Goal: Task Accomplishment & Management: Manage account settings

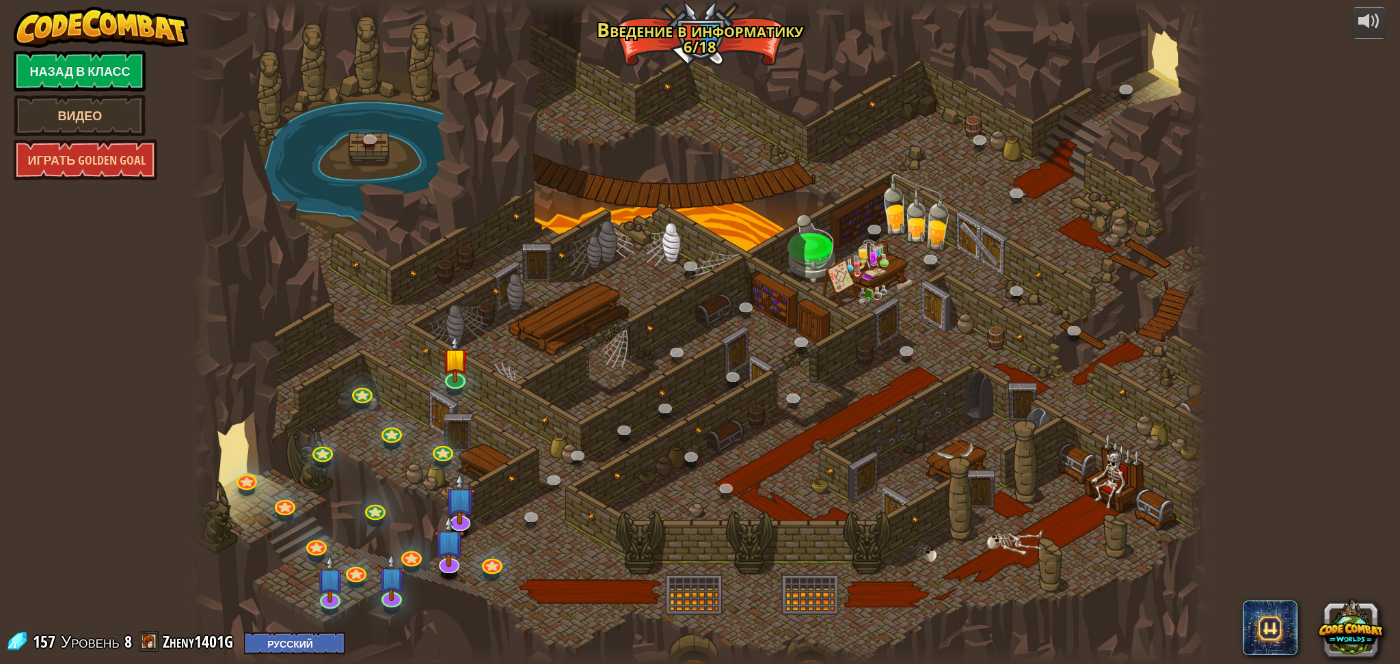
select select "ru"
click at [247, 478] on link at bounding box center [245, 476] width 27 height 27
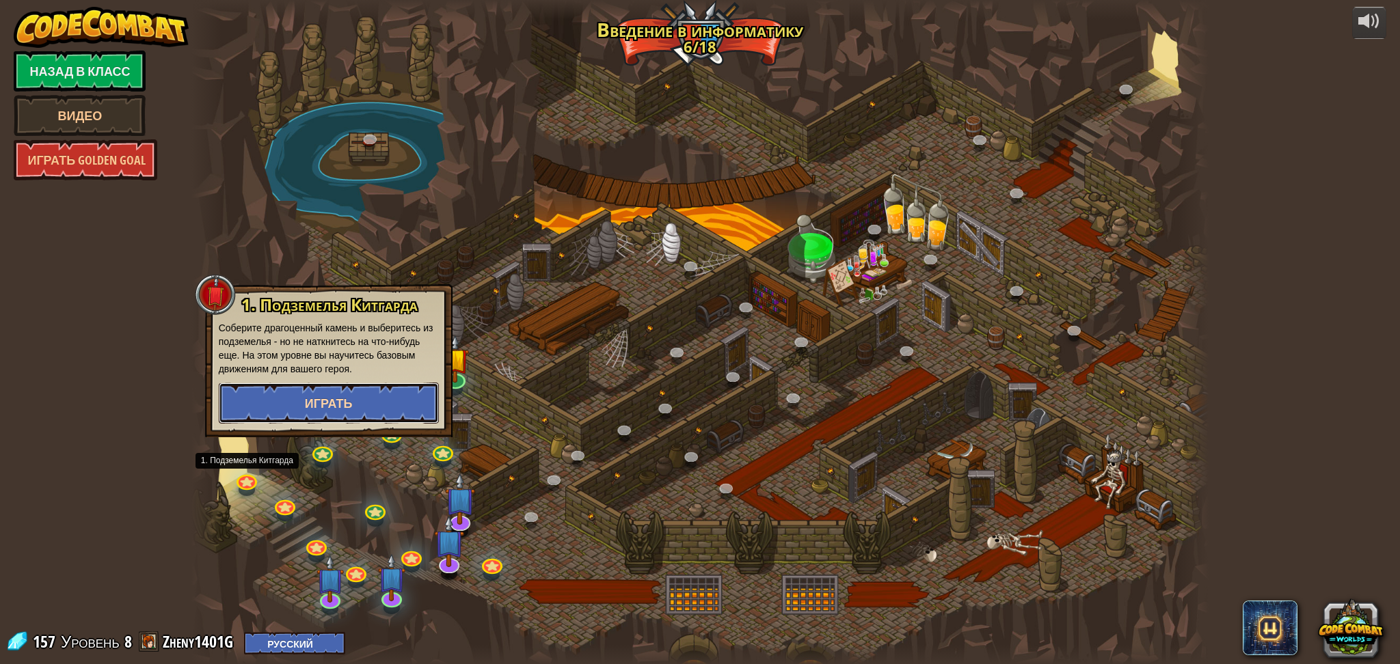
click at [278, 409] on button "Играть" at bounding box center [329, 403] width 220 height 41
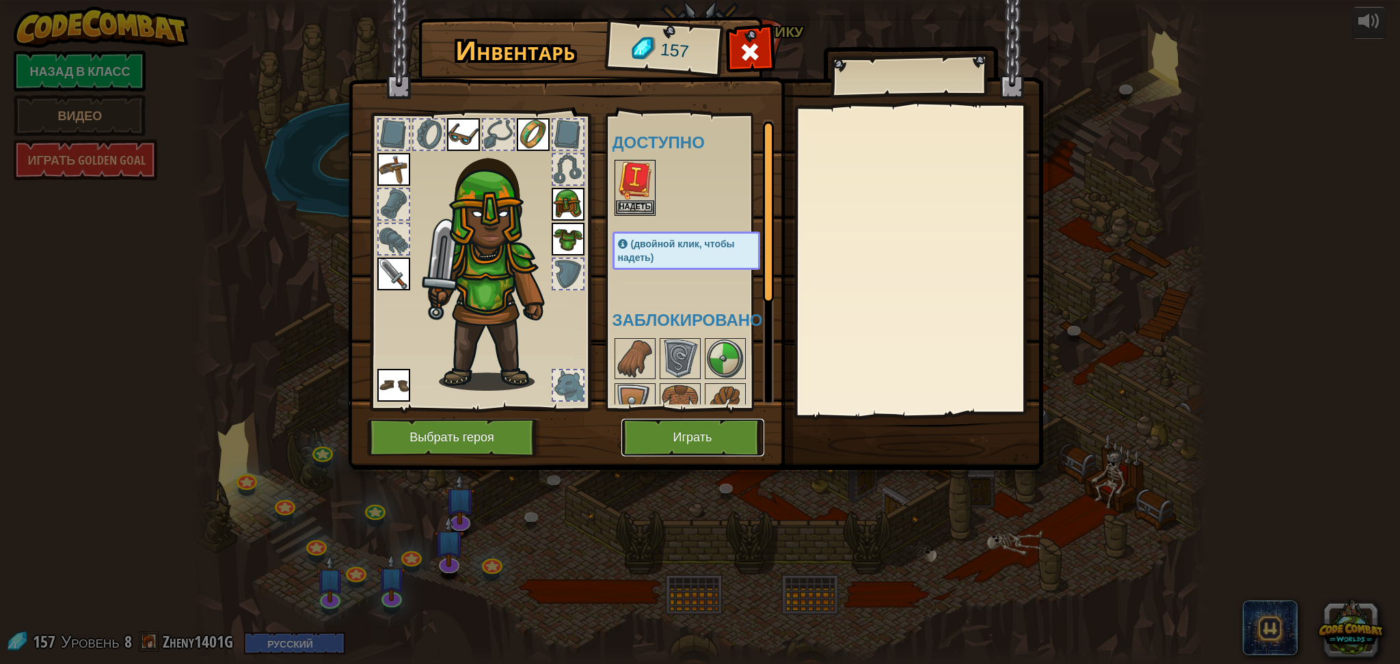
click at [647, 420] on button "Играть" at bounding box center [692, 438] width 143 height 38
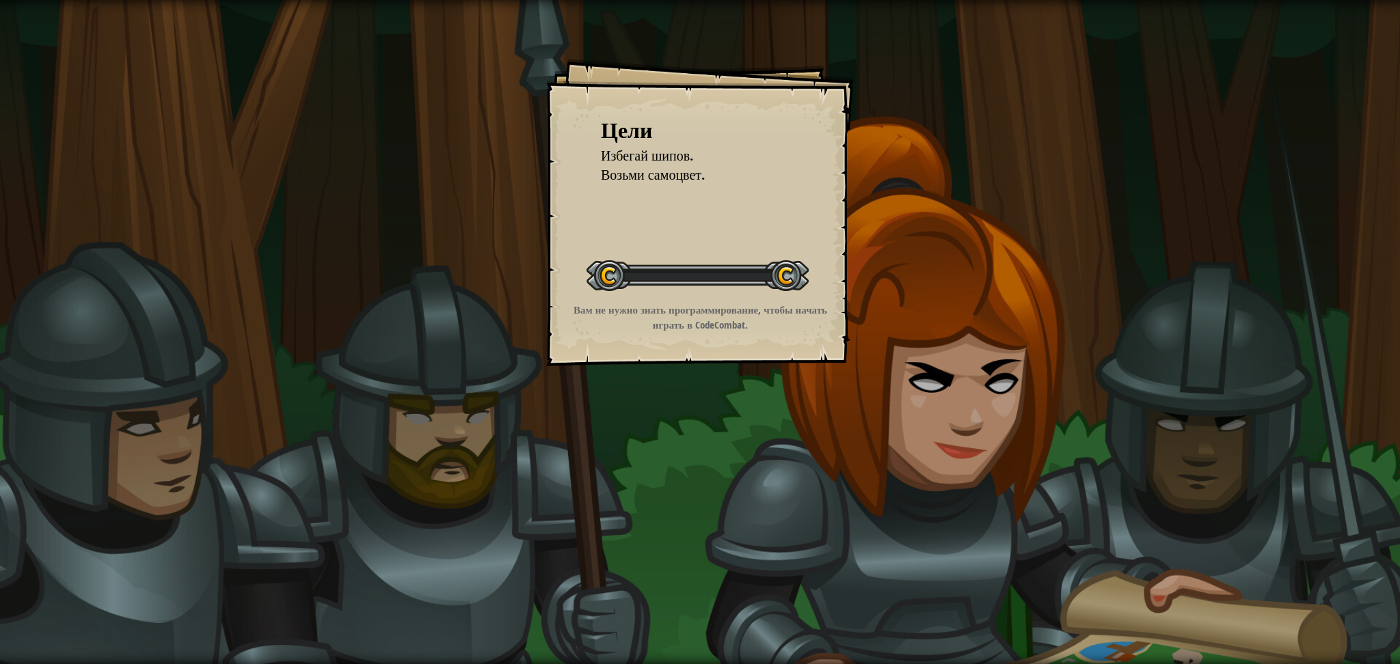
click at [651, 420] on div "Цели Избегай шипов. Возьми самоцвет. Начать уровень Ошибка загрузки с сервера Ч…" at bounding box center [700, 332] width 1400 height 664
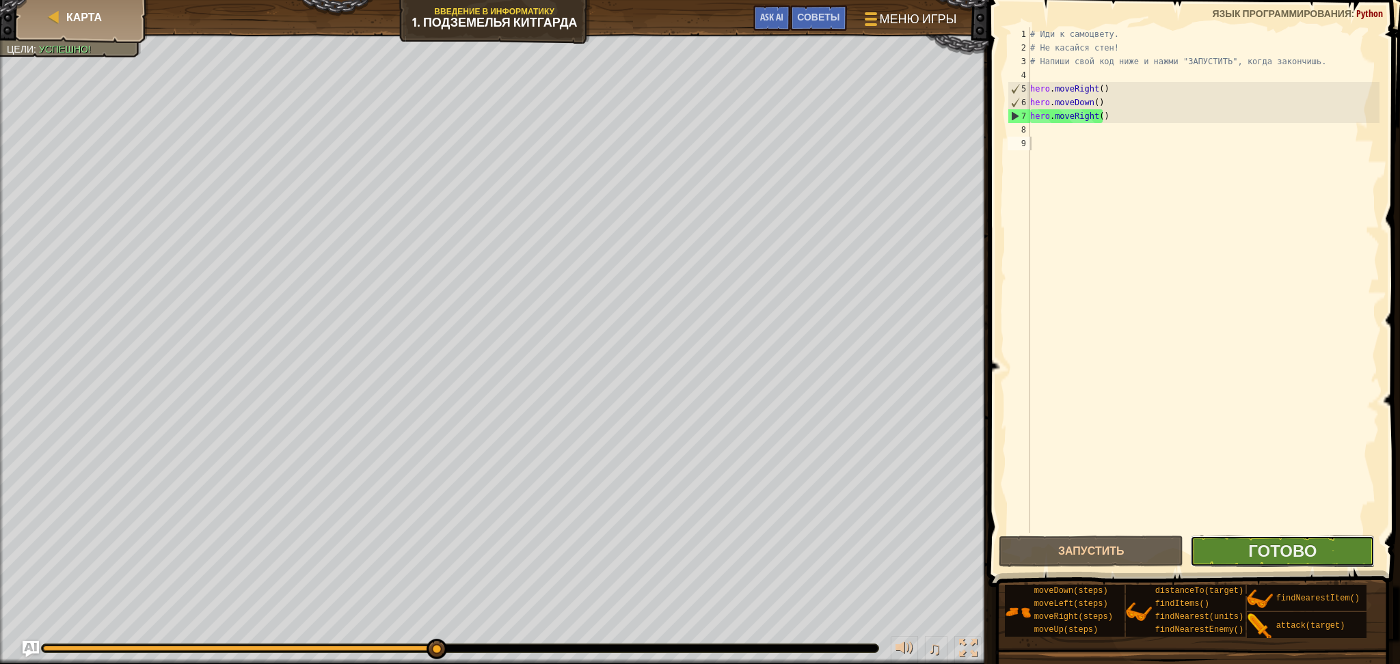
drag, startPoint x: 1276, startPoint y: 545, endPoint x: 1273, endPoint y: 537, distance: 8.3
click at [1273, 537] on button "Готово" at bounding box center [1282, 551] width 185 height 31
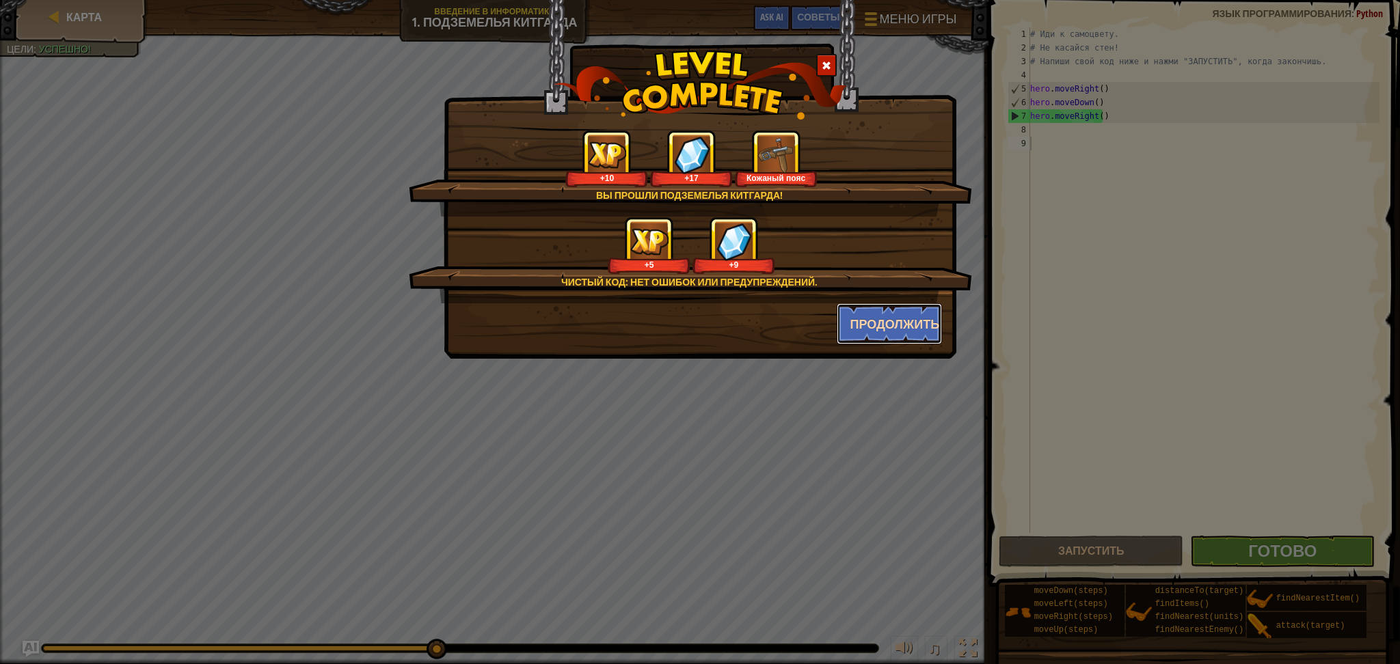
click at [865, 323] on button "Продолжить" at bounding box center [890, 323] width 106 height 41
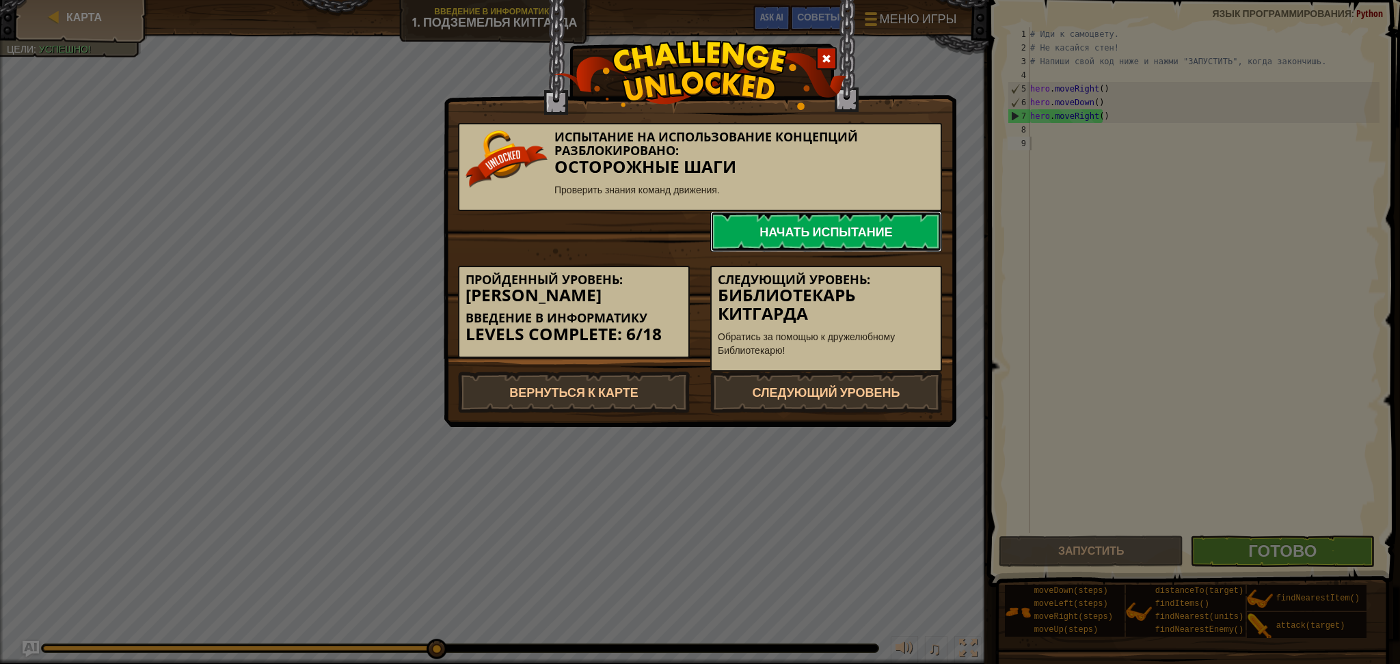
click at [808, 236] on link "Начать испытание" at bounding box center [826, 231] width 232 height 41
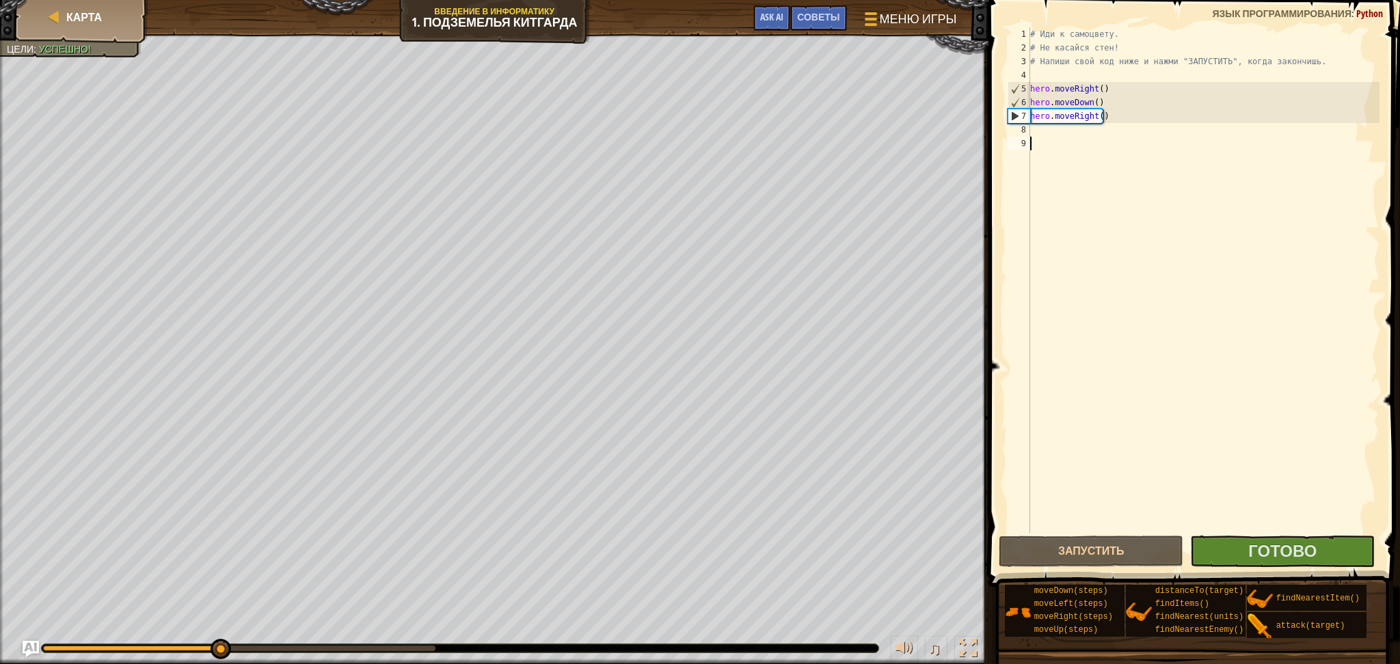
select select "ru"
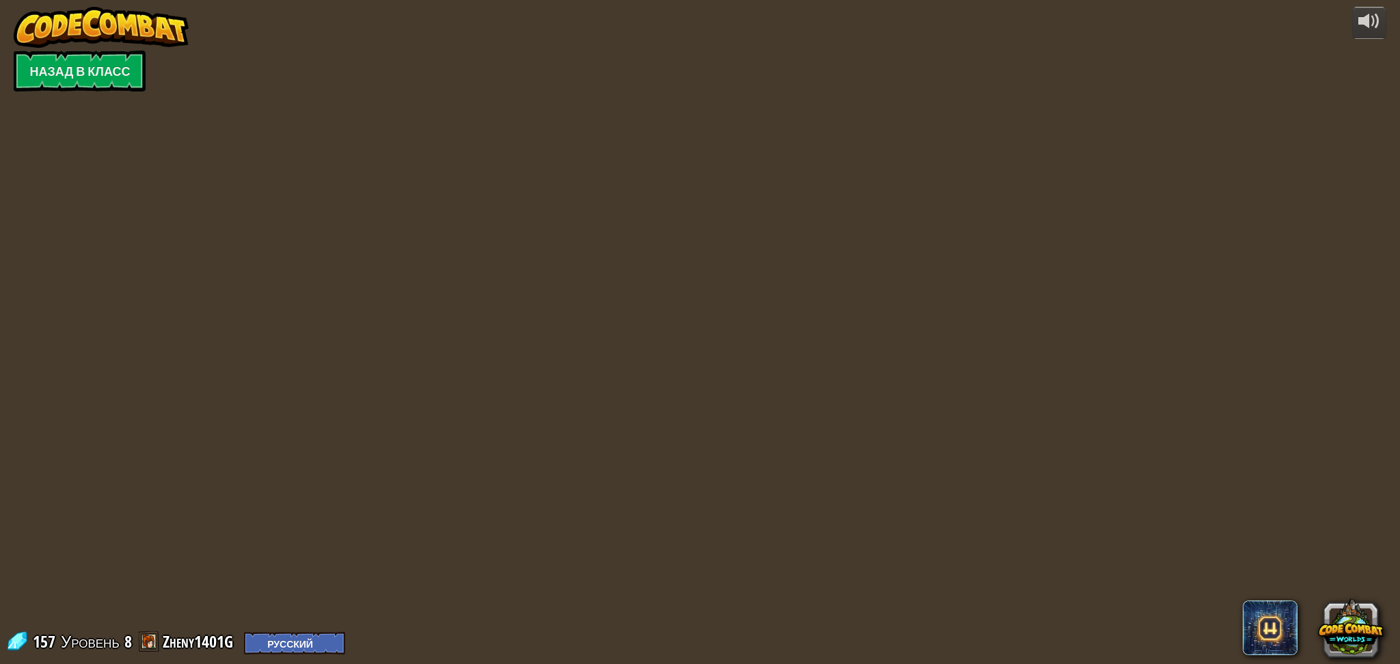
select select "ru"
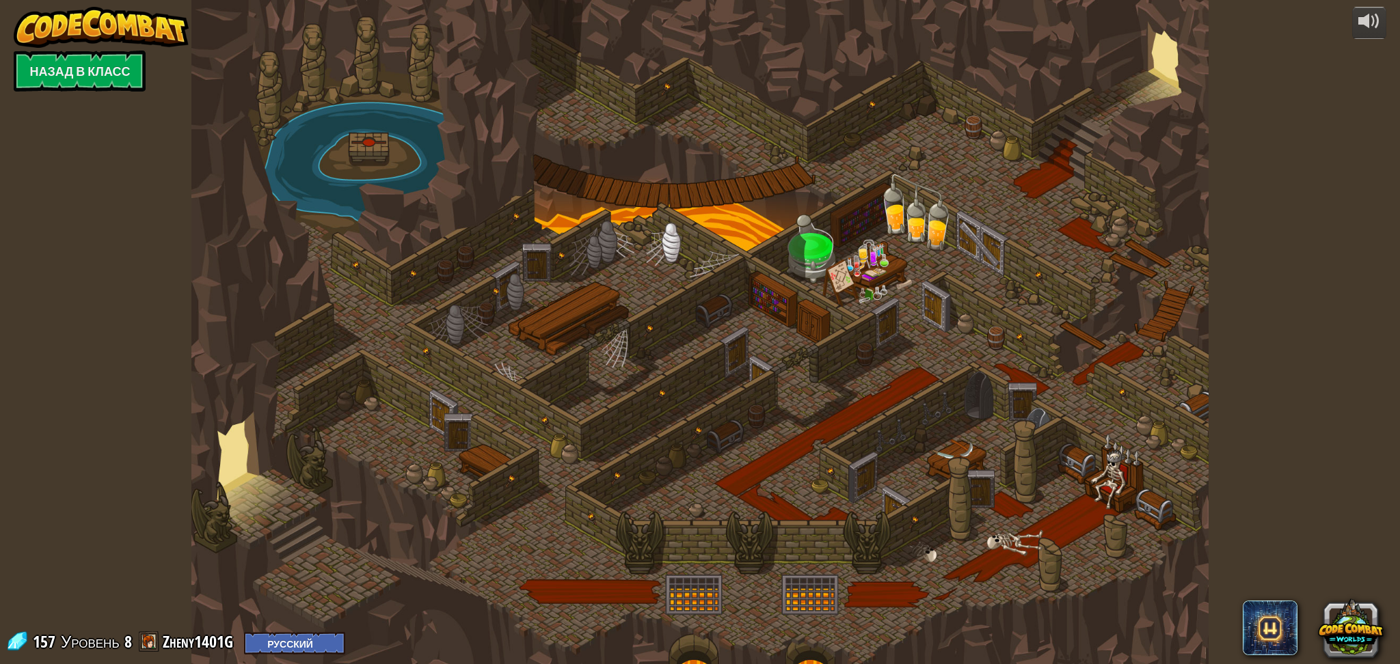
select select "ru"
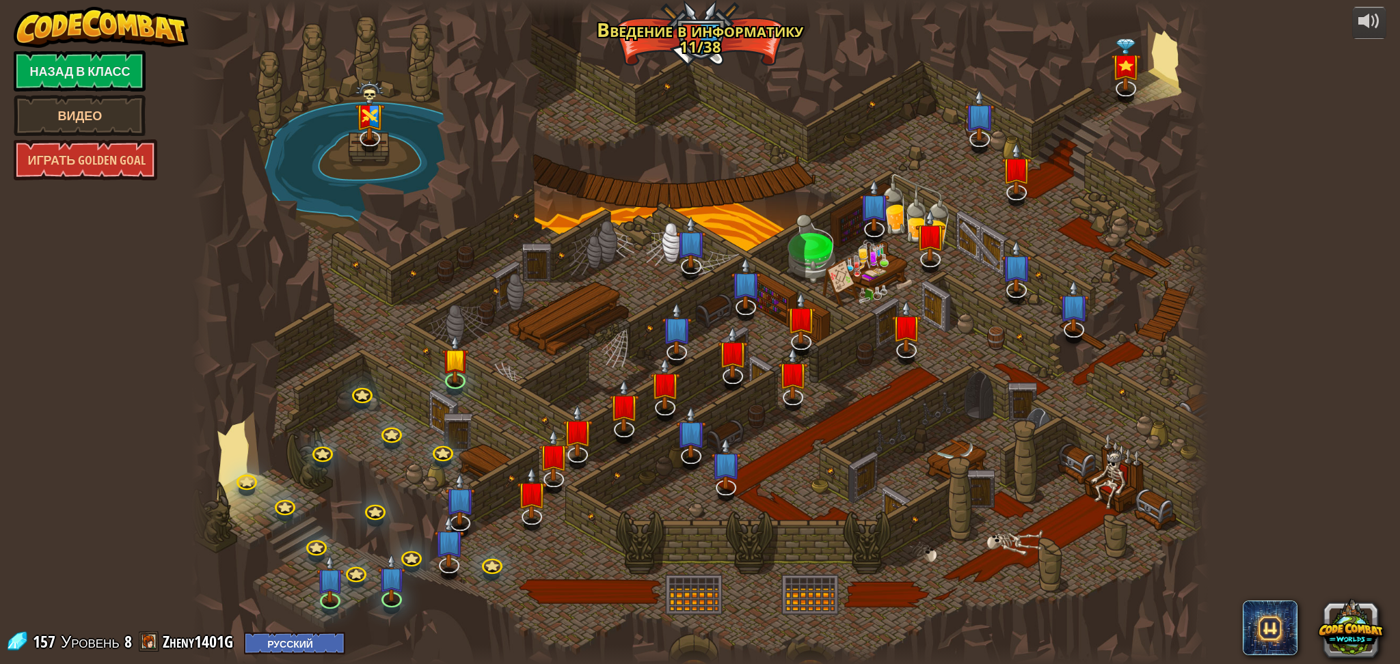
select select "ru"
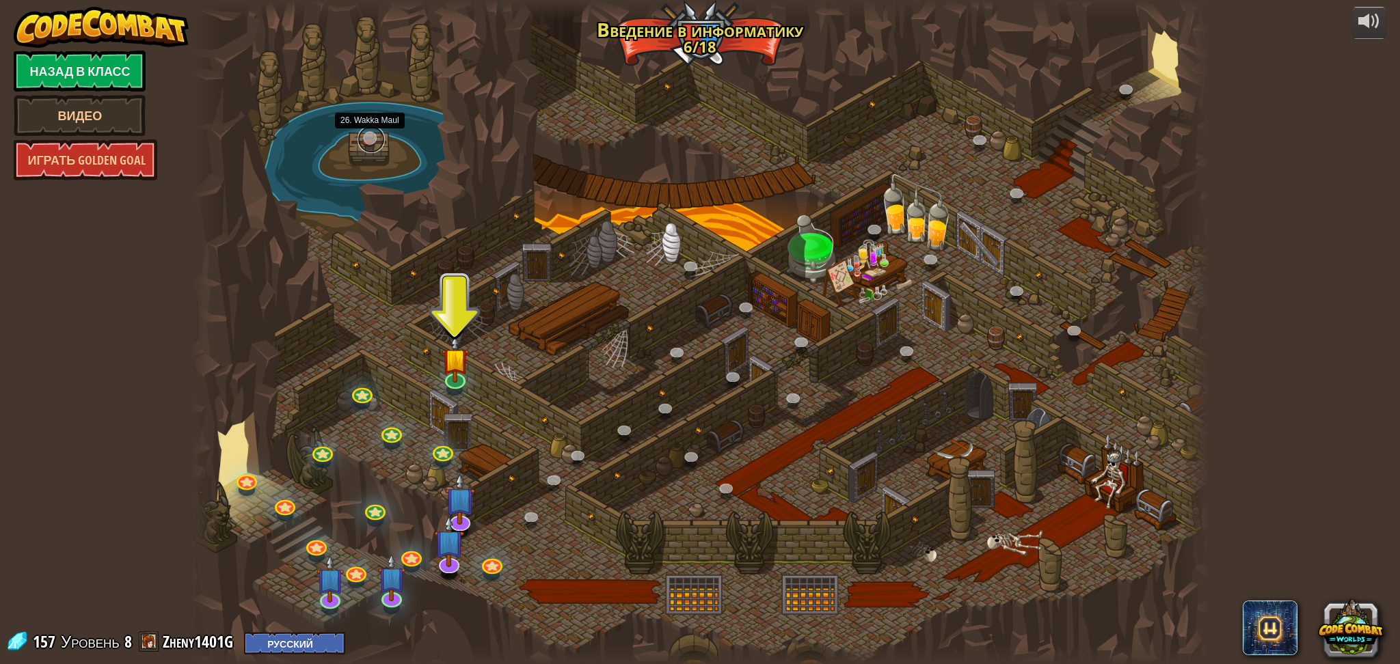
drag, startPoint x: 391, startPoint y: 133, endPoint x: 370, endPoint y: 136, distance: 21.5
click at [370, 136] on link at bounding box center [370, 139] width 27 height 27
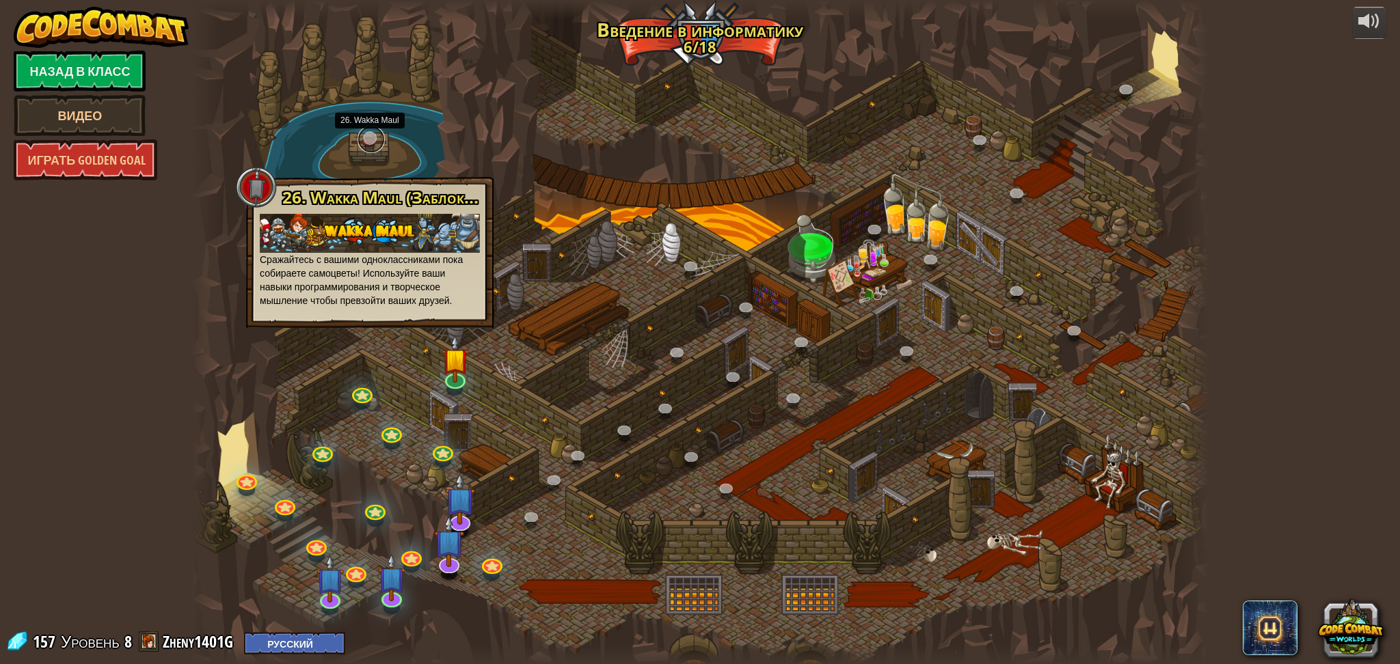
click at [370, 136] on link at bounding box center [370, 139] width 27 height 27
click at [880, 230] on link at bounding box center [875, 230] width 27 height 27
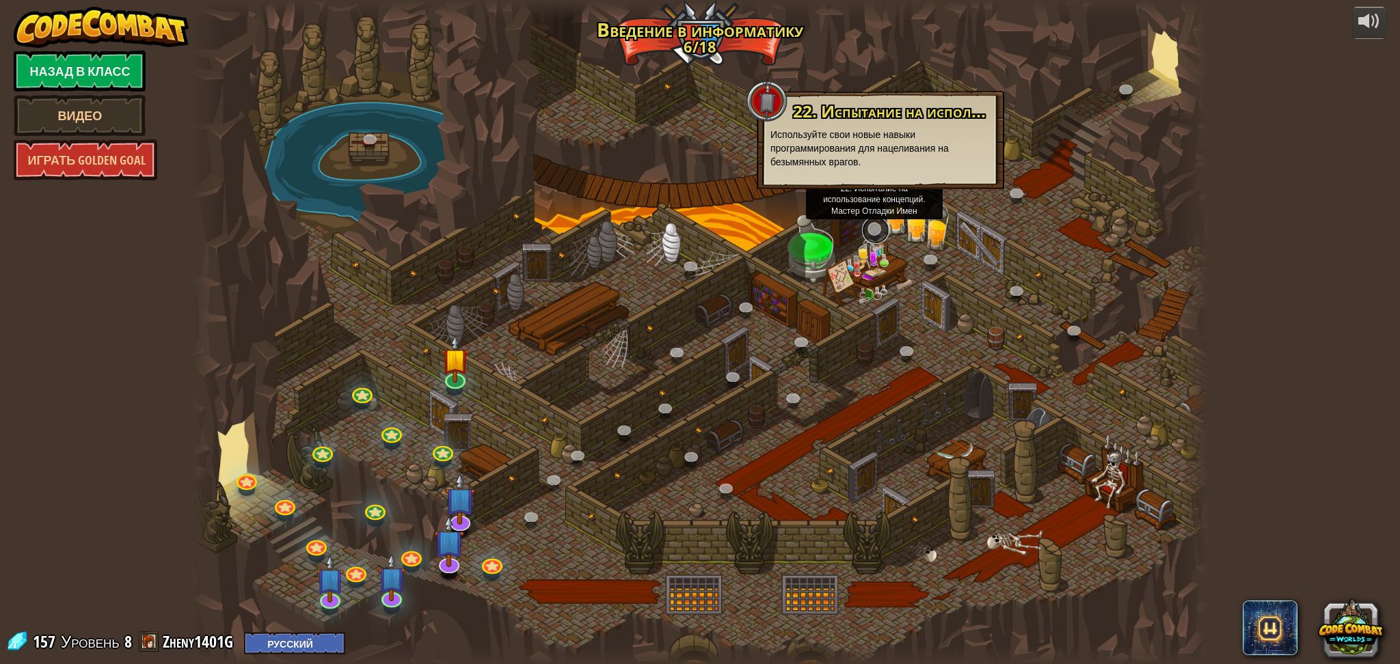
click at [878, 231] on link at bounding box center [875, 230] width 27 height 27
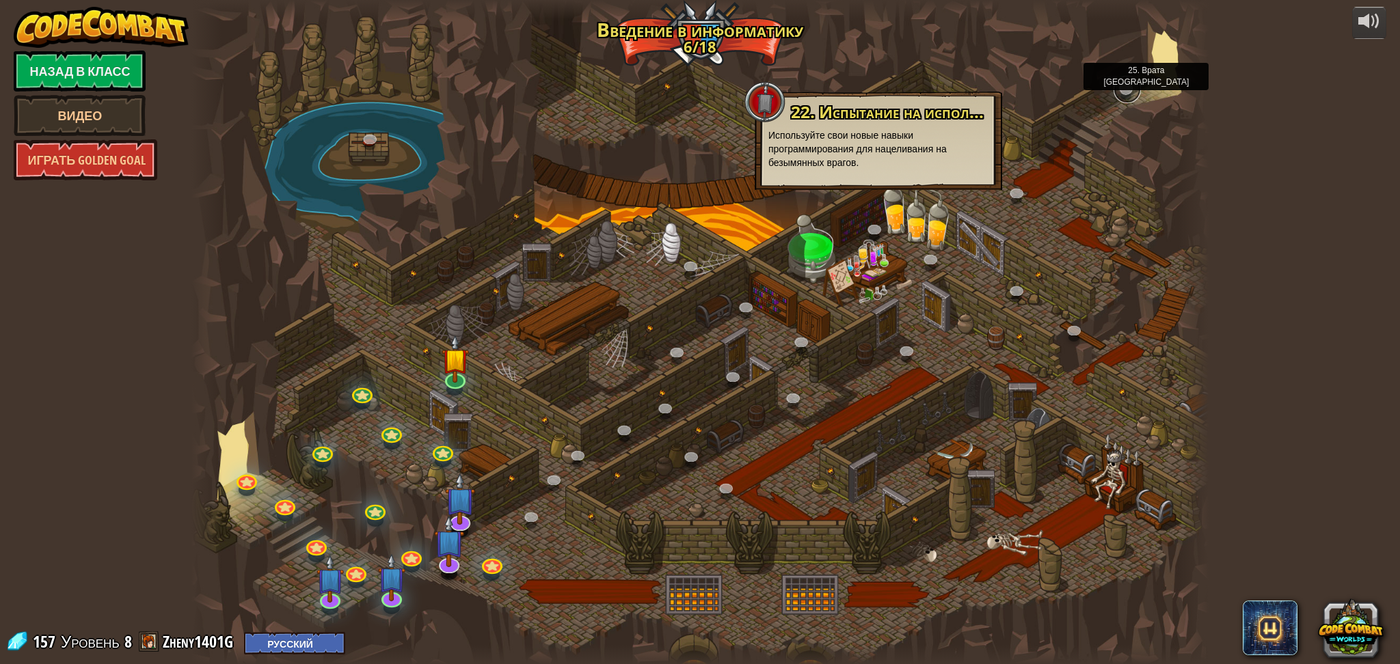
click at [1121, 89] on link at bounding box center [1126, 89] width 27 height 27
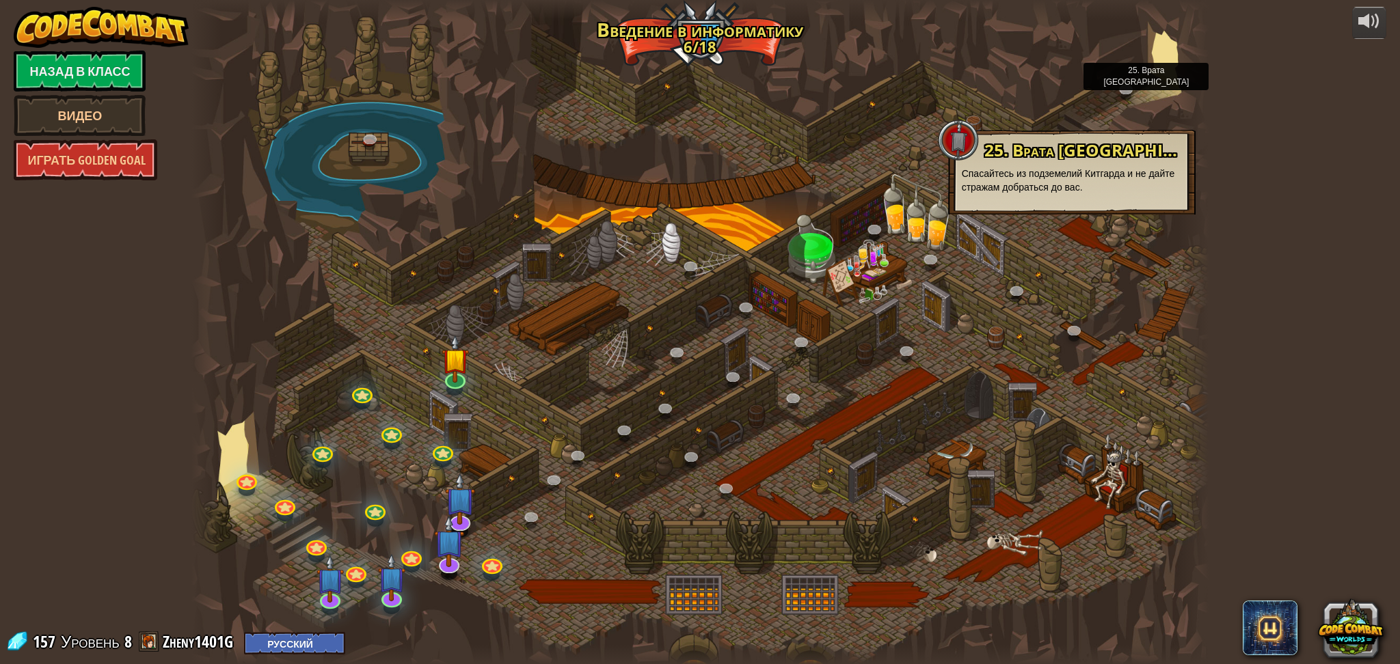
click at [806, 254] on div at bounding box center [700, 332] width 1018 height 665
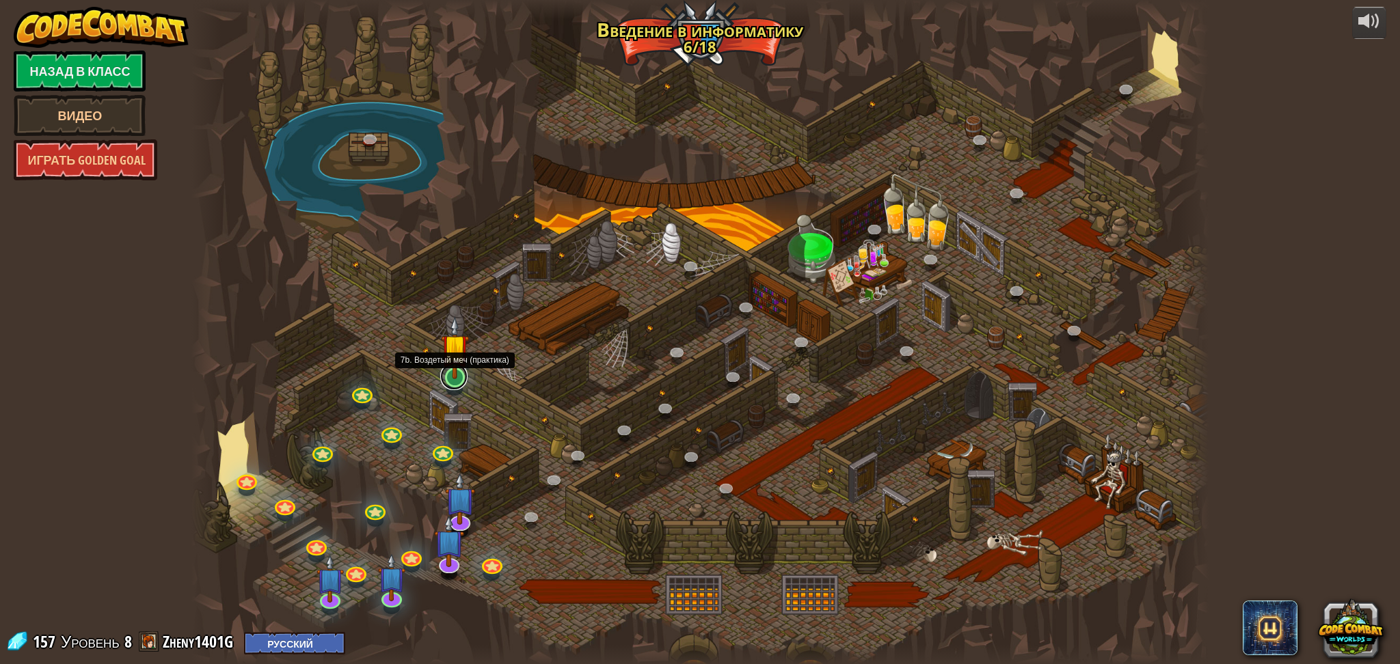
click at [453, 381] on link at bounding box center [453, 376] width 27 height 27
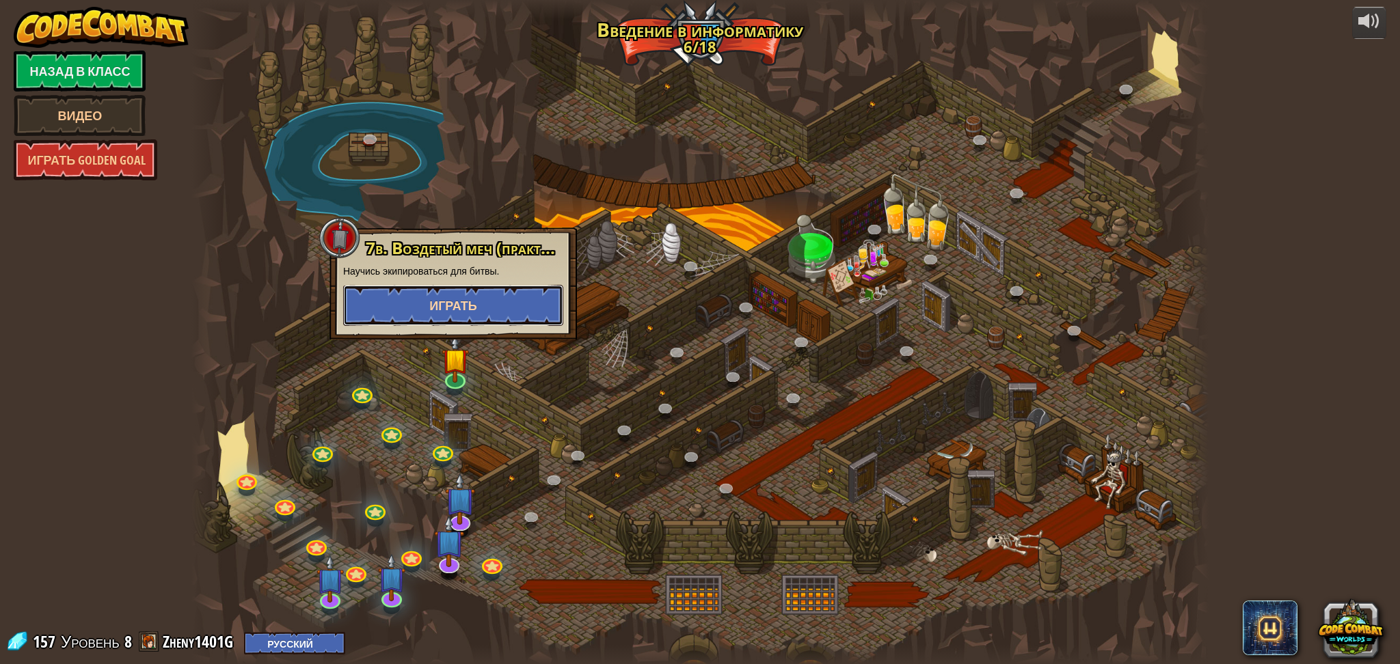
click at [461, 316] on button "Играть" at bounding box center [453, 305] width 220 height 41
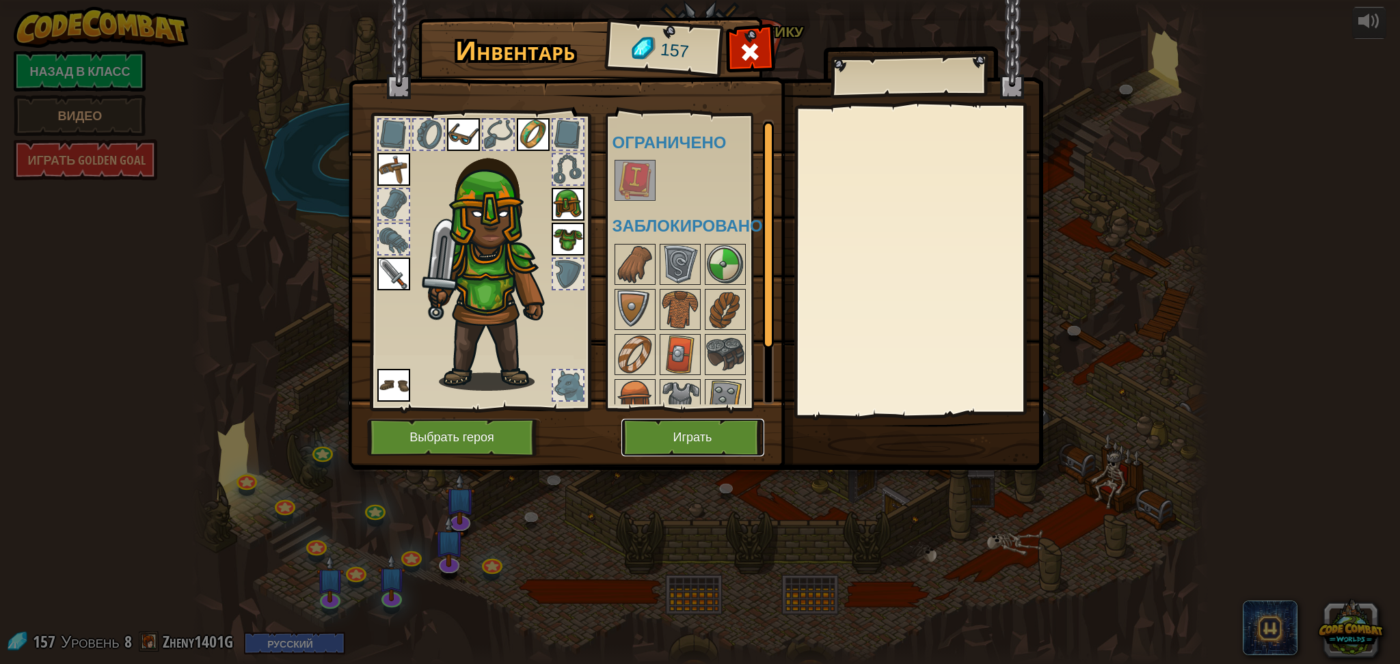
click at [644, 435] on button "Играть" at bounding box center [692, 438] width 143 height 38
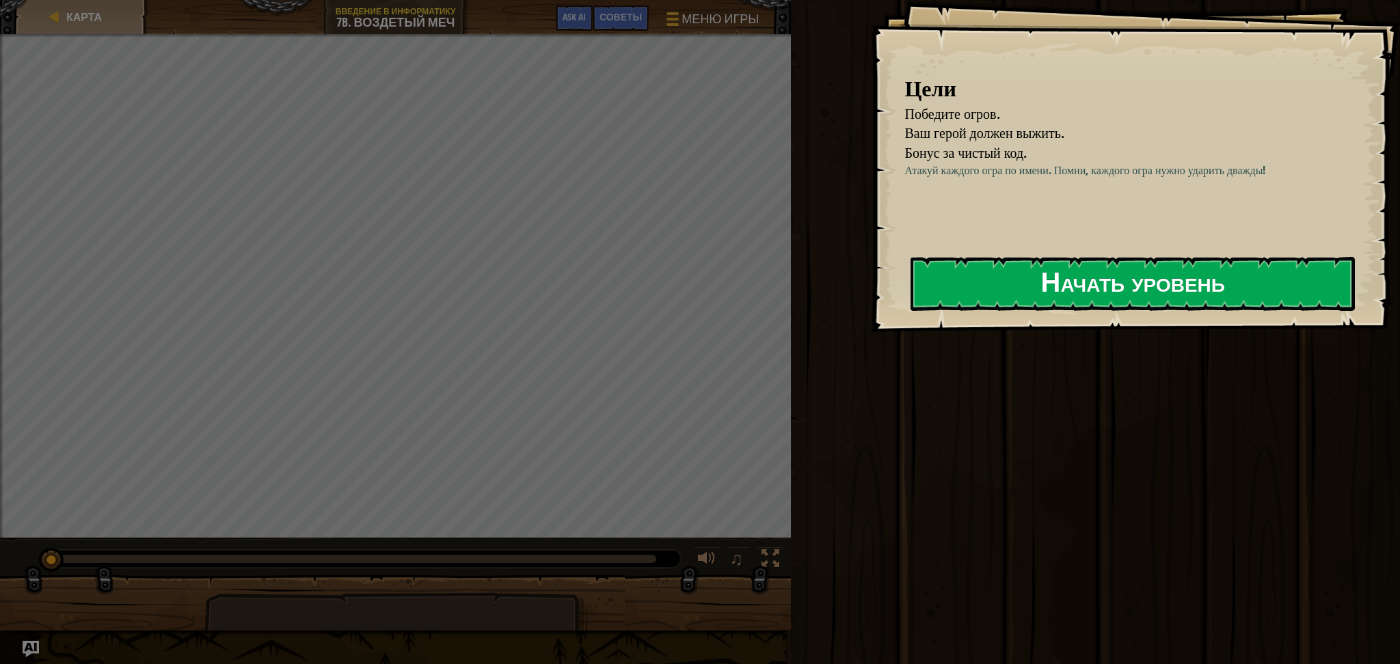
click at [1106, 283] on button "Начать уровень" at bounding box center [1132, 284] width 444 height 54
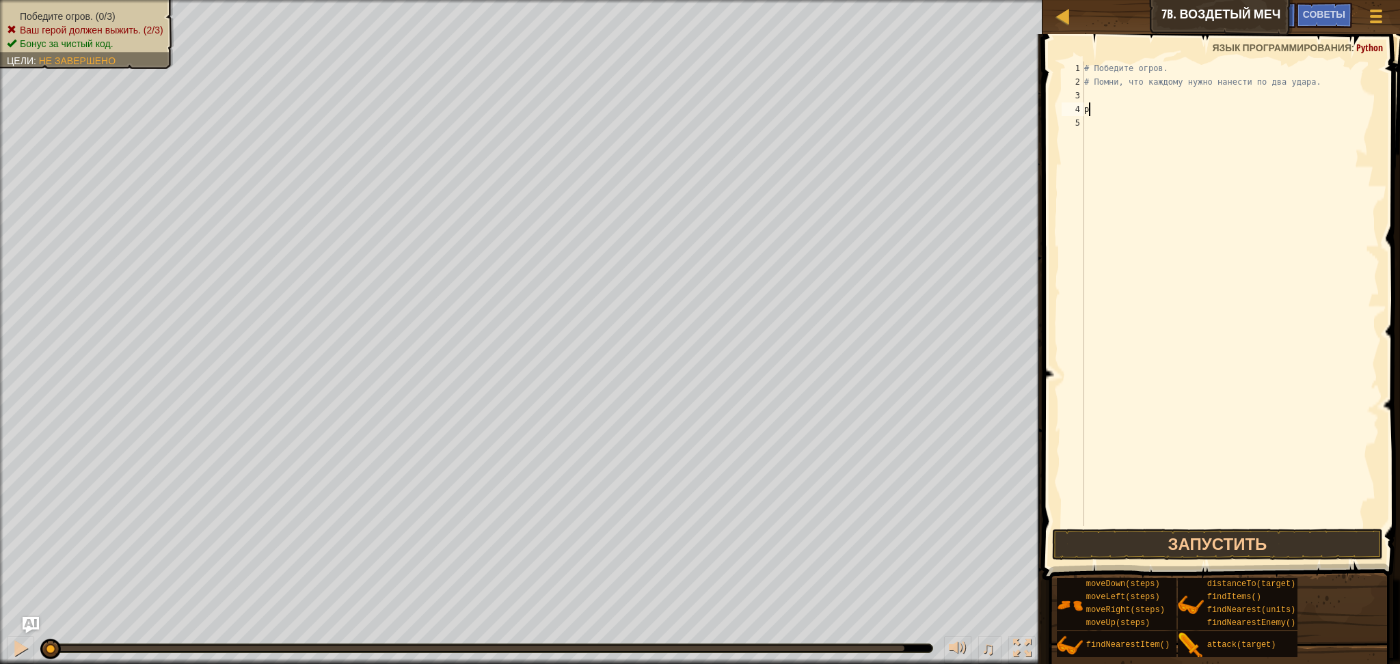
scroll to position [5, 0]
type textarea "р"
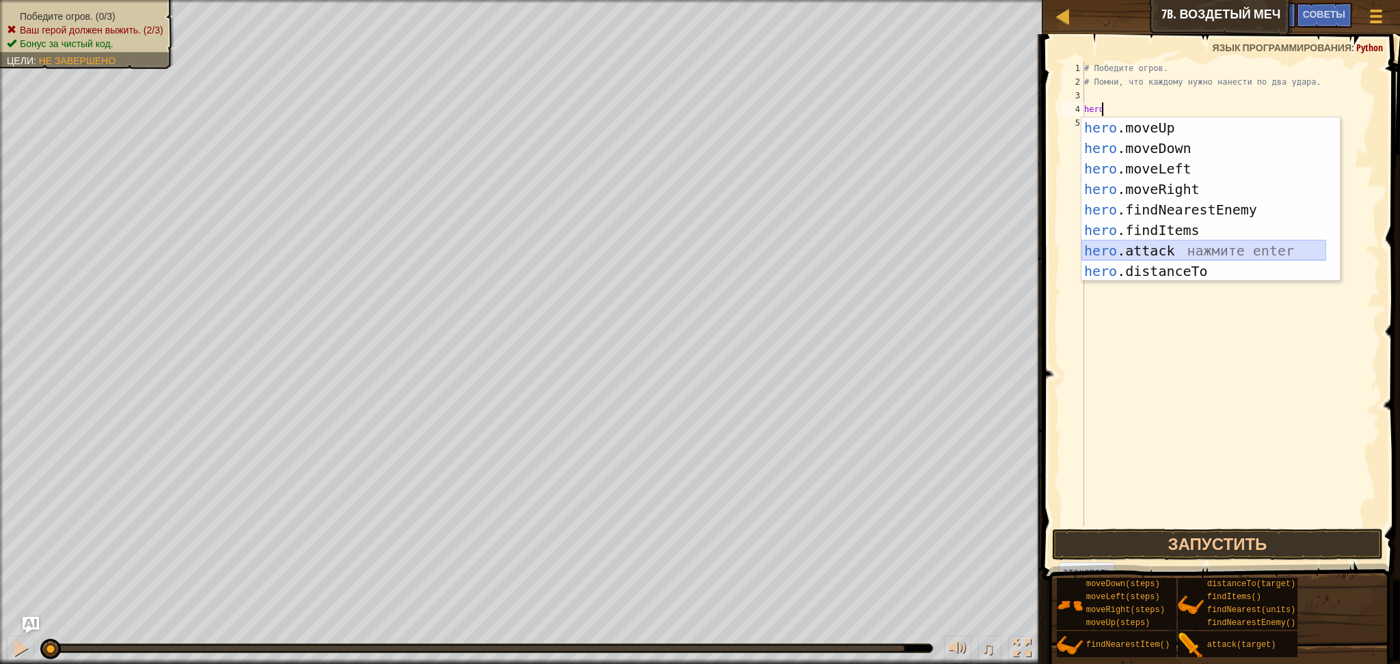
click at [1111, 260] on div "hero .moveUp нажмите enter hero .moveDown нажмите enter hero .moveLeft нажмите …" at bounding box center [1203, 220] width 245 height 205
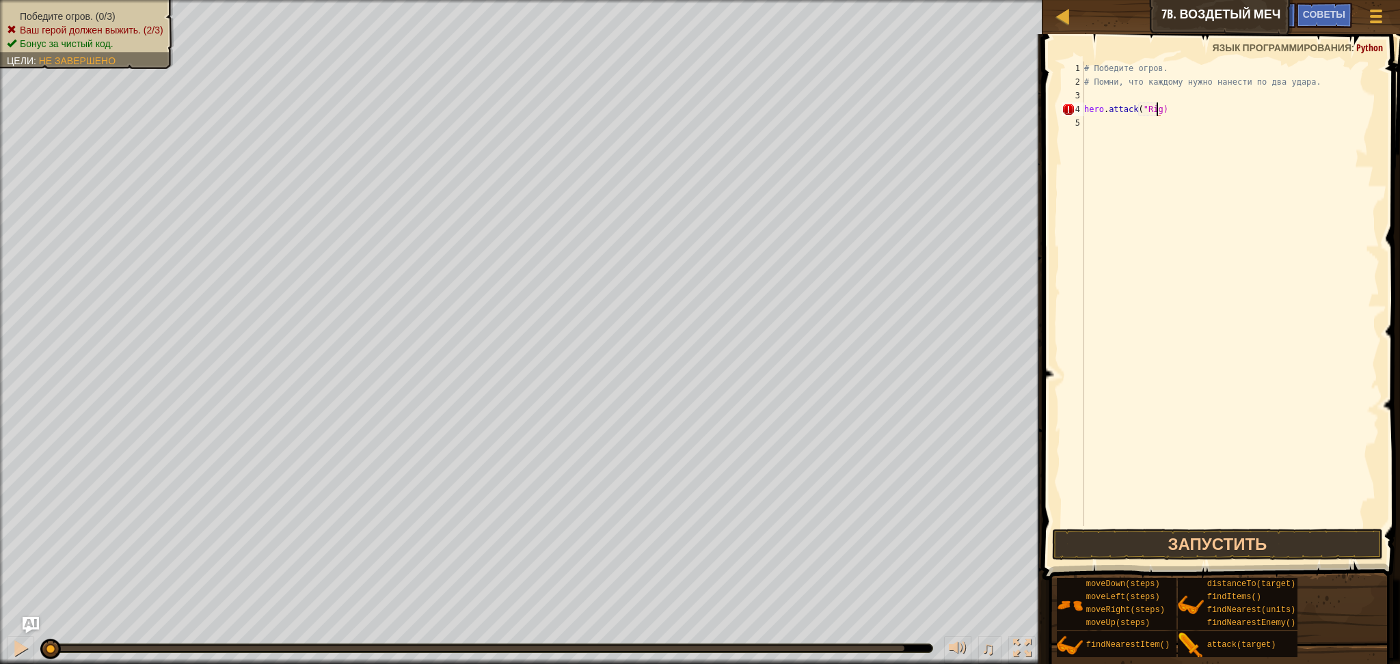
scroll to position [5, 5]
drag, startPoint x: 1150, startPoint y: 104, endPoint x: 1038, endPoint y: 101, distance: 112.1
click at [1038, 101] on div "hero.attack("Rig") 1 2 3 4 5 # Победите огров. # Помни, что каждому нужно нанес…" at bounding box center [1219, 334] width 362 height 586
type textarea "hero.attack("Rig")"
drag, startPoint x: 1172, startPoint y: 116, endPoint x: 1072, endPoint y: 112, distance: 99.9
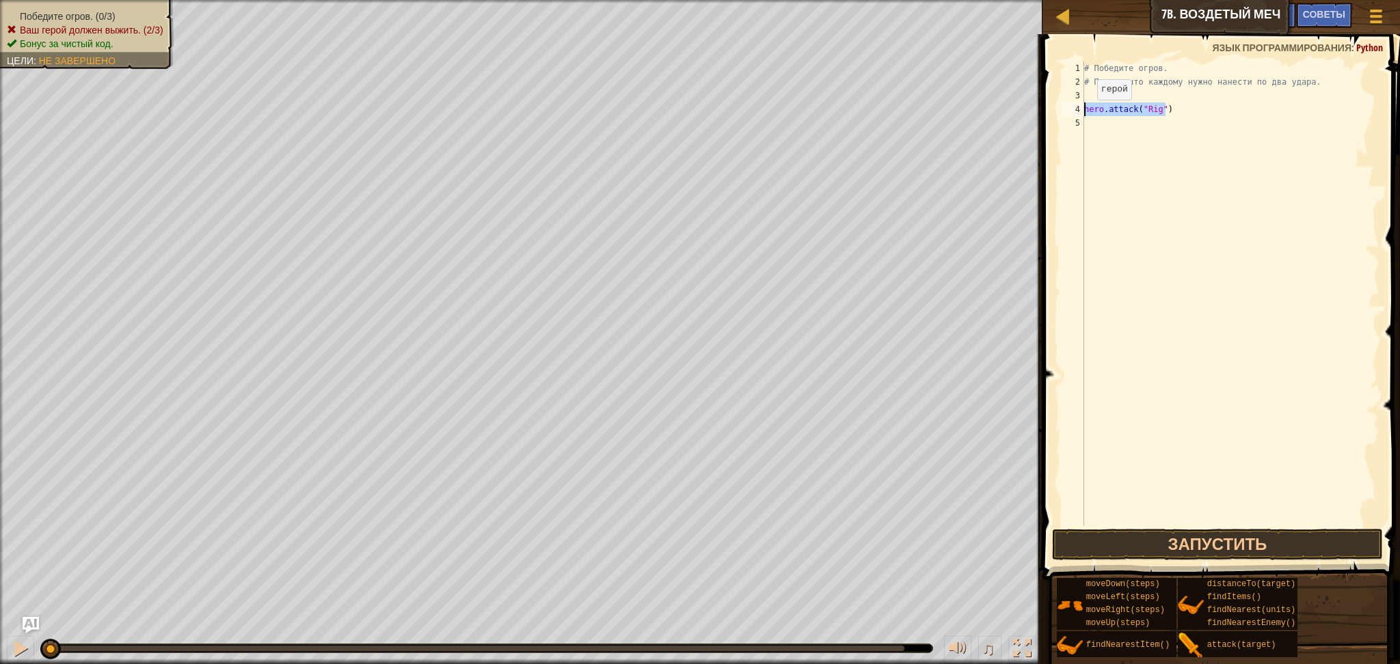
click at [1072, 112] on div "hero.attack("Rig") 1 2 3 4 5 # Победите огров. # Помни, что каждому нужно нанес…" at bounding box center [1219, 294] width 321 height 465
paste textarea
click at [1100, 129] on div "# Победите огров. # Помни, что каждому нужно нанести по два удара. hero . attac…" at bounding box center [1230, 308] width 298 height 492
paste textarea "hero.attack("Rig")"
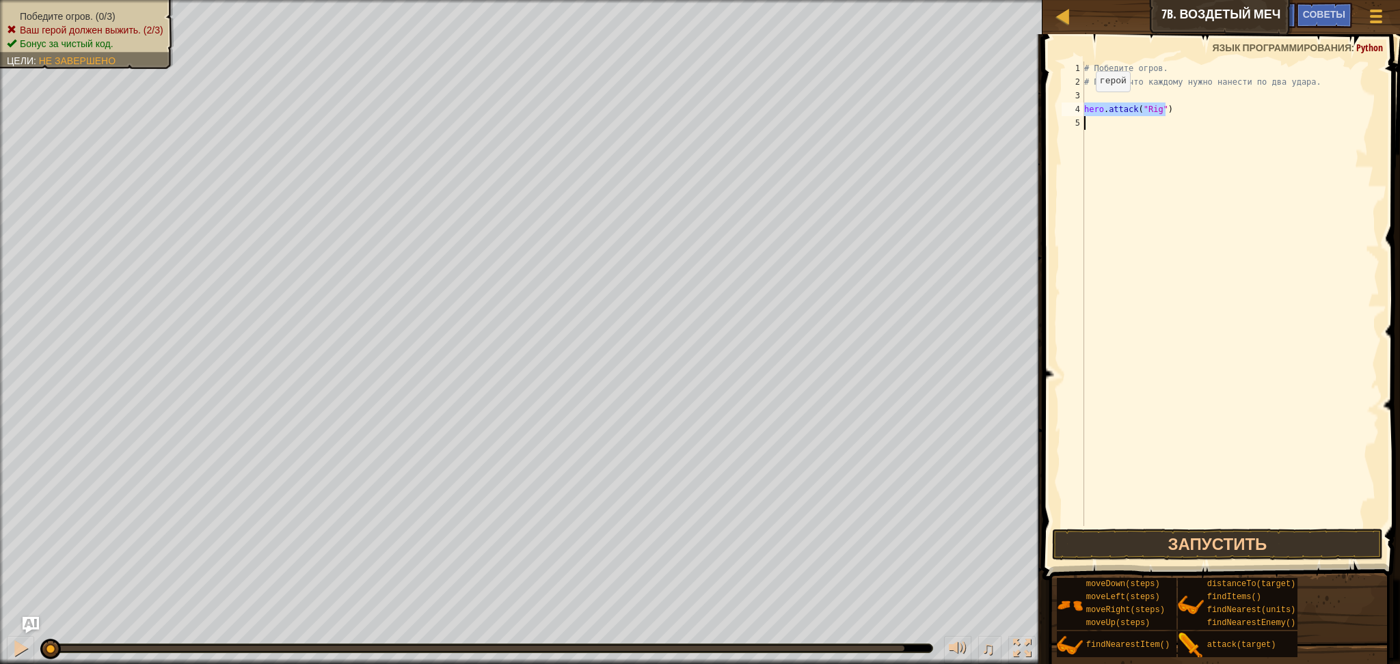
drag, startPoint x: 1167, startPoint y: 111, endPoint x: 1074, endPoint y: 107, distance: 93.0
click at [1075, 107] on div "1 2 3 4 5 # Победите огров. # Помни, что каждому нужно нанести по два удара. he…" at bounding box center [1219, 294] width 321 height 465
click at [1138, 129] on div "hero.atta c k нажмите enter hero.distan c eTo нажмите enter" at bounding box center [1210, 159] width 258 height 82
type textarea "c"
click at [1091, 120] on div "# Победите огров. # Помни, что каждому нужно нанести по два удара. hero . attac…" at bounding box center [1230, 308] width 298 height 492
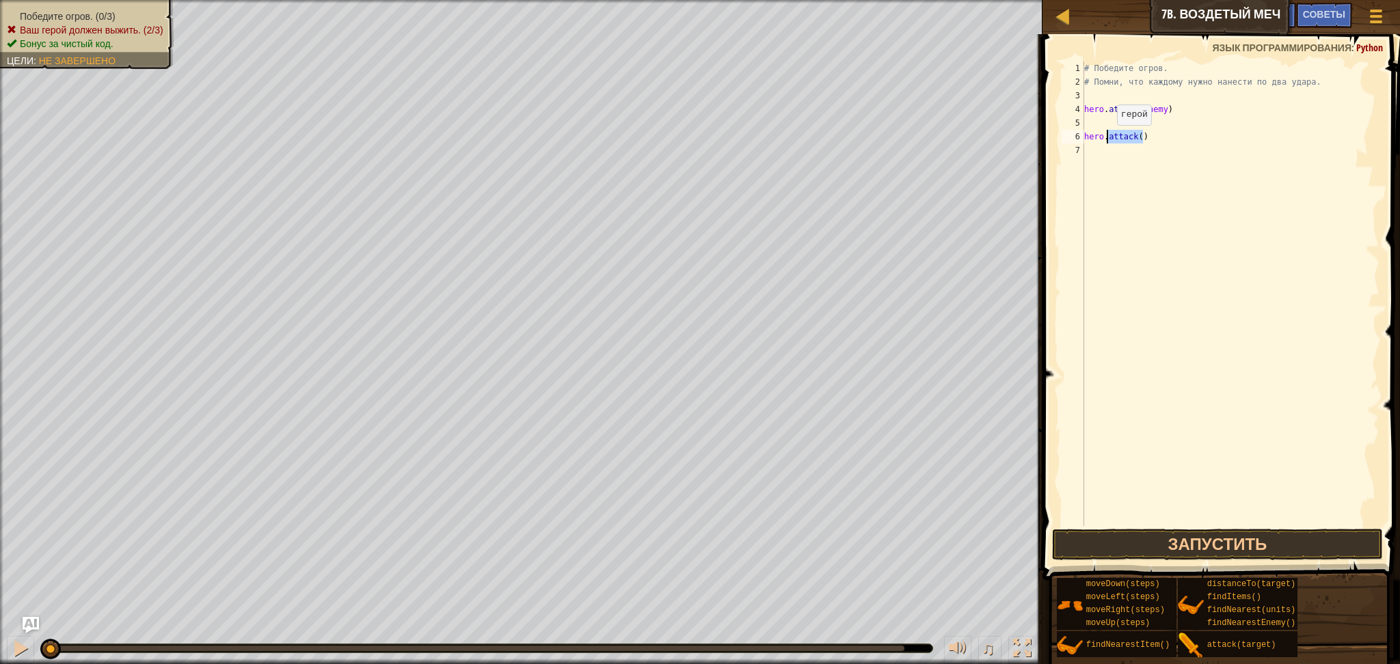
drag, startPoint x: 1163, startPoint y: 133, endPoint x: 1042, endPoint y: 135, distance: 121.0
click at [1040, 135] on div "1 2 3 4 5 6 7 # Победите огров. # Помни, что каждому нужно нанести по два удара…" at bounding box center [1219, 334] width 362 height 586
type textarea "hero.attack()"
click at [1165, 122] on div "# Победите огров. # Помни, что каждому нужно нанести по два удара. hero . attac…" at bounding box center [1230, 294] width 298 height 465
click at [999, 135] on div "Карта Введение в Информатику 7b. Воздетый меч Меню игры Готово Советы Ask AI 1 …" at bounding box center [700, 332] width 1400 height 664
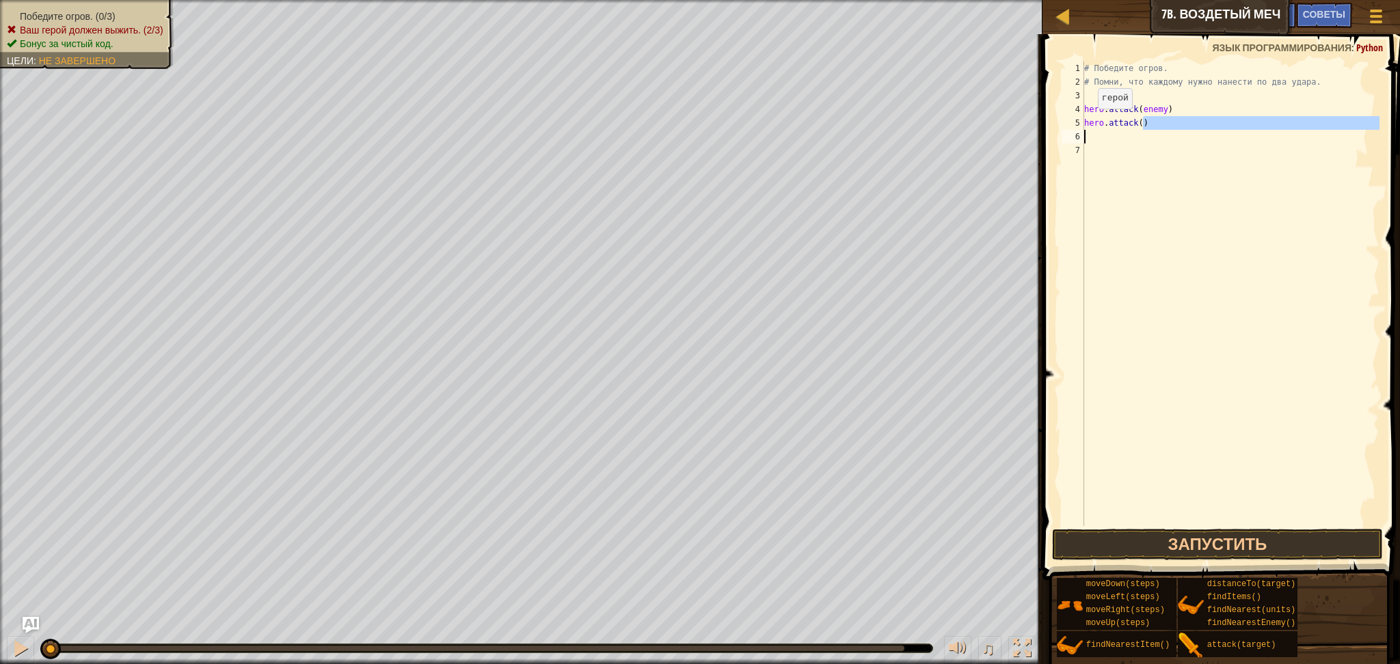
type textarea "hero.attack()"
drag, startPoint x: 1124, startPoint y: 123, endPoint x: 1077, endPoint y: 124, distance: 47.2
click at [1077, 124] on div "hero.attack() 1 2 3 4 5 6 # Победите огров. # Помни, что каждому нужно нанести …" at bounding box center [1219, 294] width 321 height 465
click at [1171, 109] on div "# Победите огров. # Помни, что каждому нужно нанести по два удара. hero . attac…" at bounding box center [1230, 308] width 298 height 492
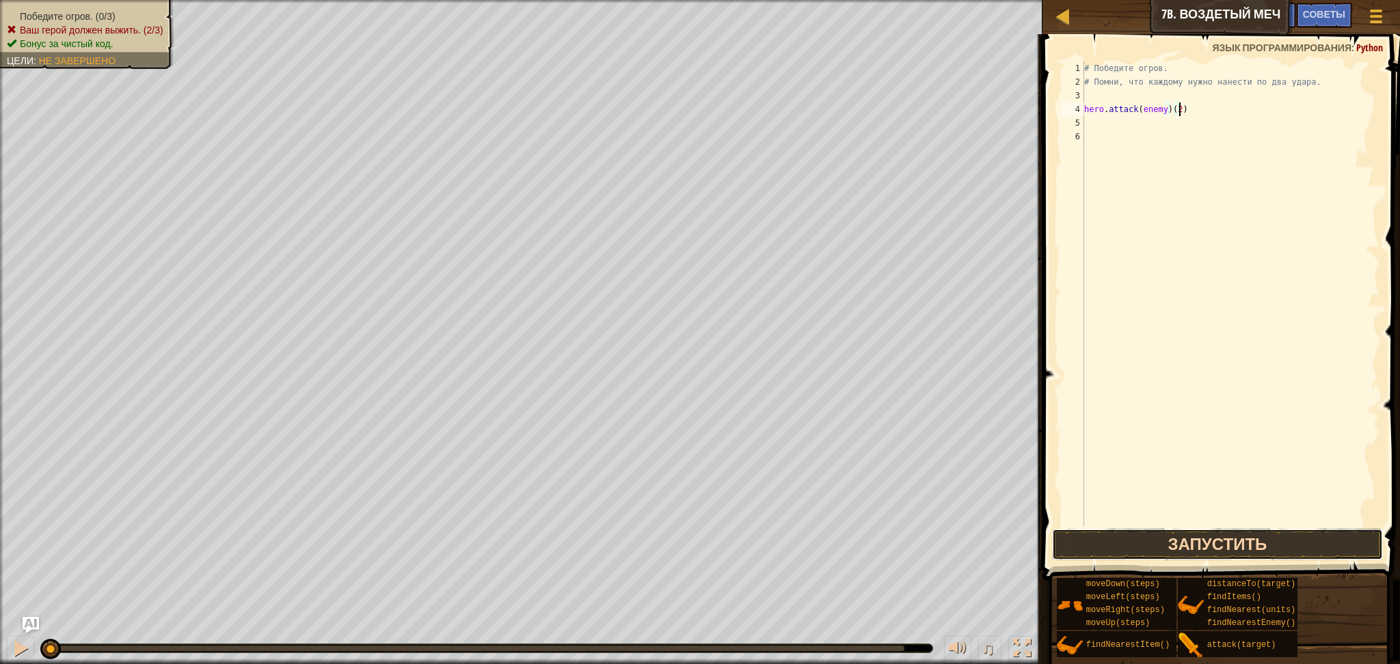
click at [1200, 537] on button "Запустить" at bounding box center [1217, 544] width 331 height 31
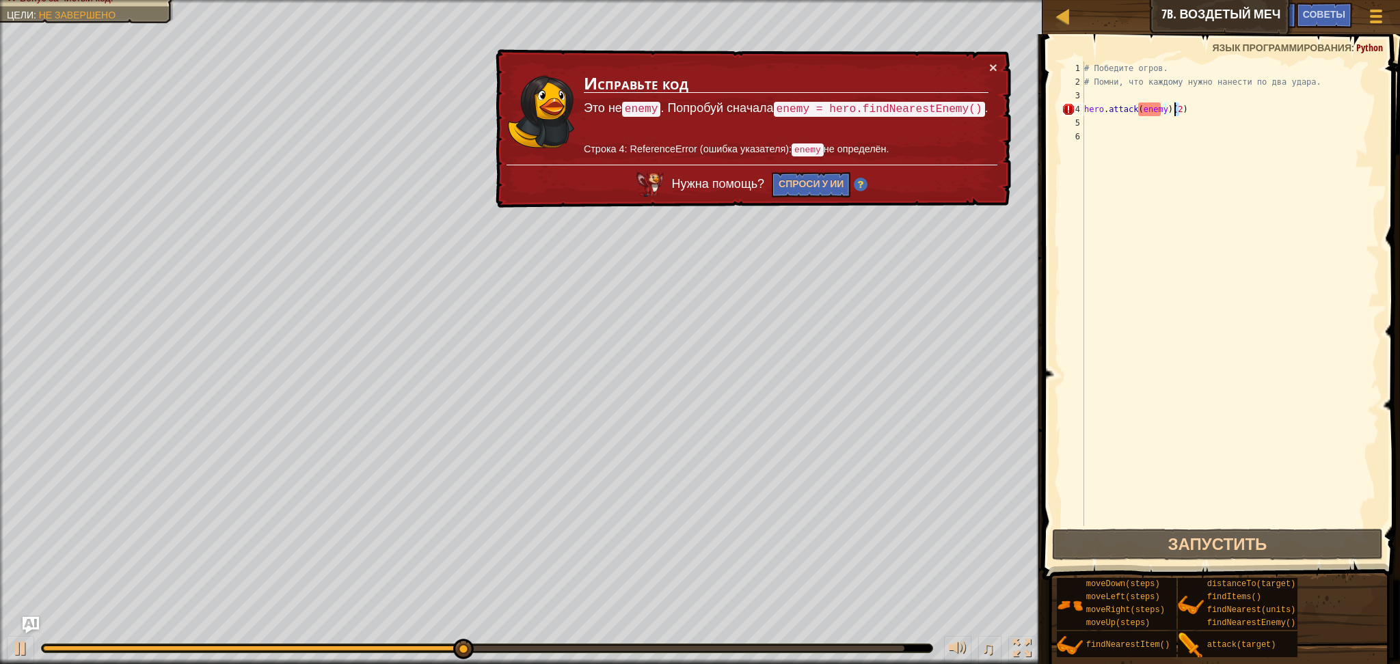
click at [1176, 109] on div "# Победите огров. # Помни, что каждому нужно нанести по два удара. hero . attac…" at bounding box center [1230, 308] width 298 height 492
click at [1161, 105] on div "# Победите огров. # Помни, что каждому нужно нанести по два удара. hero . attac…" at bounding box center [1230, 308] width 298 height 492
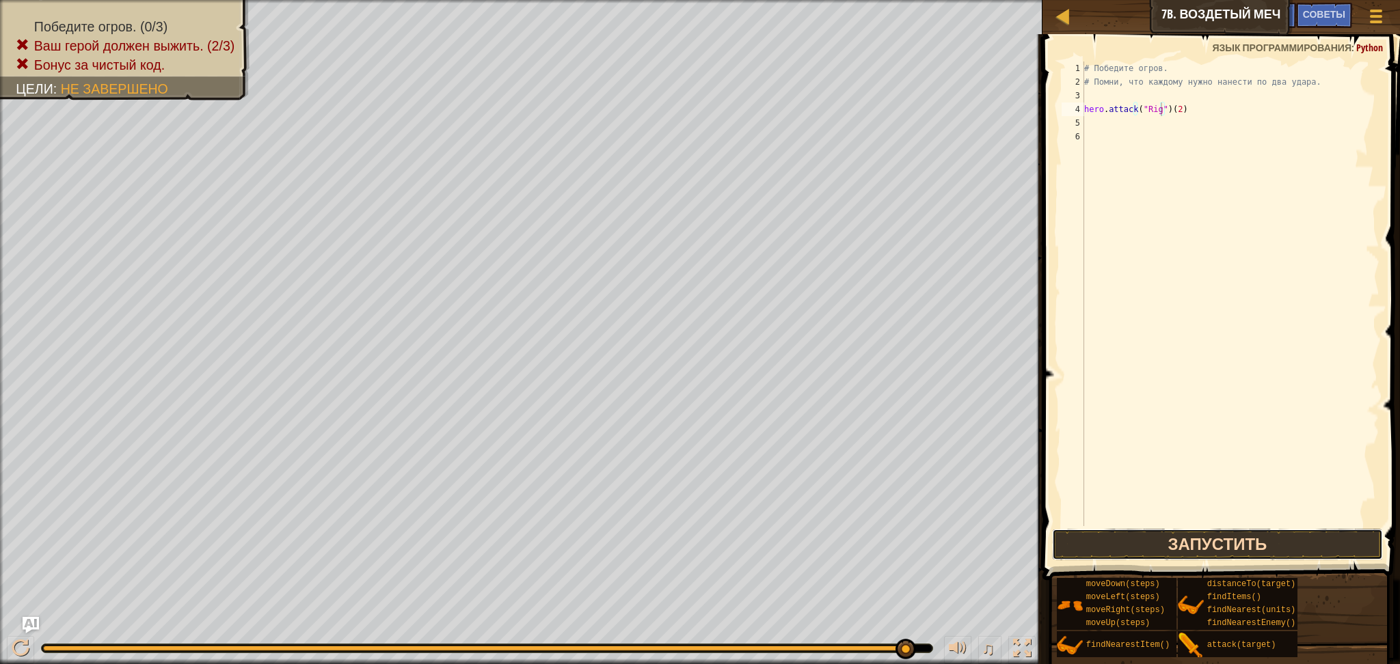
click at [1181, 543] on button "Запустить" at bounding box center [1217, 544] width 331 height 31
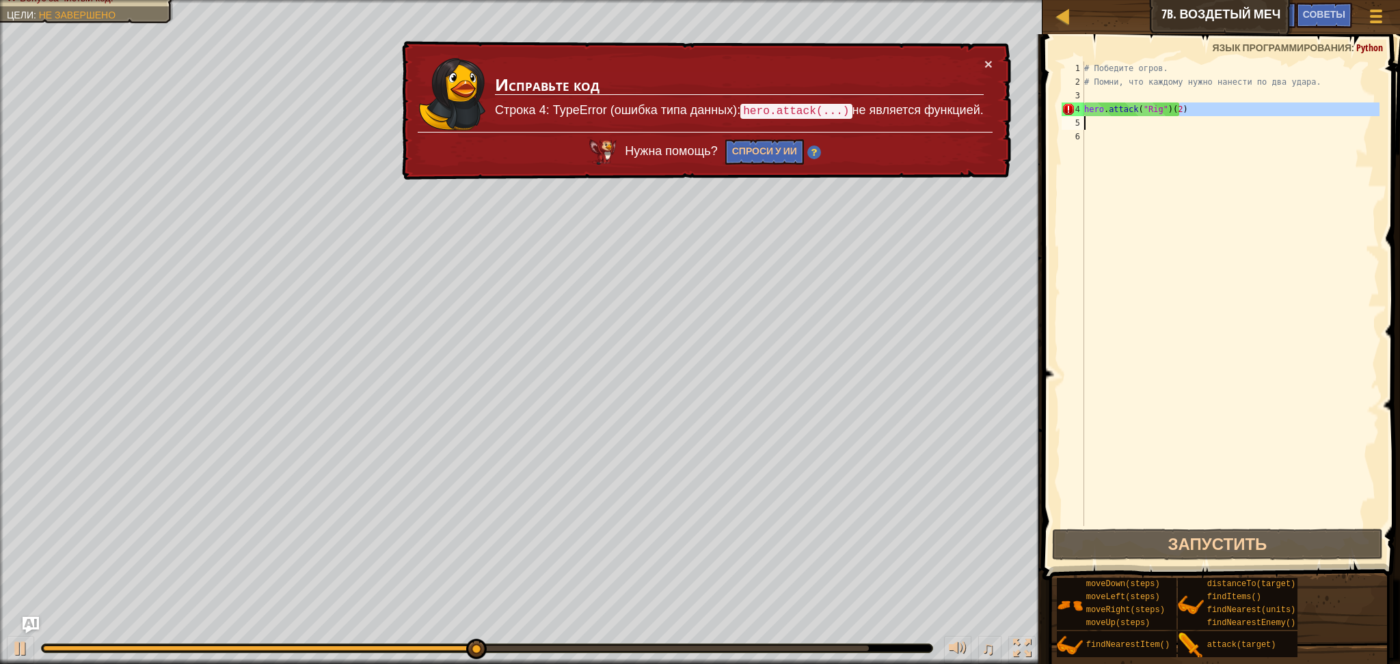
drag, startPoint x: 1187, startPoint y: 105, endPoint x: 1166, endPoint y: 123, distance: 27.1
click at [1166, 123] on div "# Победите огров. # Помни, что каждому нужно нанести по два удара. hero . attac…" at bounding box center [1230, 308] width 298 height 492
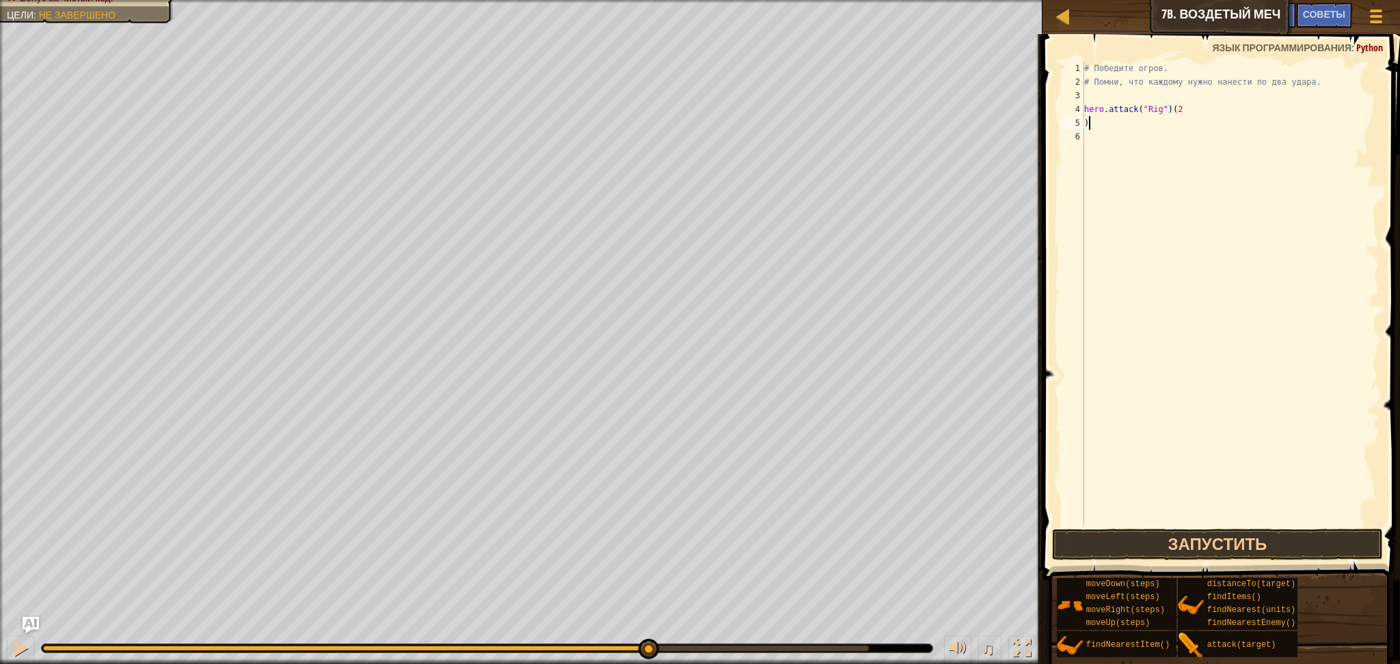
click at [1198, 120] on div "# Победите огров. # Помни, что каждому нужно нанести по два удара. hero . attac…" at bounding box center [1230, 308] width 298 height 492
drag, startPoint x: 1181, startPoint y: 104, endPoint x: 1166, endPoint y: 109, distance: 15.8
click at [1166, 109] on div "# Победите огров. # Помни, что каждому нужно нанести по два удара. hero . attac…" at bounding box center [1230, 308] width 298 height 492
click at [1000, 96] on div "Карта Введение в Информатику 7b. Воздетый меч Меню игры Готово Советы Ask AI 1 …" at bounding box center [700, 332] width 1400 height 664
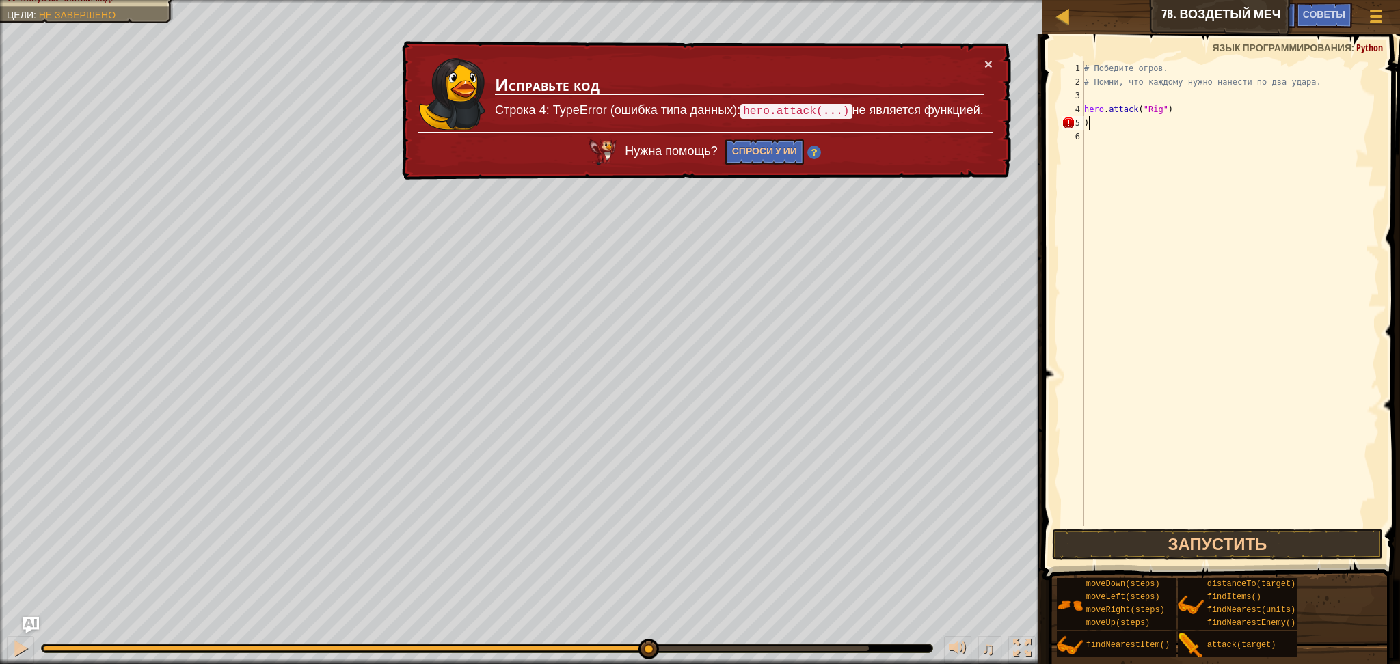
click at [1112, 127] on div "# Победите огров. # Помни, что каждому нужно нанести по два удара. hero . attac…" at bounding box center [1230, 308] width 298 height 492
type textarea ")"
click at [1083, 126] on div ") 1 2 3 4 5 6 # Победите огров. # Помни, что каждому нужно нанести по два удара…" at bounding box center [1219, 294] width 321 height 465
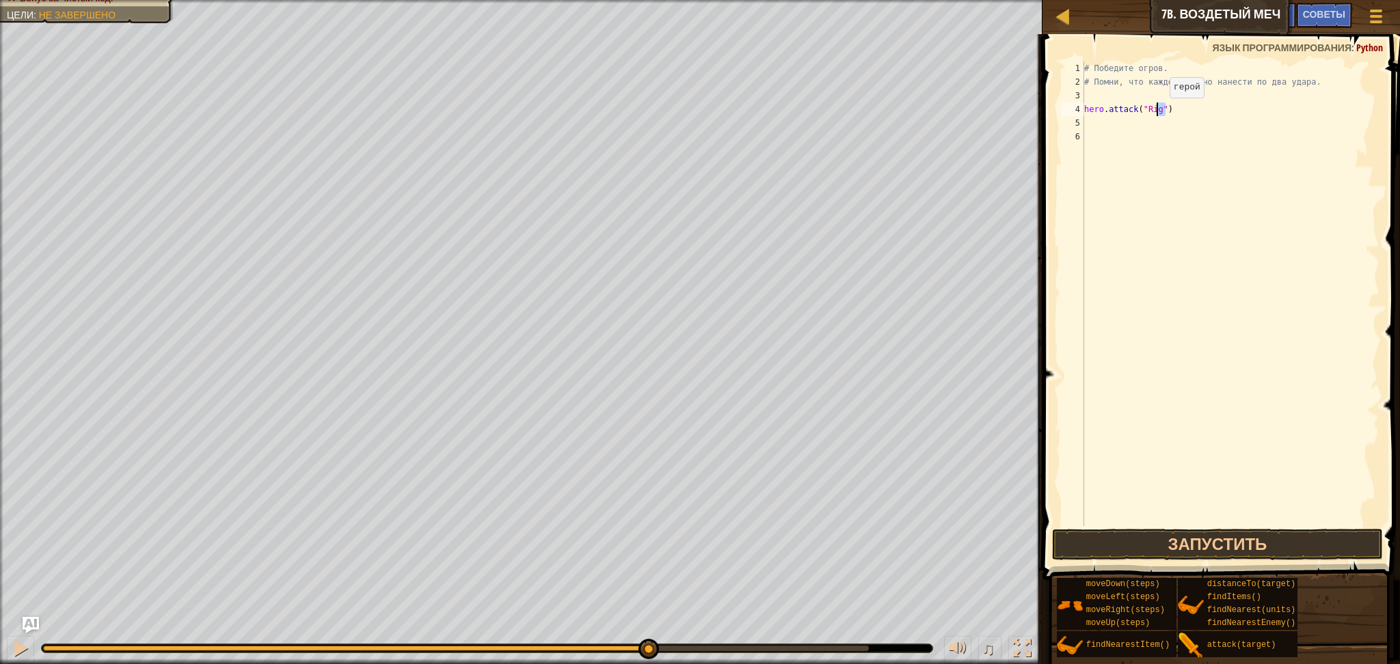
click at [997, 119] on div "Карта Введение в Информатику 7b. Воздетый меч Меню игры Готово Советы Ask AI 1 …" at bounding box center [700, 332] width 1400 height 664
type textarea "hero.attack("Rig")"
drag, startPoint x: 1160, startPoint y: 102, endPoint x: 1146, endPoint y: 103, distance: 14.4
click at [1146, 103] on div "# Победите огров. # Помни, что каждому нужно нанести по два удара. hero . attac…" at bounding box center [1230, 308] width 298 height 492
drag, startPoint x: 1182, startPoint y: 113, endPoint x: 1068, endPoint y: 111, distance: 113.5
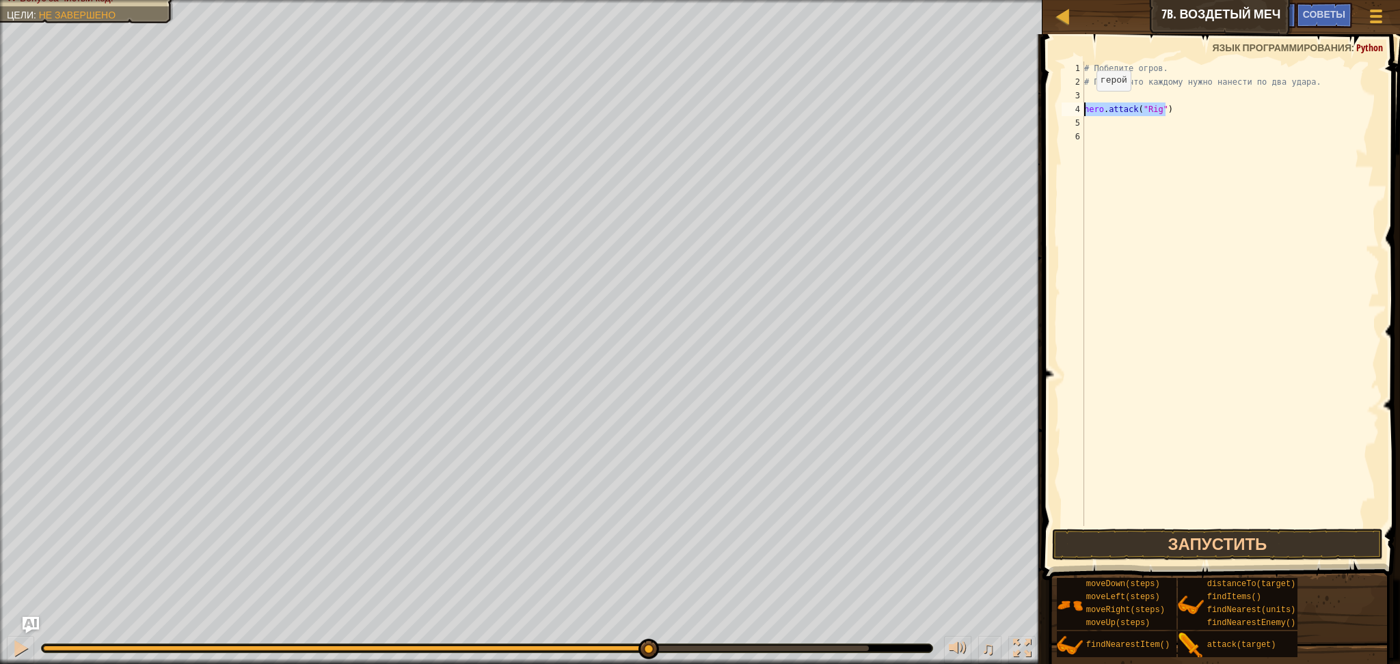
click at [1068, 111] on div "1 2 3 4 5 6 # Победите огров. # Помни, что каждому нужно нанести по два удара. …" at bounding box center [1219, 294] width 321 height 465
type textarea "hero.attack("Rig")"
click at [1126, 114] on div "# Победите огров. # Помни, что каждому нужно нанести по два удара. hero . attac…" at bounding box center [1230, 294] width 298 height 465
click at [1127, 121] on div "# Победите огров. # Помни, что каждому нужно нанести по два удара. hero . attac…" at bounding box center [1230, 308] width 298 height 492
paste textarea "hero.attack("Rig")"
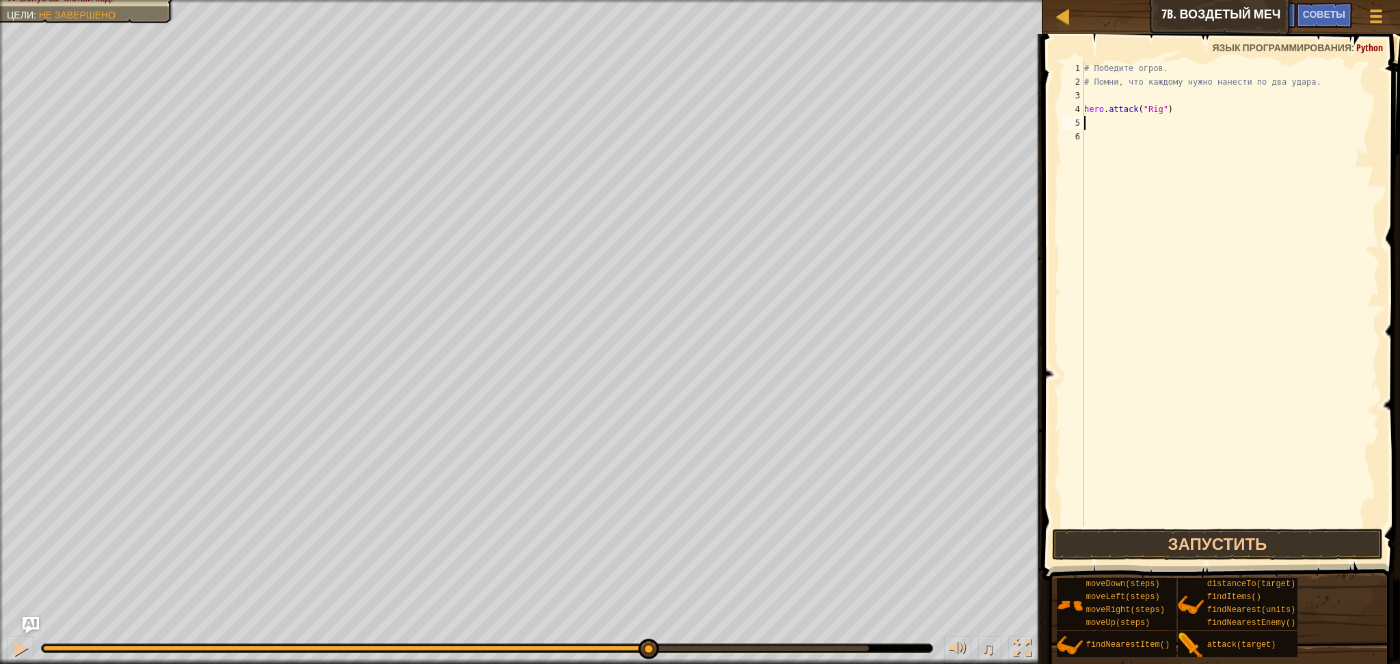
type textarea "hero.attack("Rig")"
click at [1165, 540] on button "Запустить" at bounding box center [1217, 544] width 331 height 31
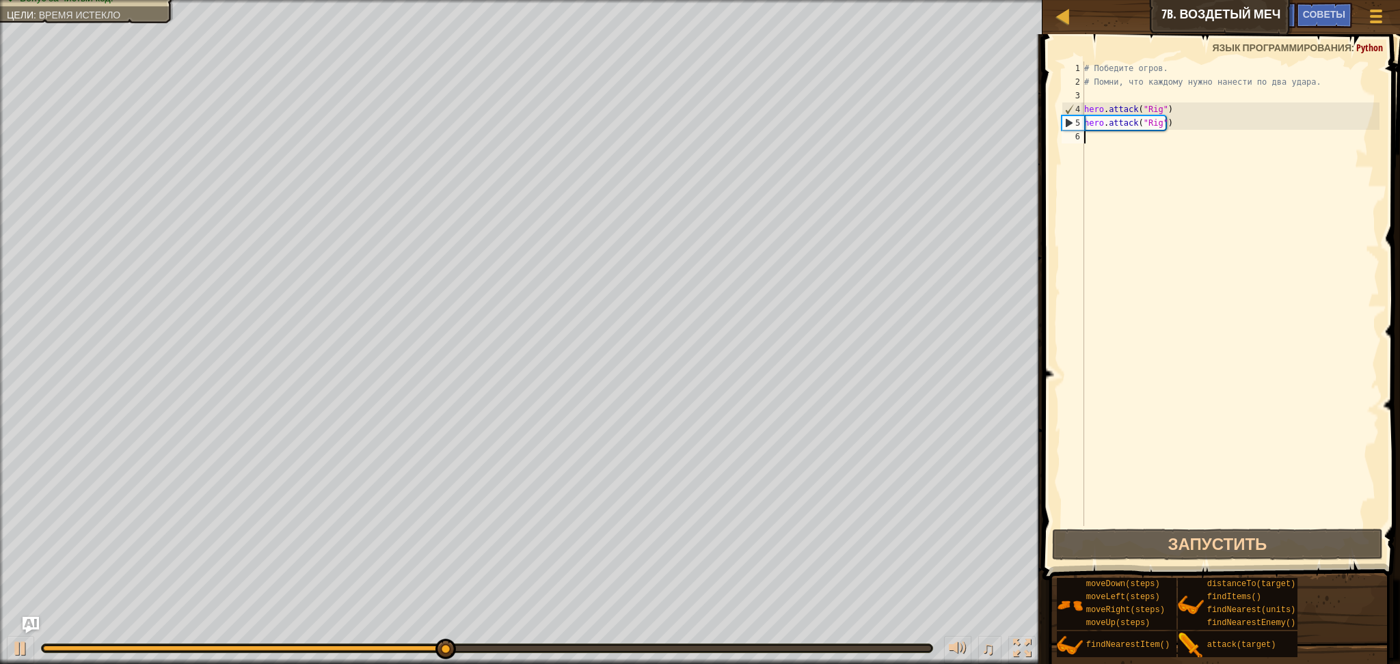
click at [1098, 137] on div "# Победите огров. # Помни, что каждому нужно нанести по два удара. hero . attac…" at bounding box center [1230, 308] width 298 height 492
type textarea "v"
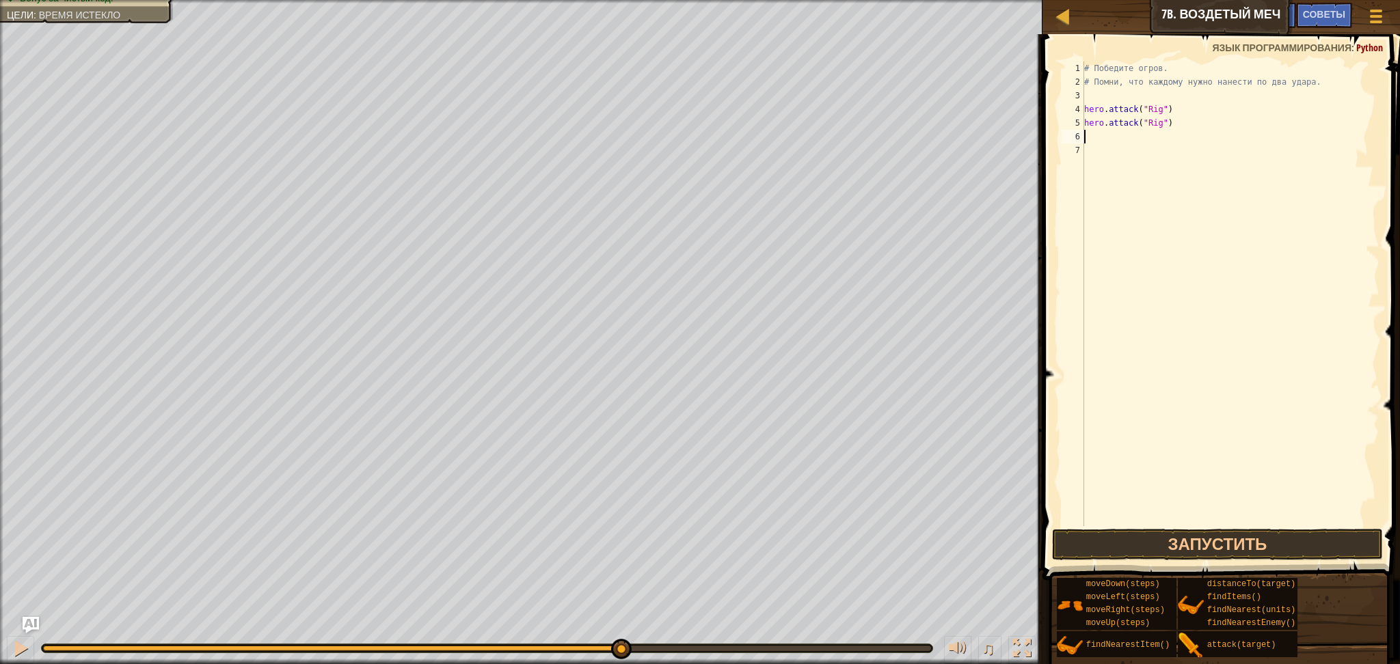
type textarea "v"
drag, startPoint x: 1147, startPoint y: 129, endPoint x: 1135, endPoint y: 148, distance: 23.0
click at [1135, 148] on div "# Победите огров. # Помни, что каждому нужно нанести по два удара. hero . attac…" at bounding box center [1230, 308] width 298 height 492
type textarea "hero.moveUp()"
click at [1152, 152] on div "# Победите огров. # Помни, что каждому нужно нанести по два удара. hero . attac…" at bounding box center [1230, 294] width 298 height 465
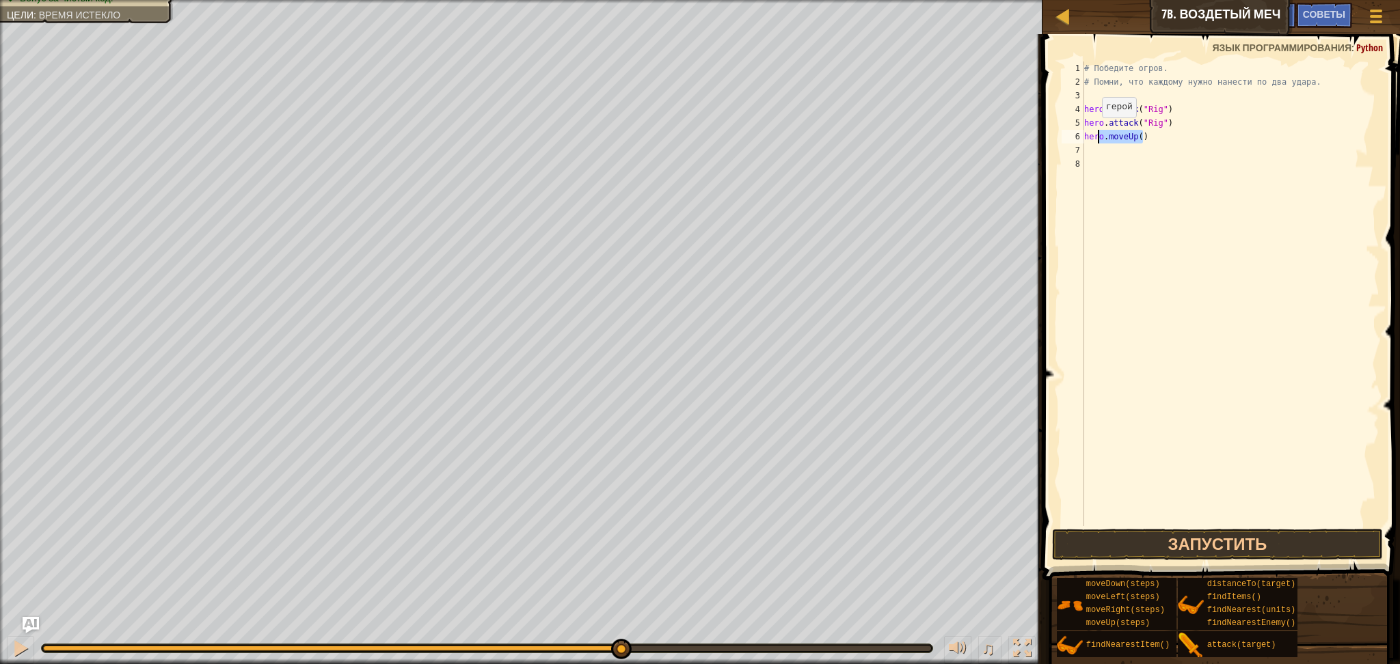
drag, startPoint x: 1142, startPoint y: 141, endPoint x: 1065, endPoint y: 129, distance: 78.1
click at [1066, 129] on div "1 2 3 4 5 6 7 8 # Победите огров. # Помни, что каждому нужно нанести по два уда…" at bounding box center [1219, 294] width 321 height 465
type textarea "hero.attack("Rig")"
click at [1143, 154] on div "# Победите огров. # Помни, что каждому нужно нанести по два удара. hero . attac…" at bounding box center [1230, 308] width 298 height 492
drag, startPoint x: 1144, startPoint y: 138, endPoint x: 1083, endPoint y: 136, distance: 61.6
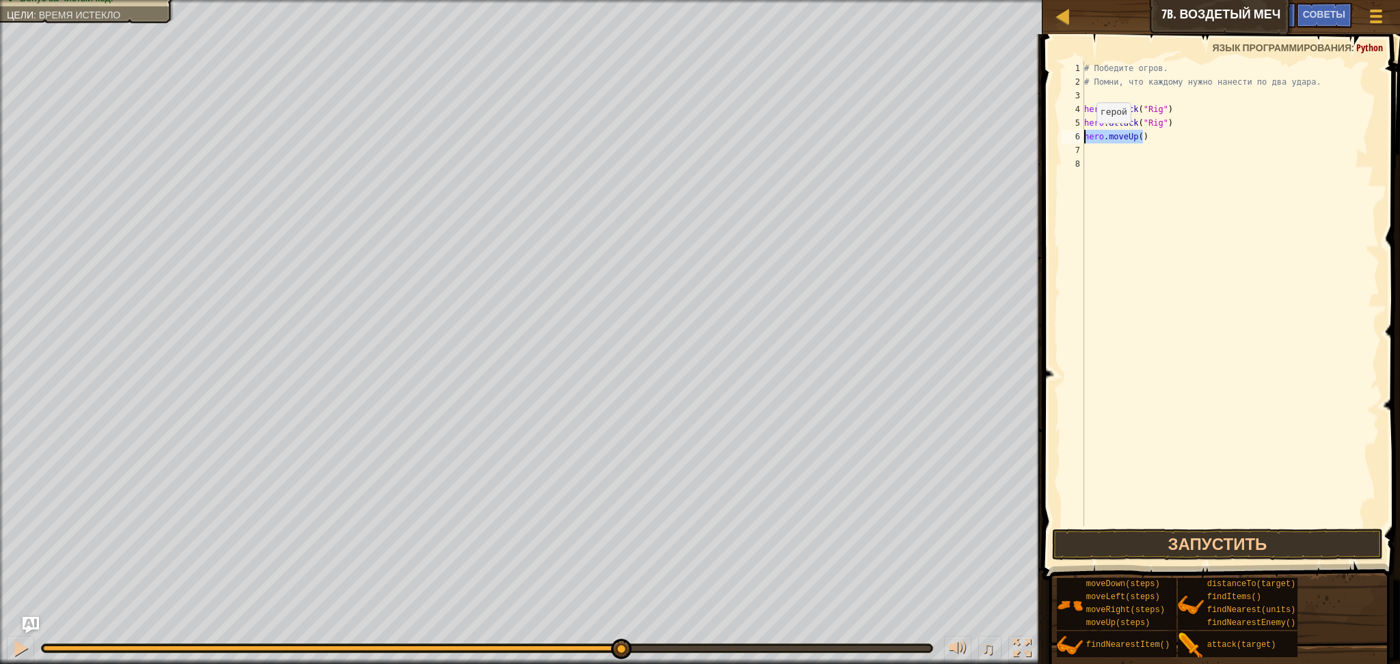
click at [1083, 136] on div "1 2 3 4 5 6 7 8 # Победите огров. # Помни, что каждому нужно нанести по два уда…" at bounding box center [1219, 294] width 321 height 465
type textarea "hero.moveUp()"
drag, startPoint x: 1180, startPoint y: 119, endPoint x: 1080, endPoint y: 122, distance: 99.9
click at [1080, 122] on div "1 2 3 4 5 6 7 8 # Победите огров. # Помни, что каждому нужно нанести по два уда…" at bounding box center [1219, 294] width 321 height 465
type textarea "hero.attack("Rig")"
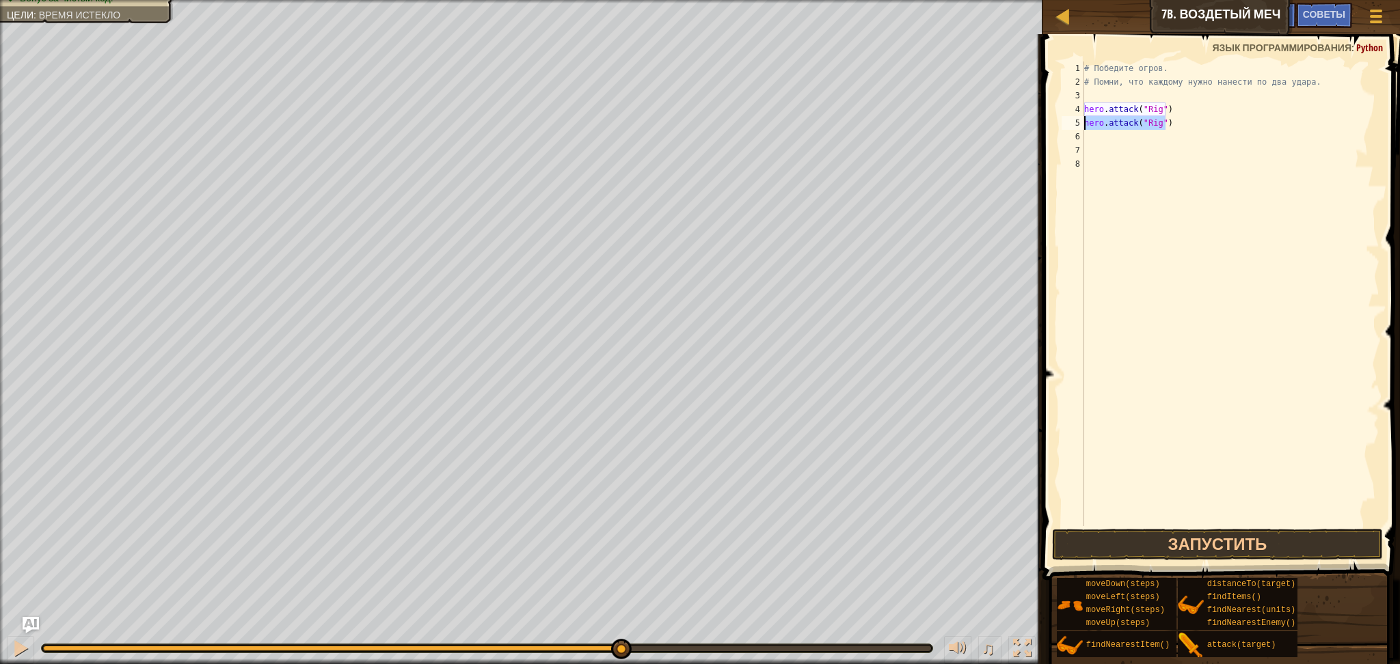
click at [1144, 141] on div "# Победите огров. # Помни, что каждому нужно нанести по два удара. hero . attac…" at bounding box center [1230, 308] width 298 height 492
type textarea "v"
drag, startPoint x: 1173, startPoint y: 120, endPoint x: 1085, endPoint y: 125, distance: 88.3
click at [1085, 125] on div "# Победите огров. # Помни, что каждому нужно нанести по два удара. hero . attac…" at bounding box center [1230, 308] width 298 height 492
type textarea "hero.attack("Rig")"
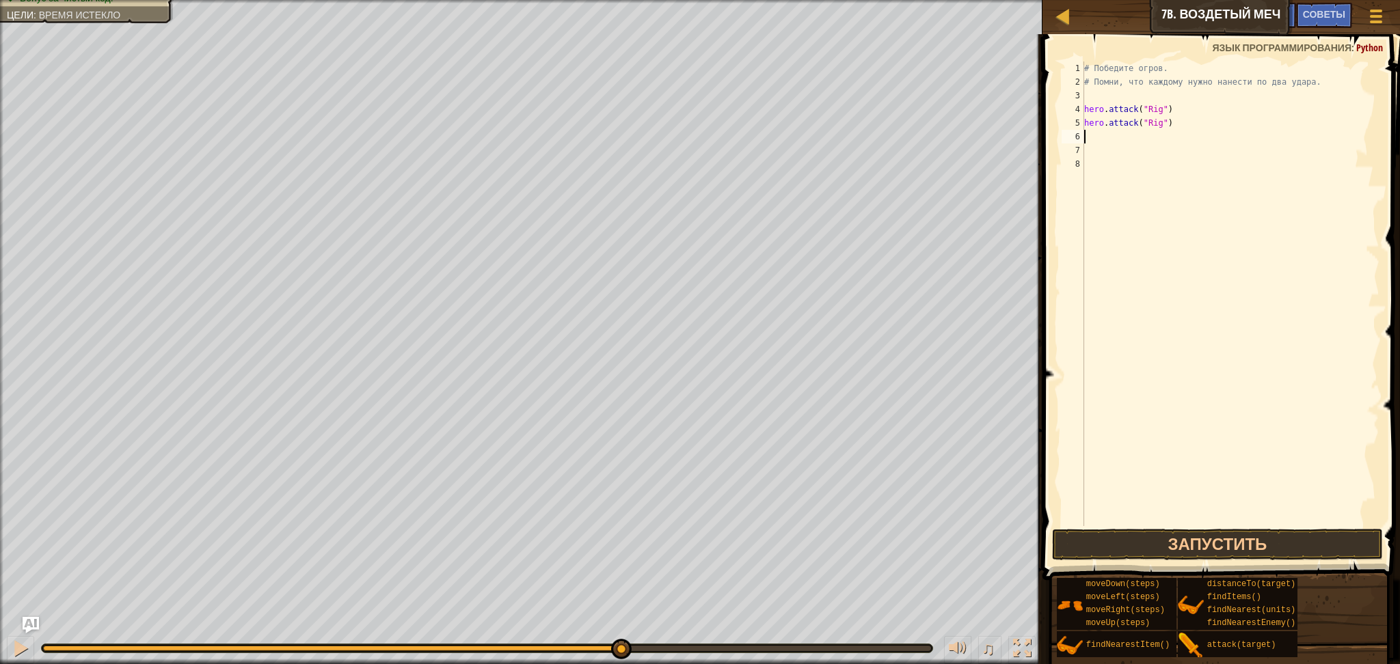
click at [1096, 133] on div "# Победите огров. # Помни, что каждому нужно нанести по два удара. hero . attac…" at bounding box center [1230, 308] width 298 height 492
type textarea "v"
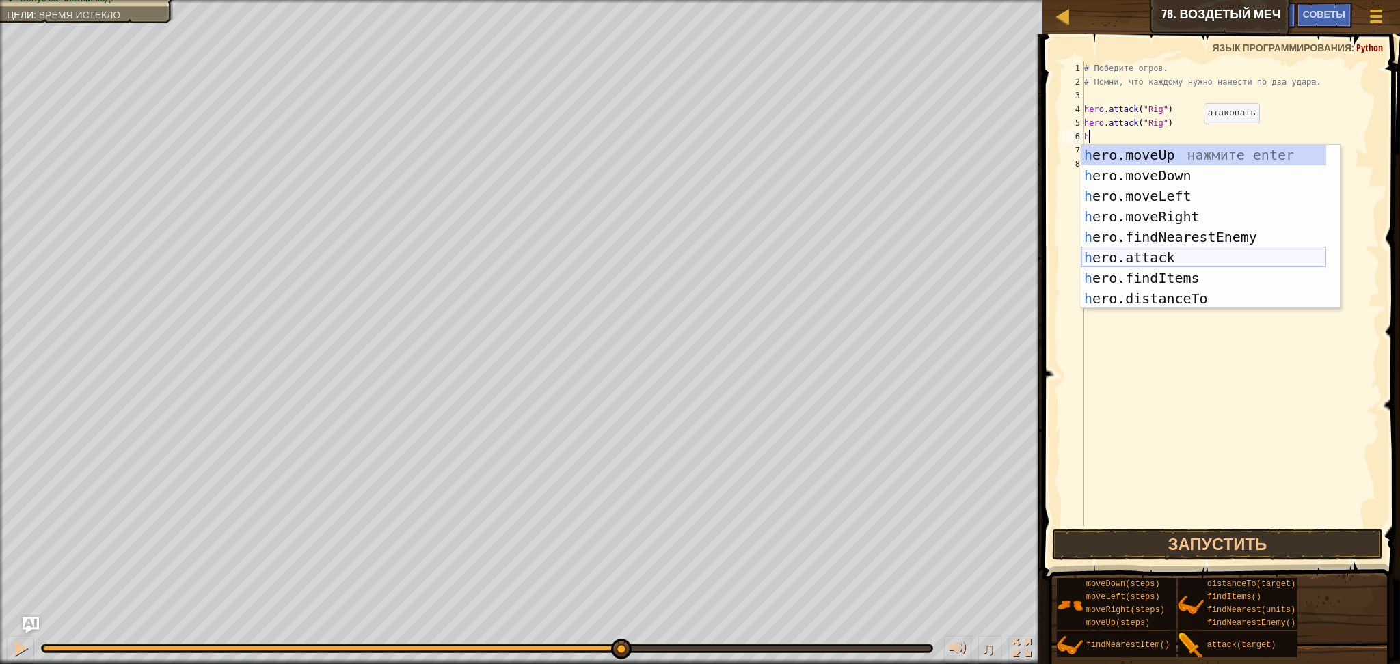
click at [1151, 257] on div "h ero.moveUp нажмите enter h ero.moveDown нажмите enter h ero.moveLeft нажмите …" at bounding box center [1203, 247] width 245 height 205
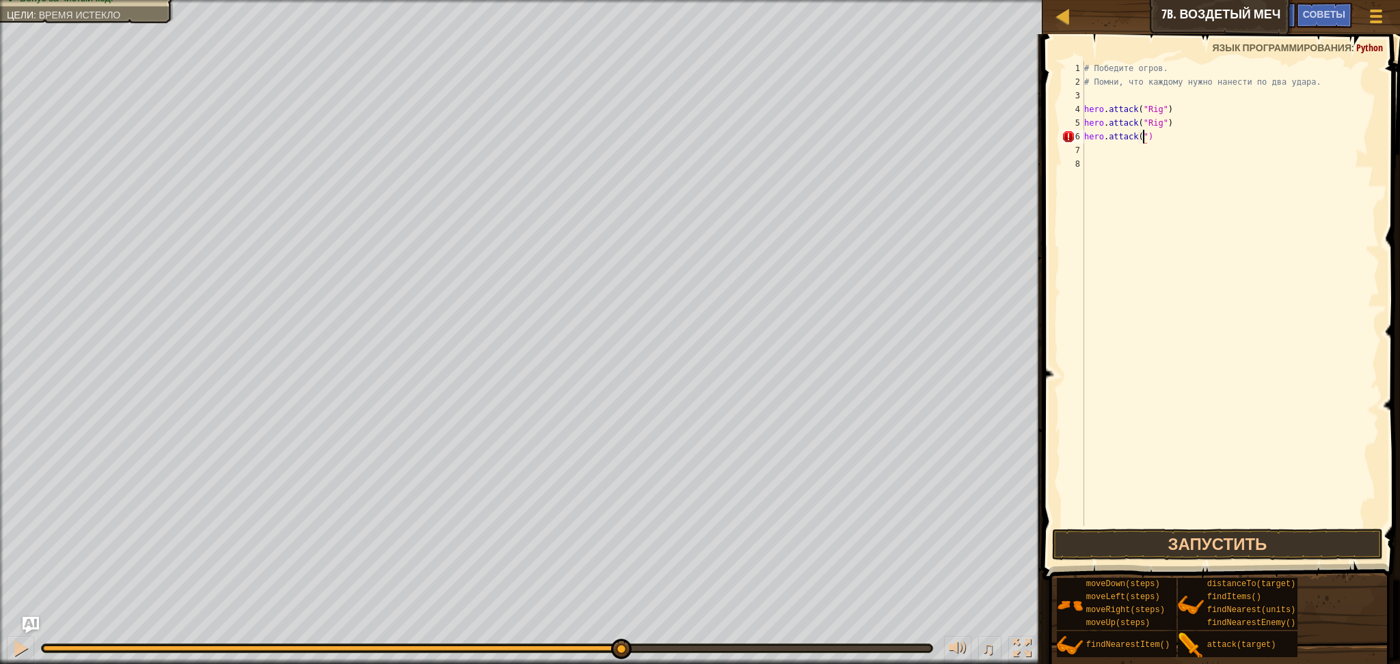
scroll to position [5, 5]
type textarea "hero.attack("Ack")"
drag, startPoint x: 1167, startPoint y: 143, endPoint x: 1079, endPoint y: 136, distance: 88.4
click at [1079, 136] on div "hero.attack("Ack") 1 2 3 4 5 6 7 8 # Победите огров. # Помни, что каждому нужно…" at bounding box center [1219, 294] width 321 height 465
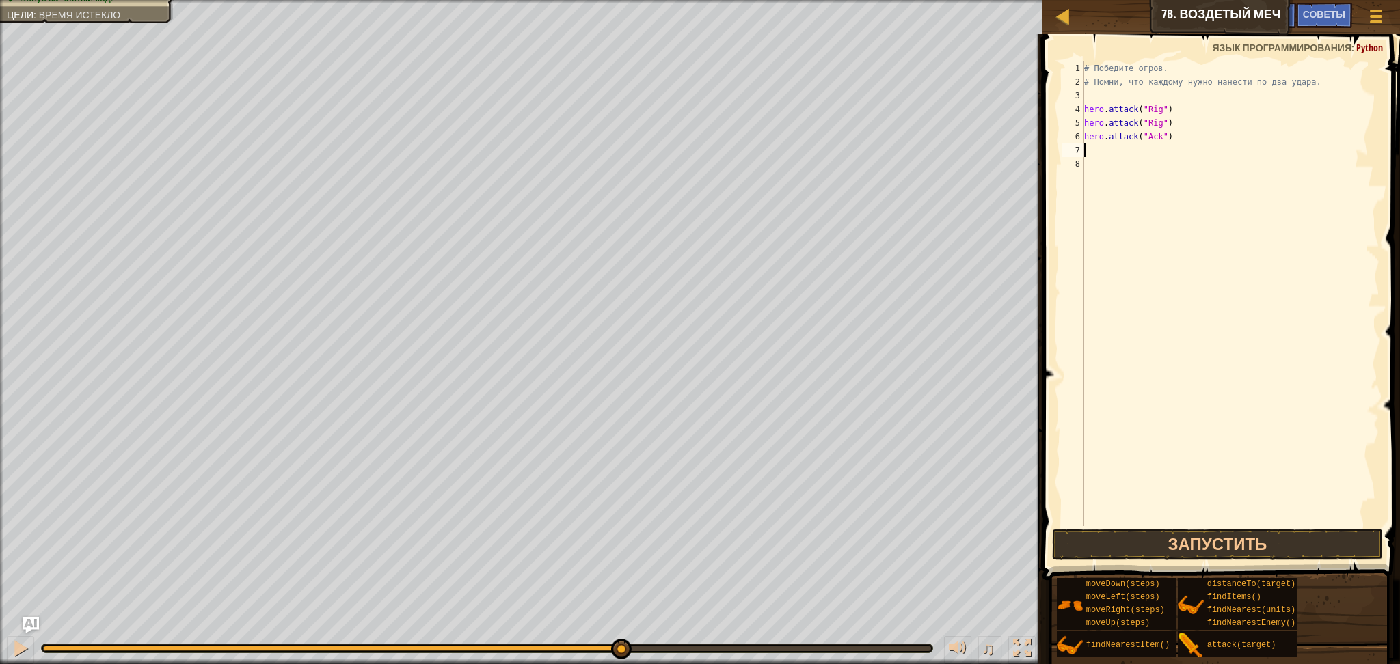
click at [1089, 152] on div "# Победите огров. # Помни, что каждому нужно нанести по два удара. hero . attac…" at bounding box center [1230, 308] width 298 height 492
paste textarea "hero.attack("Ack")"
type textarea "hero.attack("Ack")"
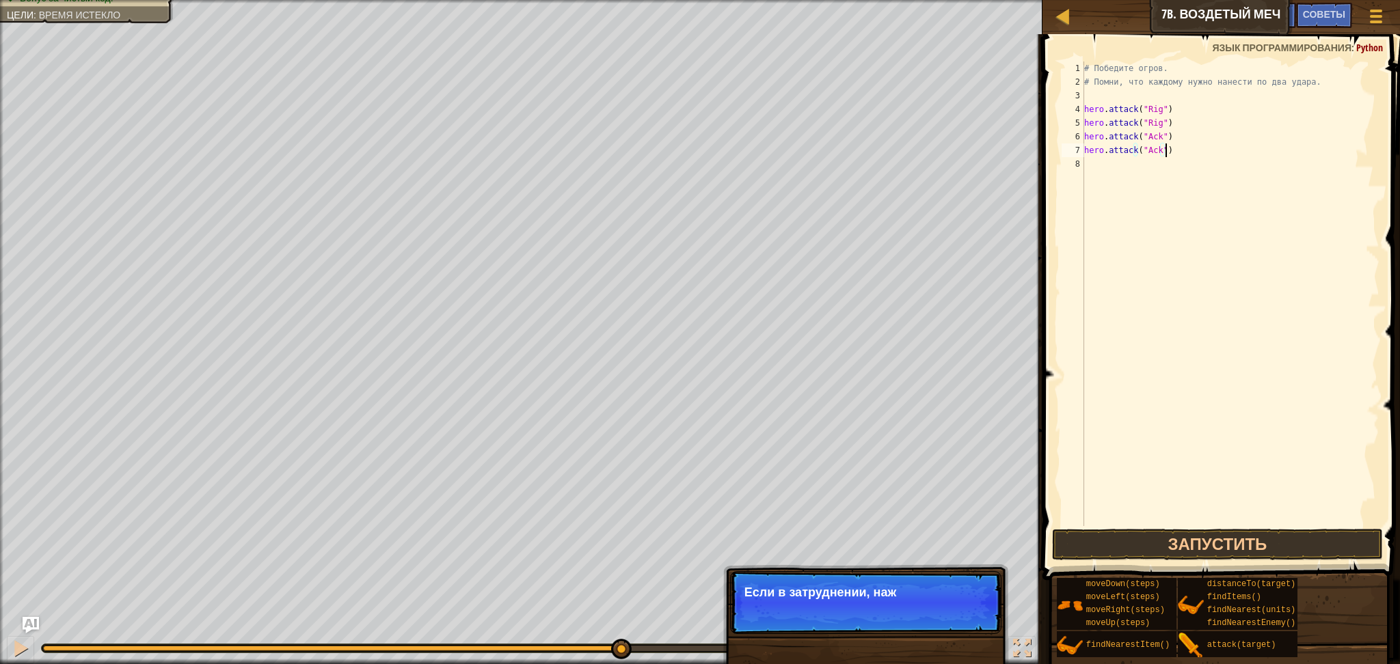
click at [1097, 159] on div "# Победите огров. # Помни, что каждому нужно нанести по два удара. hero . attac…" at bounding box center [1230, 308] width 298 height 492
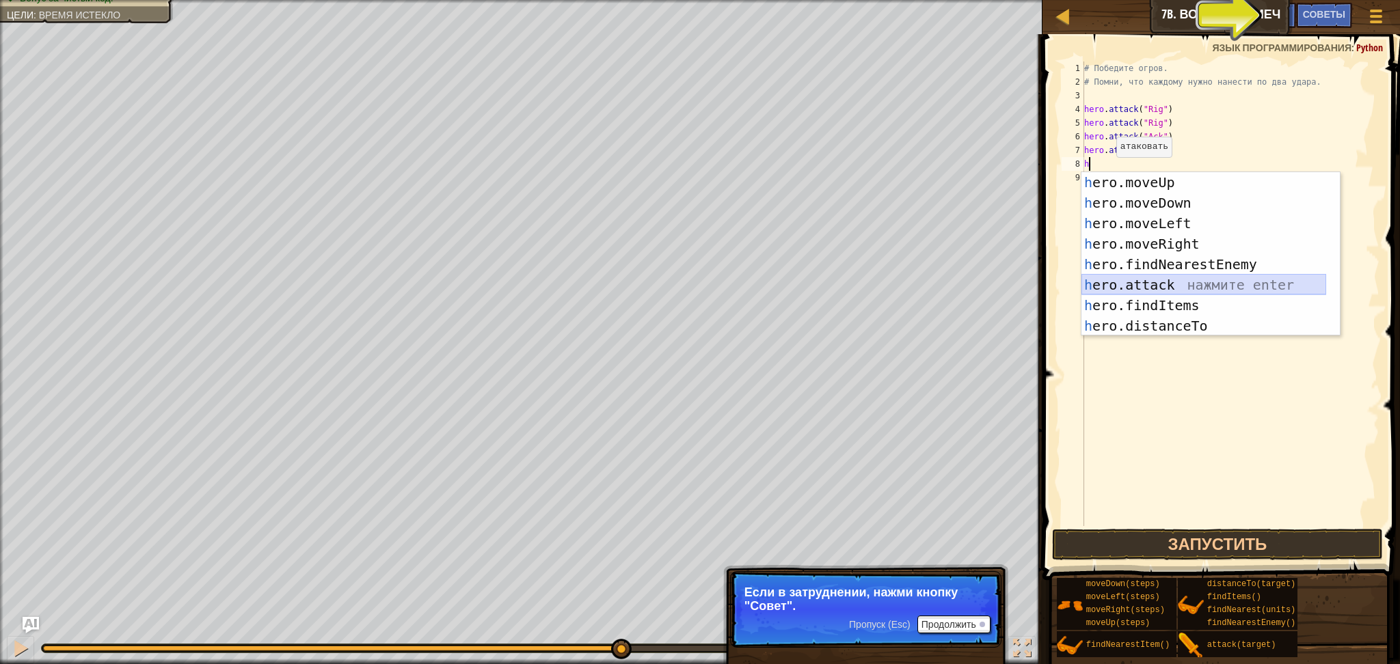
click at [1182, 291] on div "h ero.moveUp нажмите enter h ero.moveDown нажмите enter h ero.moveLeft нажмите …" at bounding box center [1203, 274] width 245 height 205
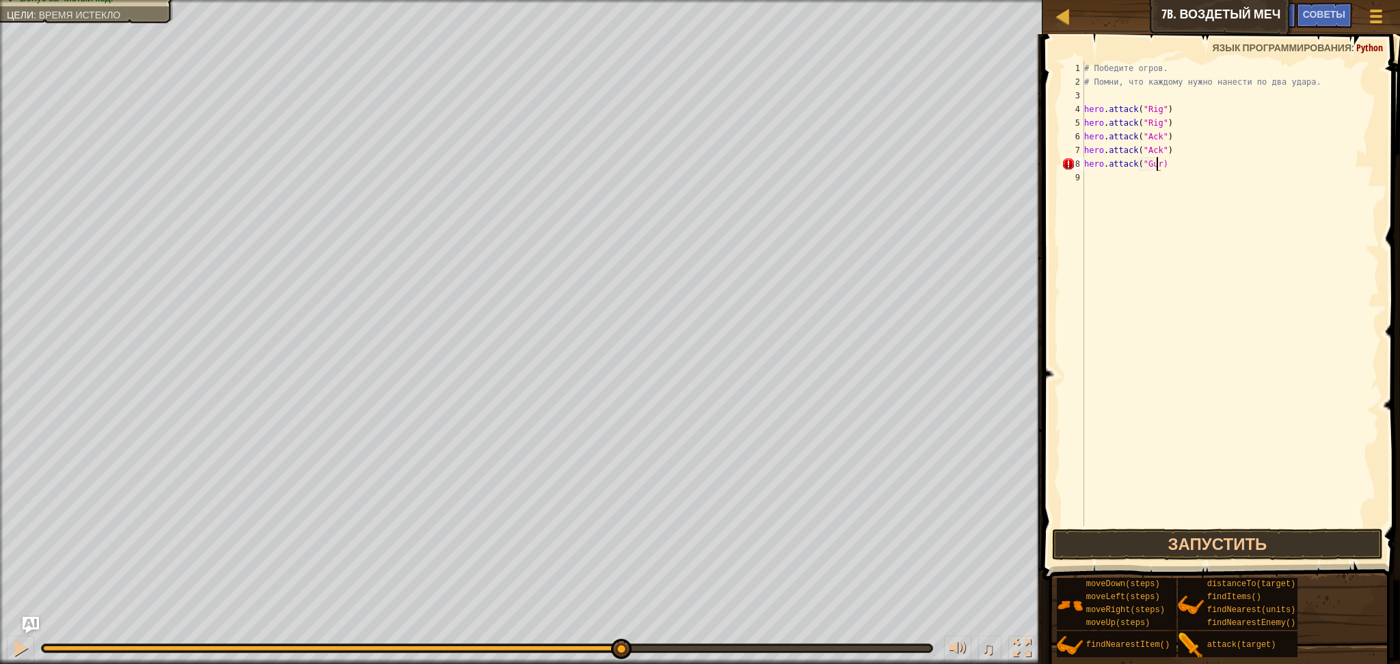
scroll to position [5, 5]
drag, startPoint x: 1172, startPoint y: 161, endPoint x: 1083, endPoint y: 167, distance: 89.1
click at [1083, 167] on div "hero.attack("Gurt") 1 2 3 4 5 6 7 8 9 # Победите огров. # Помни, что каждому ну…" at bounding box center [1219, 294] width 321 height 465
type textarea "с"
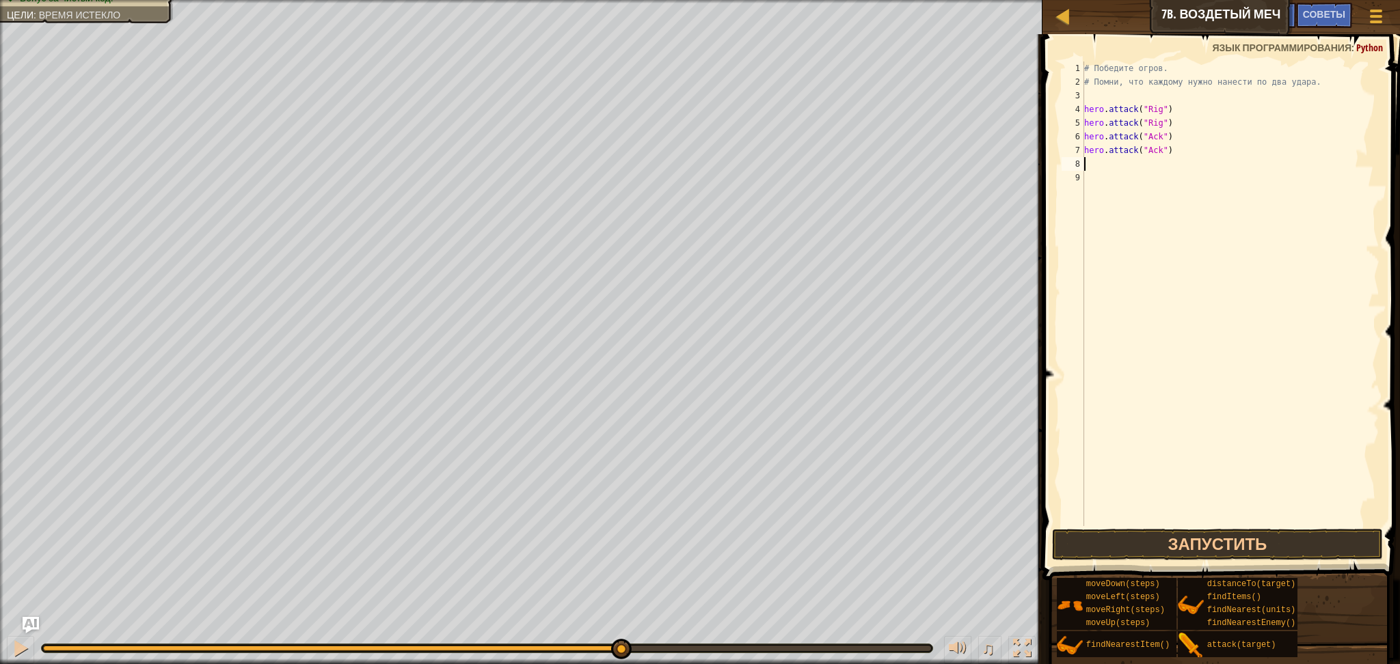
type textarea "р"
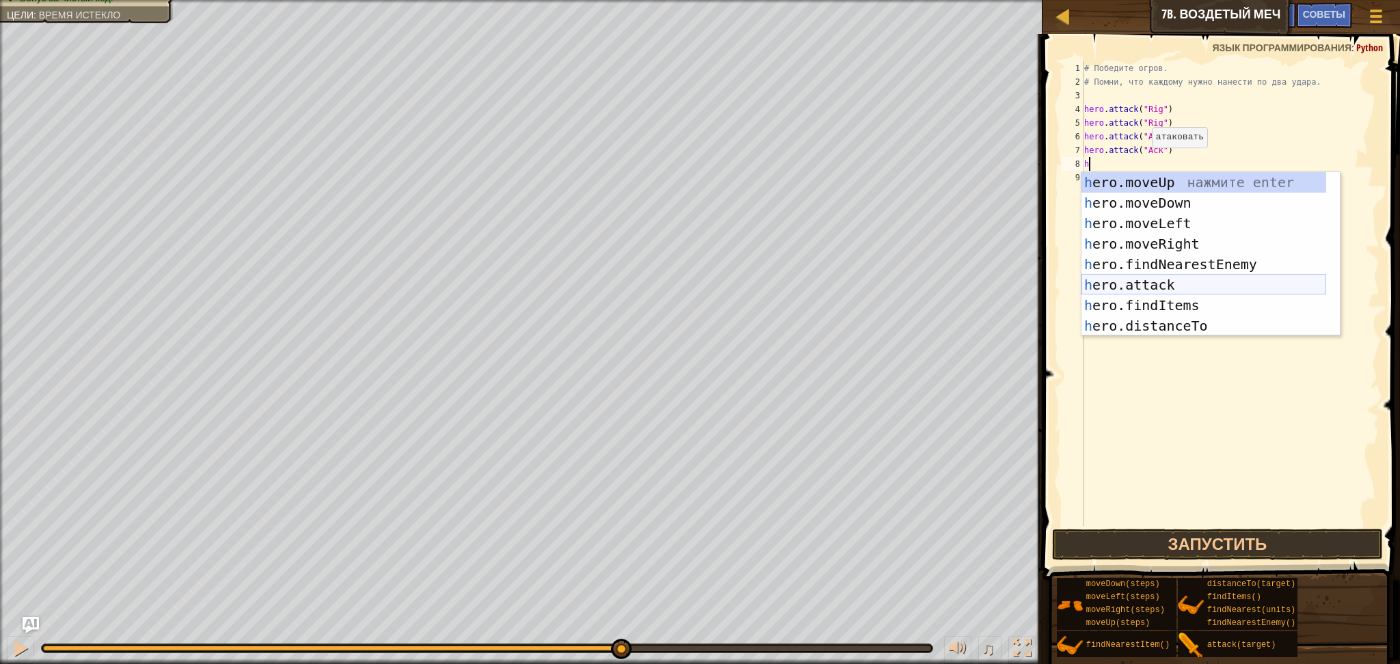
click at [1132, 280] on div "h ero.moveUp нажмите enter h ero.moveDown нажмите enter h ero.moveLeft нажмите …" at bounding box center [1203, 274] width 245 height 205
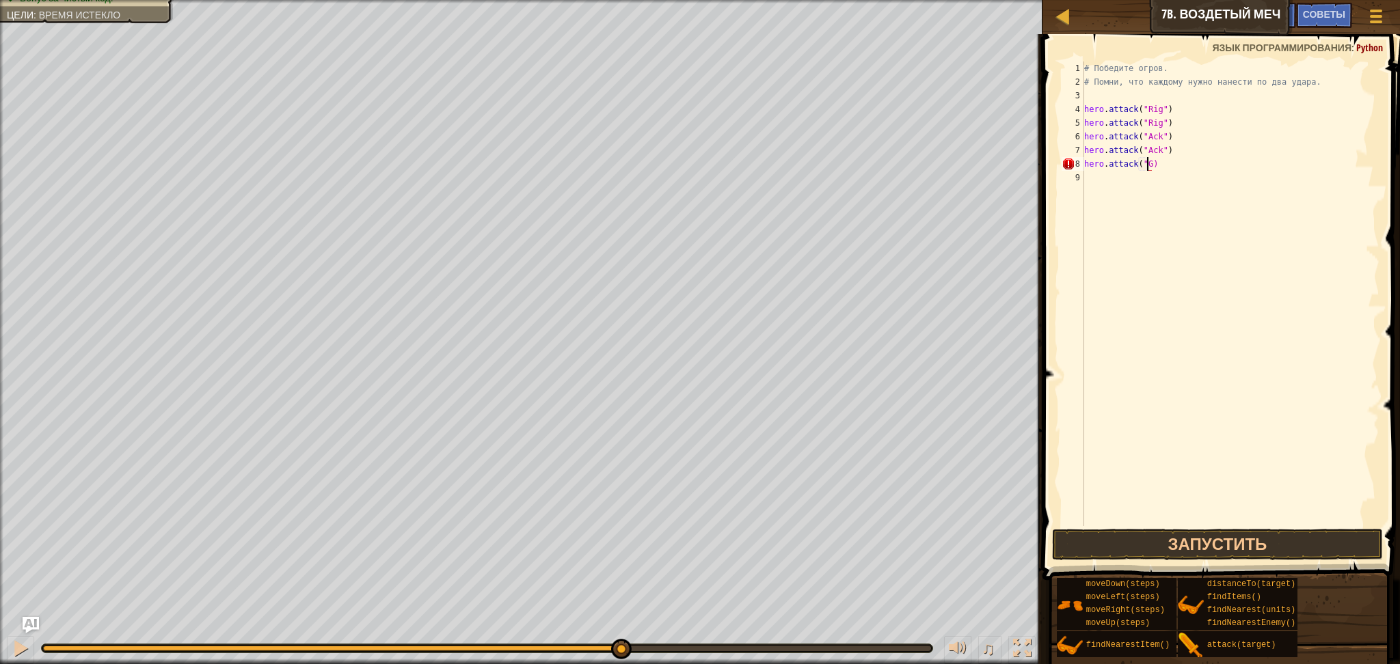
scroll to position [5, 5]
type textarea "hero.attack("Gurt)"
click at [1177, 173] on div "# Победите огров. # Помни, что каждому нужно нанести по два удара. hero . attac…" at bounding box center [1230, 308] width 298 height 492
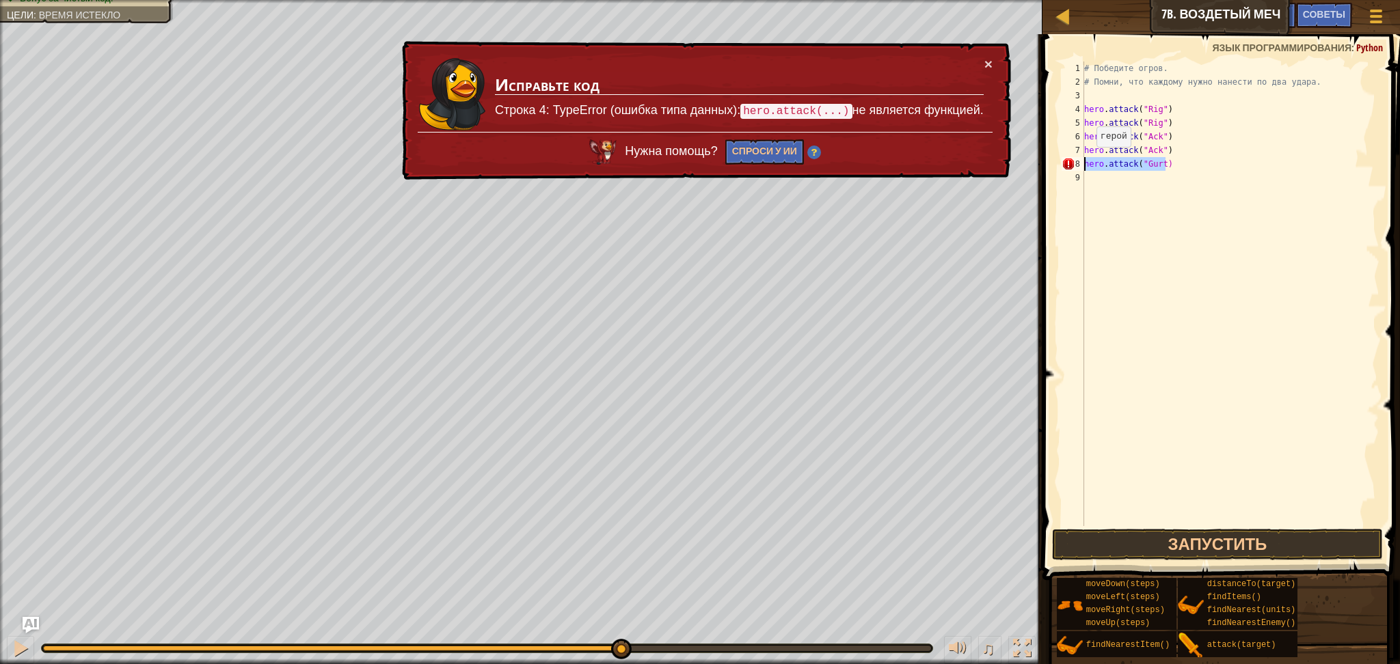
drag, startPoint x: 1163, startPoint y: 161, endPoint x: 1080, endPoint y: 160, distance: 83.4
click at [1080, 160] on div "1 2 3 4 5 6 7 8 9 # Победите огров. # Помни, что каждому нужно нанести по два у…" at bounding box center [1219, 294] width 321 height 465
type textarea "hero.attack("Gurt)"
click at [1095, 172] on div "# Победите огров. # Помни, что каждому нужно нанести по два удара. hero . attac…" at bounding box center [1230, 308] width 298 height 492
paste textarea "hero.attack("Gurt)"
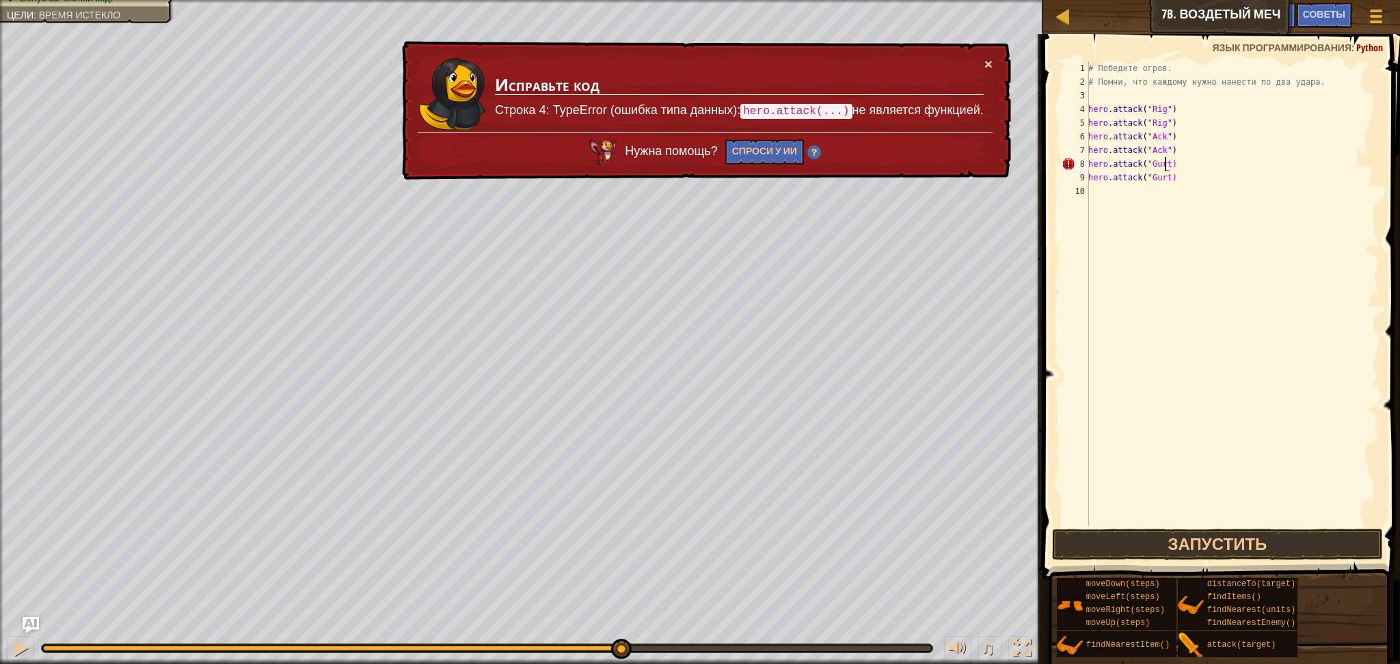
click at [1165, 165] on div "# Победите огров. # Помни, что каждому нужно нанести по два удара. hero . attac…" at bounding box center [1232, 308] width 294 height 492
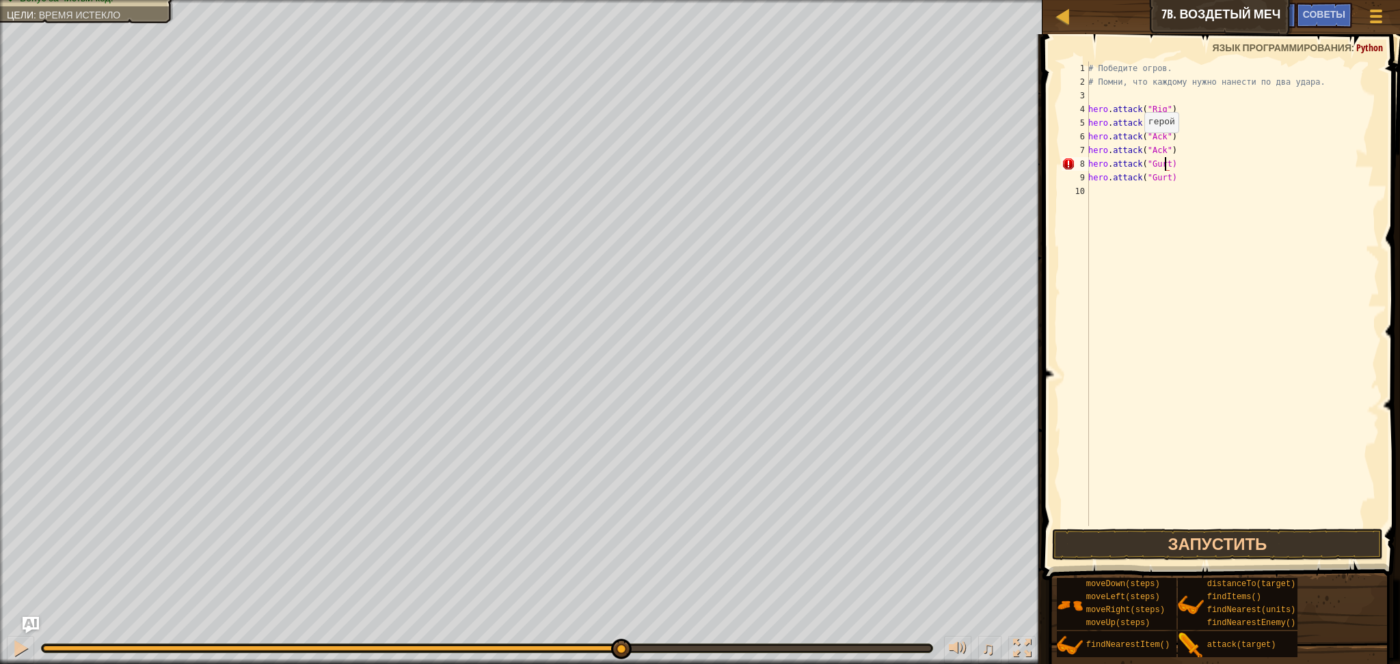
scroll to position [5, 6]
click at [1165, 174] on div "# Победите огров. # Помни, что каждому нужно нанести по два удара. hero . attac…" at bounding box center [1232, 308] width 294 height 492
type textarea "hero.attack("Gurt")"
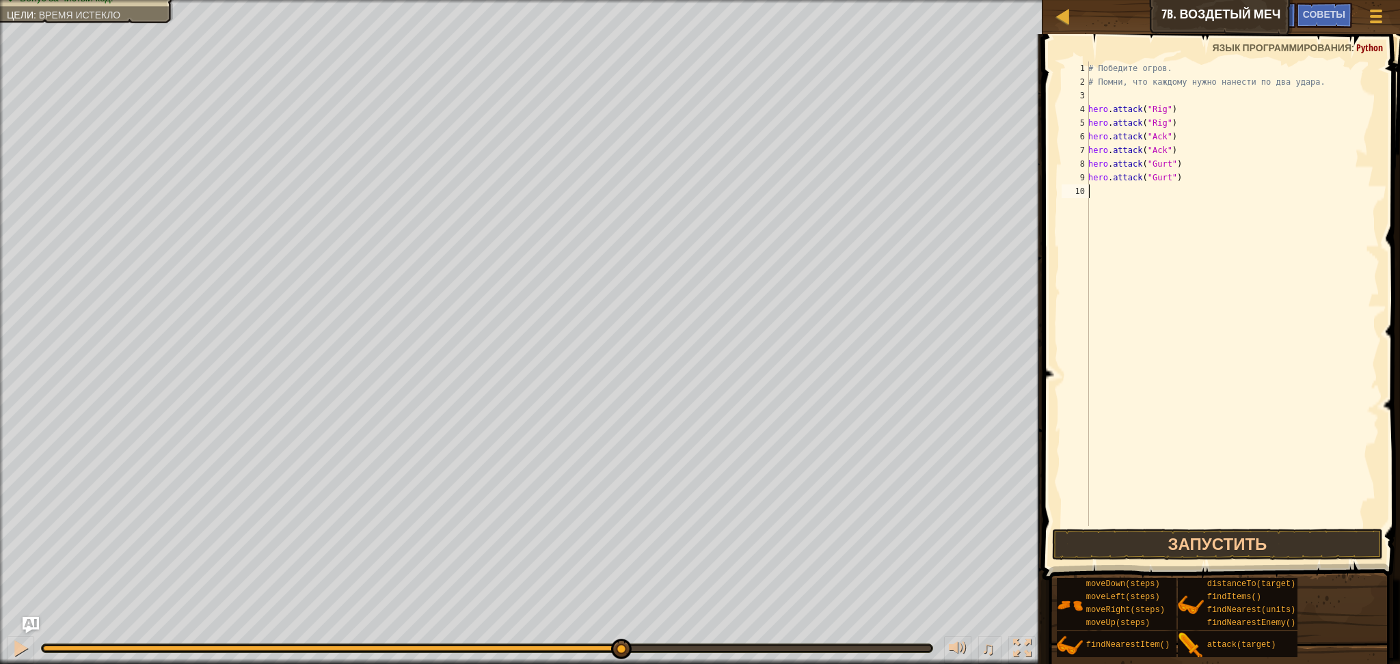
click at [1126, 201] on div "# Победите огров. # Помни, что каждому нужно нанести по два удара. hero . attac…" at bounding box center [1232, 308] width 294 height 492
type textarea "р"
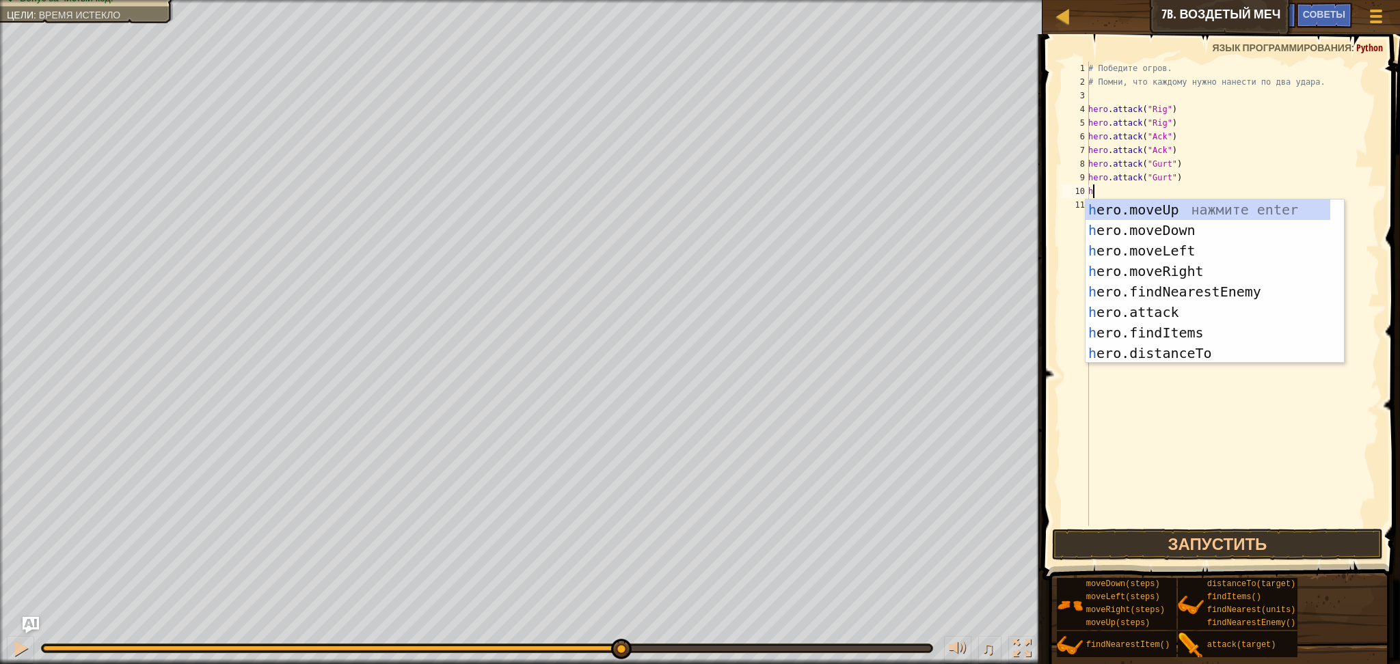
type textarea "he"
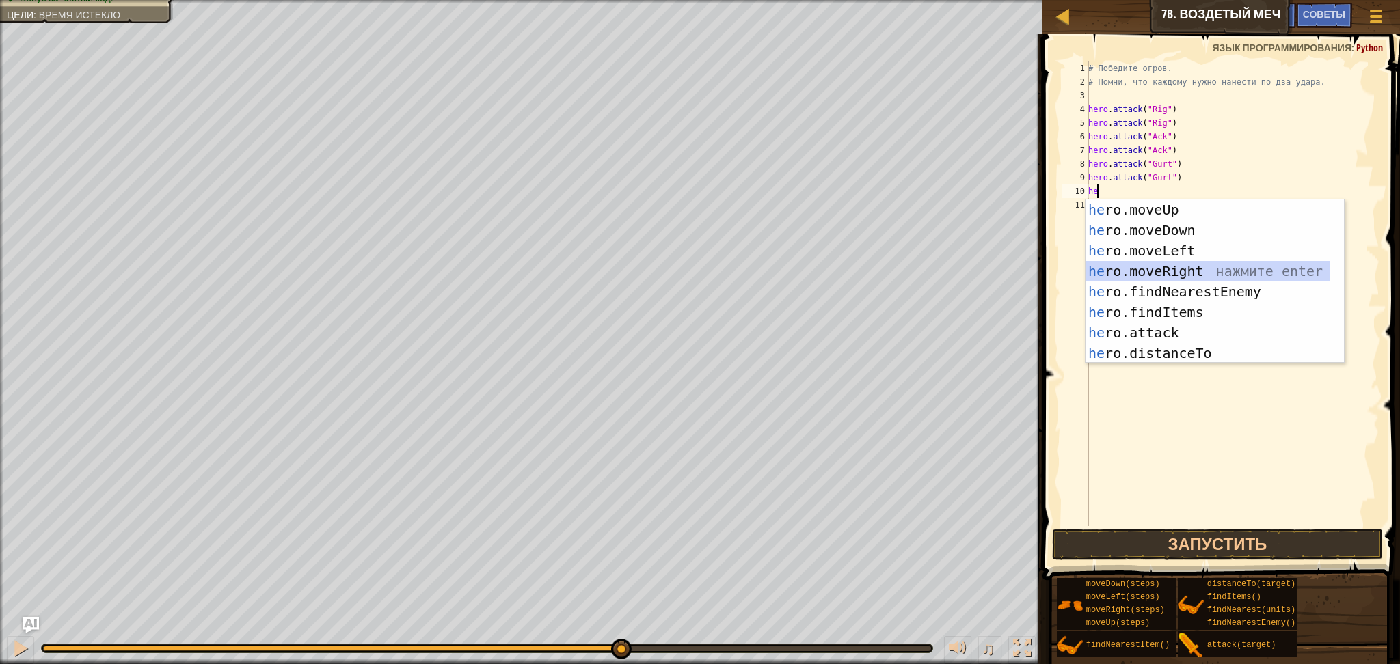
click at [1139, 263] on div "he ro.moveUp нажмите enter he ro.moveDown нажмите enter he ro.moveLeft нажмите …" at bounding box center [1207, 302] width 245 height 205
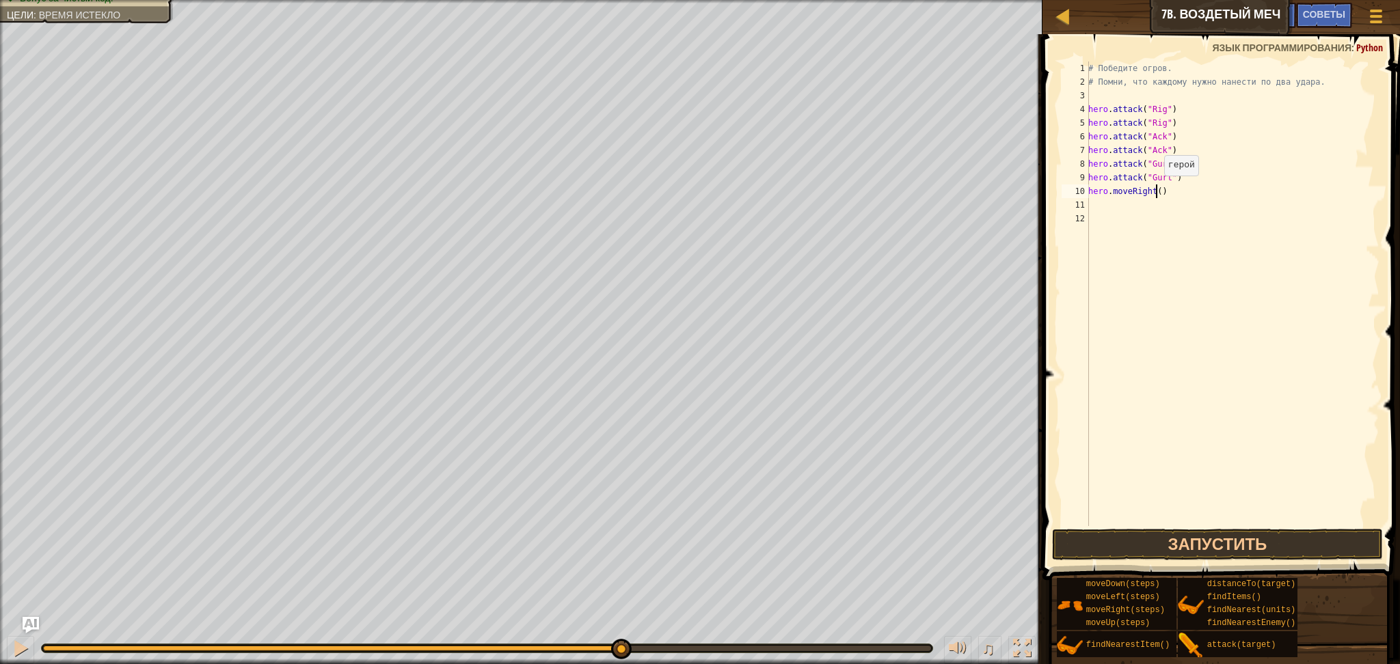
click at [1155, 189] on div "# Победите огров. # Помни, что каждому нужно нанести по два удара. hero . attac…" at bounding box center [1232, 308] width 294 height 492
type textarea "hero.moveRight(2)"
click at [1255, 544] on button "Запустить" at bounding box center [1217, 544] width 331 height 31
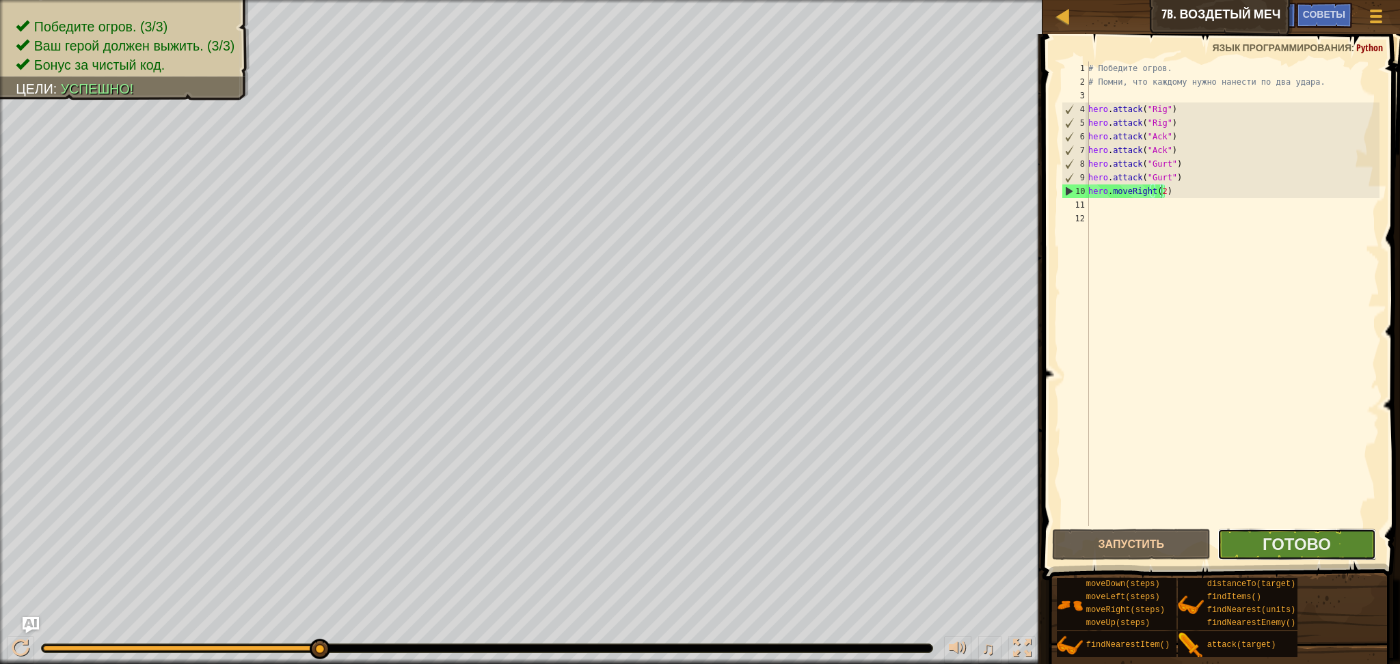
click at [1349, 535] on button "Готово" at bounding box center [1296, 544] width 159 height 31
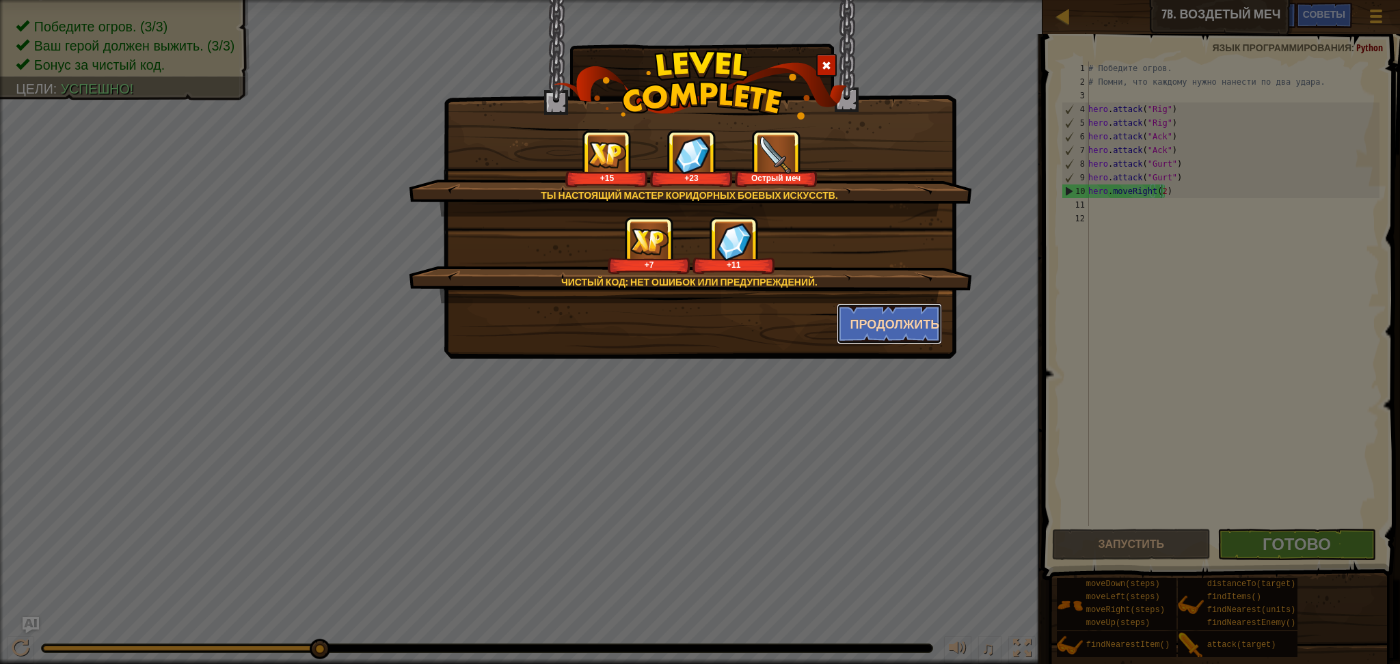
click at [865, 332] on button "Продолжить" at bounding box center [890, 323] width 106 height 41
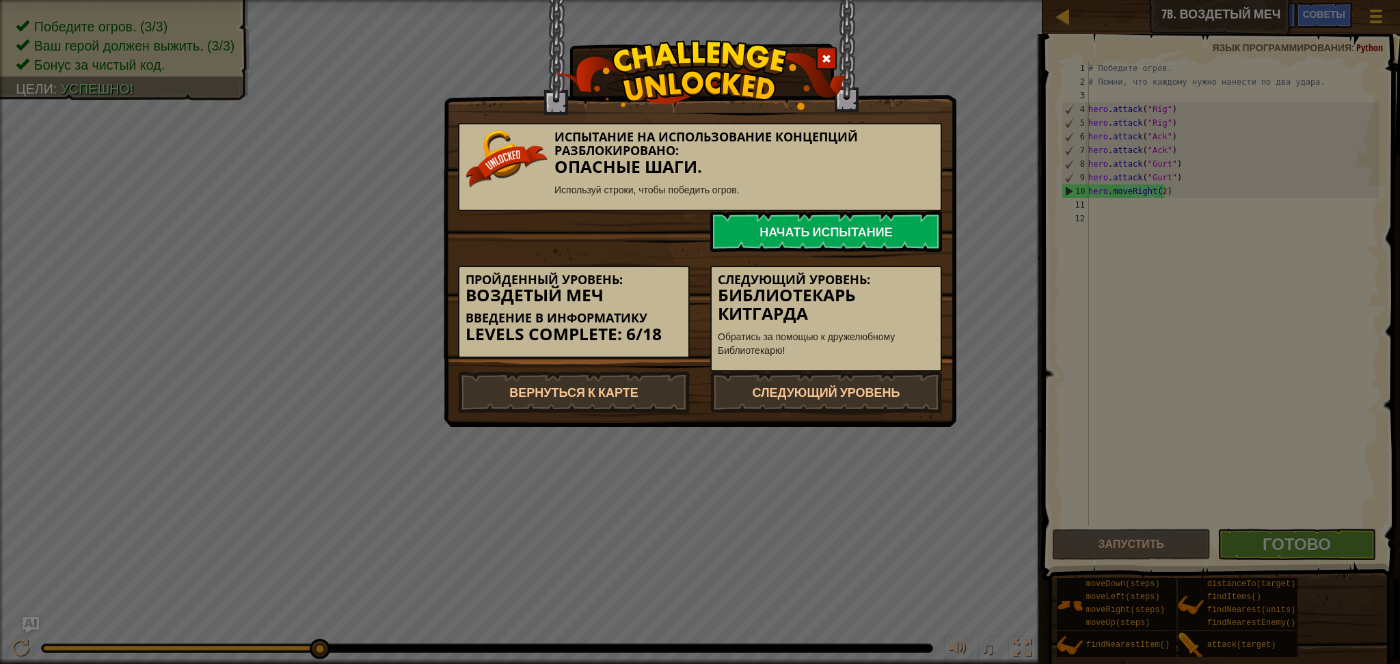
drag, startPoint x: 905, startPoint y: 388, endPoint x: 988, endPoint y: 313, distance: 111.8
click at [988, 313] on div "Испытание на использование концепций разблокировано: Опасные шаги. Используй ст…" at bounding box center [700, 332] width 1400 height 664
click at [826, 60] on span at bounding box center [827, 59] width 10 height 10
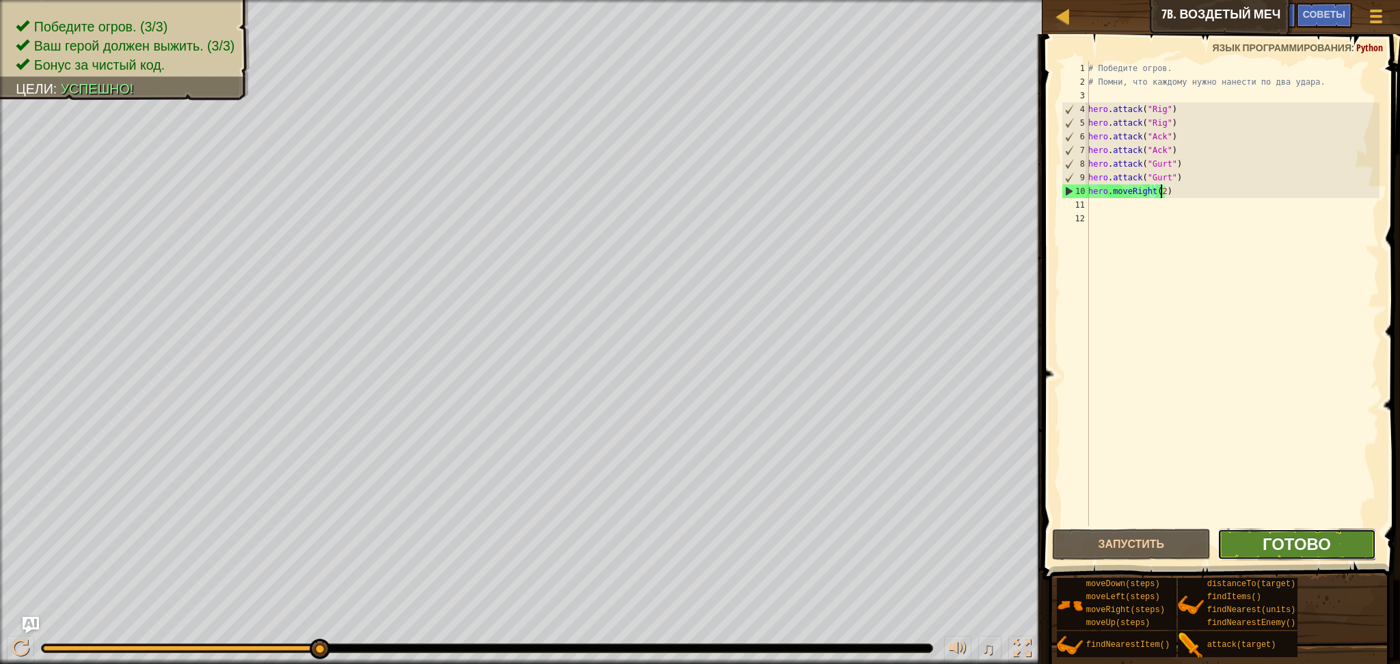
click at [1298, 550] on span "Готово" at bounding box center [1296, 544] width 68 height 22
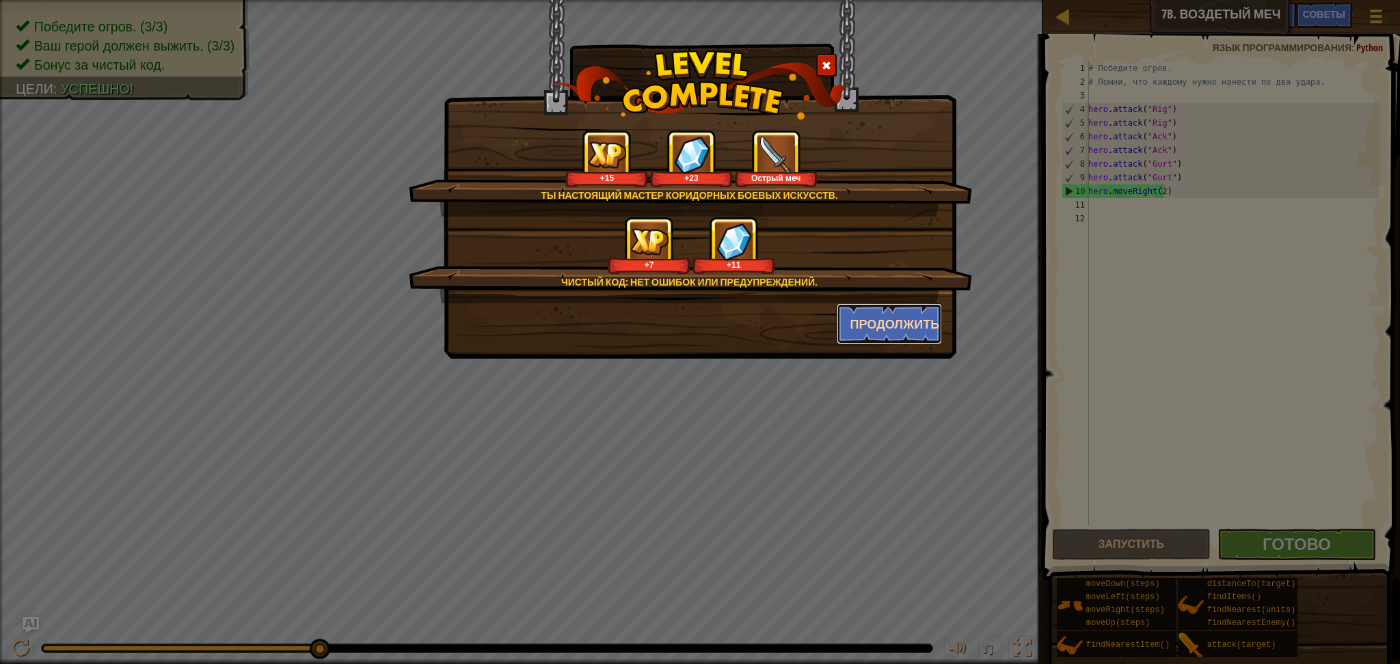
click at [904, 338] on button "Продолжить" at bounding box center [890, 323] width 106 height 41
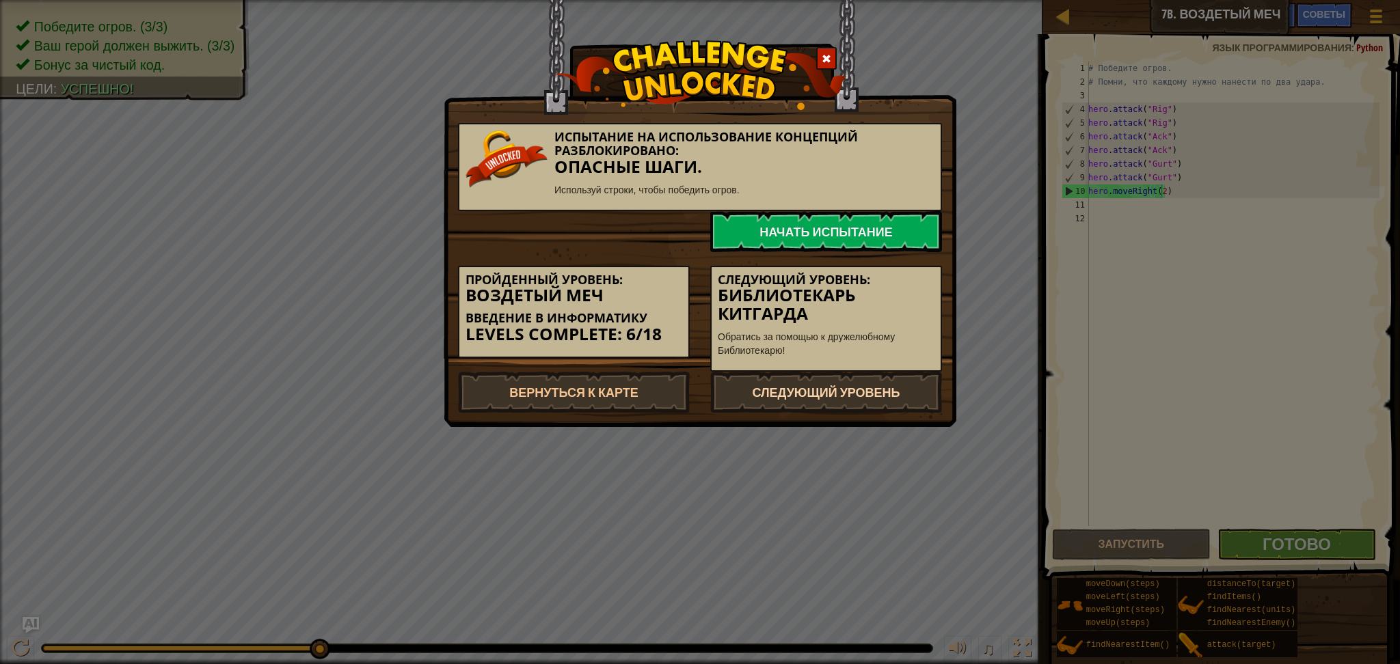
click at [880, 388] on link "Следующий уровень" at bounding box center [826, 392] width 232 height 41
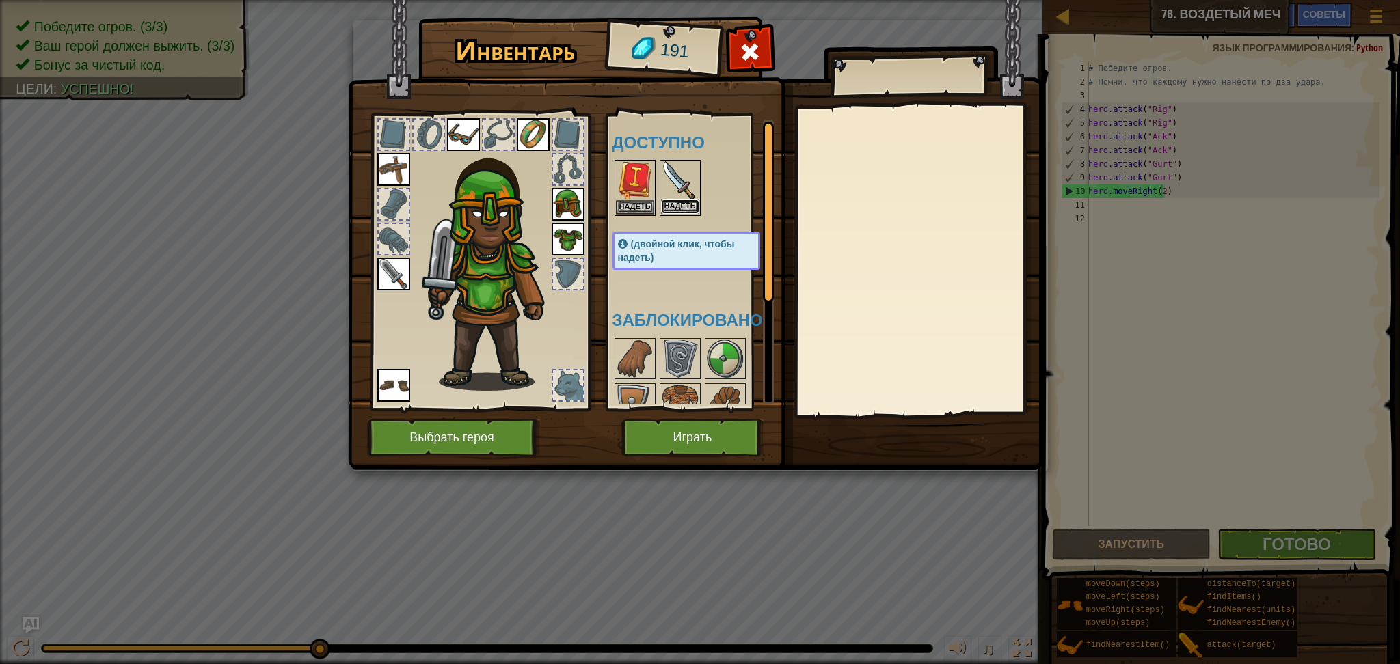
click at [670, 205] on button "Надеть" at bounding box center [680, 207] width 38 height 14
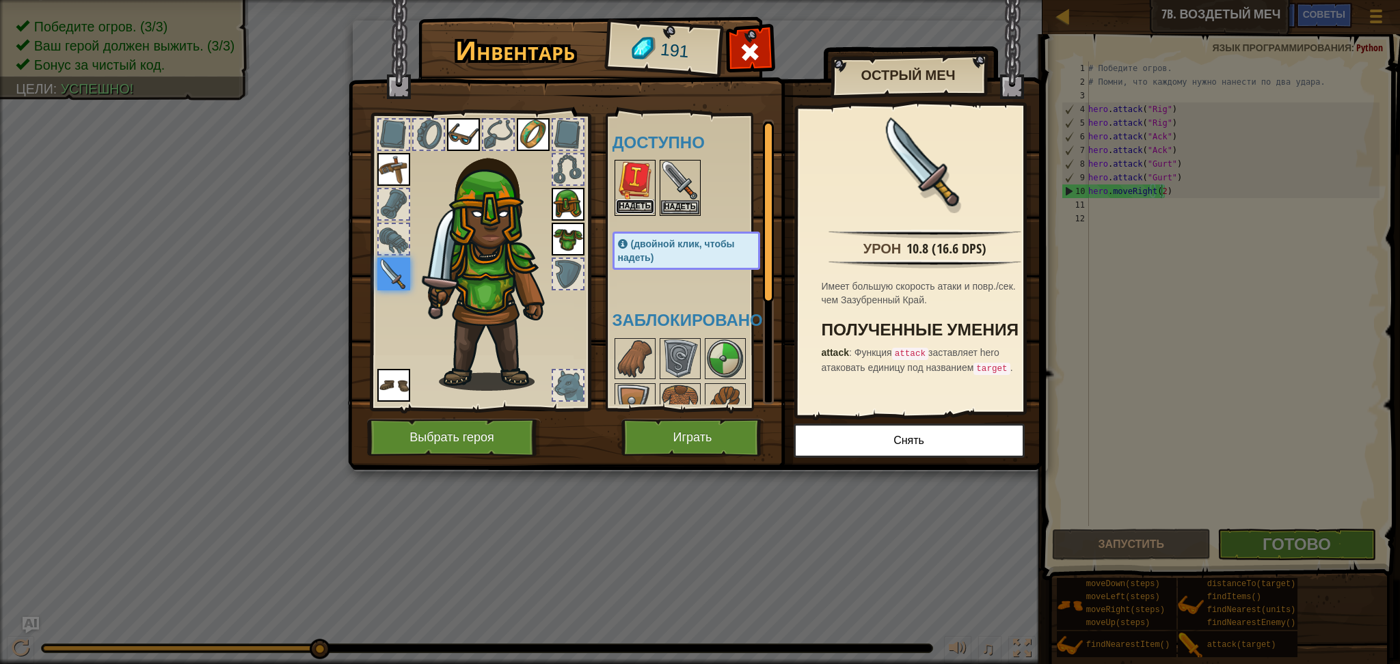
click at [640, 205] on button "Надеть" at bounding box center [635, 207] width 38 height 14
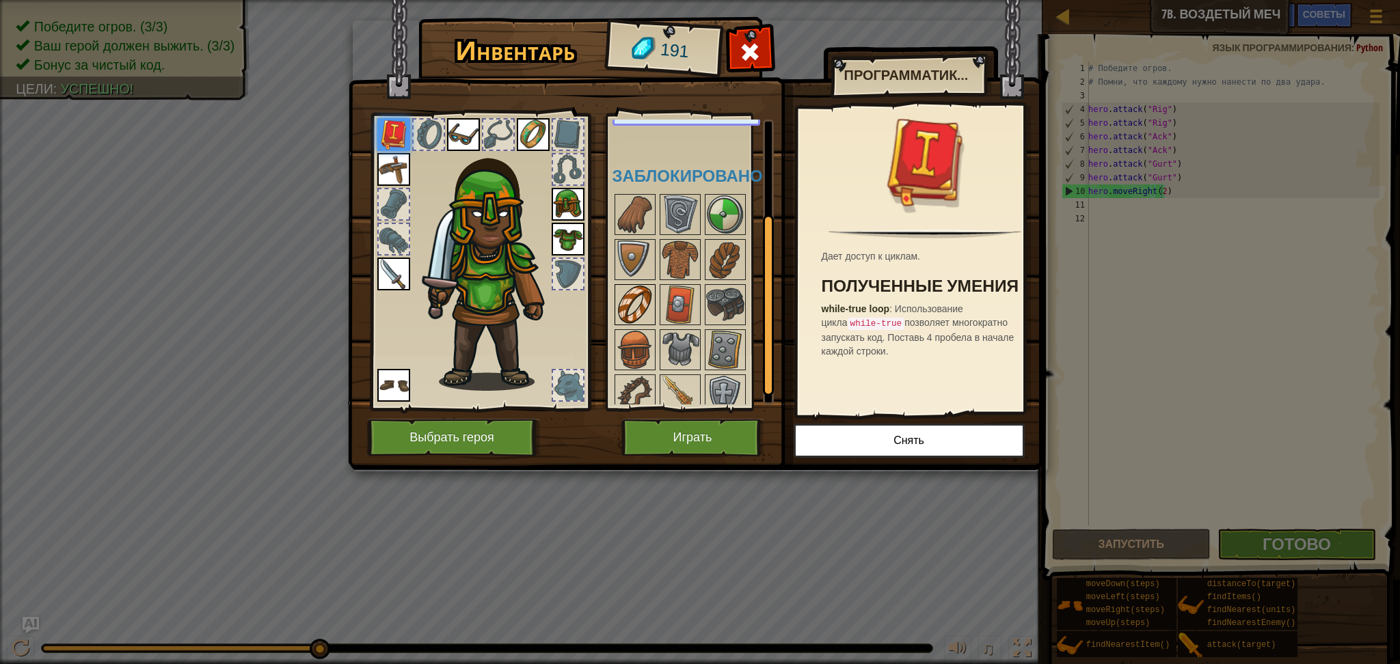
scroll to position [156, 0]
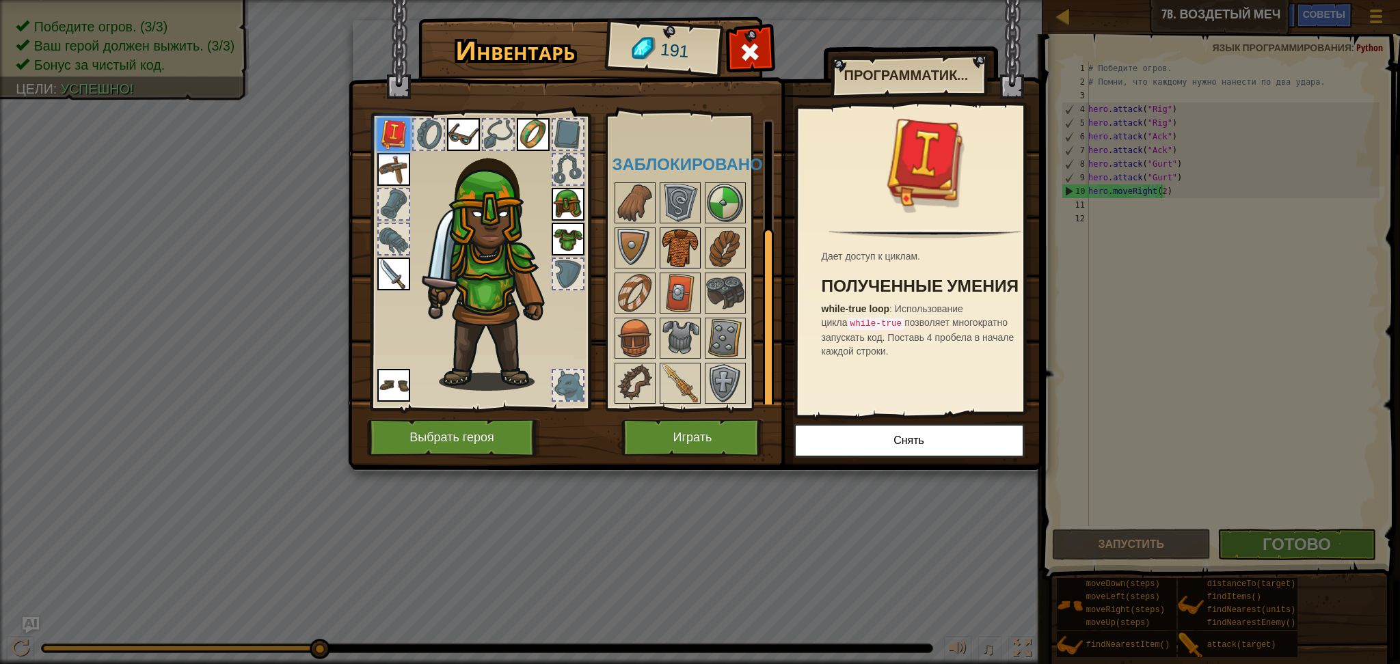
click at [680, 244] on img at bounding box center [680, 248] width 38 height 38
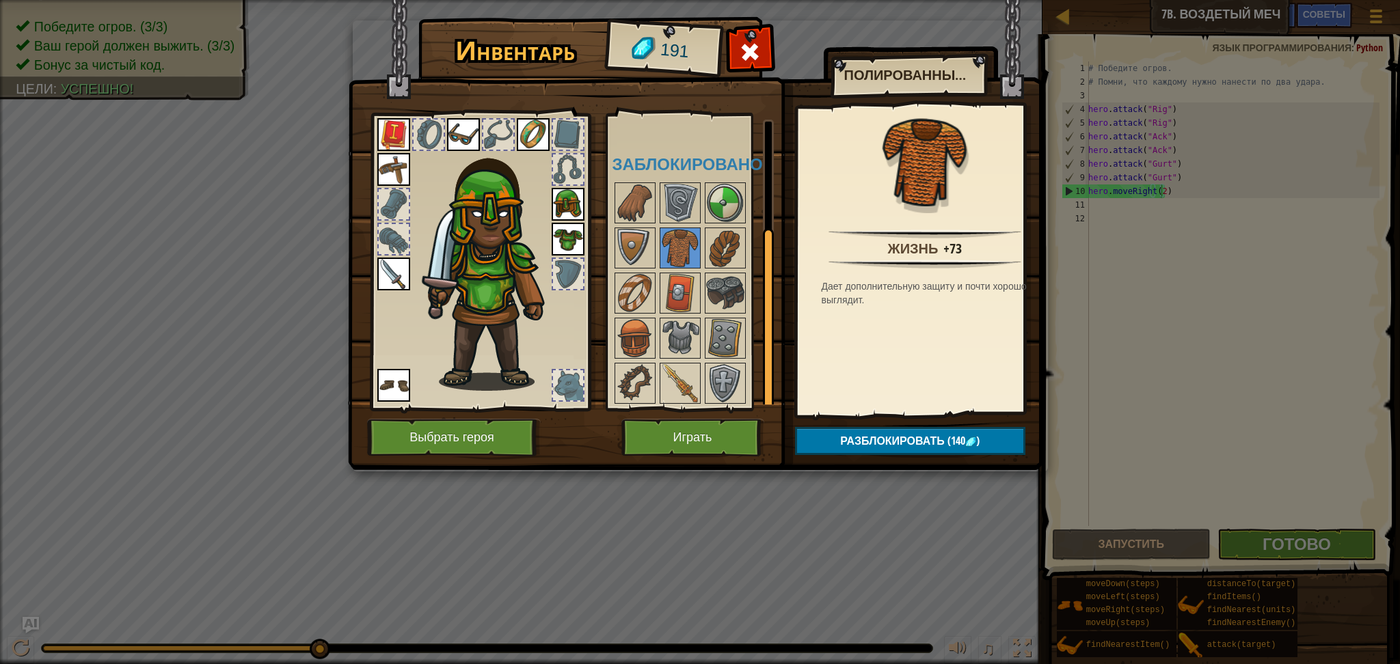
click at [562, 232] on img at bounding box center [568, 239] width 33 height 33
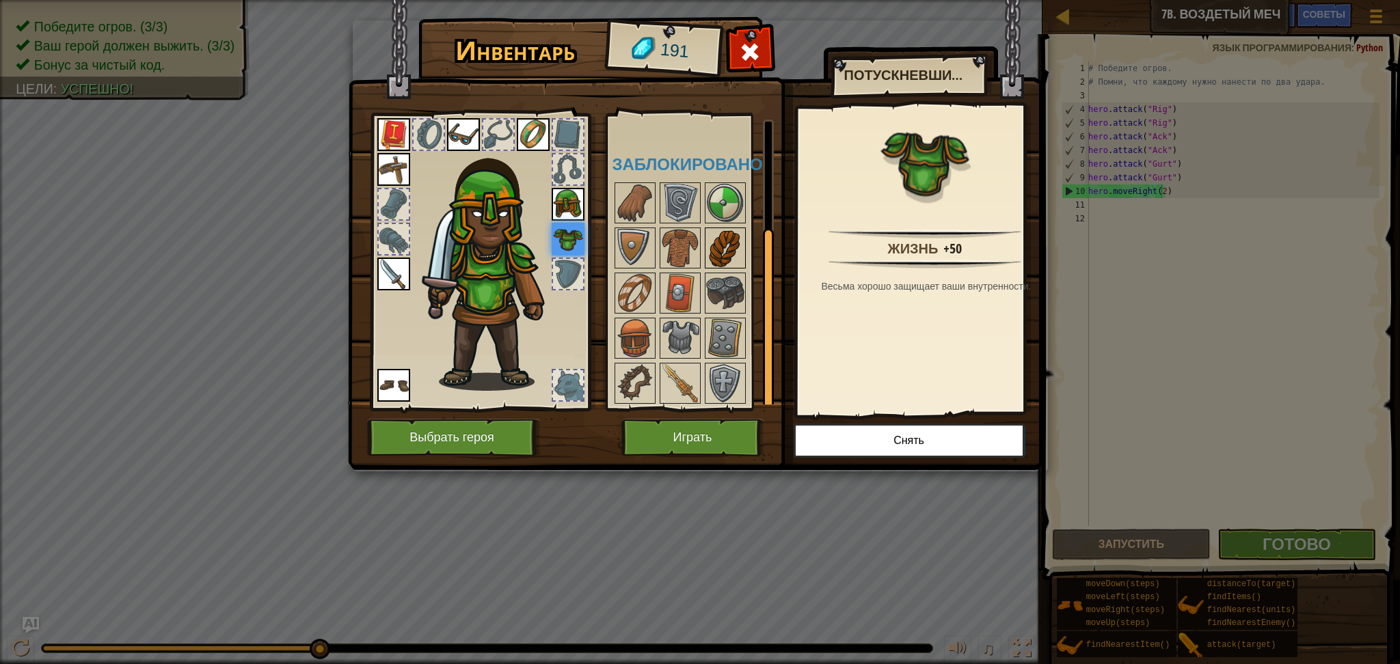
click at [717, 255] on img at bounding box center [725, 248] width 38 height 38
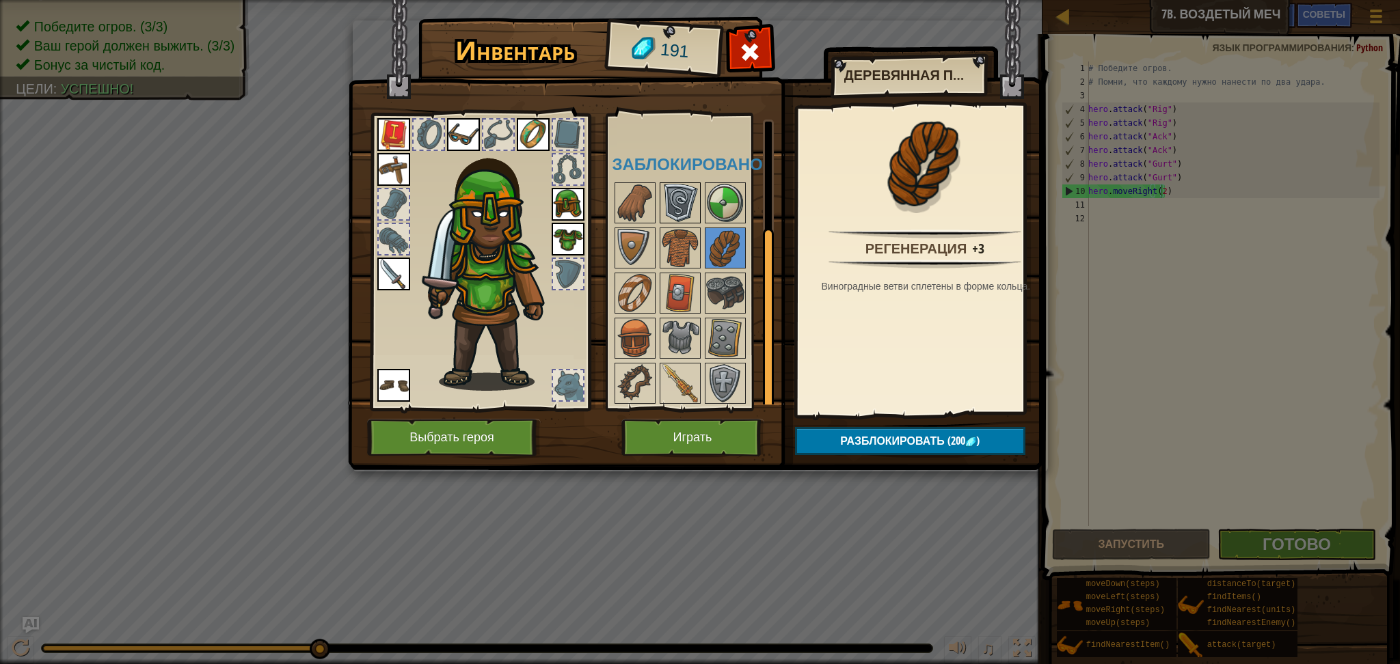
click at [681, 208] on img at bounding box center [680, 203] width 38 height 38
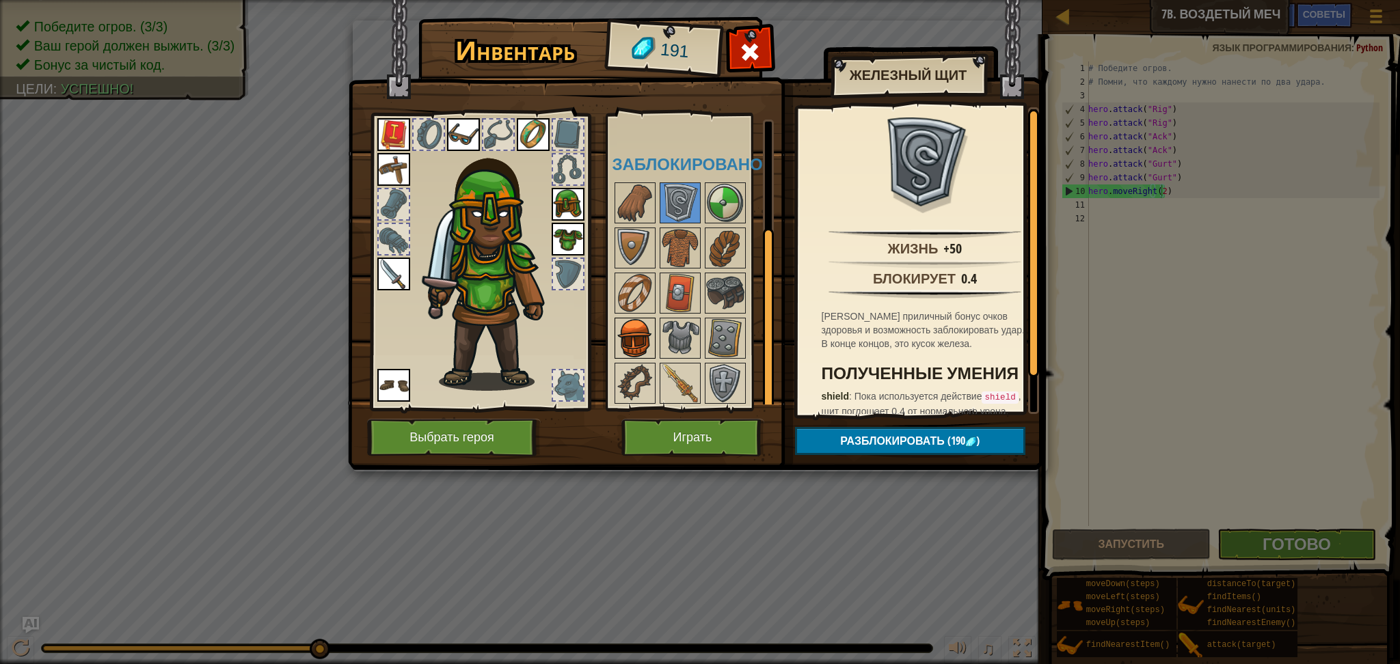
click at [642, 335] on img at bounding box center [635, 338] width 38 height 38
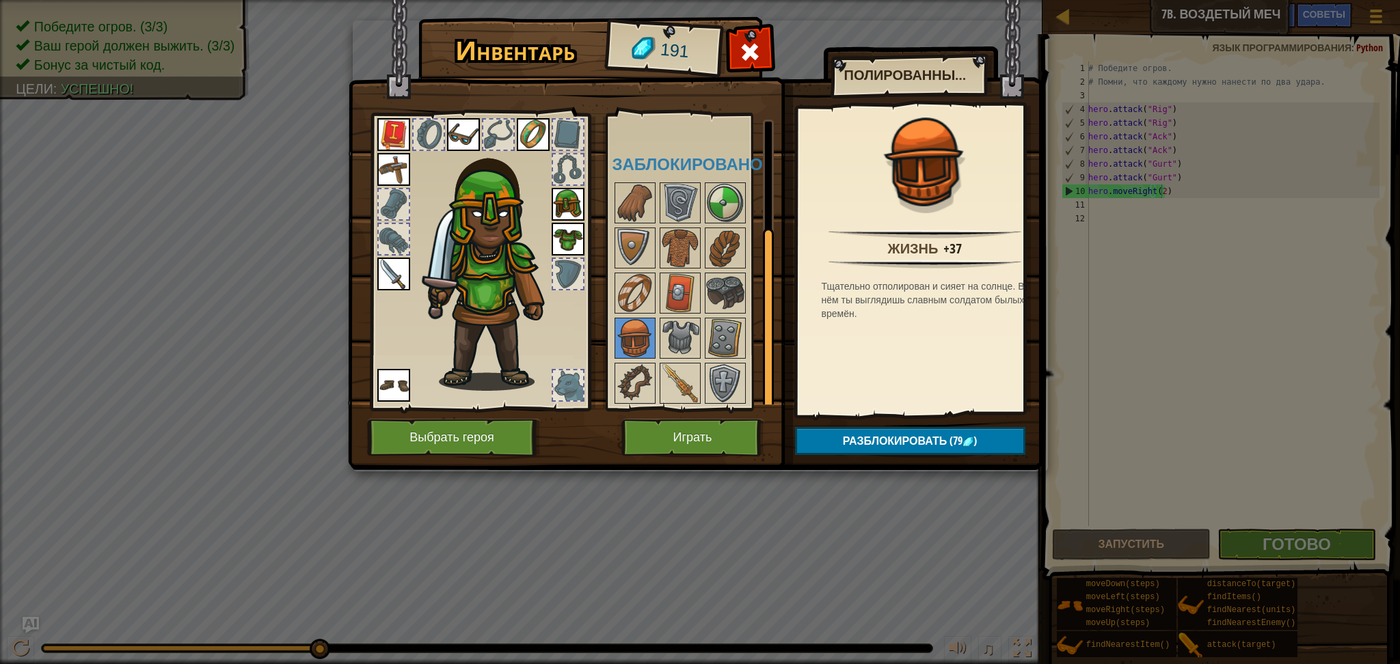
click at [567, 199] on img at bounding box center [568, 204] width 33 height 33
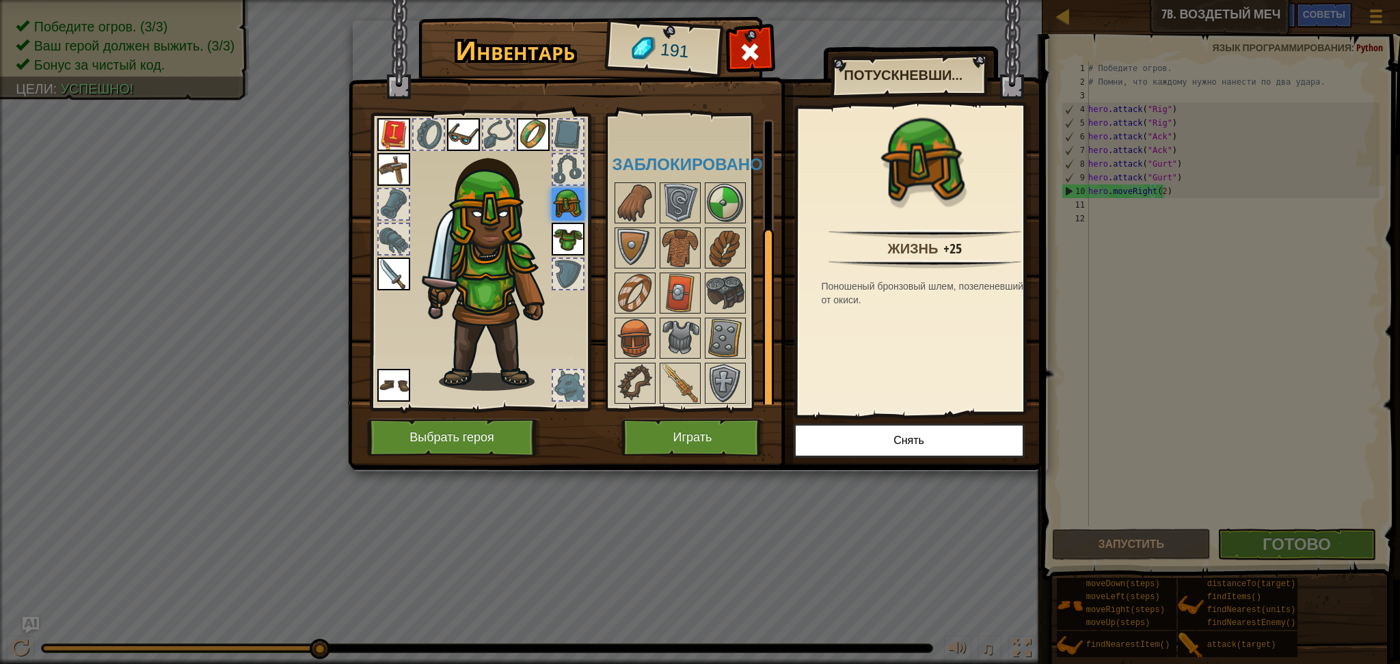
click at [565, 228] on img at bounding box center [568, 239] width 33 height 33
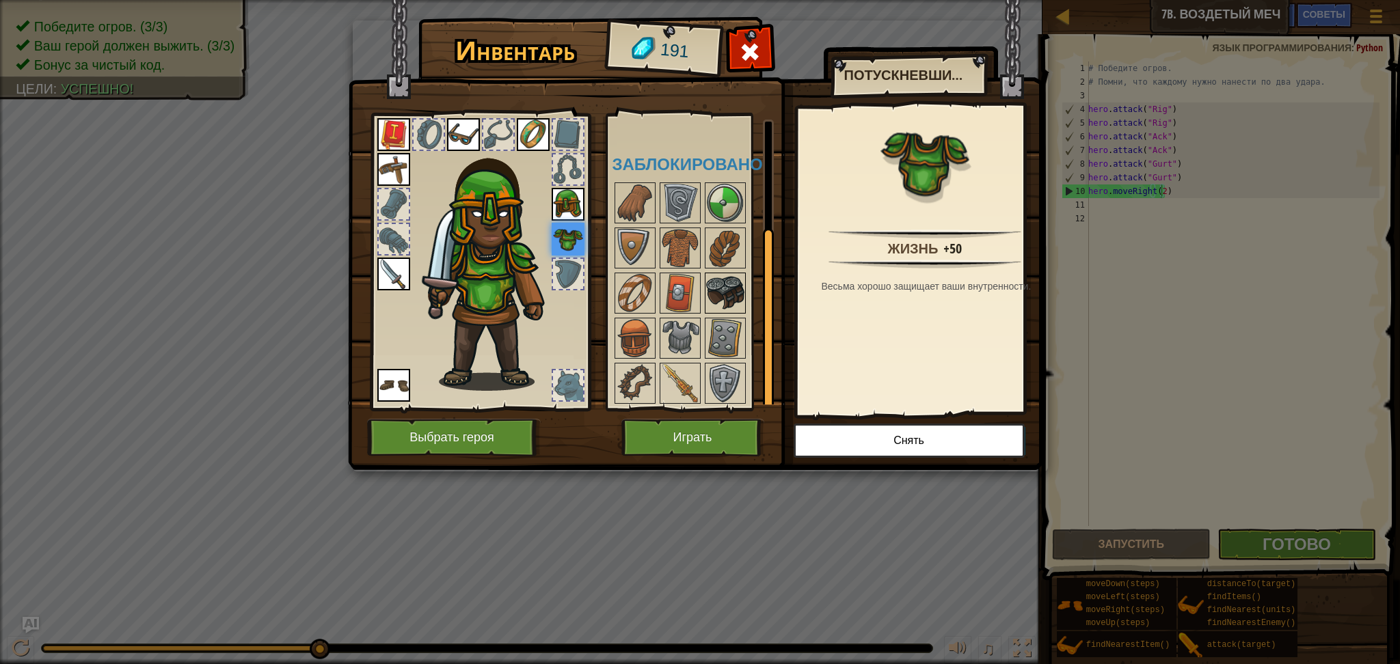
click at [723, 307] on img at bounding box center [725, 293] width 38 height 38
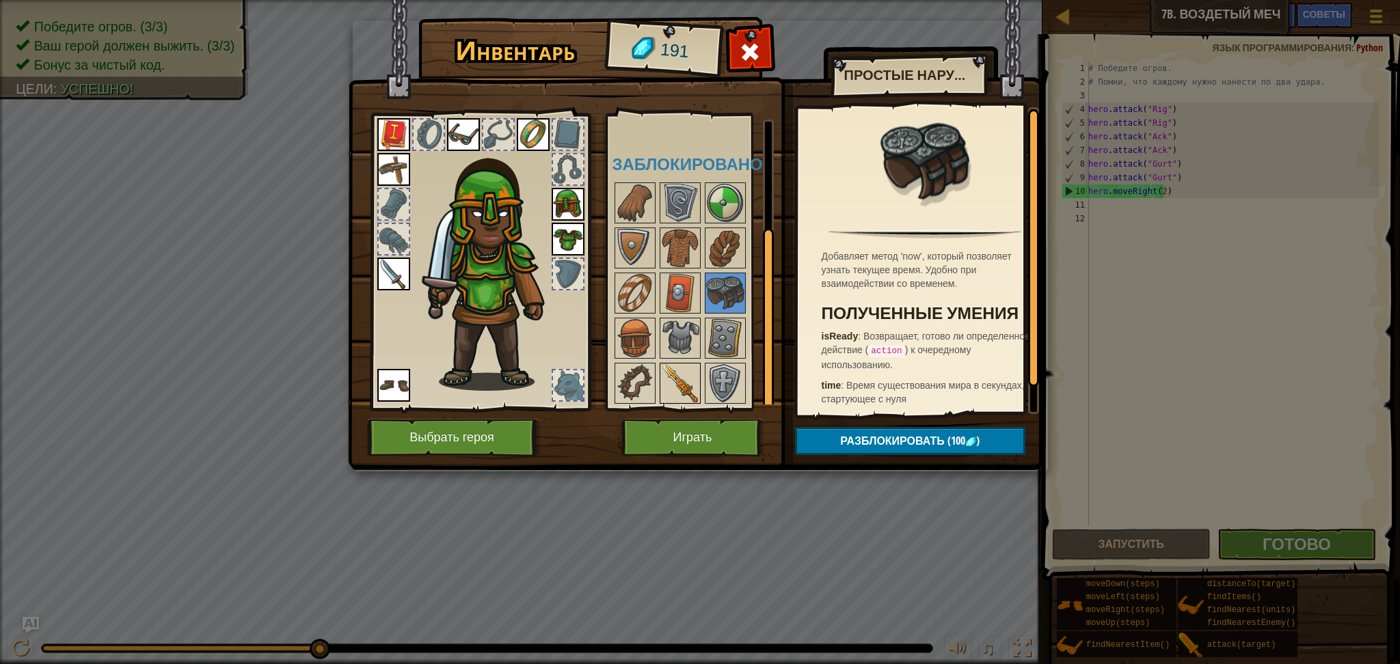
click at [676, 375] on img at bounding box center [680, 383] width 38 height 38
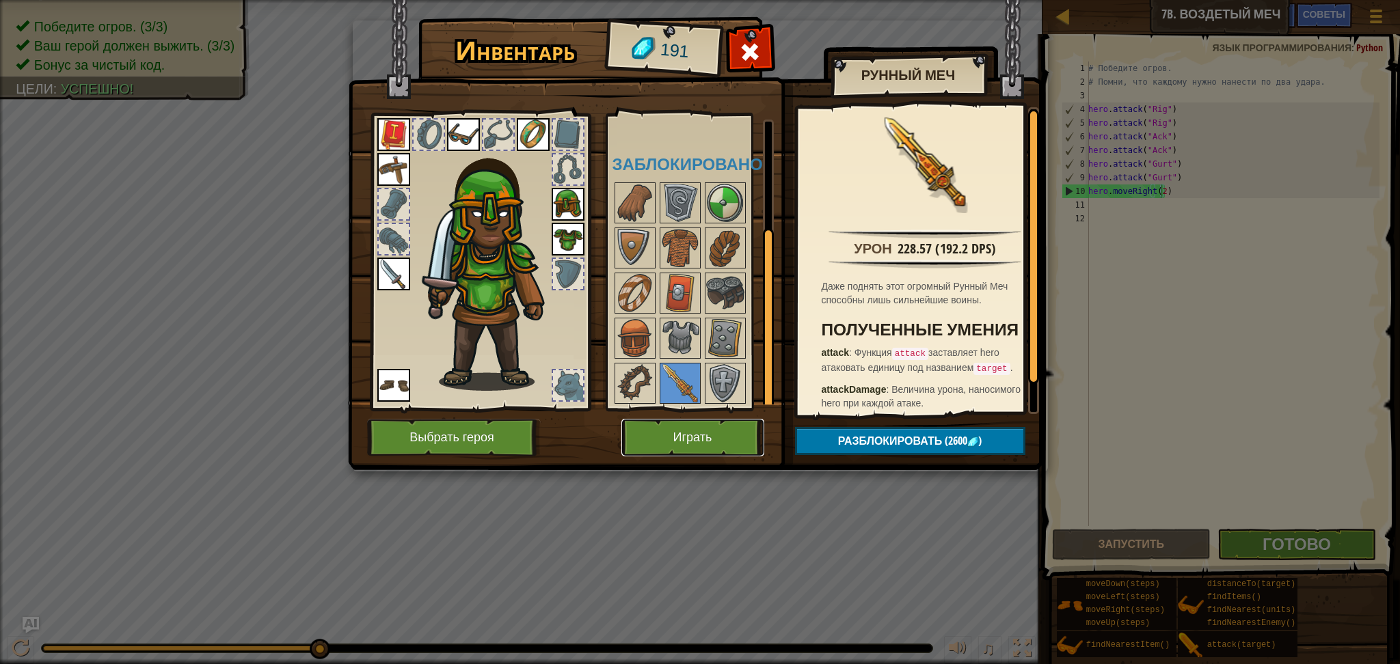
click at [734, 437] on button "Играть" at bounding box center [692, 438] width 143 height 38
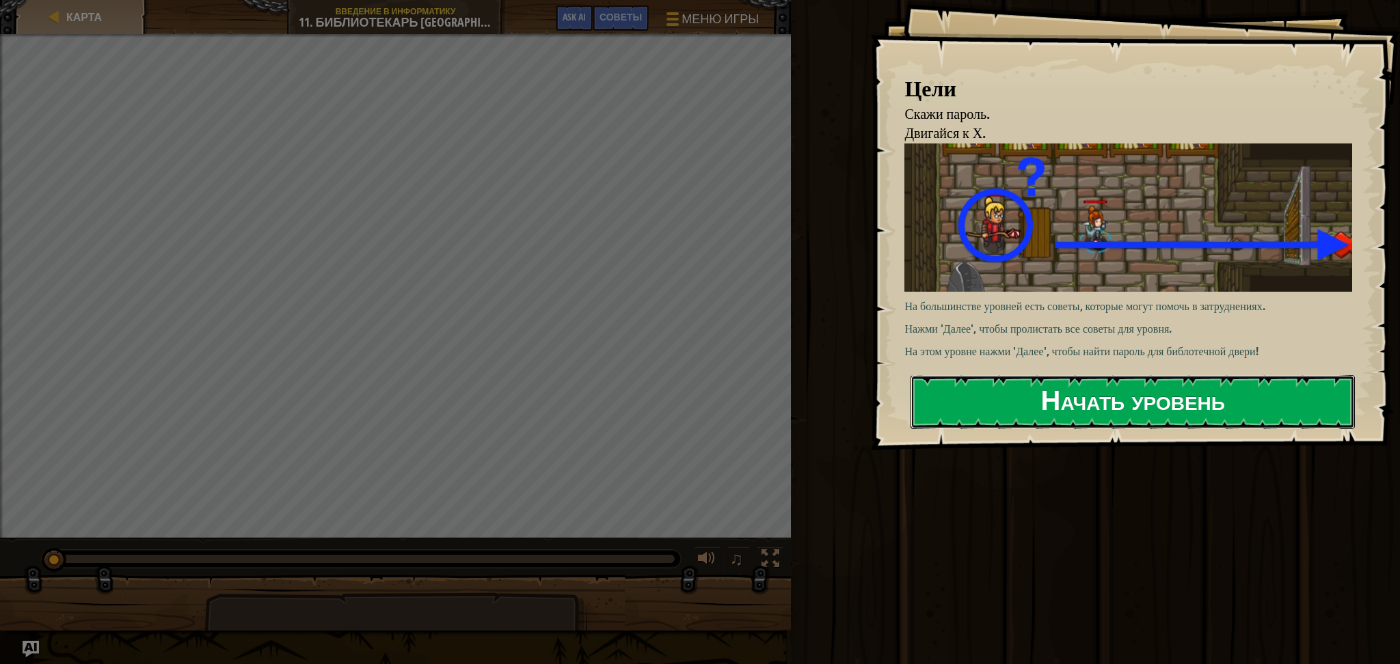
drag, startPoint x: 957, startPoint y: 411, endPoint x: 956, endPoint y: 389, distance: 22.6
click at [956, 394] on button "Начать уровень" at bounding box center [1132, 402] width 444 height 54
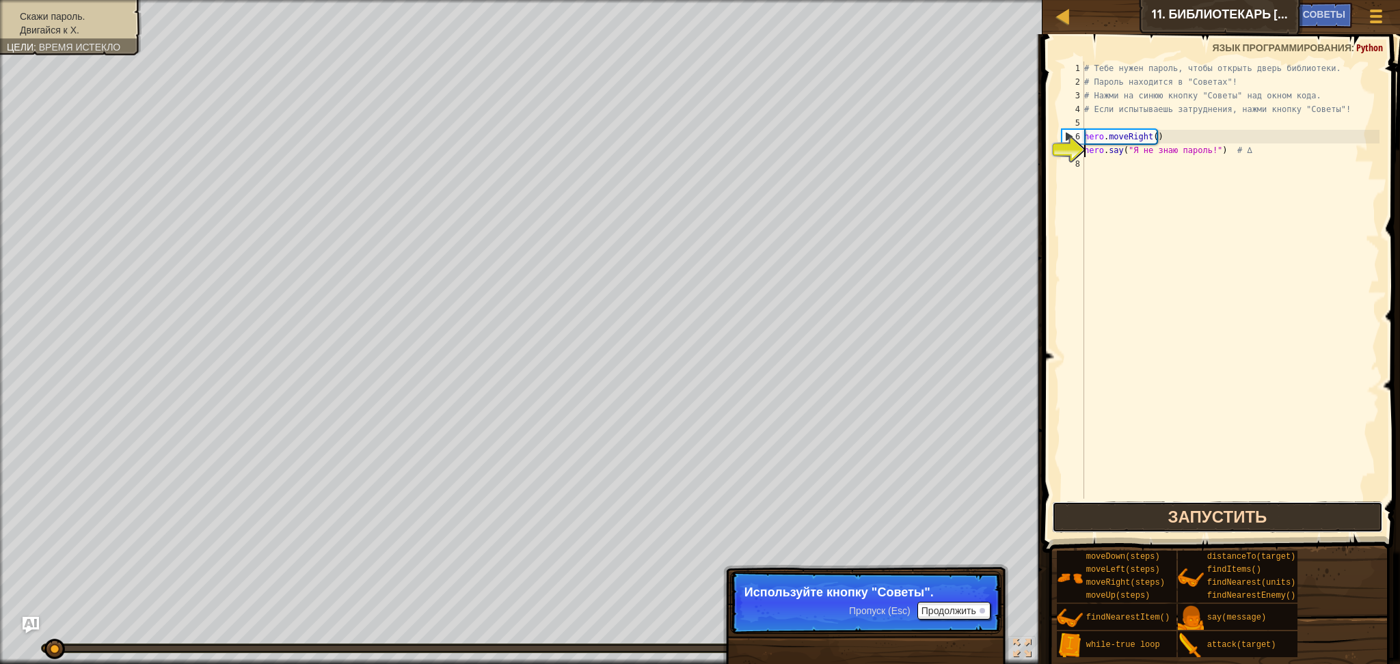
click at [1133, 526] on button "Запустить" at bounding box center [1217, 517] width 331 height 31
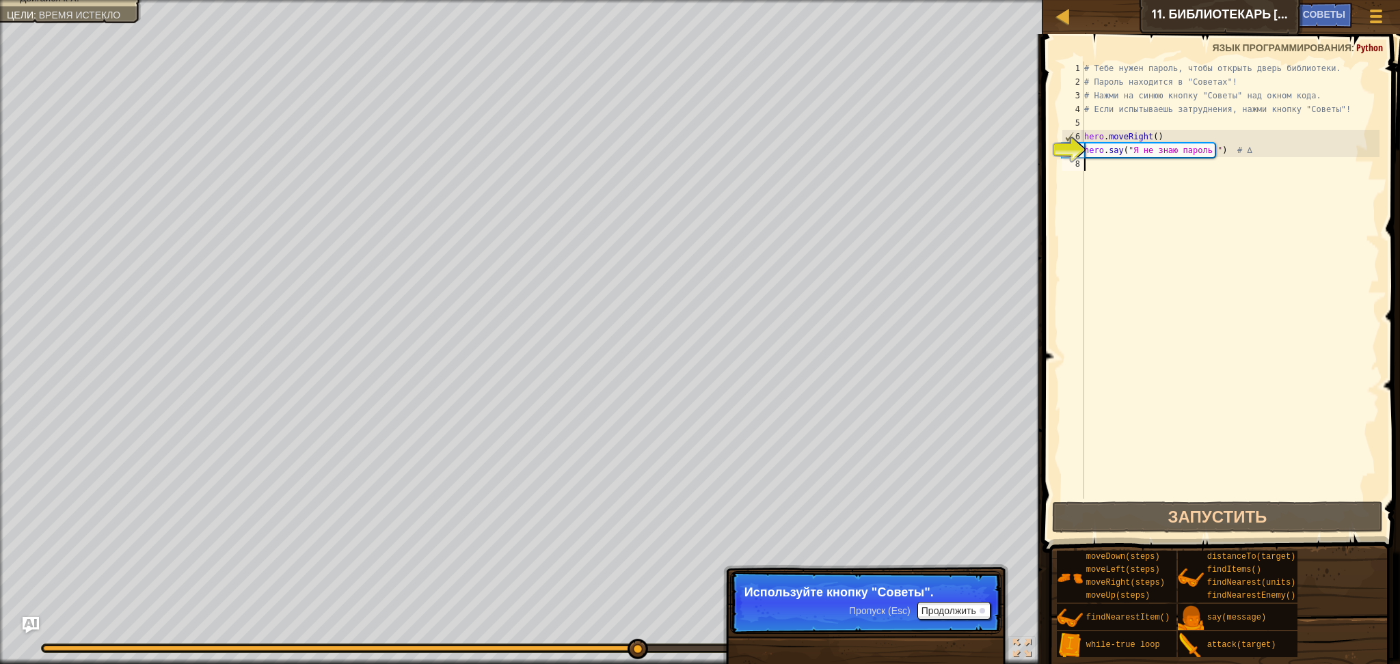
click at [1116, 487] on div "# Тебе нужен пароль, чтобы открыть дверь библиотеки. # Пароль находится в "Сове…" at bounding box center [1230, 294] width 298 height 465
click at [1115, 506] on button "Запустить" at bounding box center [1217, 517] width 331 height 31
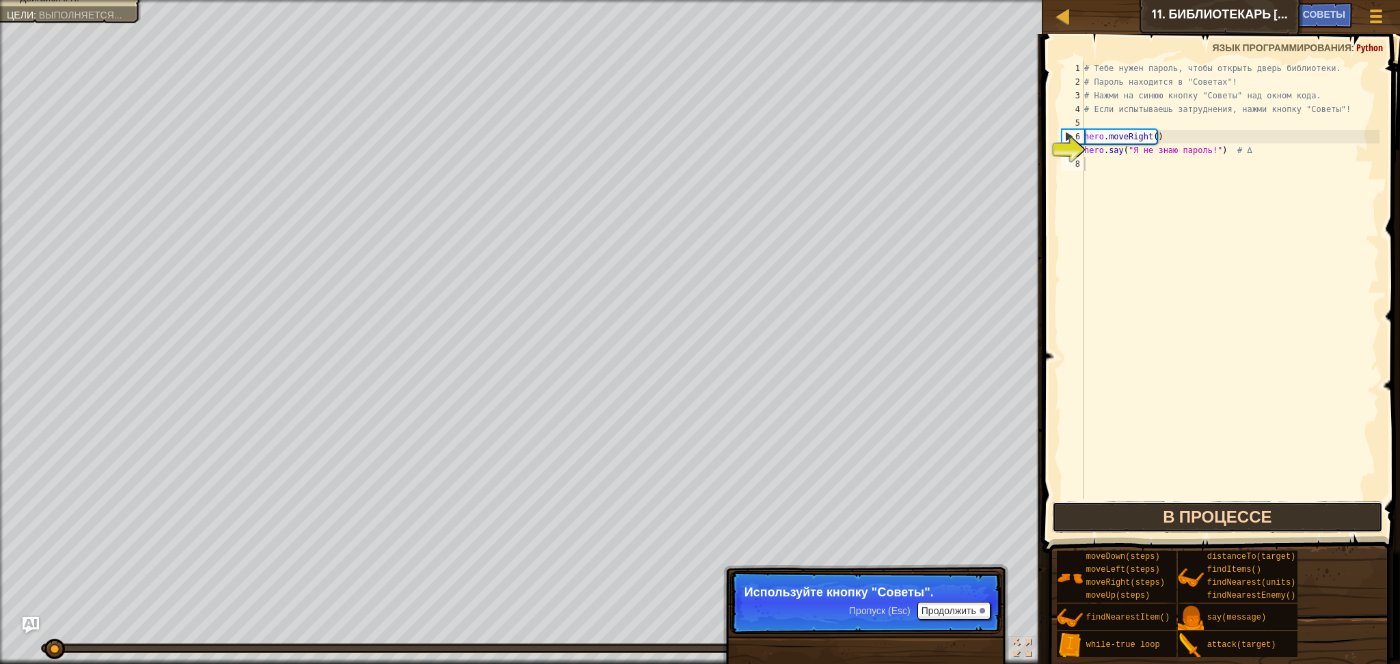
click at [1115, 506] on button "В процессе" at bounding box center [1217, 517] width 331 height 31
click at [1115, 508] on button "В процессе" at bounding box center [1217, 517] width 331 height 31
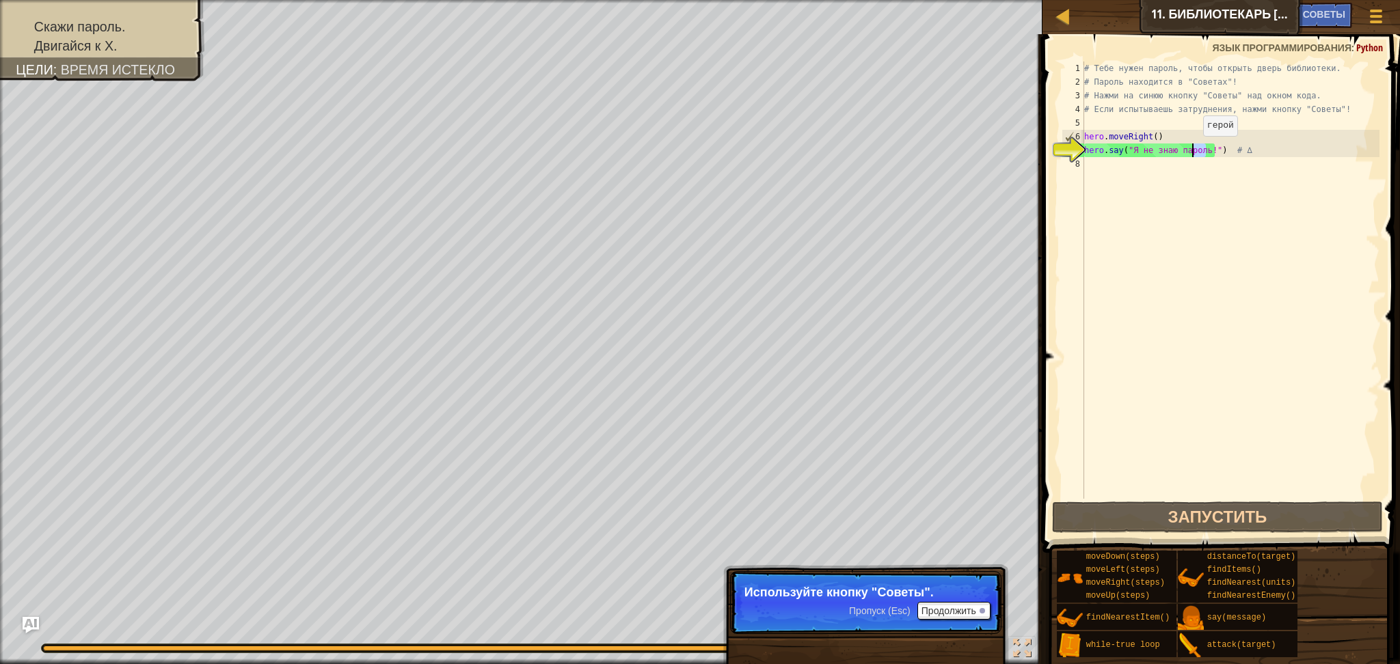
drag, startPoint x: 1204, startPoint y: 148, endPoint x: 1182, endPoint y: 152, distance: 23.1
click at [1182, 152] on div "# Тебе нужен пароль, чтобы открыть дверь библиотеки. # Пароль находится в "Сове…" at bounding box center [1230, 294] width 298 height 465
type textarea "hero.say("Я не знаю пароль!") # ∆"
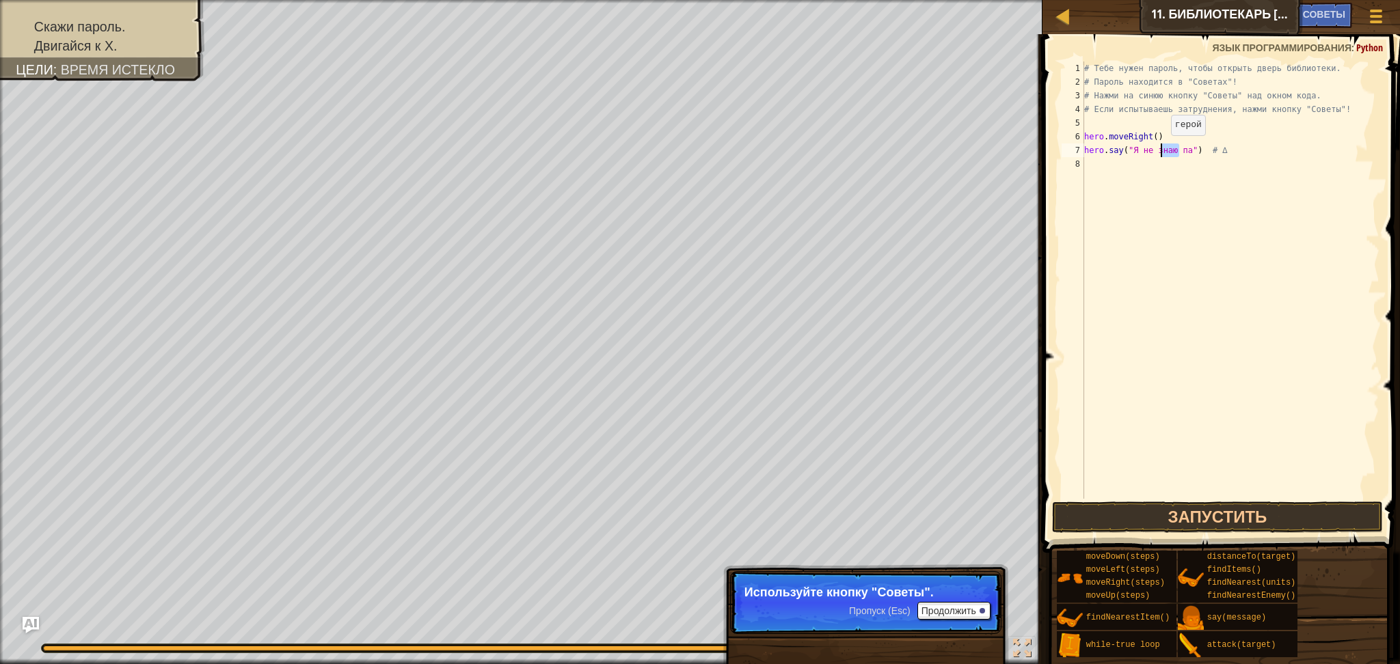
drag, startPoint x: 1178, startPoint y: 150, endPoint x: 1159, endPoint y: 148, distance: 18.6
click at [1159, 148] on div "# Тебе нужен пароль, чтобы открыть дверь библиотеки. # Пароль находится в "Сове…" at bounding box center [1230, 294] width 298 height 465
drag, startPoint x: 1182, startPoint y: 146, endPoint x: 1129, endPoint y: 157, distance: 54.4
click at [1129, 157] on div "# Тебе нужен пароль, чтобы открыть дверь библиотеки. # Пароль находится в "Сове…" at bounding box center [1230, 294] width 298 height 465
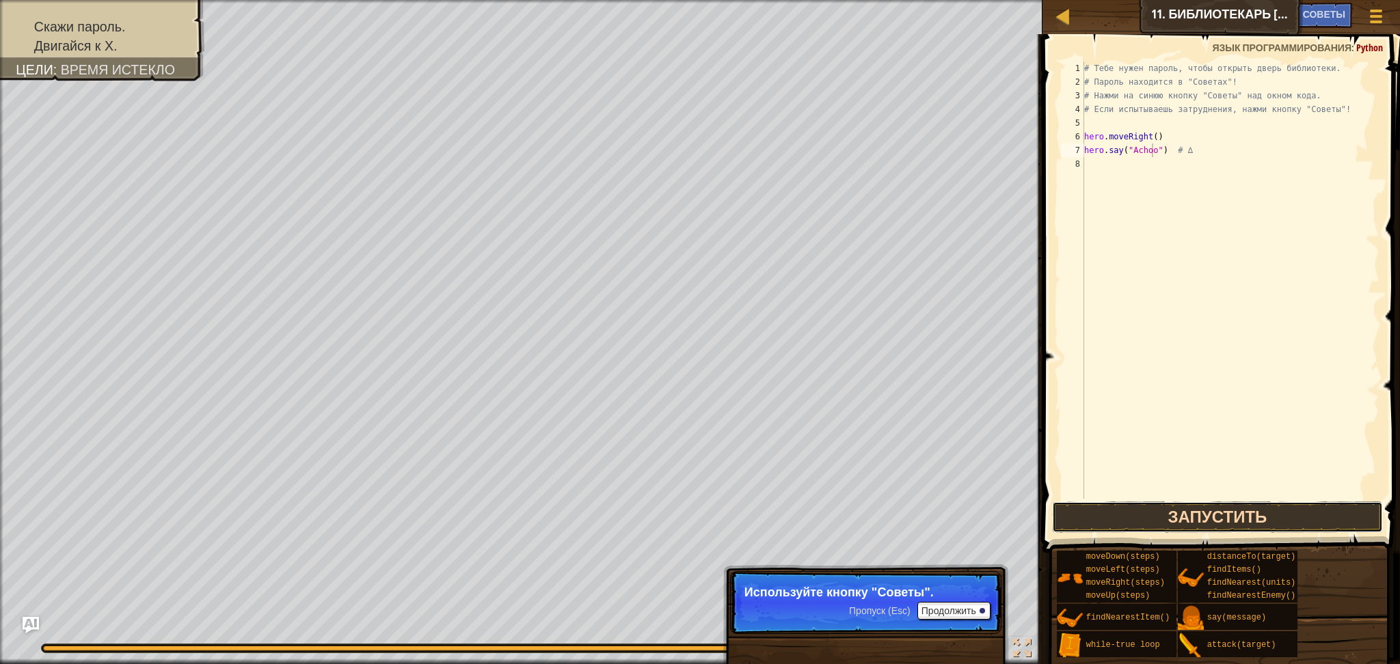
click at [1215, 516] on button "Запустить" at bounding box center [1217, 517] width 331 height 31
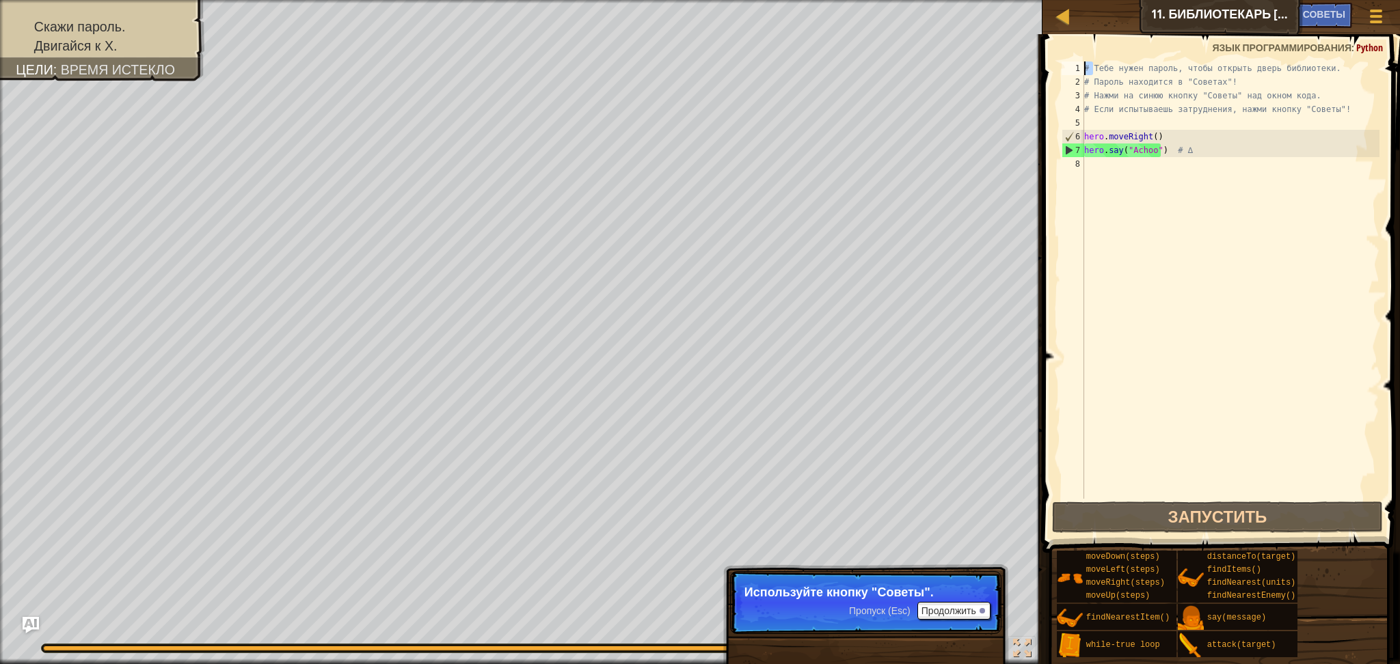
drag, startPoint x: 1095, startPoint y: 67, endPoint x: 1216, endPoint y: 13, distance: 132.5
click at [1242, 6] on div "Карта Введение в Информатику 11. Библиотекарь [PERSON_NAME] игры Готово Советы …" at bounding box center [700, 332] width 1400 height 664
click at [1083, 70] on div "1" at bounding box center [1072, 69] width 23 height 14
drag, startPoint x: 971, startPoint y: 633, endPoint x: 971, endPoint y: 624, distance: 8.9
click at [971, 630] on p "Пропуск (Esc) Продолжить Используйте кнопку "Советы"." at bounding box center [865, 602] width 271 height 63
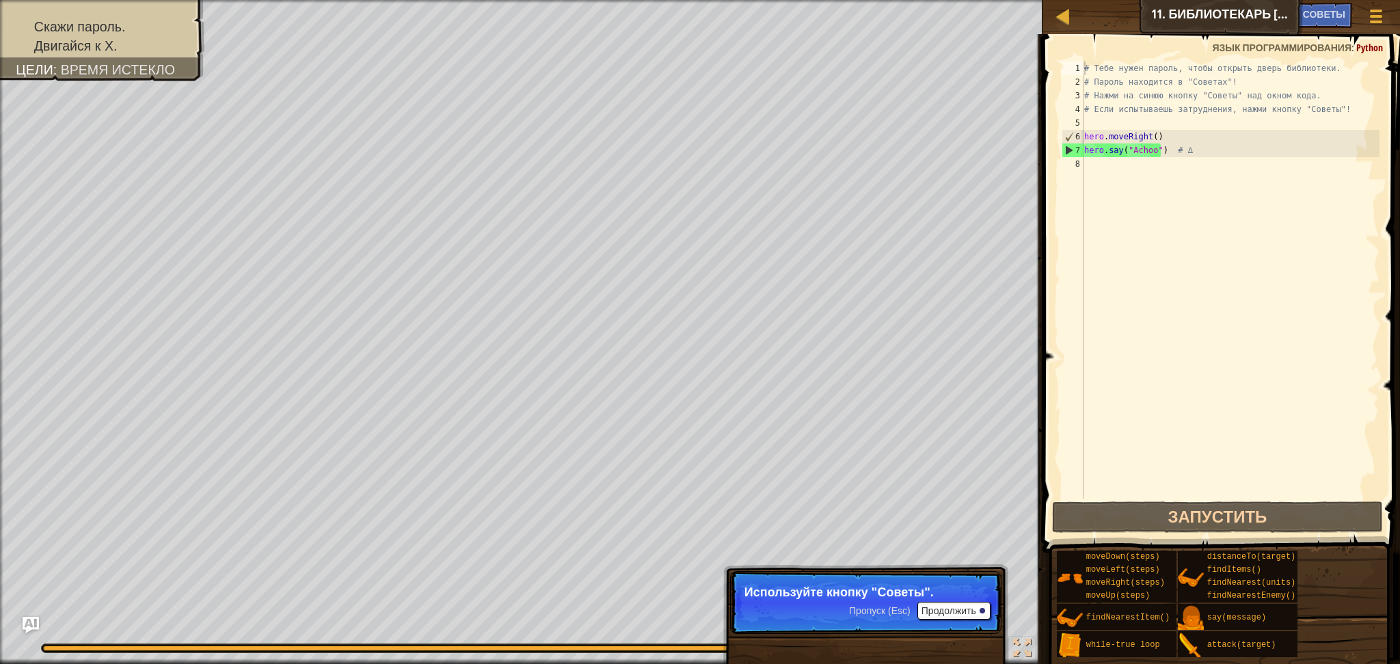
click at [971, 619] on p "Пропуск (Esc) Продолжить Используйте кнопку "Советы"." at bounding box center [865, 602] width 271 height 63
click at [971, 612] on button "Продолжить" at bounding box center [953, 611] width 73 height 18
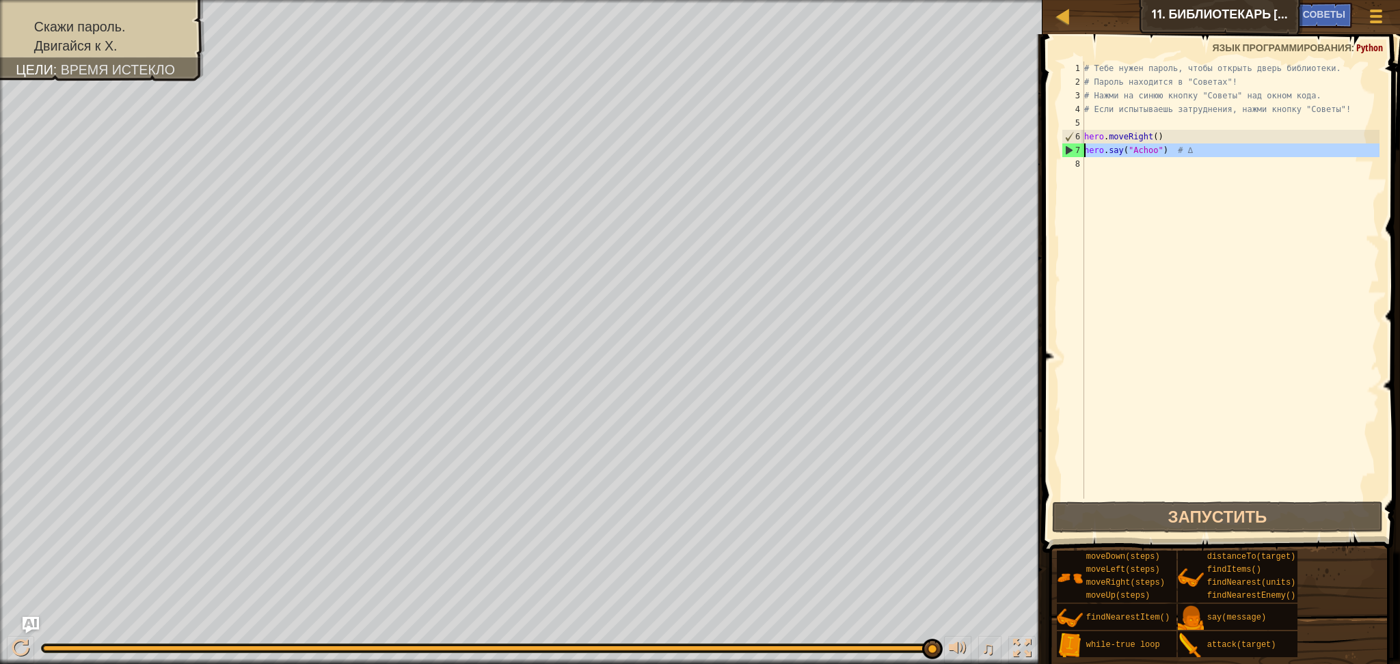
click at [1070, 156] on div "7" at bounding box center [1073, 151] width 22 height 14
click at [1070, 148] on div "7" at bounding box center [1073, 151] width 22 height 14
click at [1070, 149] on div "7" at bounding box center [1073, 151] width 22 height 14
click at [1322, 13] on span "Советы" at bounding box center [1324, 14] width 42 height 13
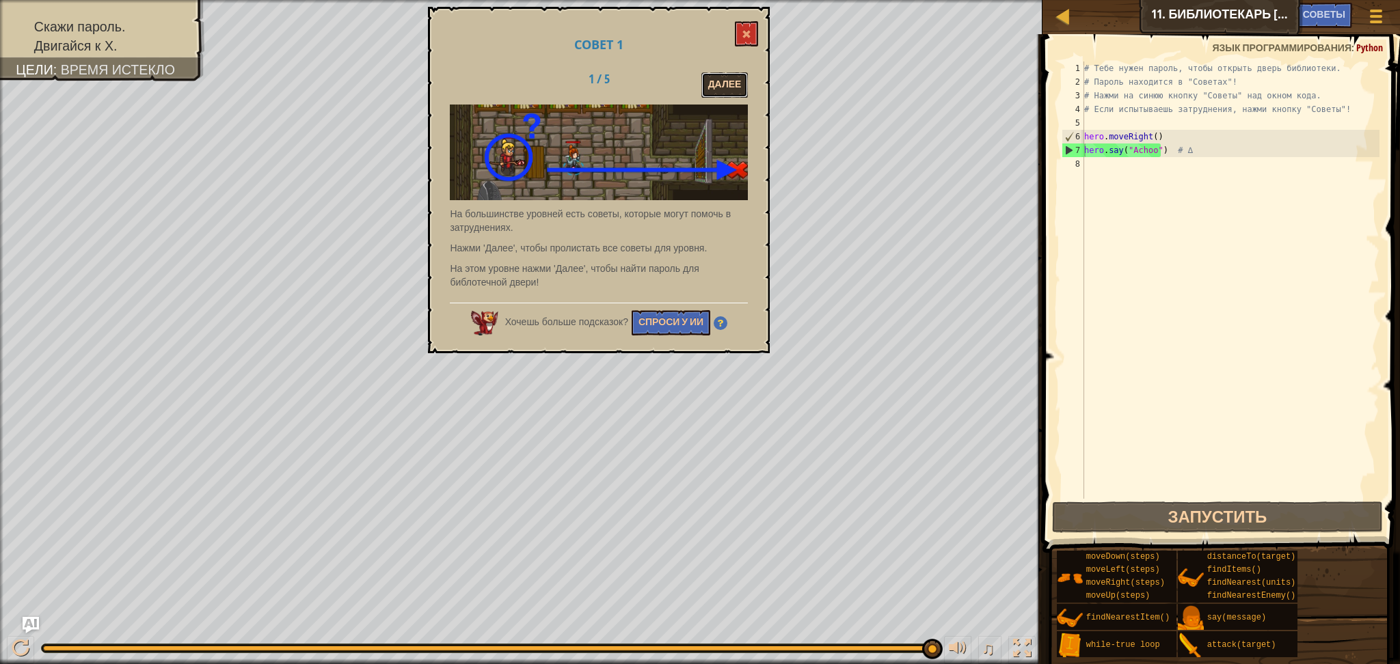
click at [705, 92] on button "Далее" at bounding box center [724, 84] width 47 height 25
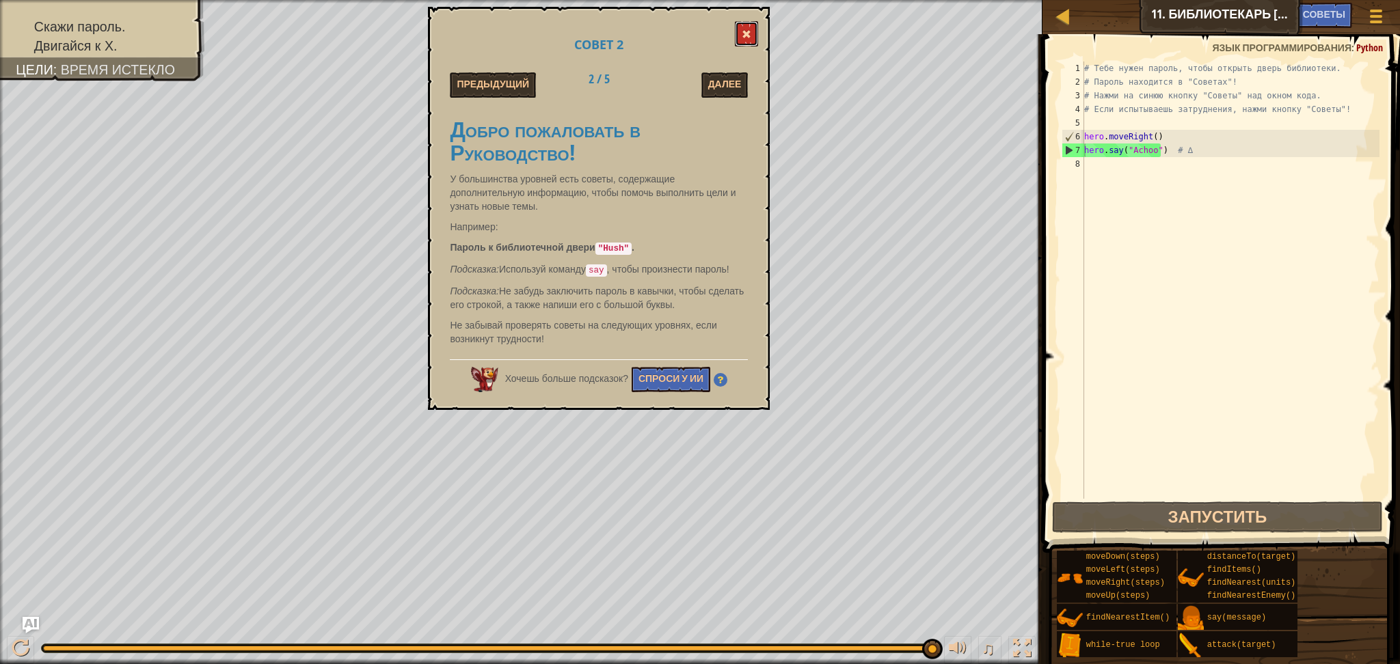
click at [740, 29] on button at bounding box center [746, 33] width 23 height 25
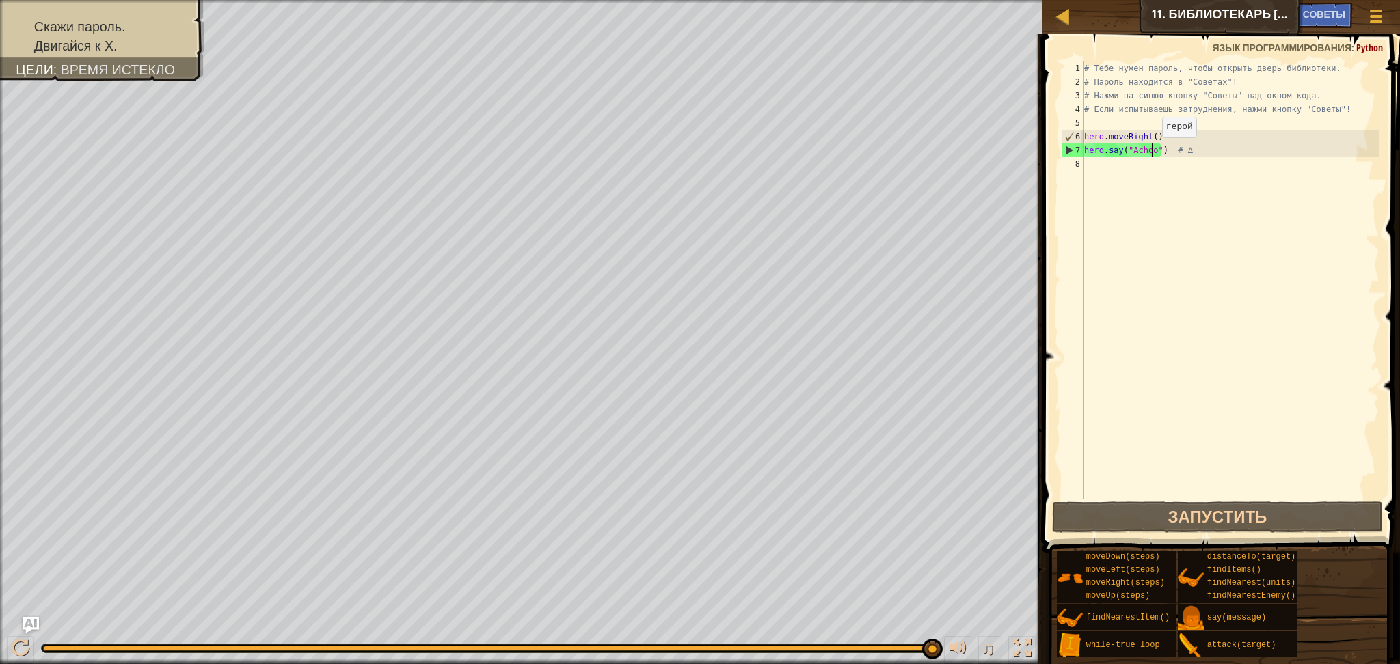
click at [1150, 151] on div "# Тебе нужен пароль, чтобы открыть дверь библиотеки. # Пароль находится в "Сове…" at bounding box center [1230, 294] width 298 height 465
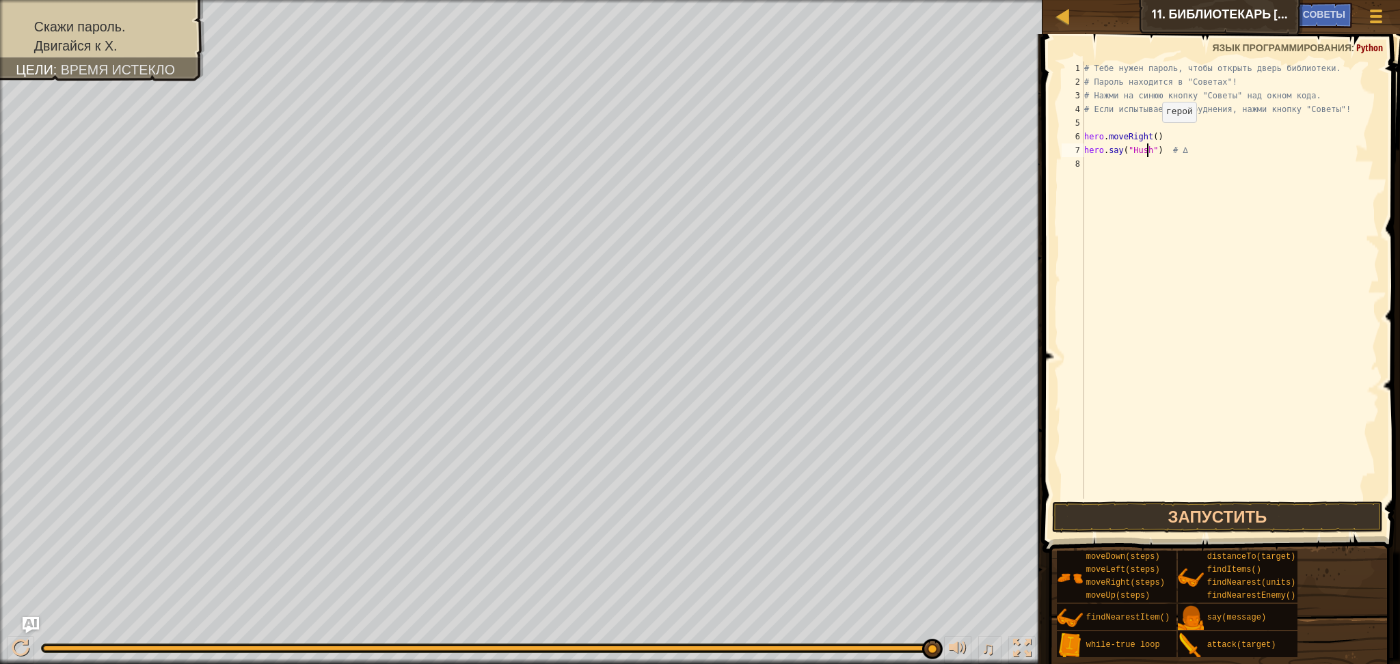
click at [1151, 135] on div "# Тебе нужен пароль, чтобы открыть дверь библиотеки. # Пароль находится в "Сове…" at bounding box center [1230, 294] width 298 height 465
click at [1193, 510] on button "Запустить" at bounding box center [1217, 517] width 331 height 31
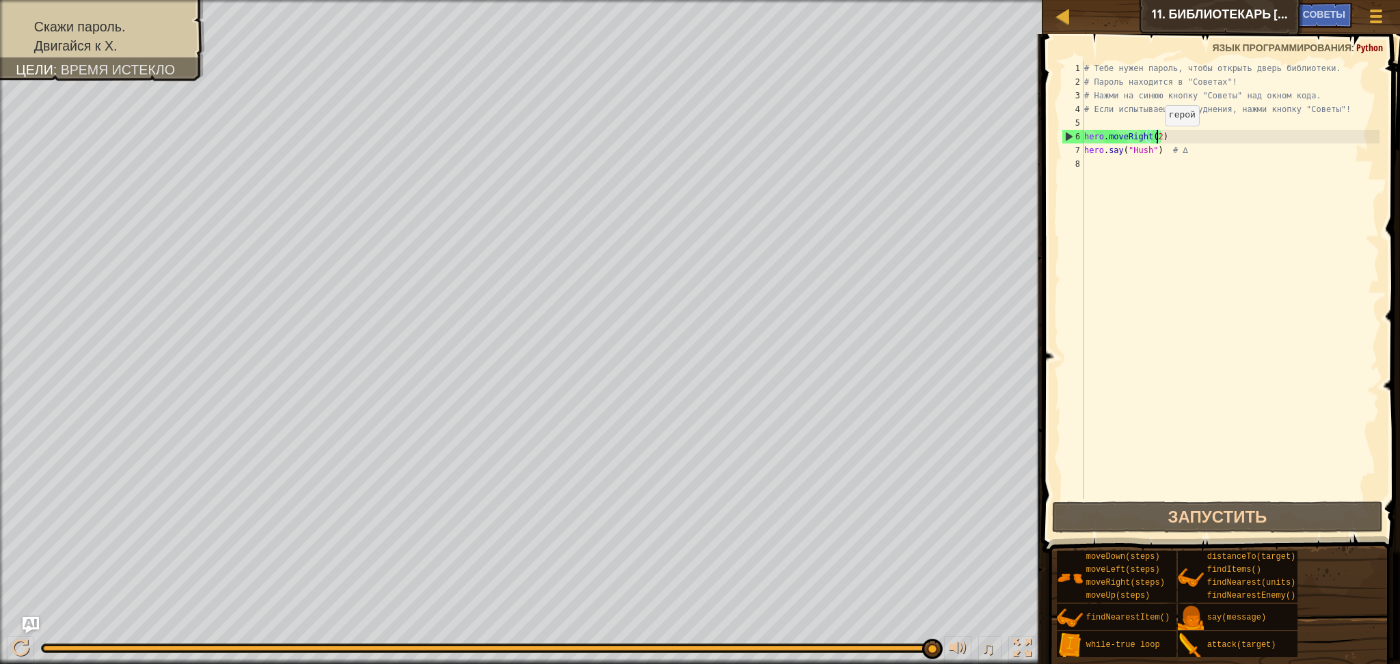
type textarea "hero.moveRight()"
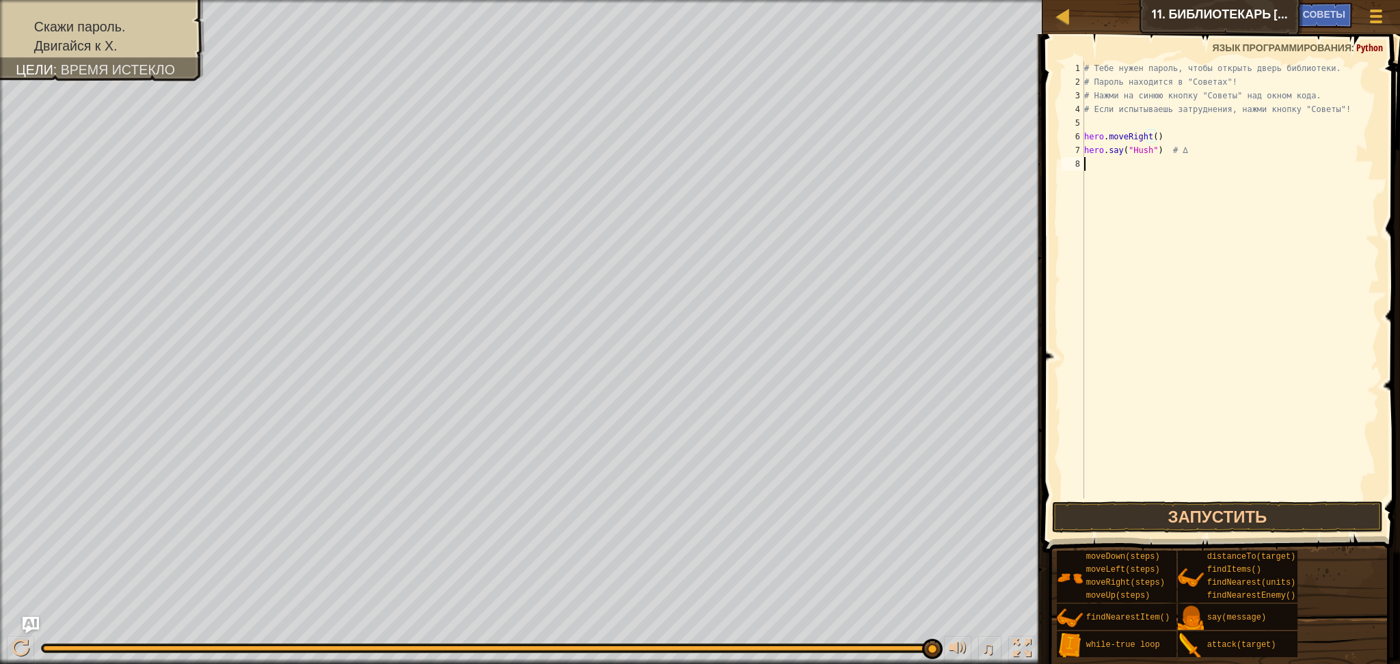
drag, startPoint x: 1198, startPoint y: 245, endPoint x: 1200, endPoint y: 216, distance: 28.7
click at [1200, 239] on div "# Тебе нужен пароль, чтобы открыть дверь библиотеки. # Пароль находится в "Сове…" at bounding box center [1230, 294] width 298 height 465
type textarea "h"
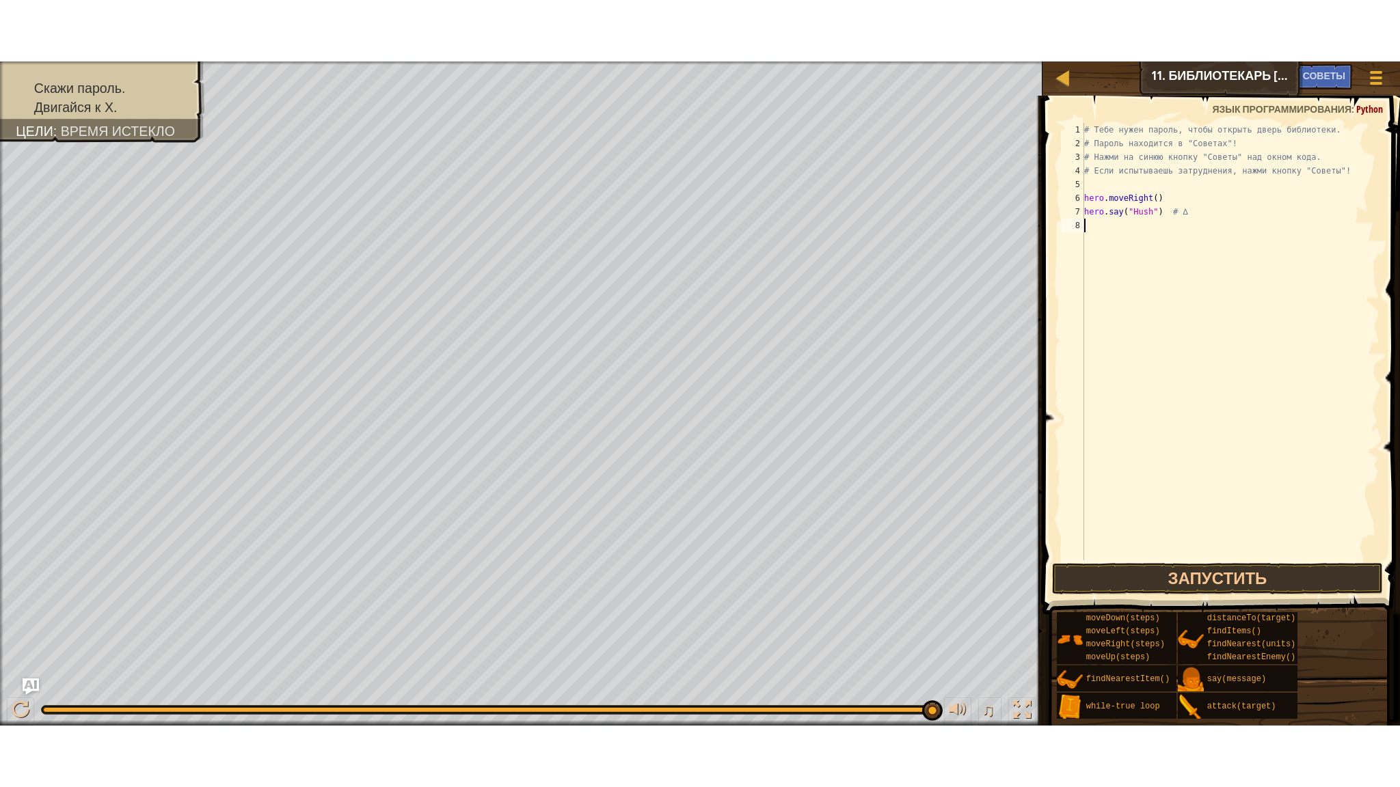
scroll to position [5, 0]
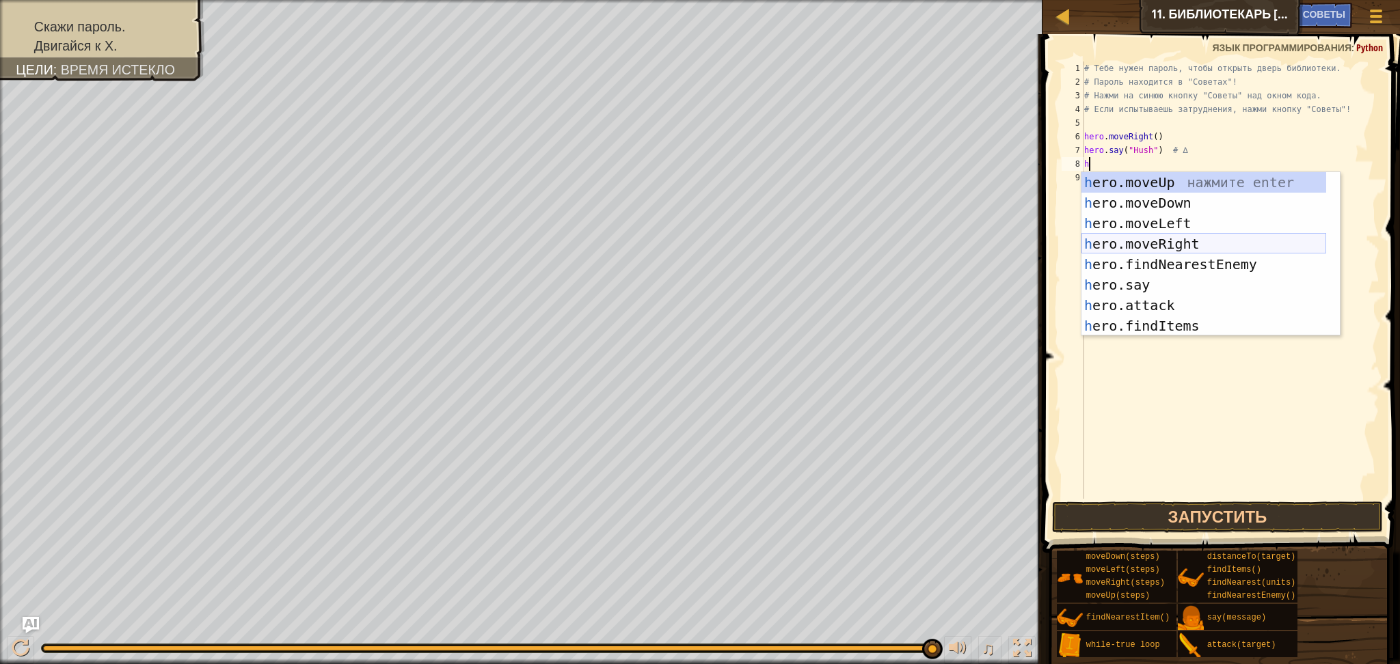
click at [1212, 244] on div "h ero.moveUp нажмите enter h ero.moveDown нажмите enter h ero.moveLeft нажмите …" at bounding box center [1203, 274] width 245 height 205
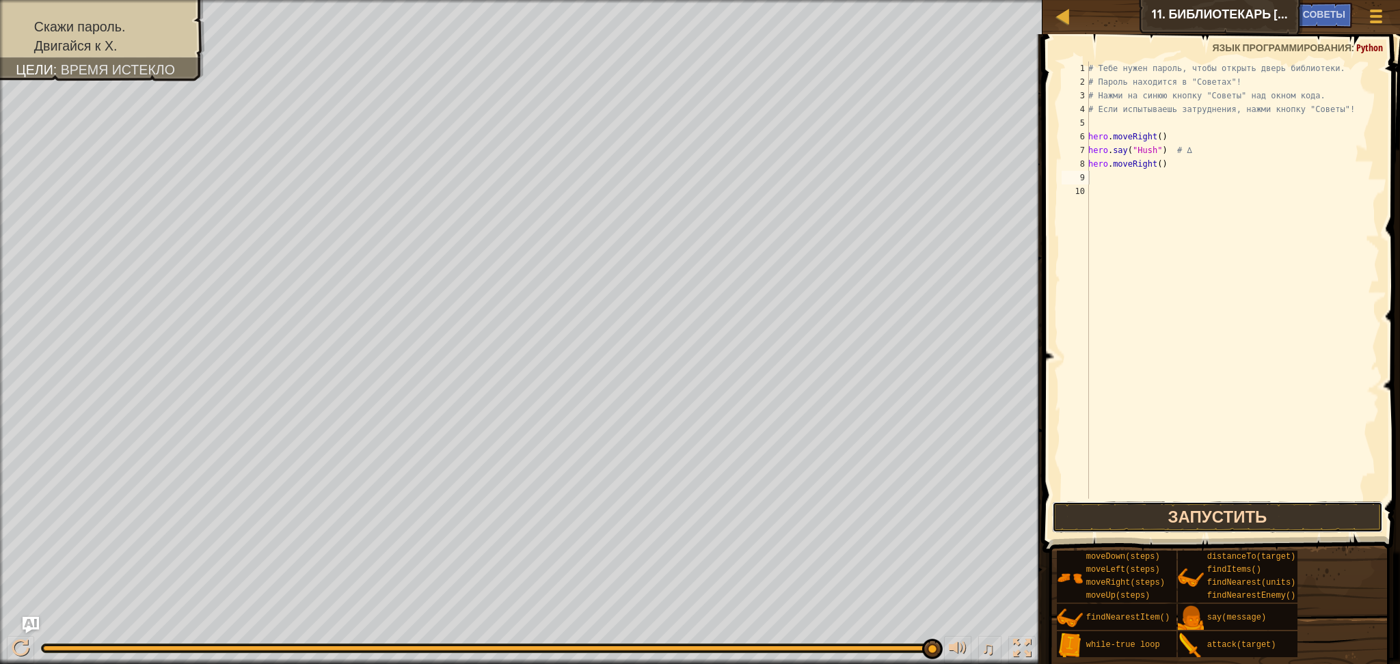
click at [1182, 509] on button "Запустить" at bounding box center [1217, 517] width 331 height 31
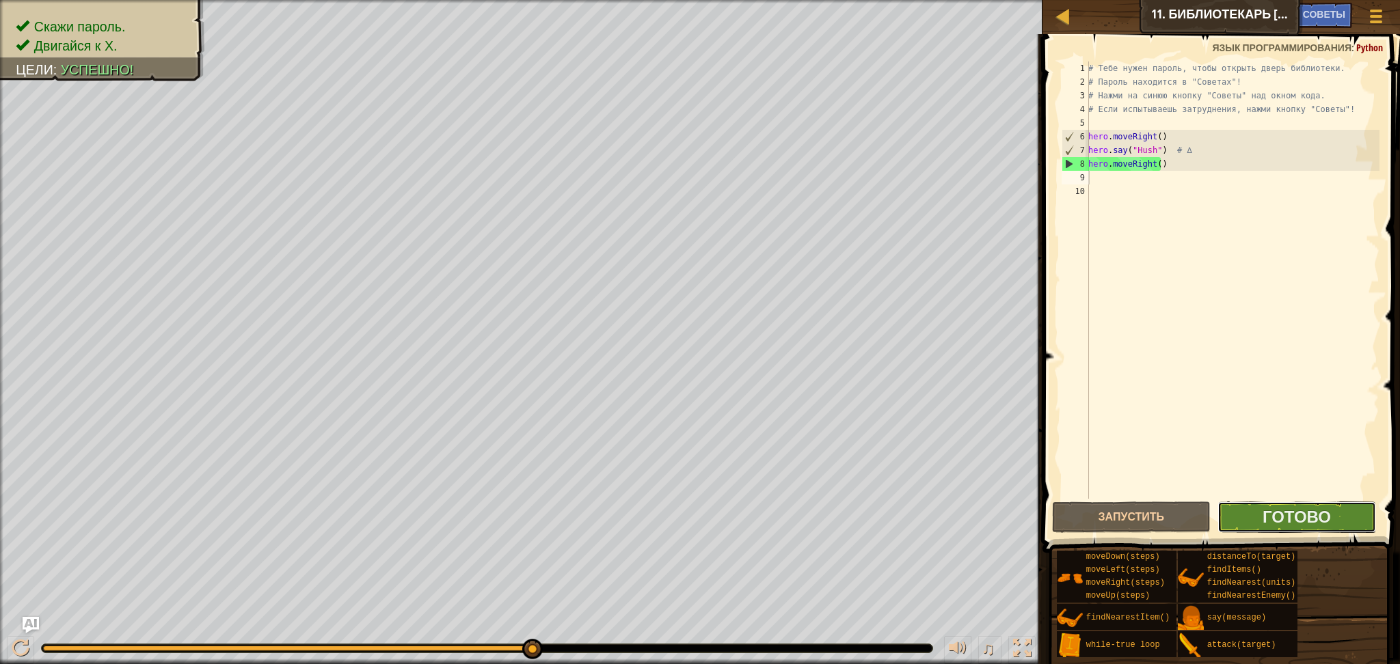
click at [1259, 523] on button "Готово" at bounding box center [1296, 517] width 159 height 31
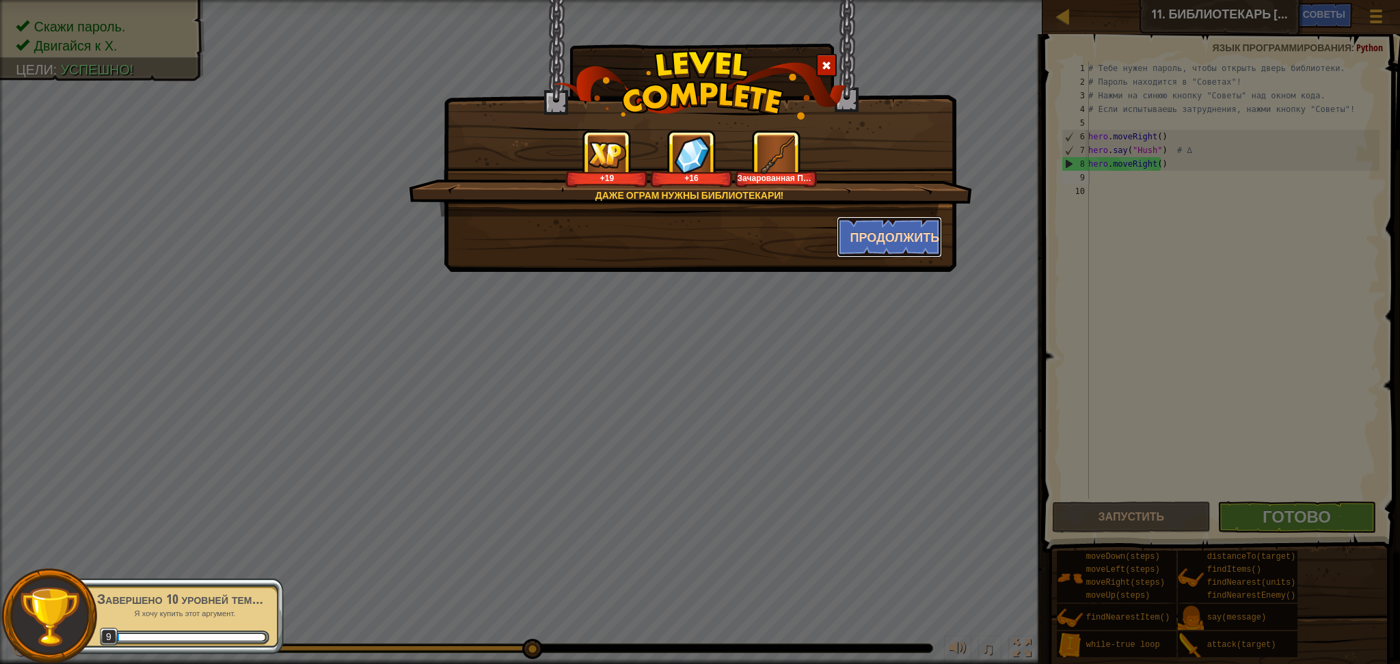
click at [858, 230] on button "Продолжить" at bounding box center [890, 237] width 106 height 41
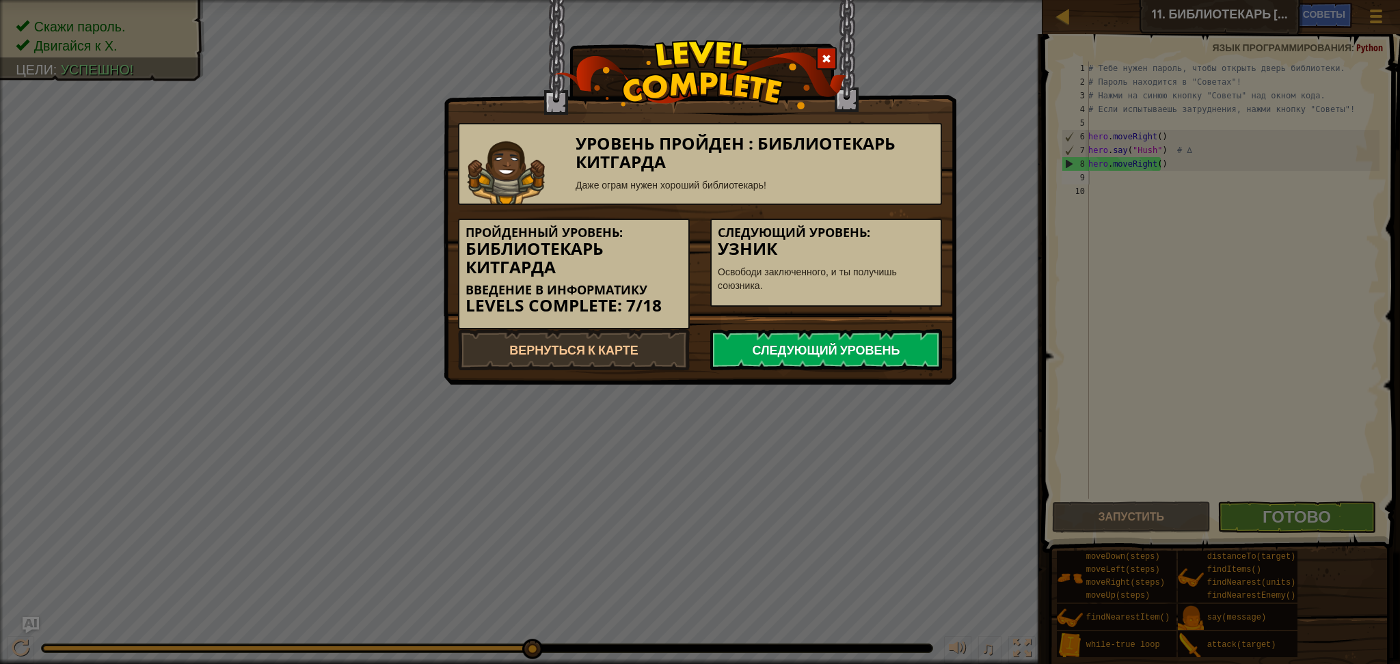
drag, startPoint x: 733, startPoint y: 355, endPoint x: 718, endPoint y: 360, distance: 16.2
click at [718, 360] on link "Следующий уровень" at bounding box center [826, 349] width 232 height 41
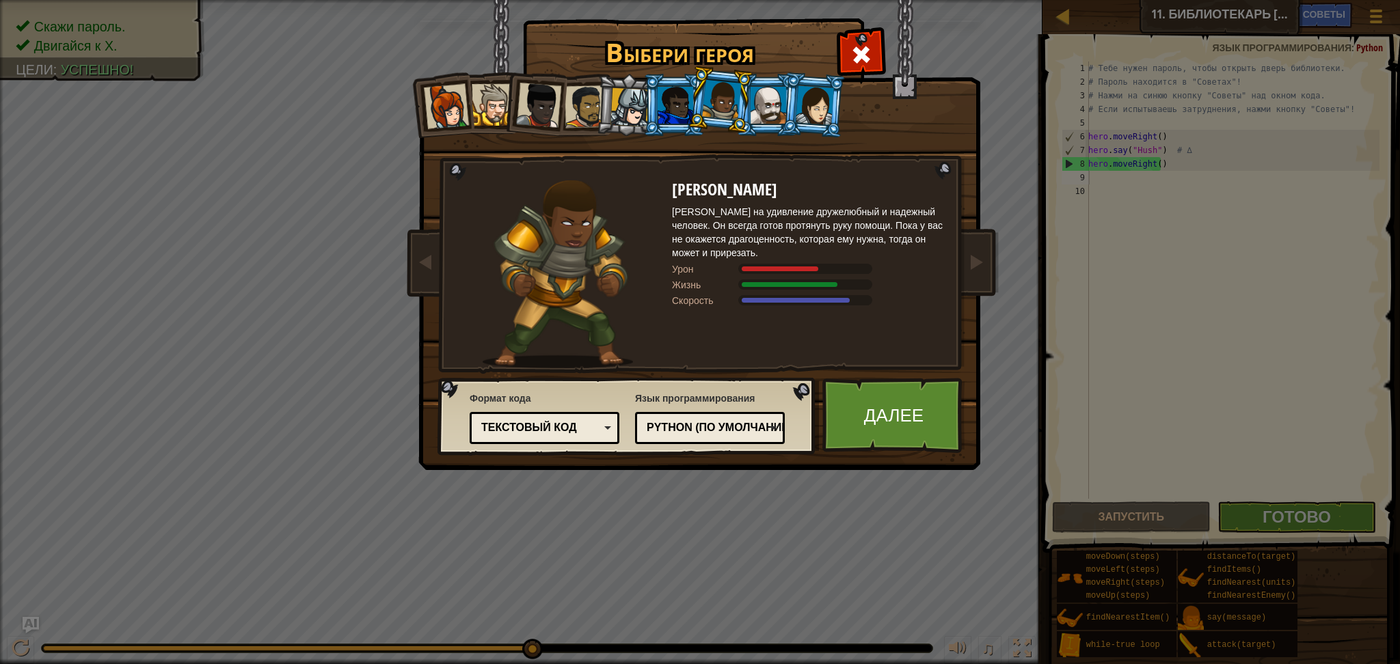
click at [709, 431] on div "Python (По умолчанию)" at bounding box center [706, 428] width 118 height 16
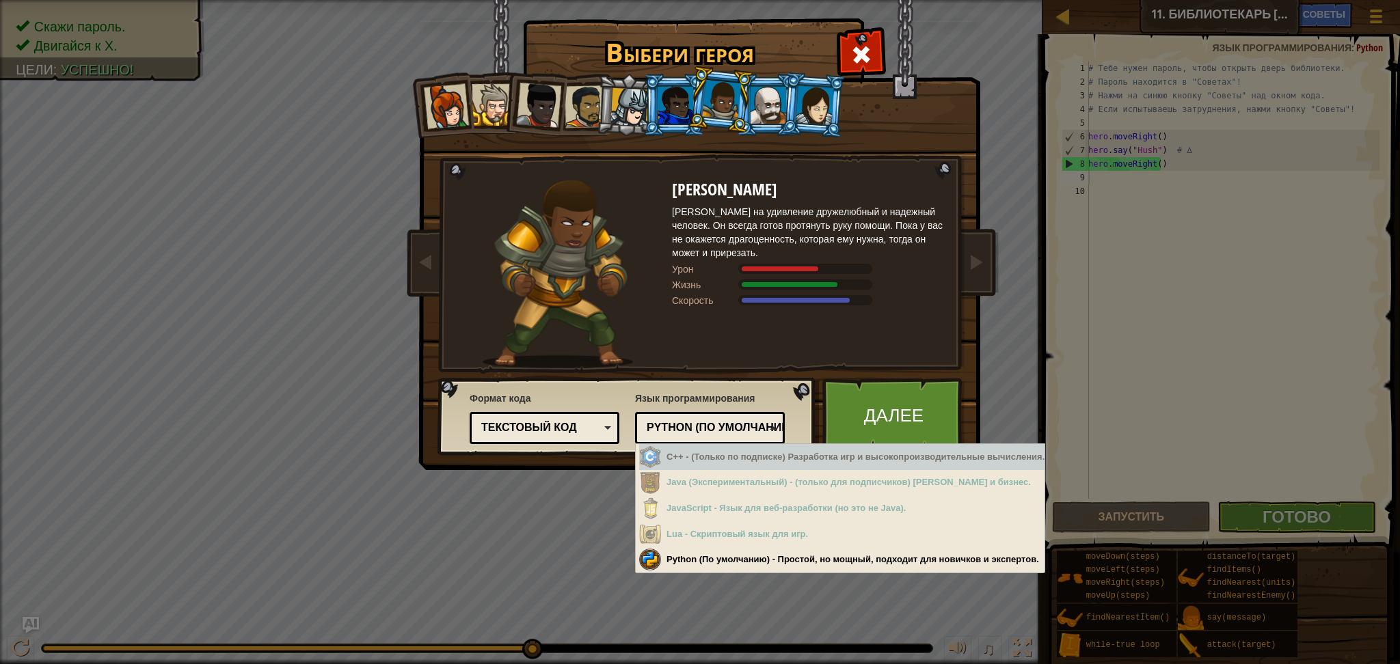
click at [748, 429] on div "Python (По умолчанию)" at bounding box center [706, 428] width 118 height 16
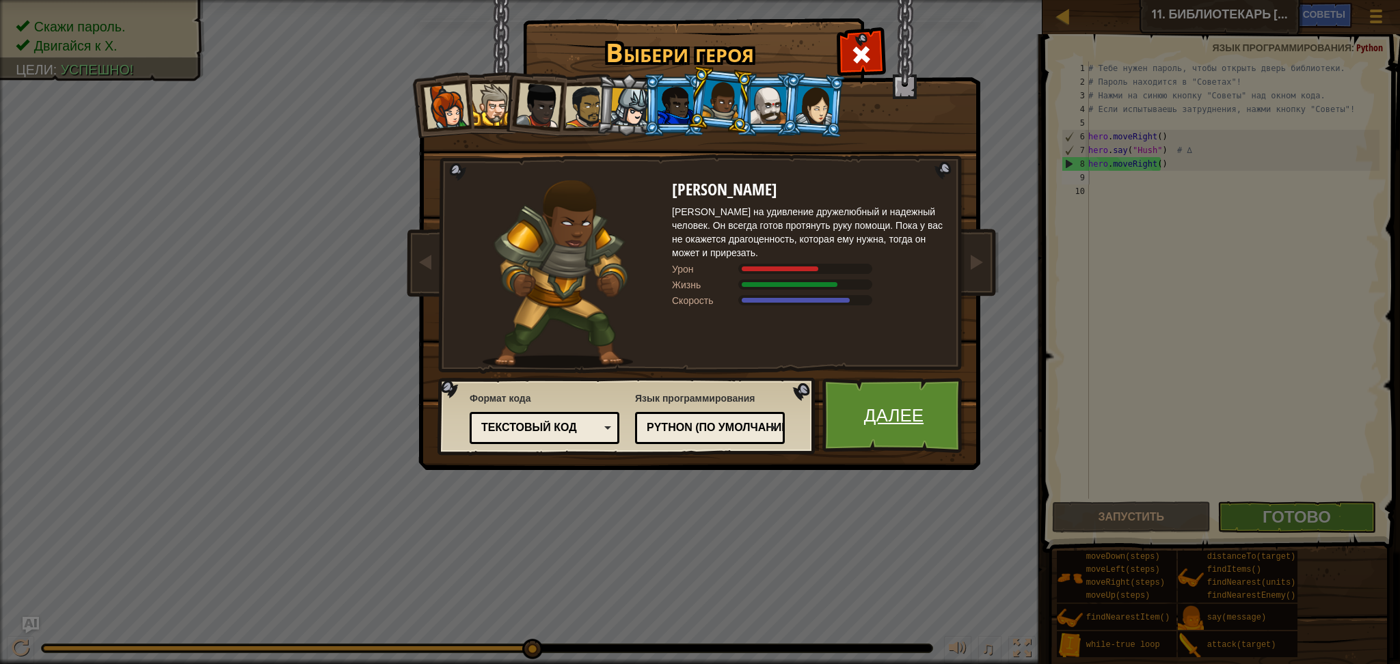
click at [904, 392] on link "Далее" at bounding box center [893, 415] width 143 height 75
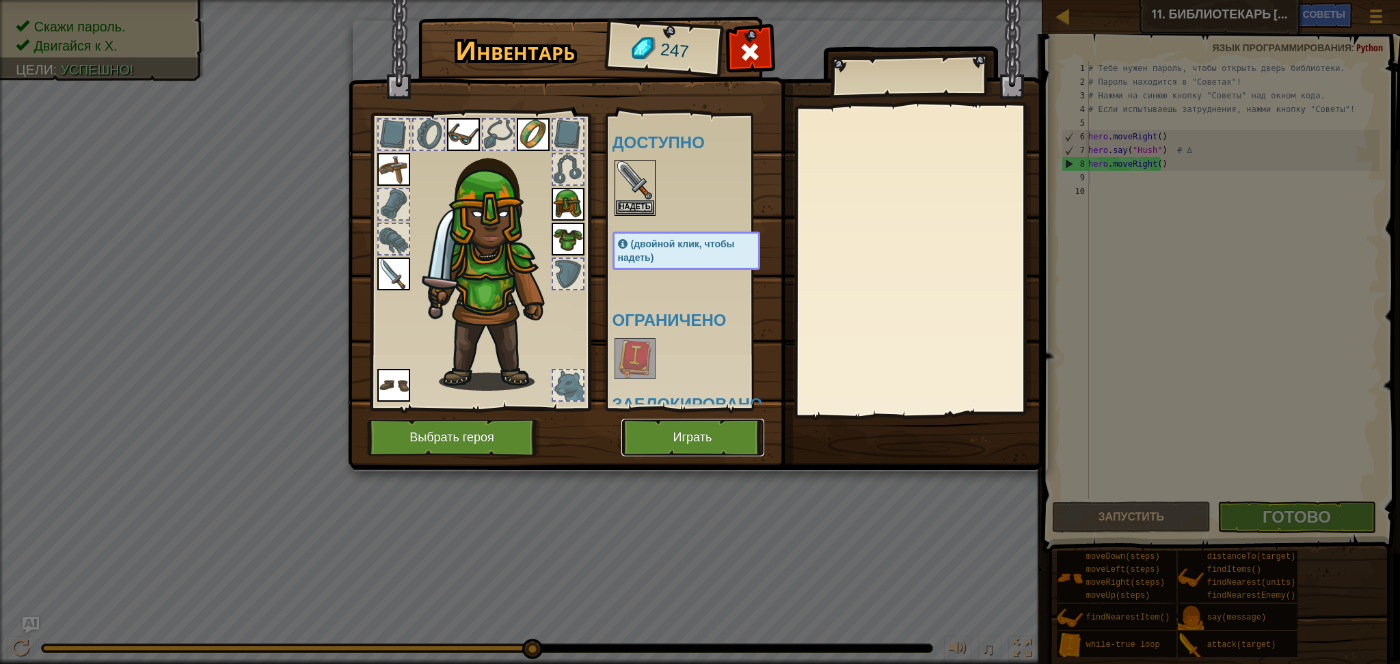
click at [722, 440] on button "Играть" at bounding box center [692, 438] width 143 height 38
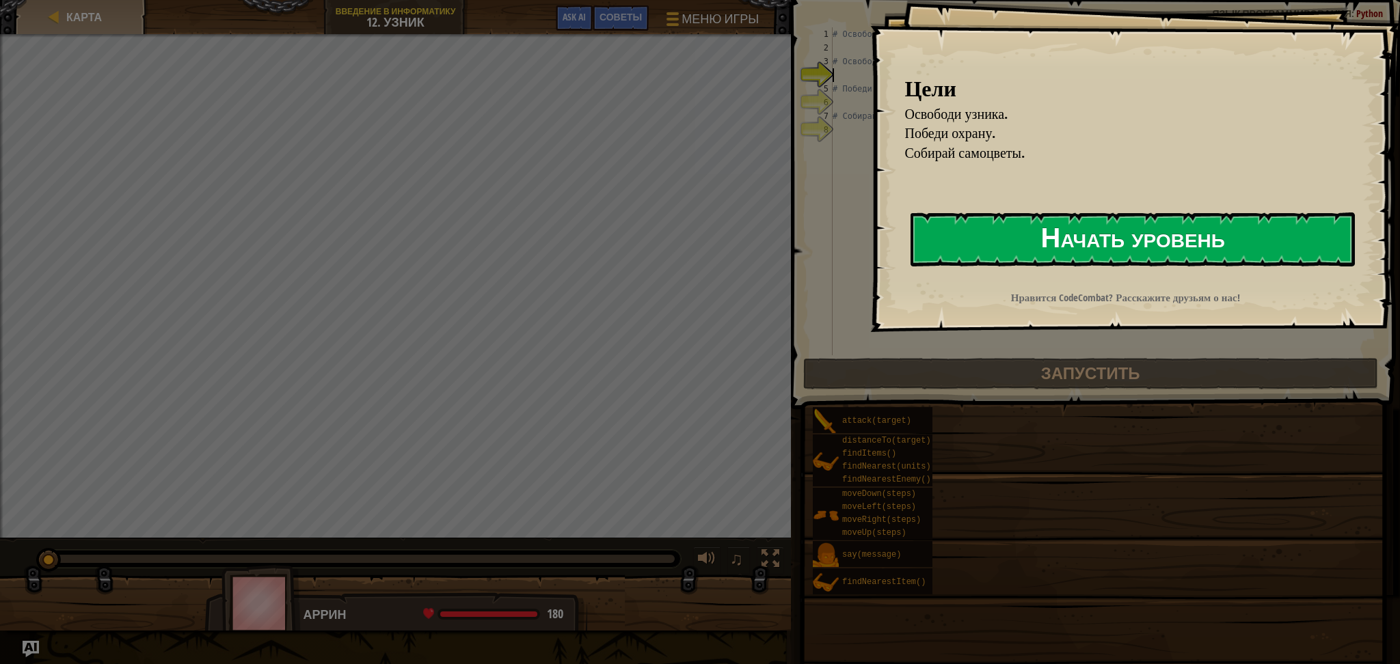
click at [1007, 261] on button "Начать уровень" at bounding box center [1132, 240] width 444 height 54
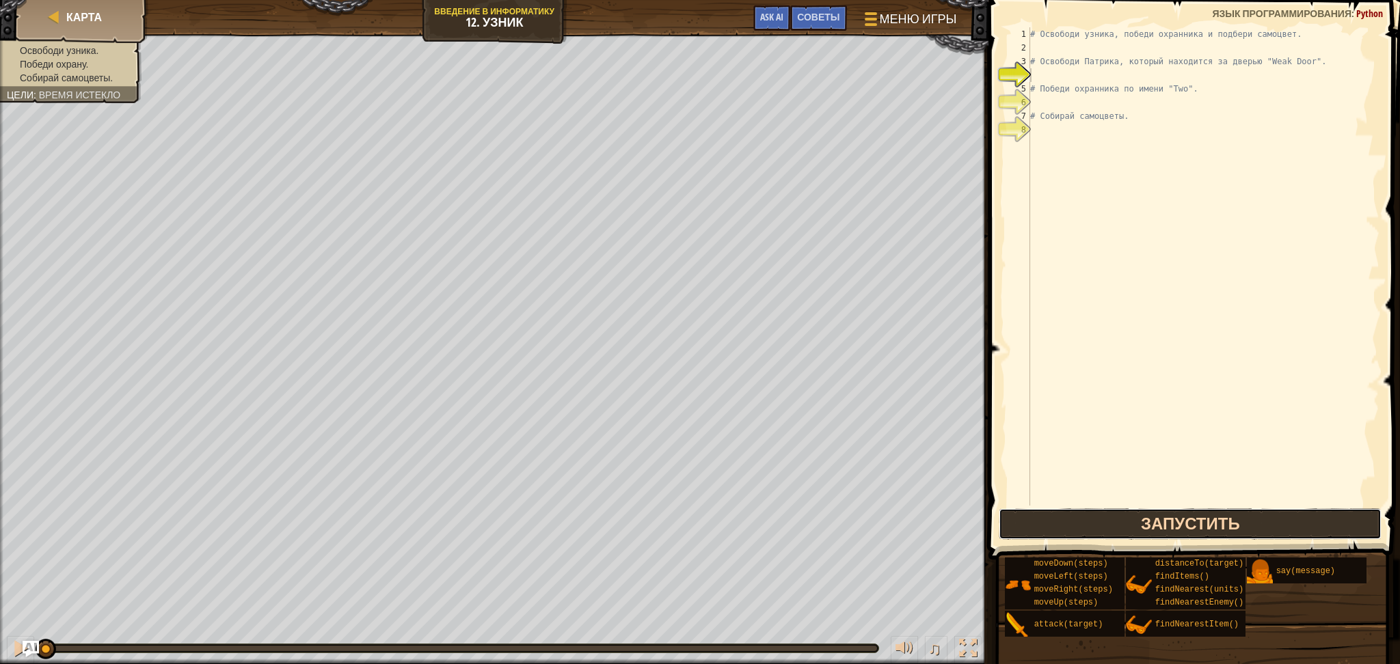
click at [1006, 535] on button "Запустить" at bounding box center [1190, 524] width 383 height 31
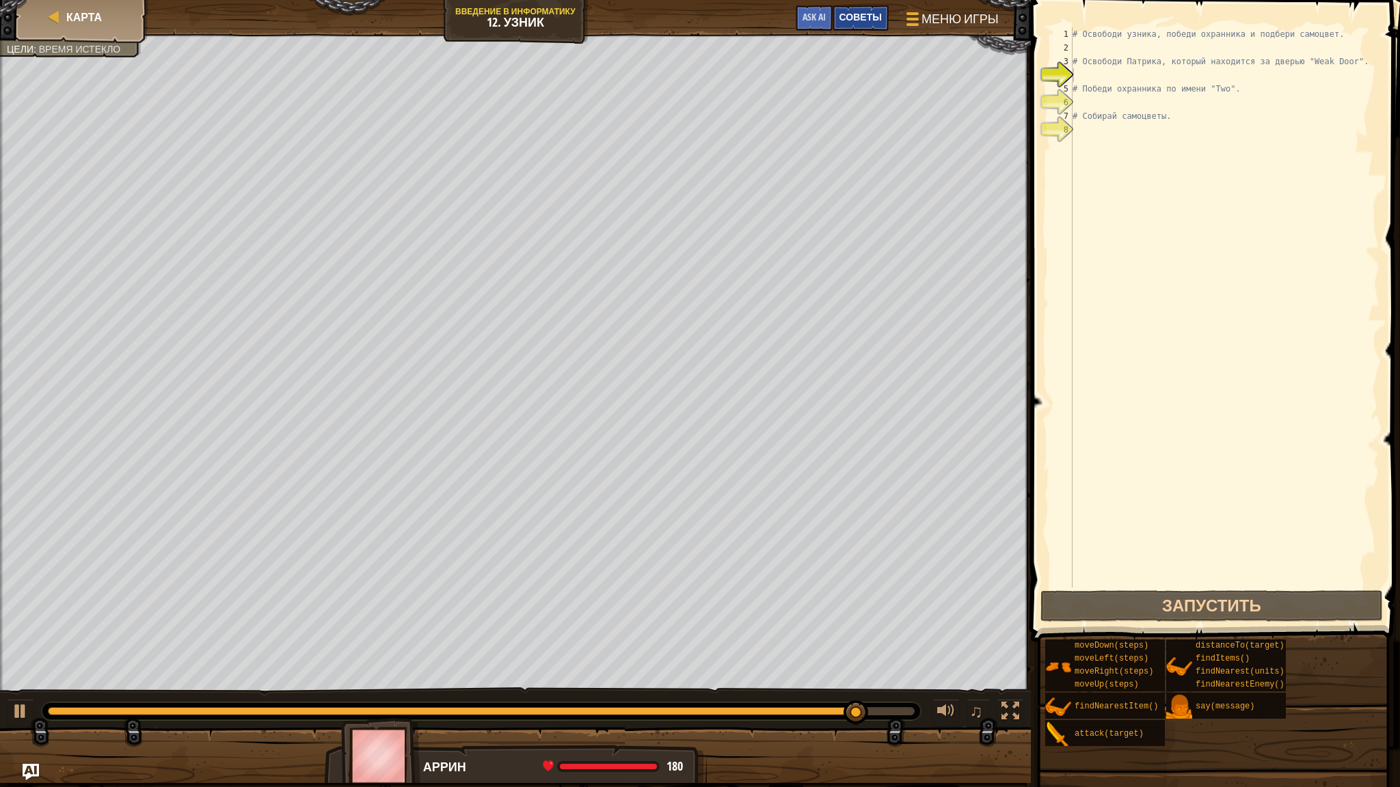
click at [852, 21] on span "Советы" at bounding box center [860, 16] width 42 height 13
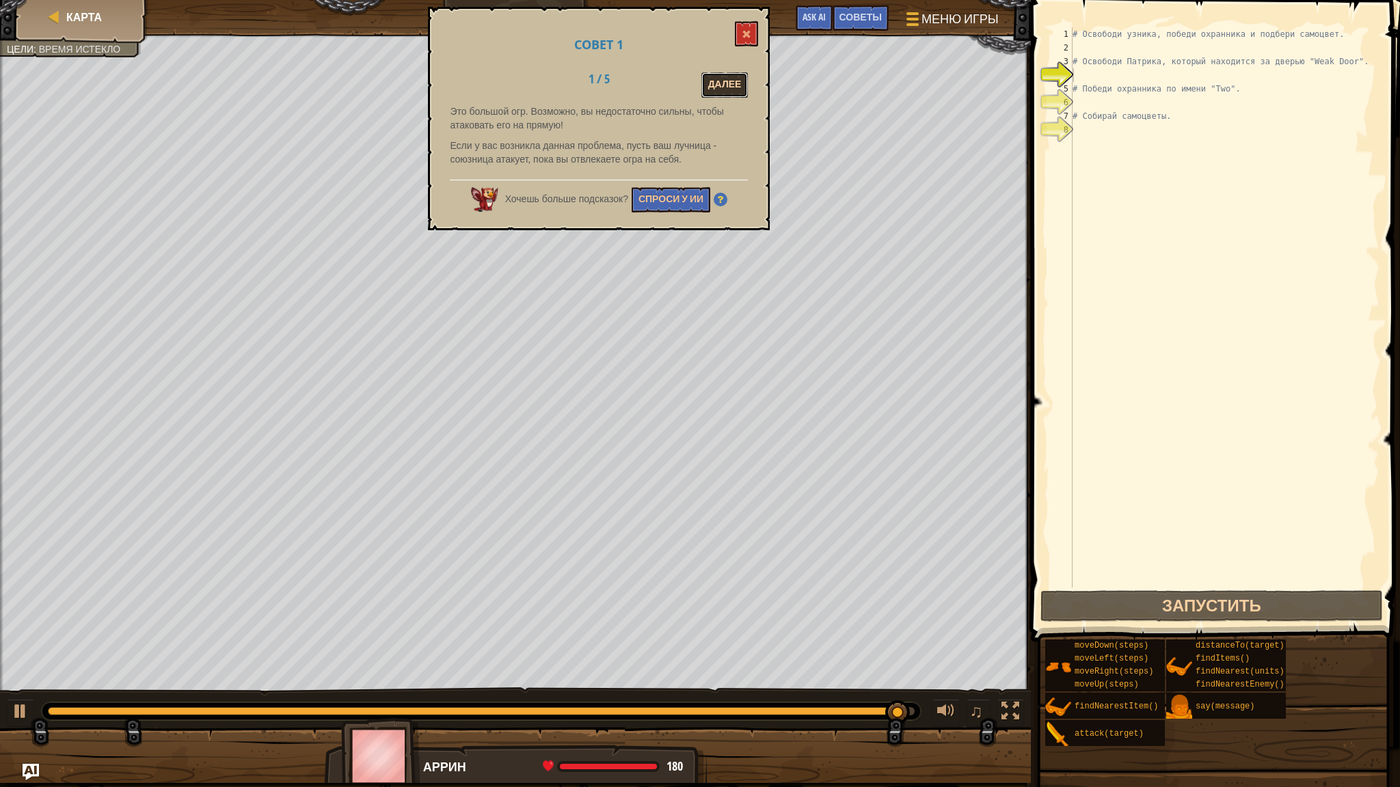
click at [715, 83] on button "Далее" at bounding box center [724, 84] width 47 height 25
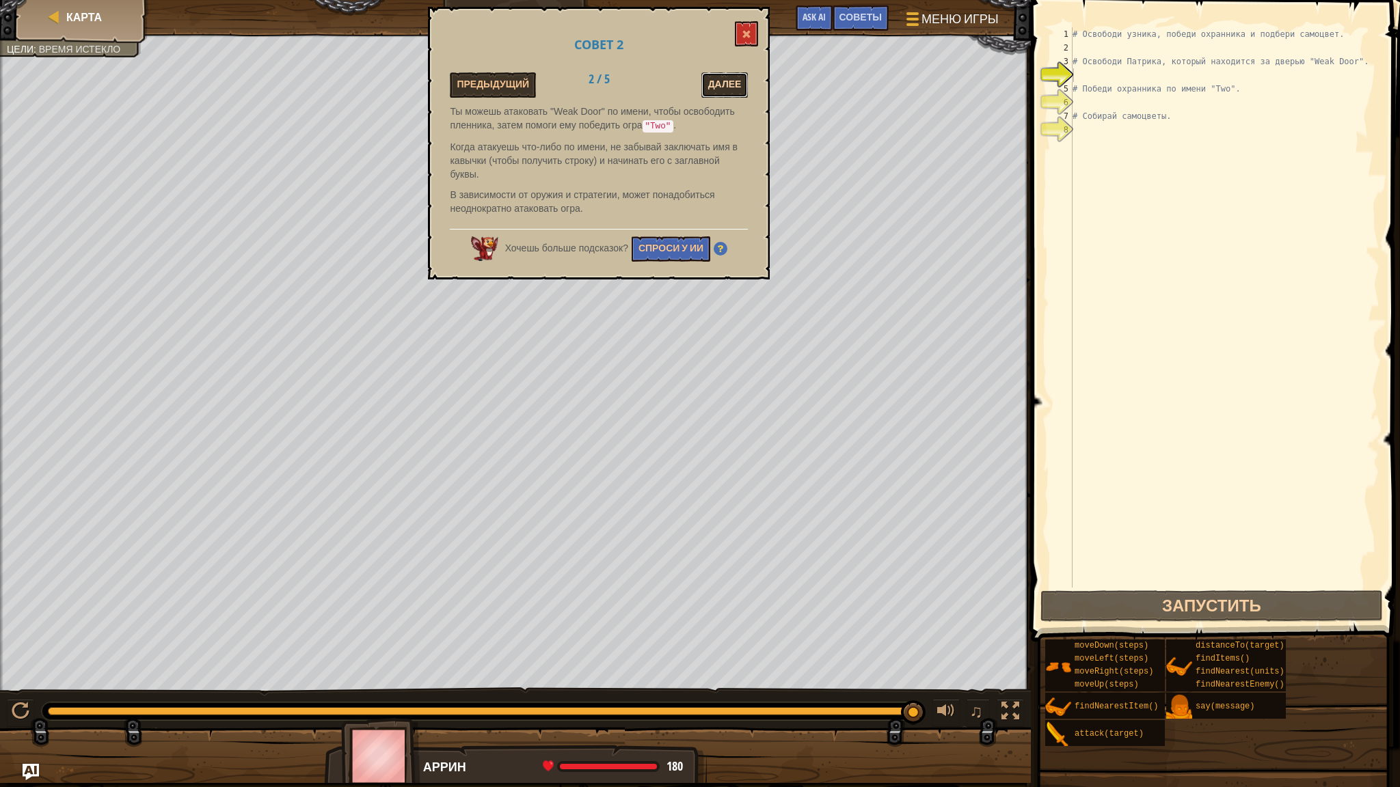
click at [718, 77] on button "Далее" at bounding box center [724, 84] width 47 height 25
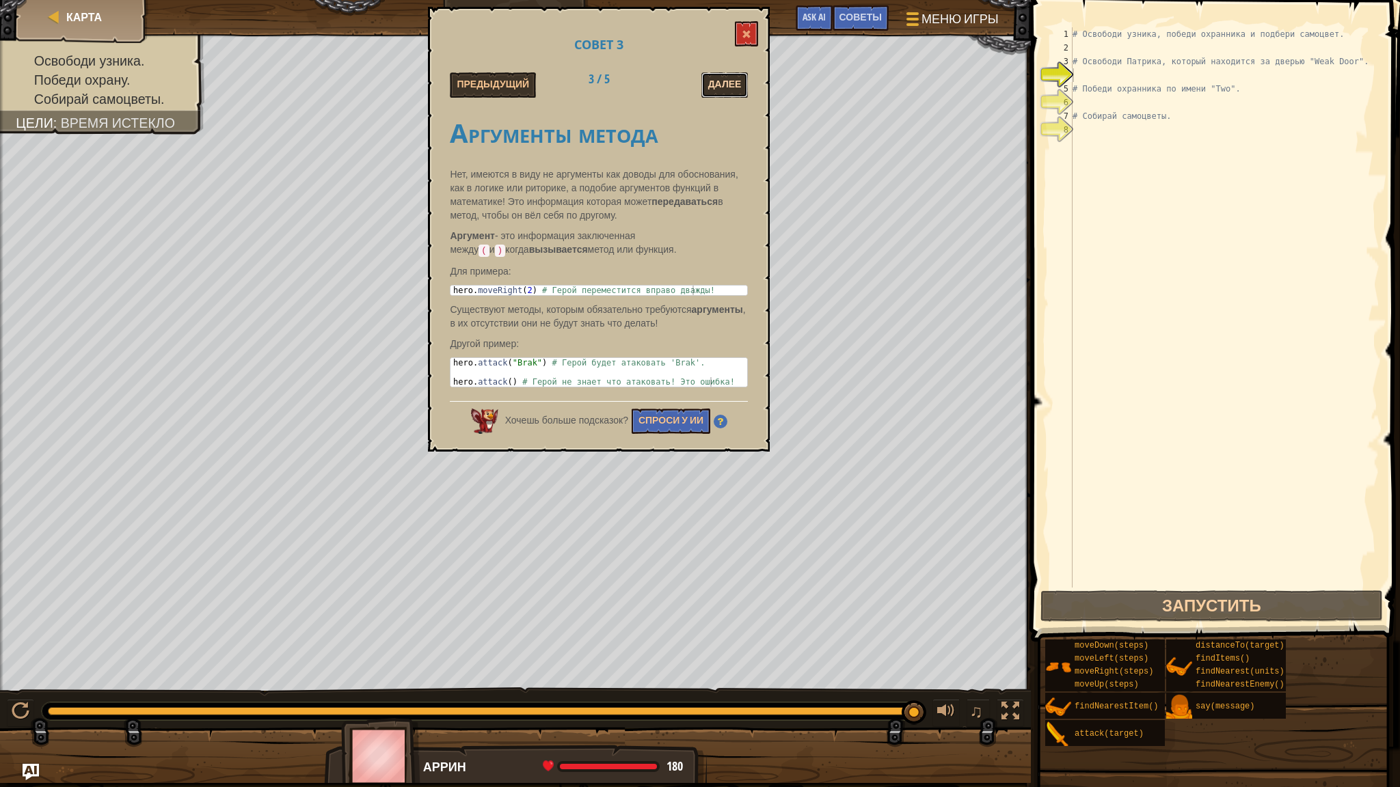
click at [718, 73] on button "Далее" at bounding box center [724, 84] width 47 height 25
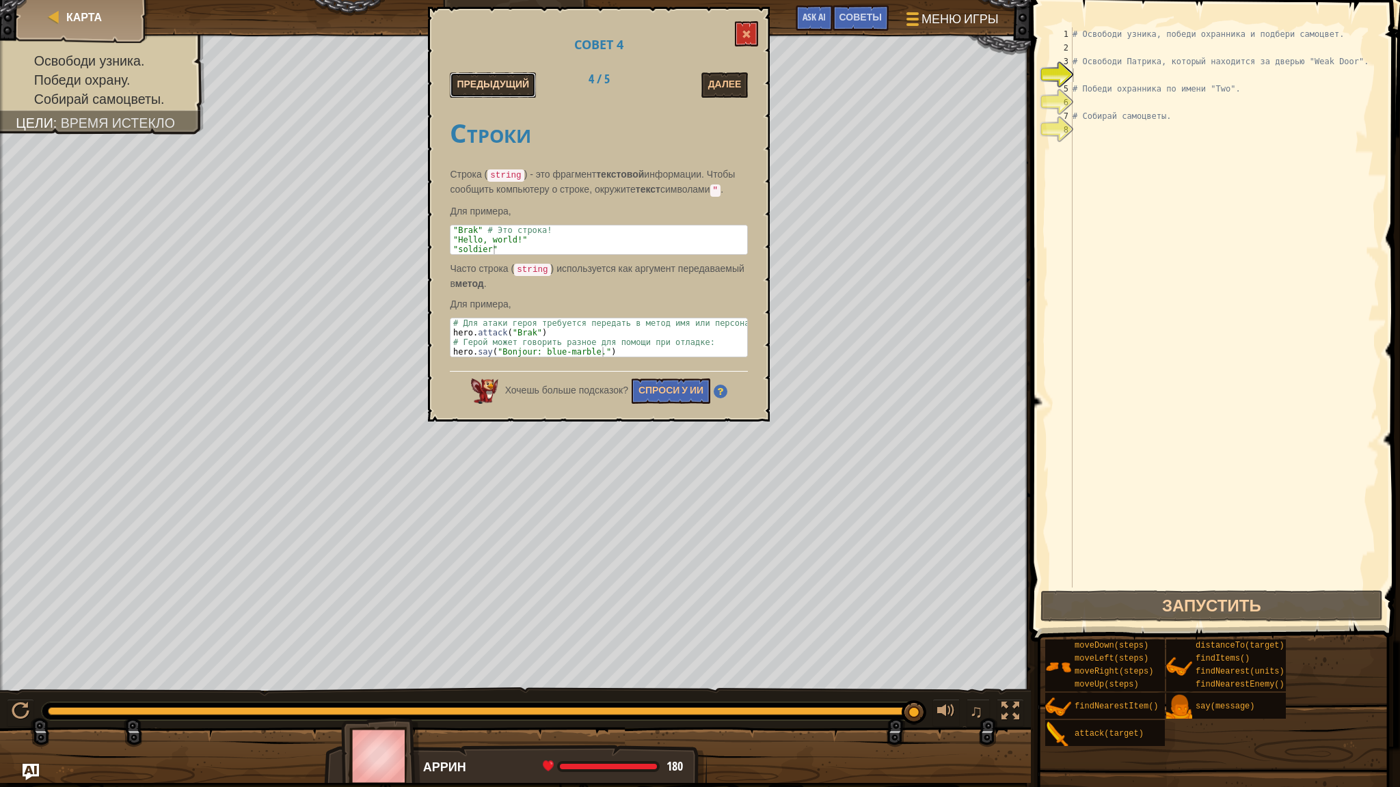
click at [500, 90] on button "Предыдущий" at bounding box center [493, 84] width 86 height 25
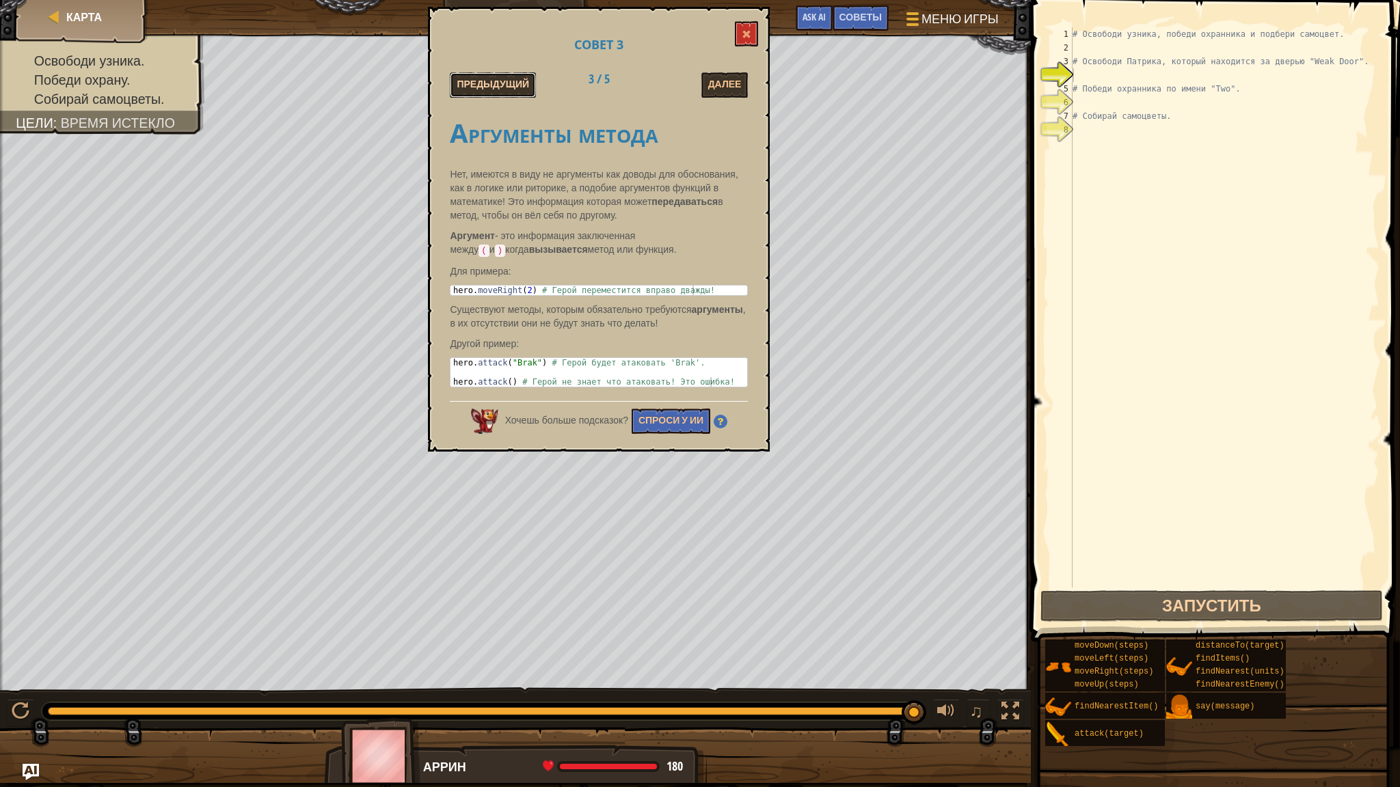
click at [500, 86] on button "Предыдущий" at bounding box center [493, 84] width 86 height 25
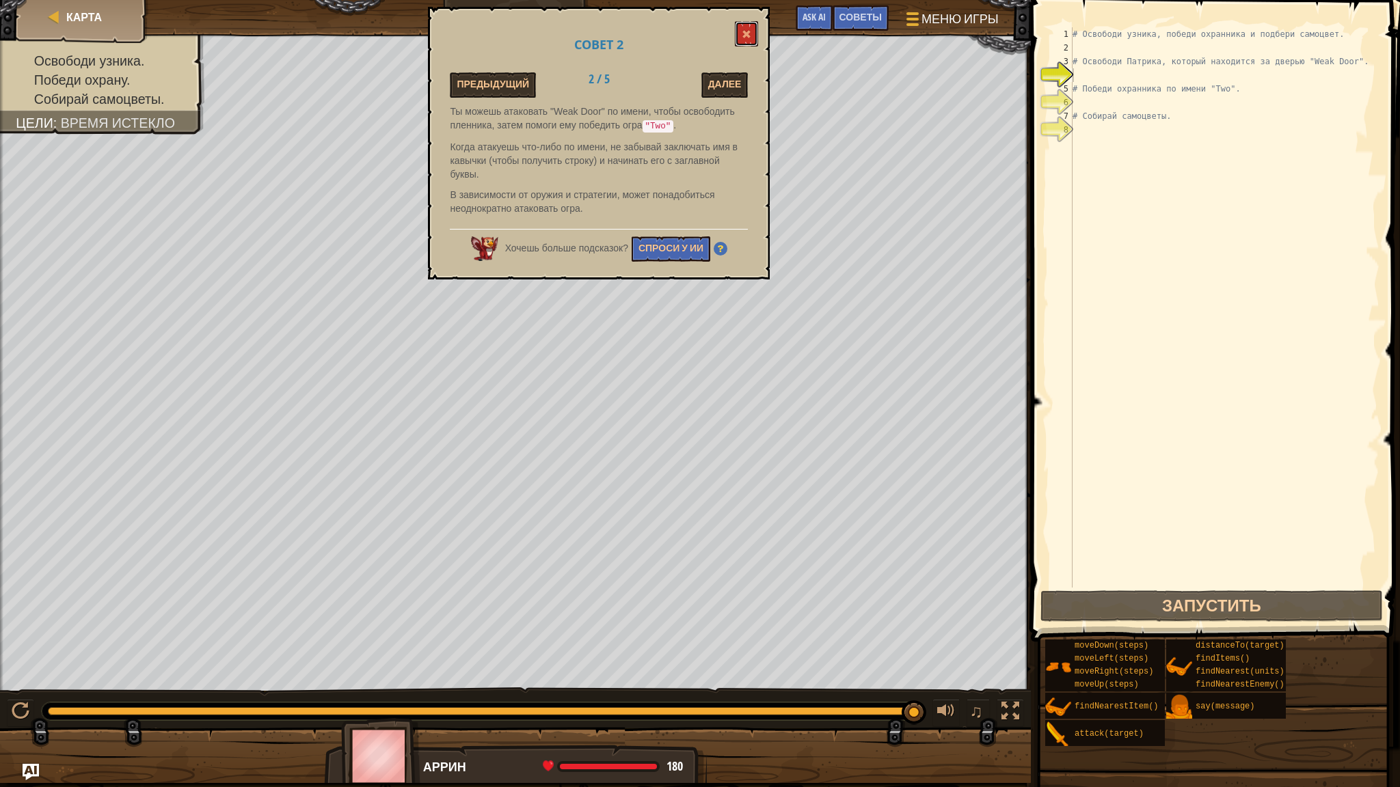
drag, startPoint x: 745, startPoint y: 31, endPoint x: 731, endPoint y: 26, distance: 14.5
click at [741, 28] on button at bounding box center [746, 33] width 23 height 25
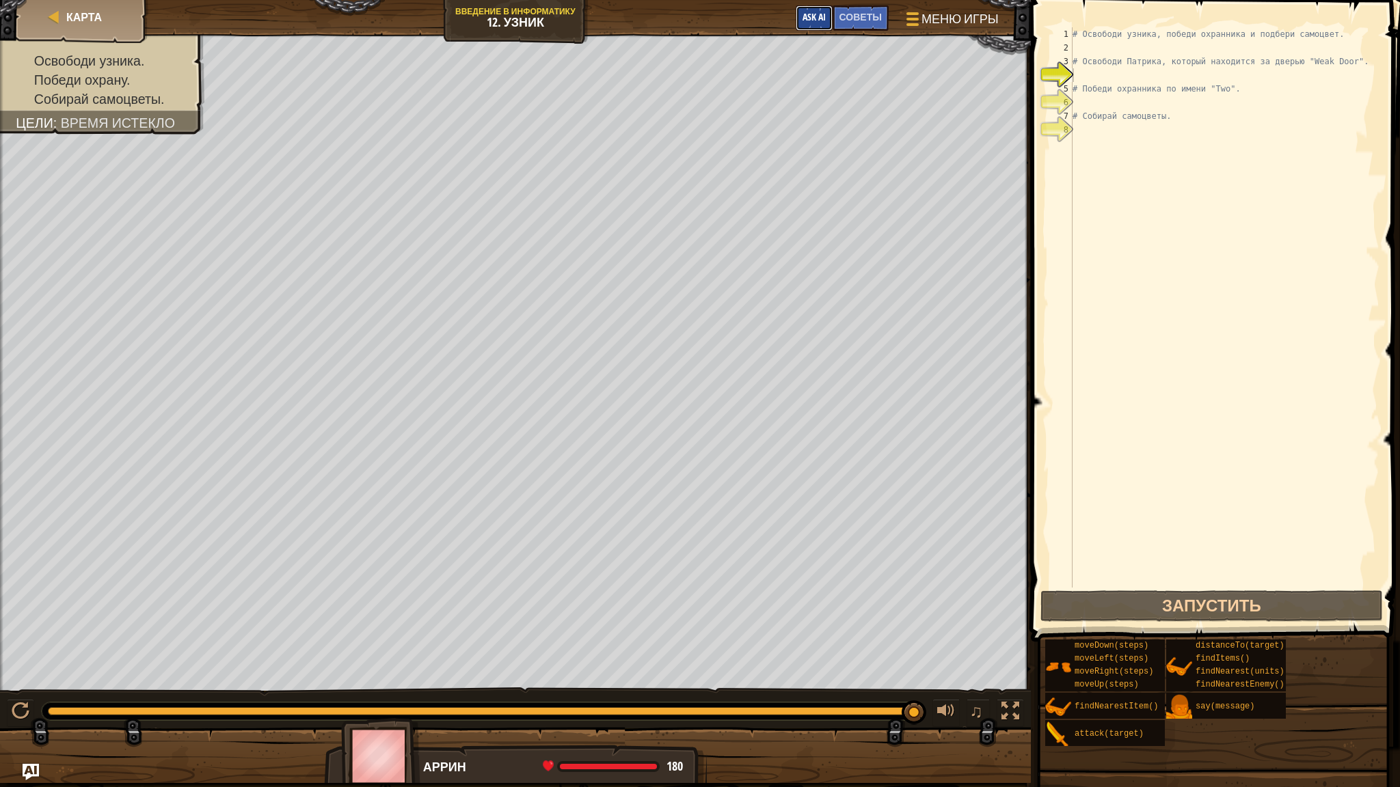
click at [807, 16] on span "Ask AI" at bounding box center [813, 16] width 23 height 13
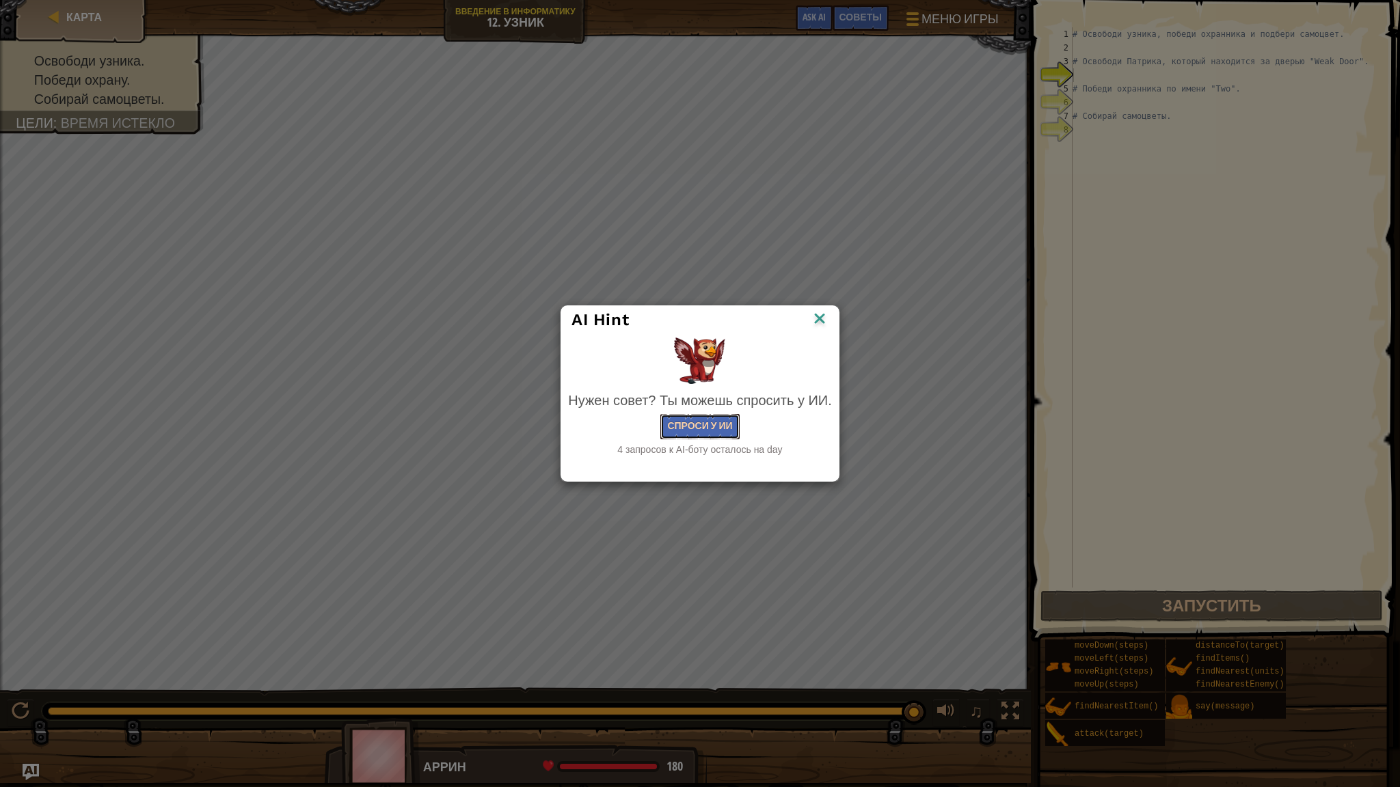
click at [720, 419] on button "Спроси у ИИ" at bounding box center [699, 426] width 79 height 25
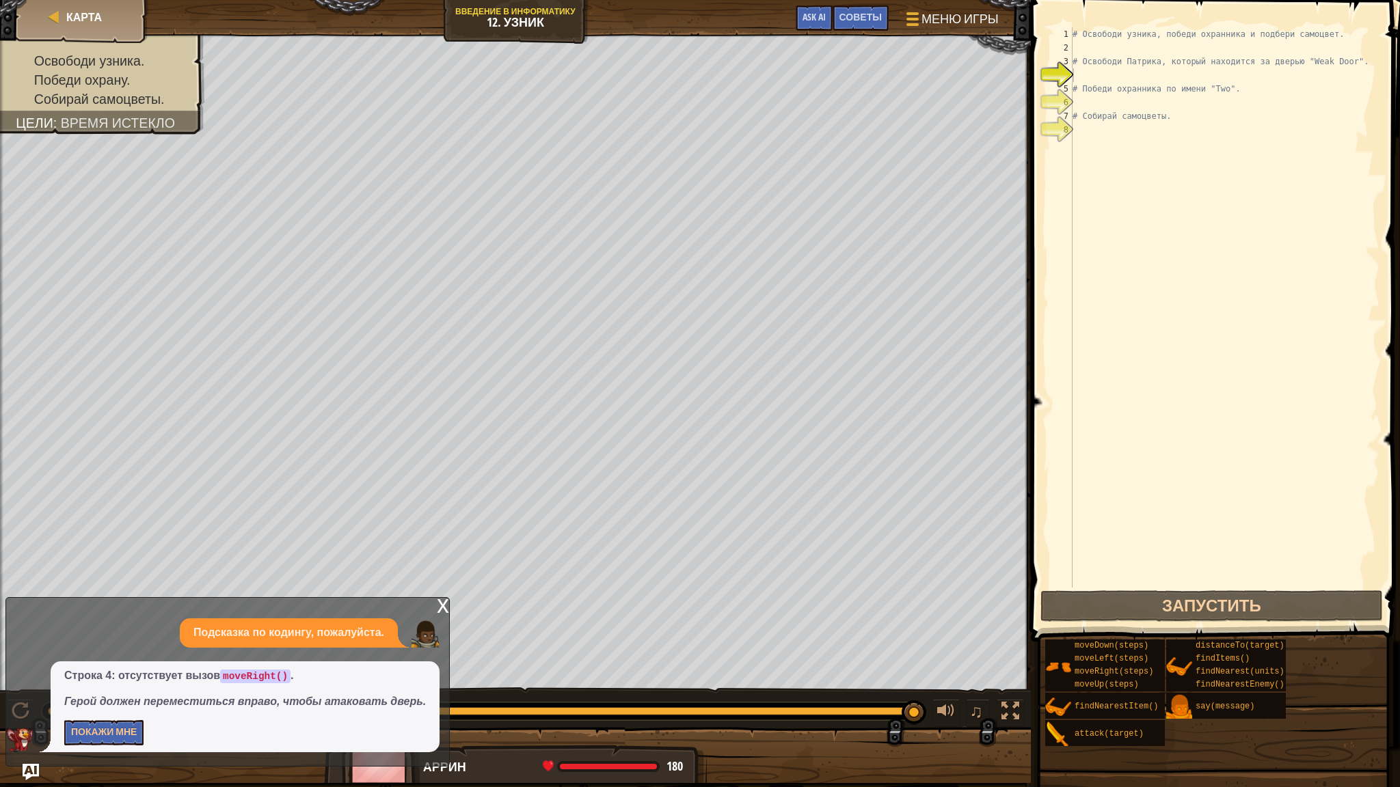
click at [444, 612] on div "x" at bounding box center [443, 605] width 12 height 14
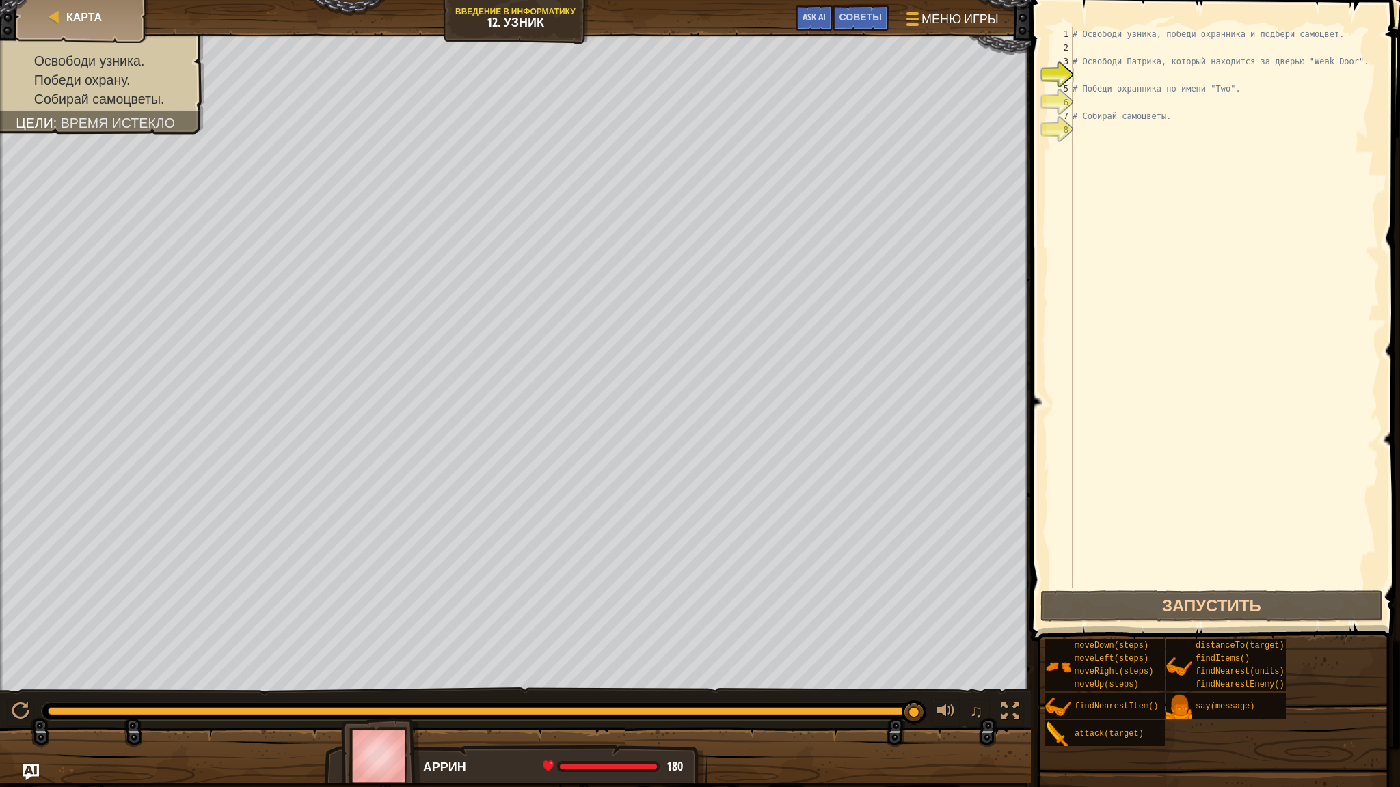
type textarea "# Освободи узника, победи охранника и подбери самоцвет."
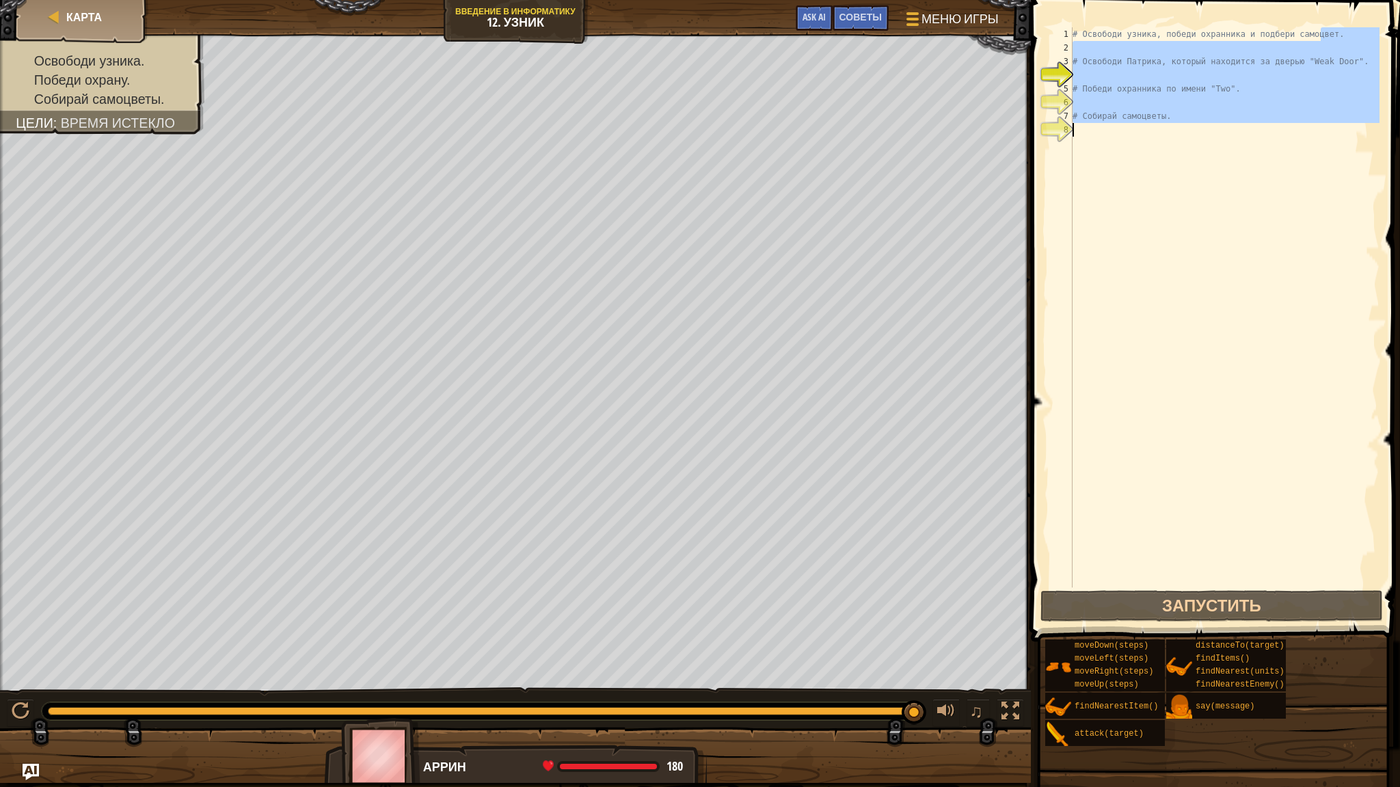
drag, startPoint x: 1295, startPoint y: 42, endPoint x: 1043, endPoint y: 12, distance: 254.0
click at [1044, 13] on div "# Освободи узника, победи охранника и подбери самоцвет. 1 2 3 4 5 6 7 8 # Освоб…" at bounding box center [1213, 348] width 373 height 682
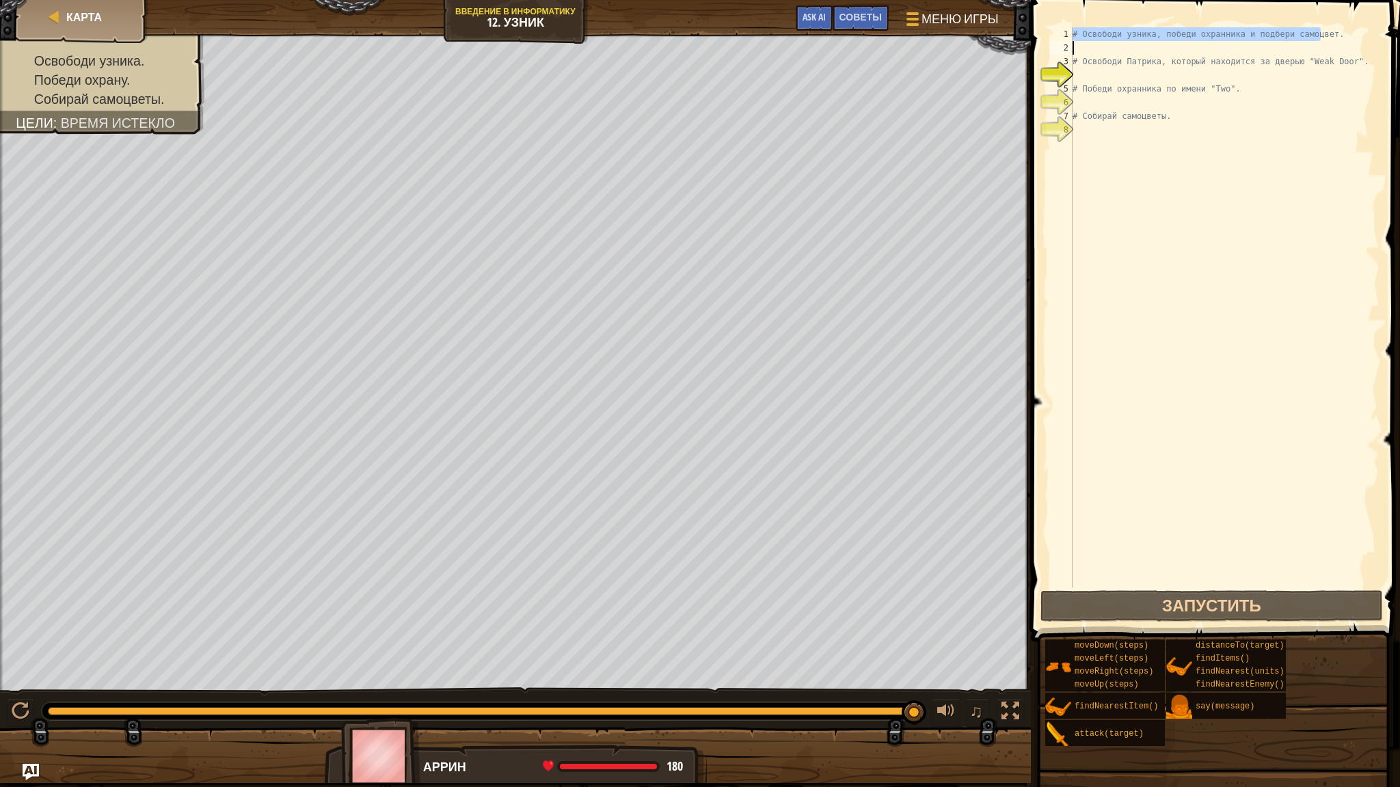
type textarea "# Освободи Патрика, который находится за дверью "Weak Door"."
type textarea "# Победи охранника по имени "Two"."
type textarea "# Собирай самоцветы."
type textarea "# Освободи узника, победи охранника и подбери самоцвет."
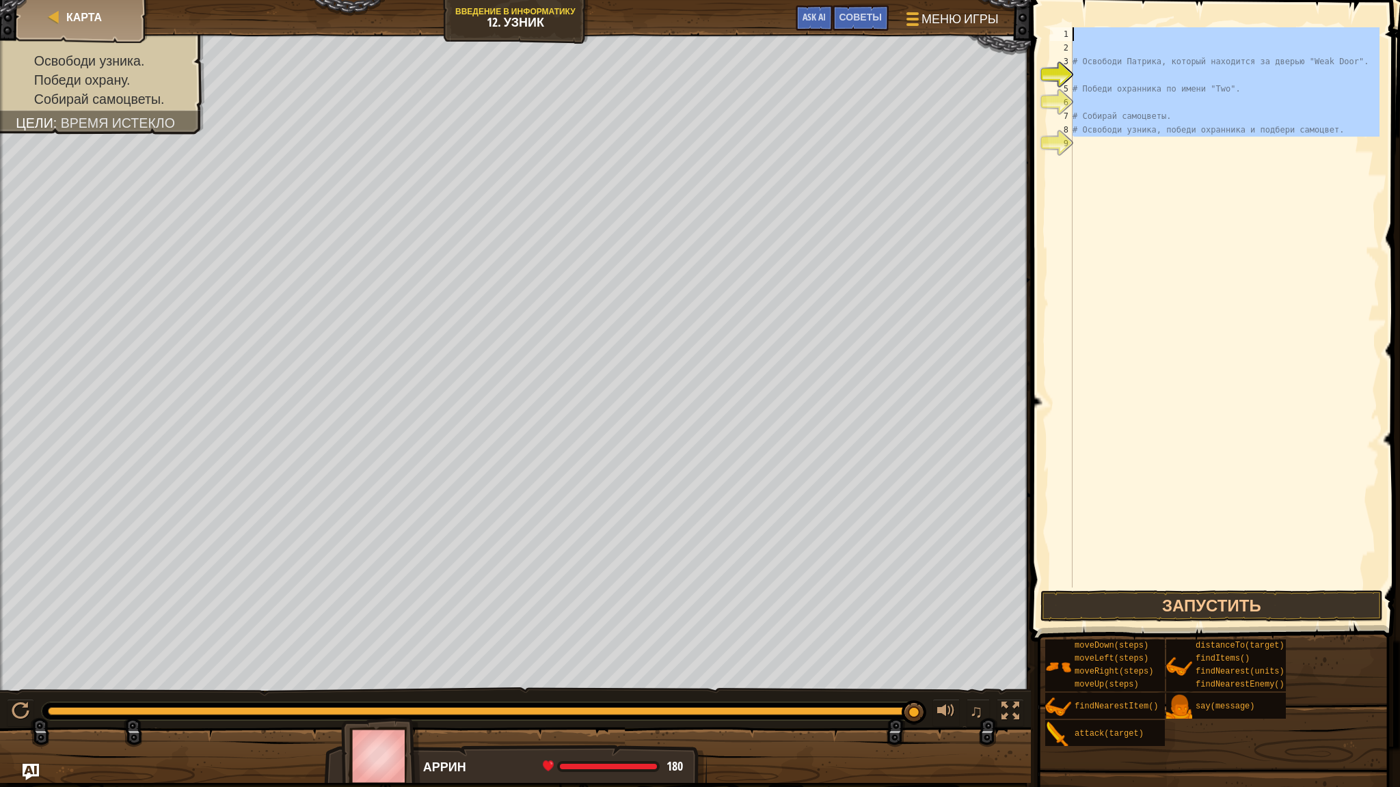
drag, startPoint x: 1074, startPoint y: 148, endPoint x: 1139, endPoint y: 24, distance: 139.7
click at [1139, 25] on div "# Освободи узника, победи охранника и подбери самоцвет. 1 2 3 4 5 6 7 8 9 # Осв…" at bounding box center [1213, 348] width 373 height 682
drag, startPoint x: 1072, startPoint y: 139, endPoint x: 1117, endPoint y: 36, distance: 112.4
click at [1117, 36] on div "1 2 3 4 5 6 7 8 9 # Освободи Патрика, который находится за дверью "Weak Door". …" at bounding box center [1213, 307] width 332 height 560
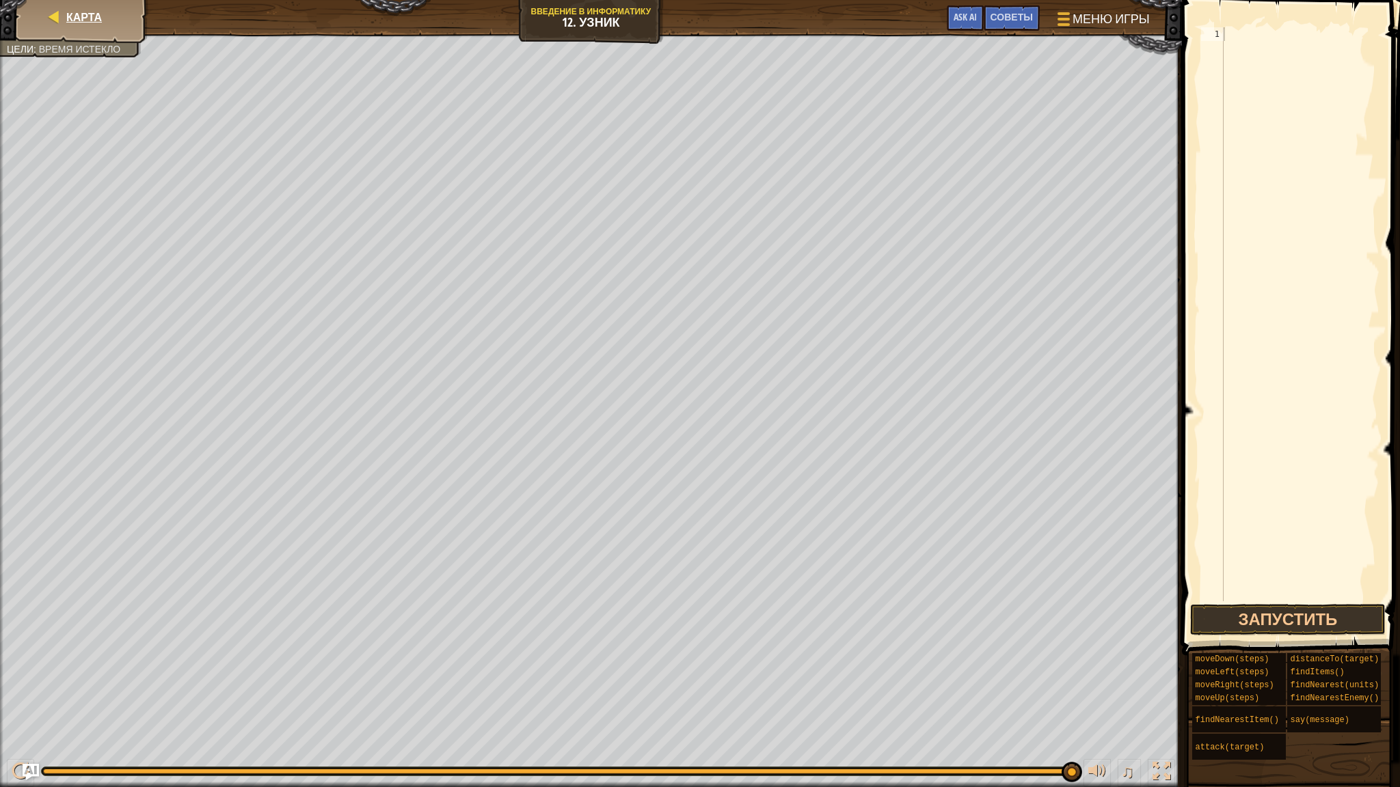
click at [92, 29] on div "Карта" at bounding box center [81, 17] width 109 height 34
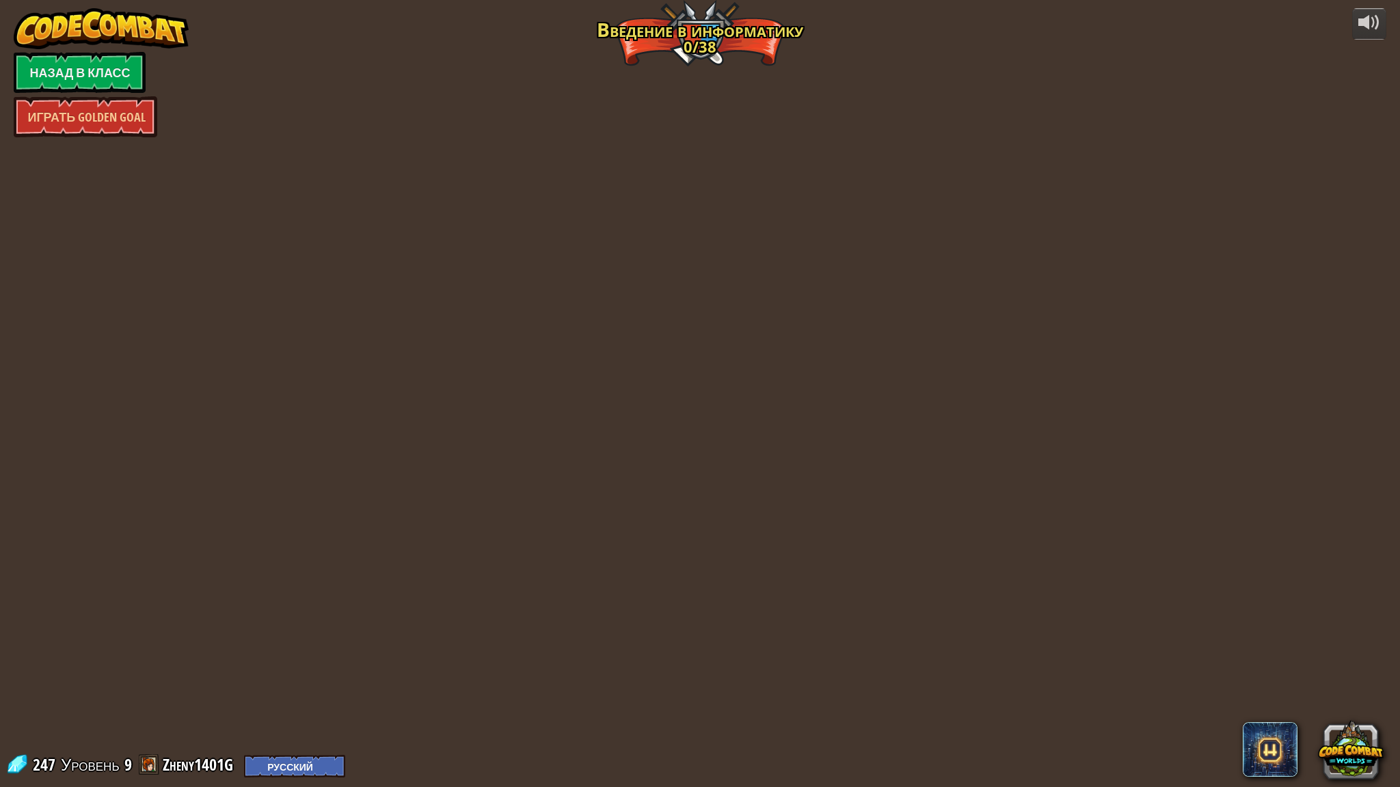
select select "ru"
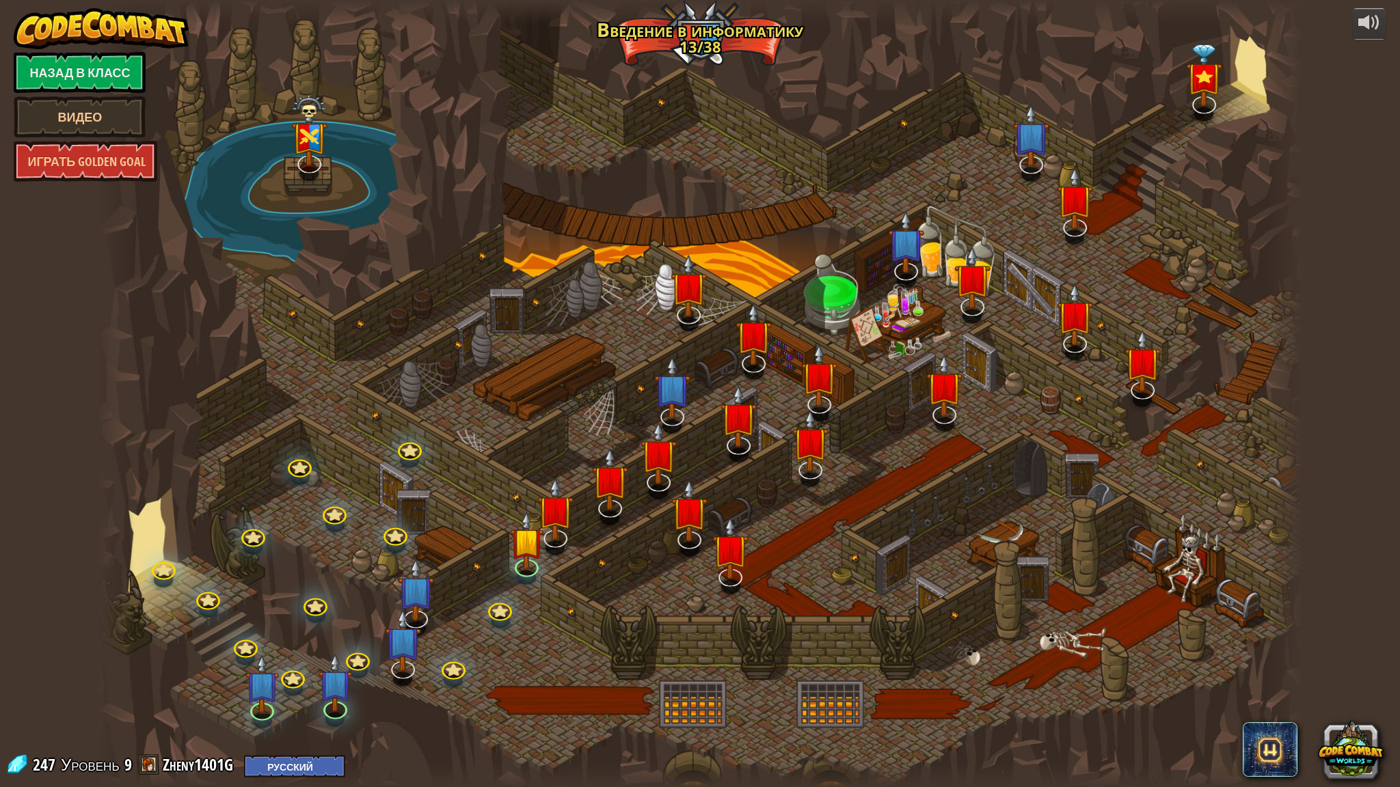
select select "ru"
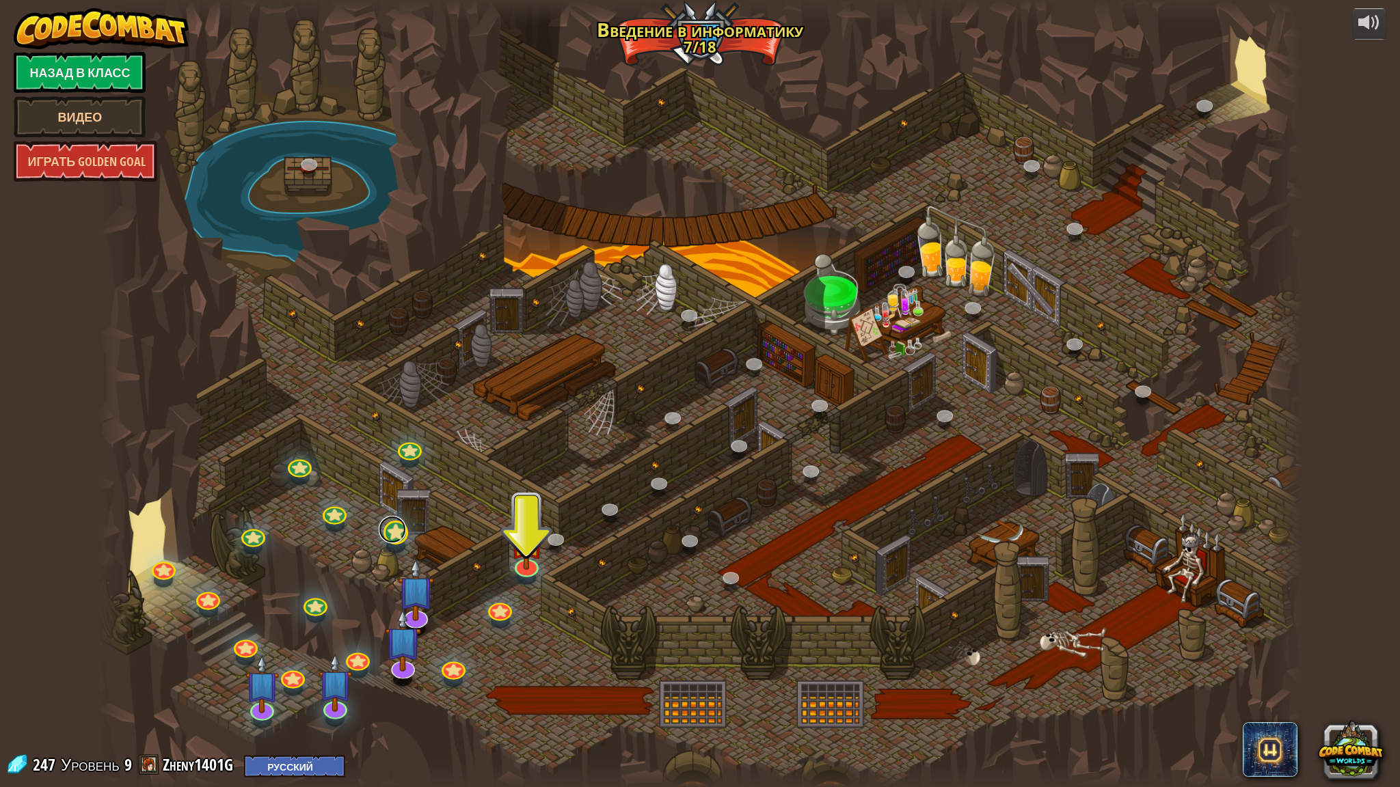
click at [394, 530] on link at bounding box center [392, 529] width 27 height 27
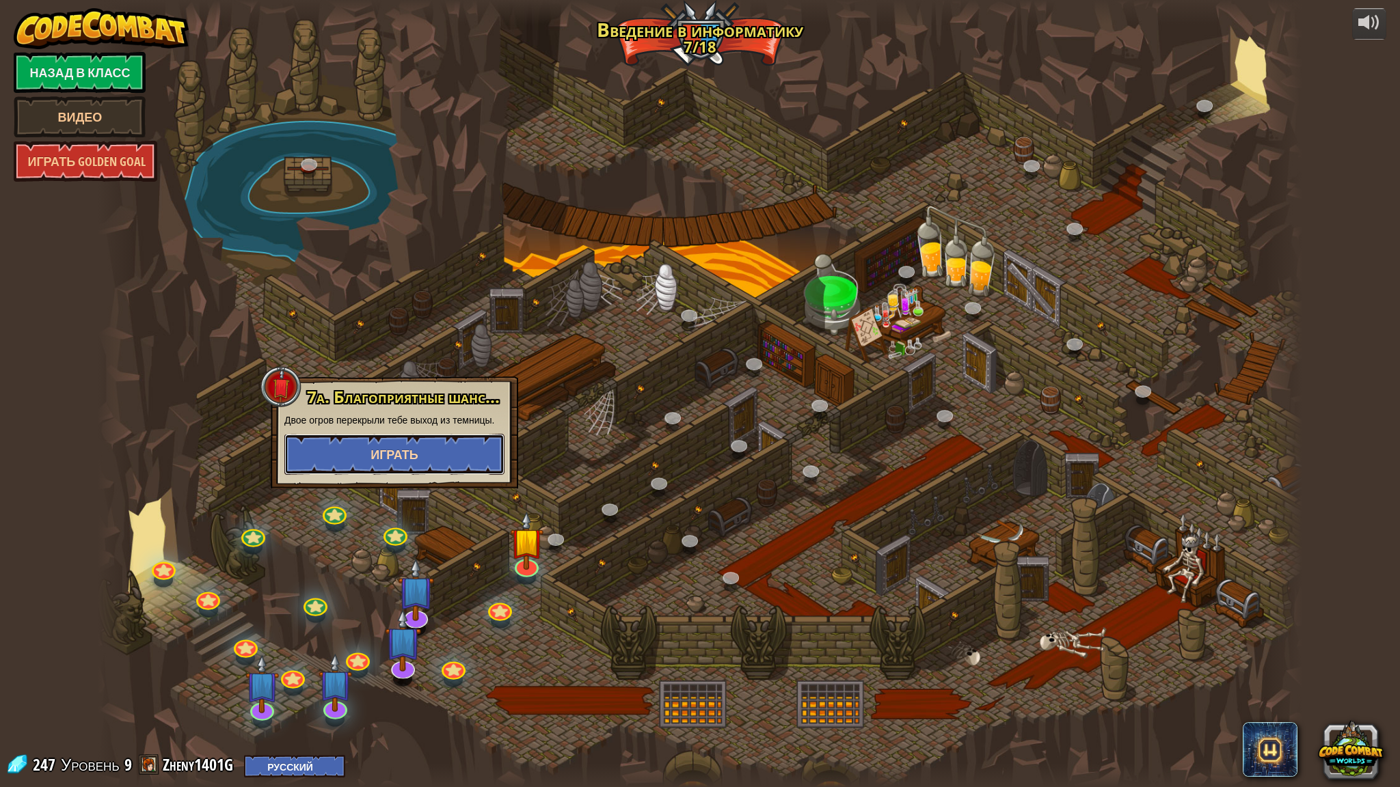
click at [405, 464] on button "Играть" at bounding box center [394, 454] width 220 height 41
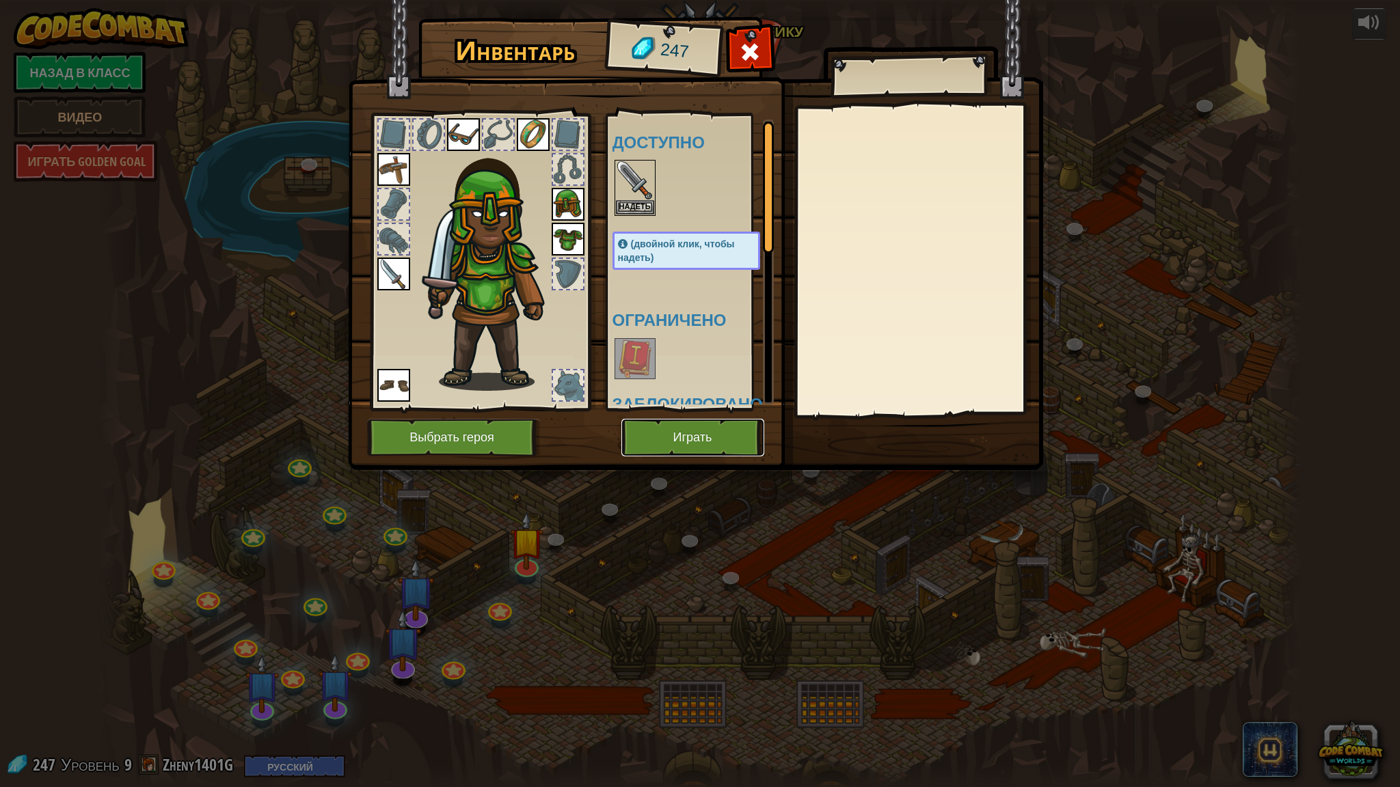
click at [630, 431] on button "Играть" at bounding box center [692, 438] width 143 height 38
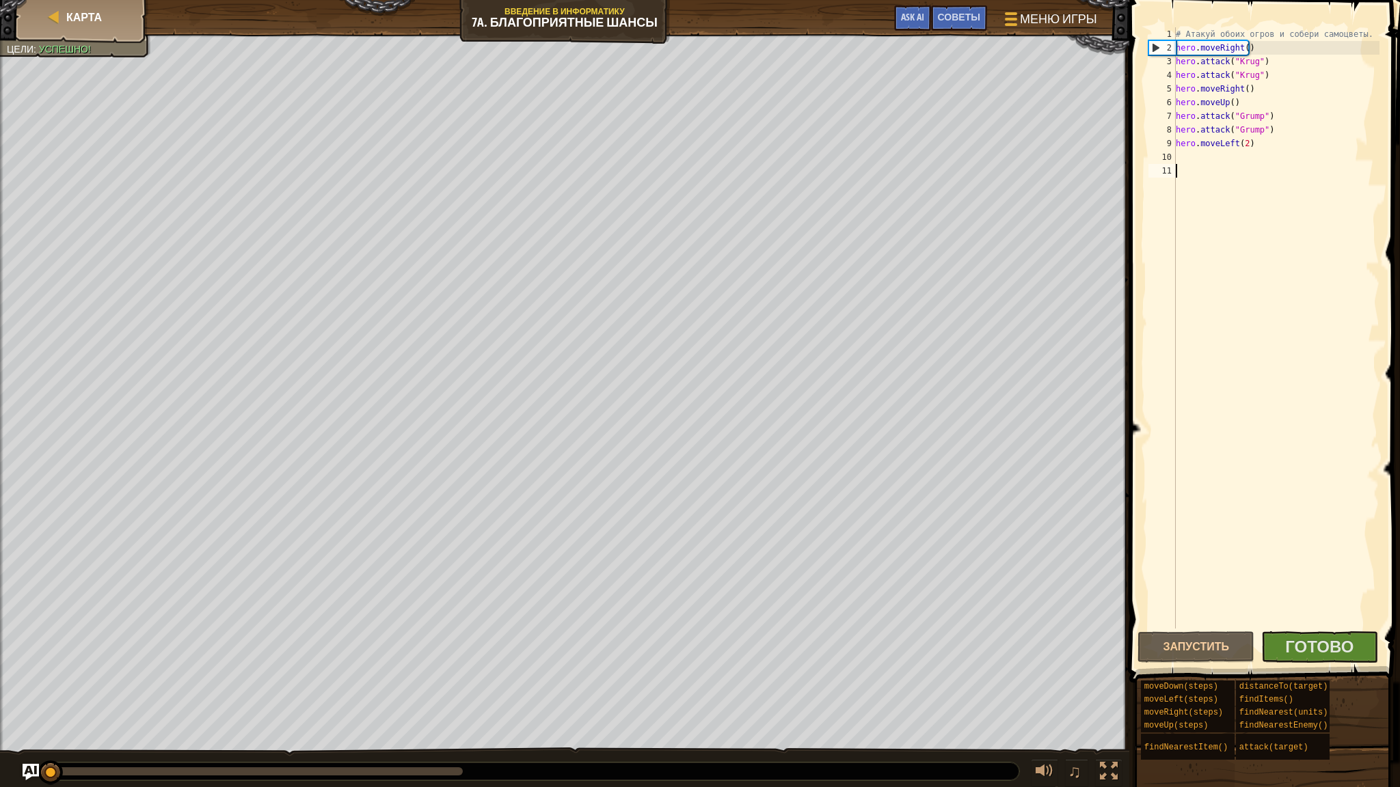
click at [1311, 307] on div "# Атакуй обоих огров и собери самоцветы. hero . moveRight ( ) hero . attack ( "…" at bounding box center [1276, 341] width 206 height 629
type textarea "hero.moveLeft(2)"
click at [1323, 645] on span "Готово" at bounding box center [1319, 647] width 68 height 22
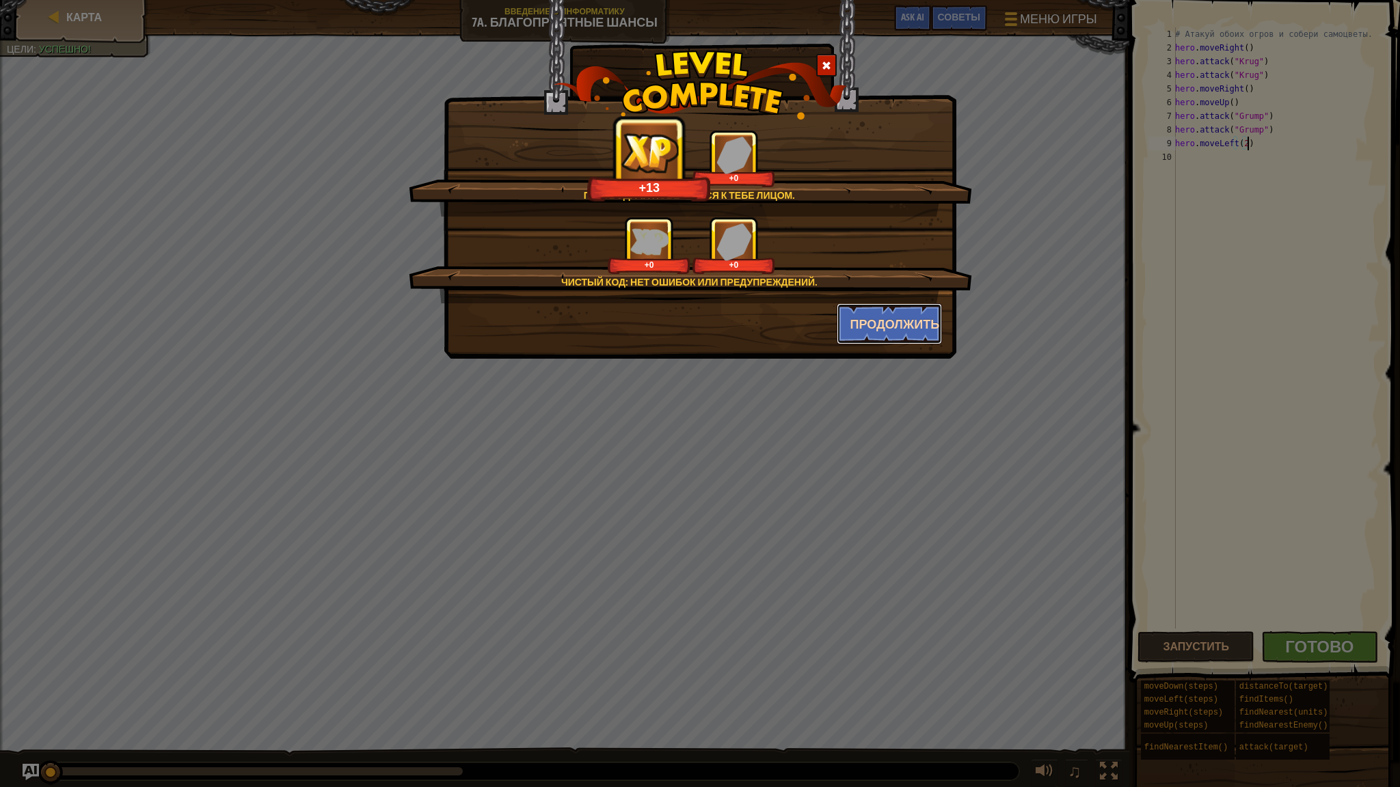
click at [880, 322] on button "Продолжить" at bounding box center [890, 323] width 106 height 41
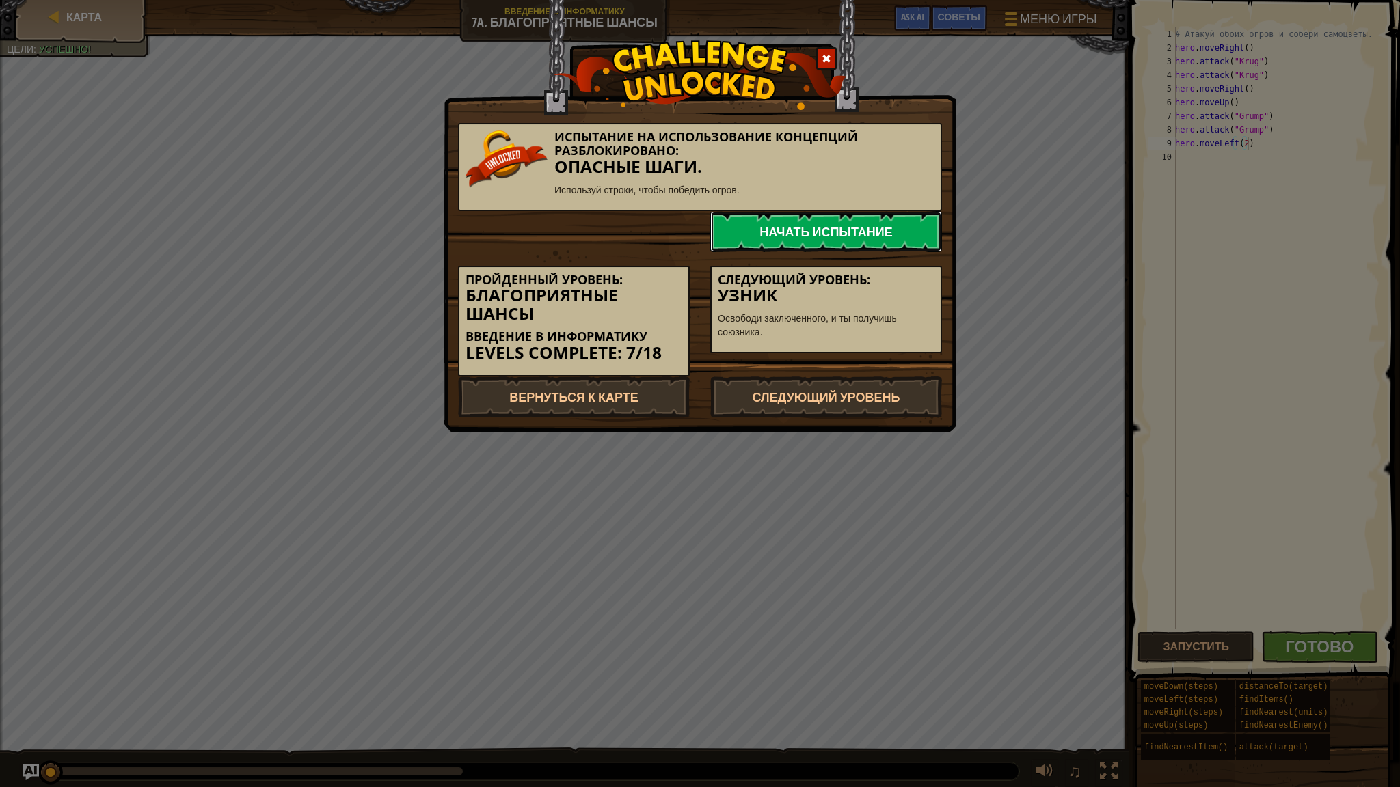
click at [761, 241] on link "Начать испытание" at bounding box center [826, 231] width 232 height 41
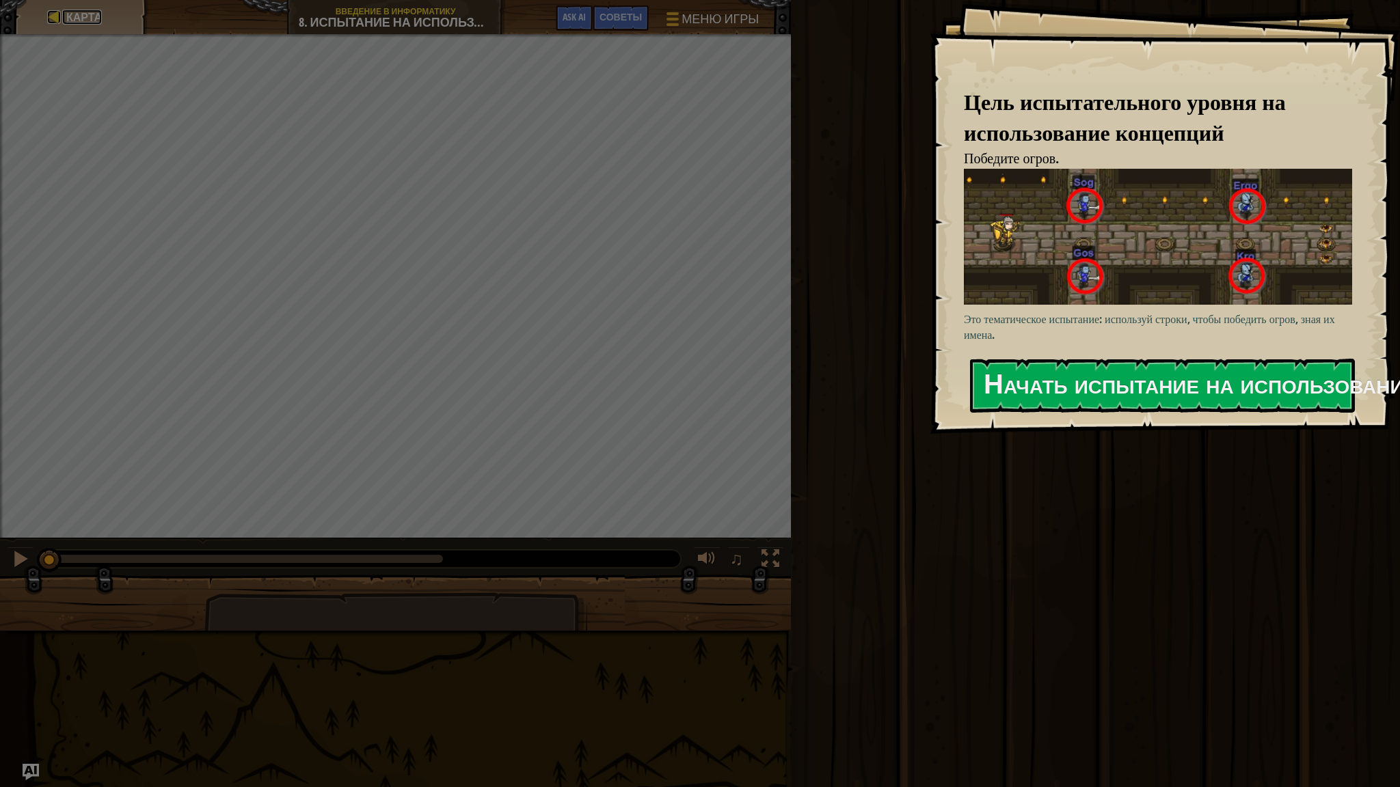
click at [92, 21] on span "Карта" at bounding box center [84, 17] width 36 height 15
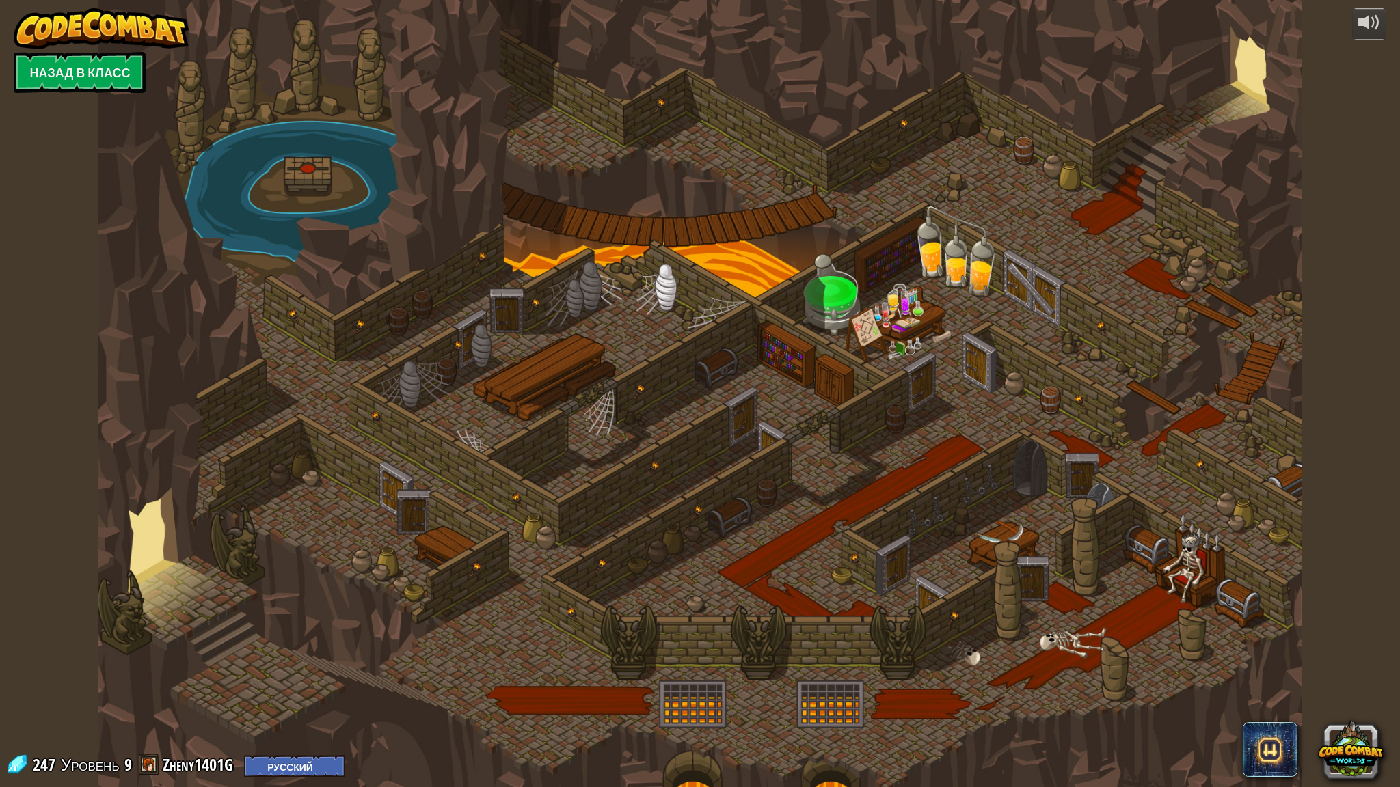
select select "ru"
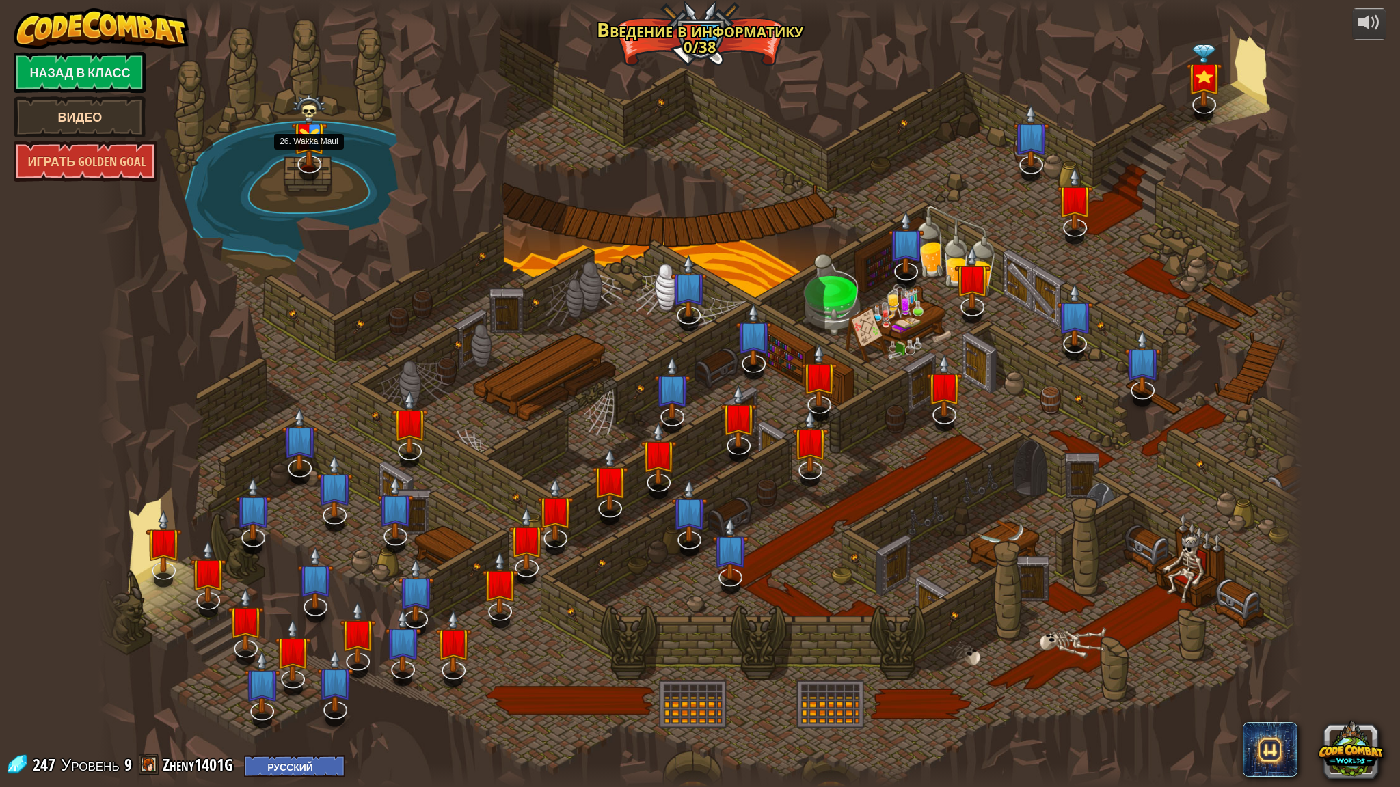
select select "ru"
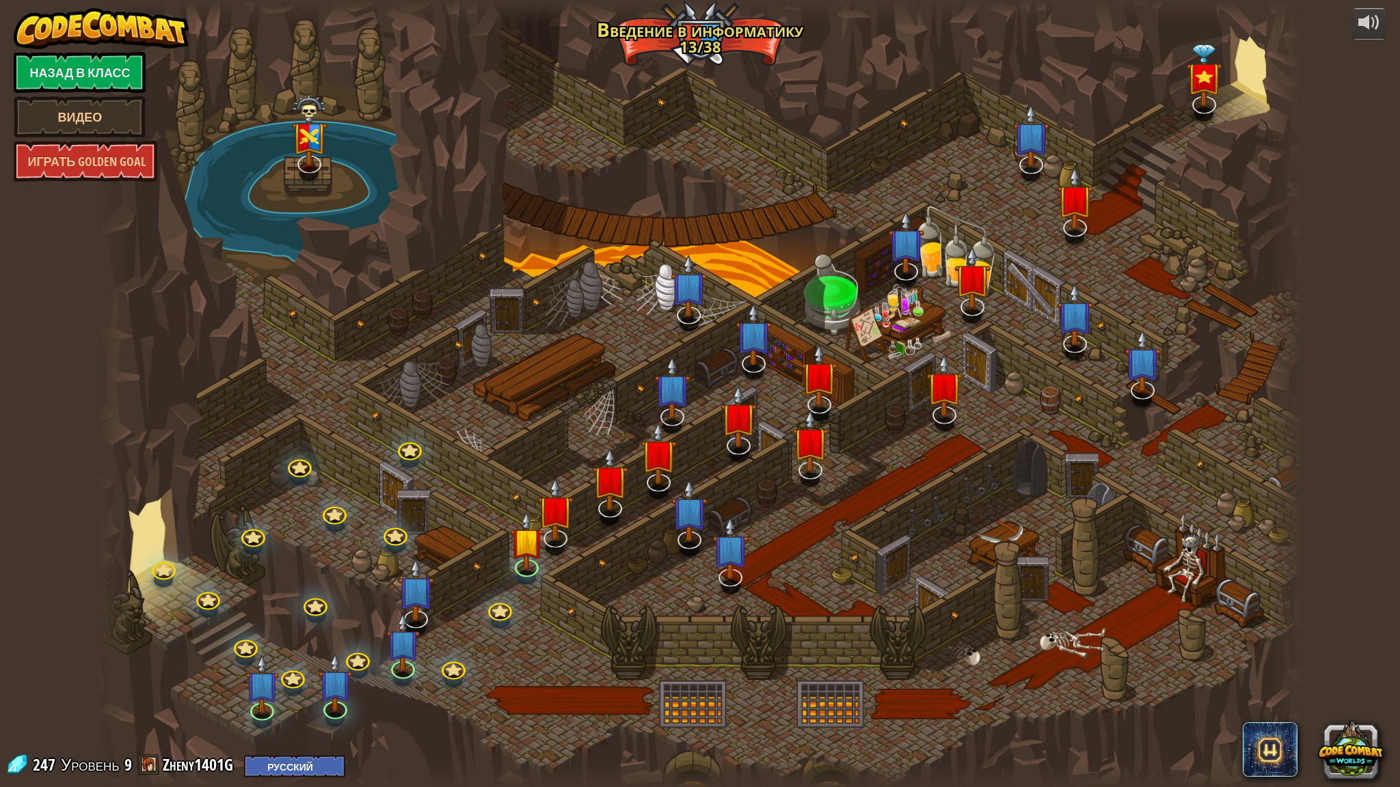
select select "ru"
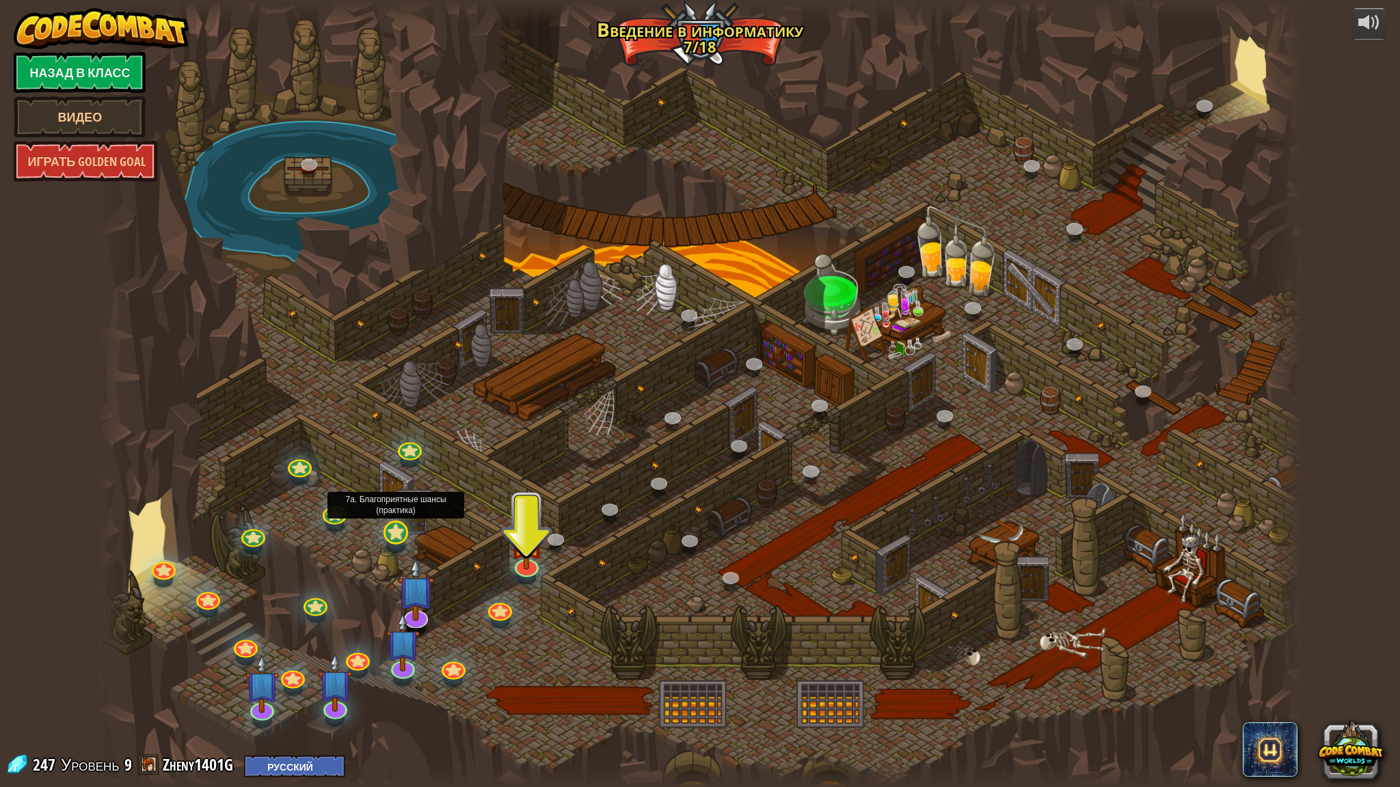
click at [398, 542] on div at bounding box center [395, 546] width 19 height 14
click at [399, 537] on link at bounding box center [392, 529] width 27 height 27
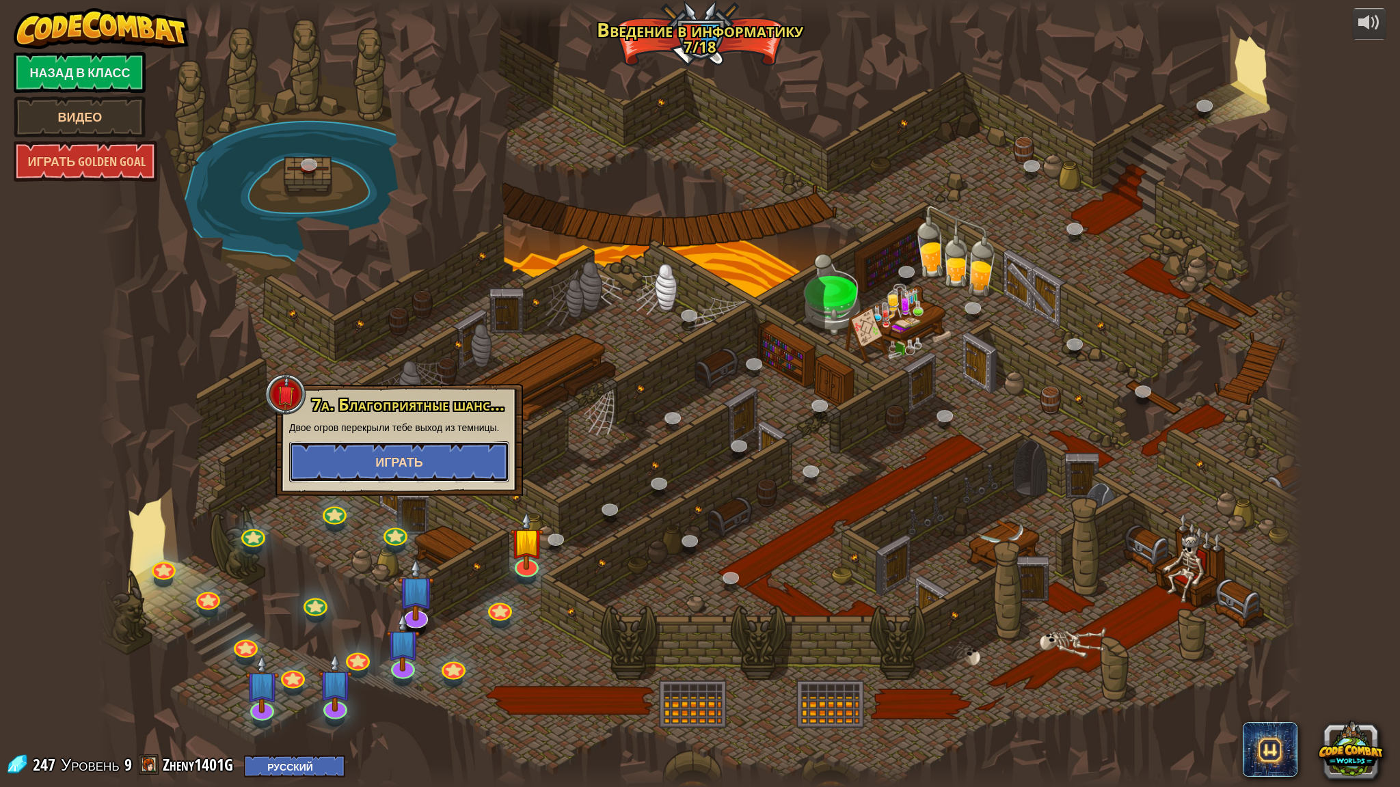
click at [390, 461] on span "Играть" at bounding box center [399, 462] width 48 height 17
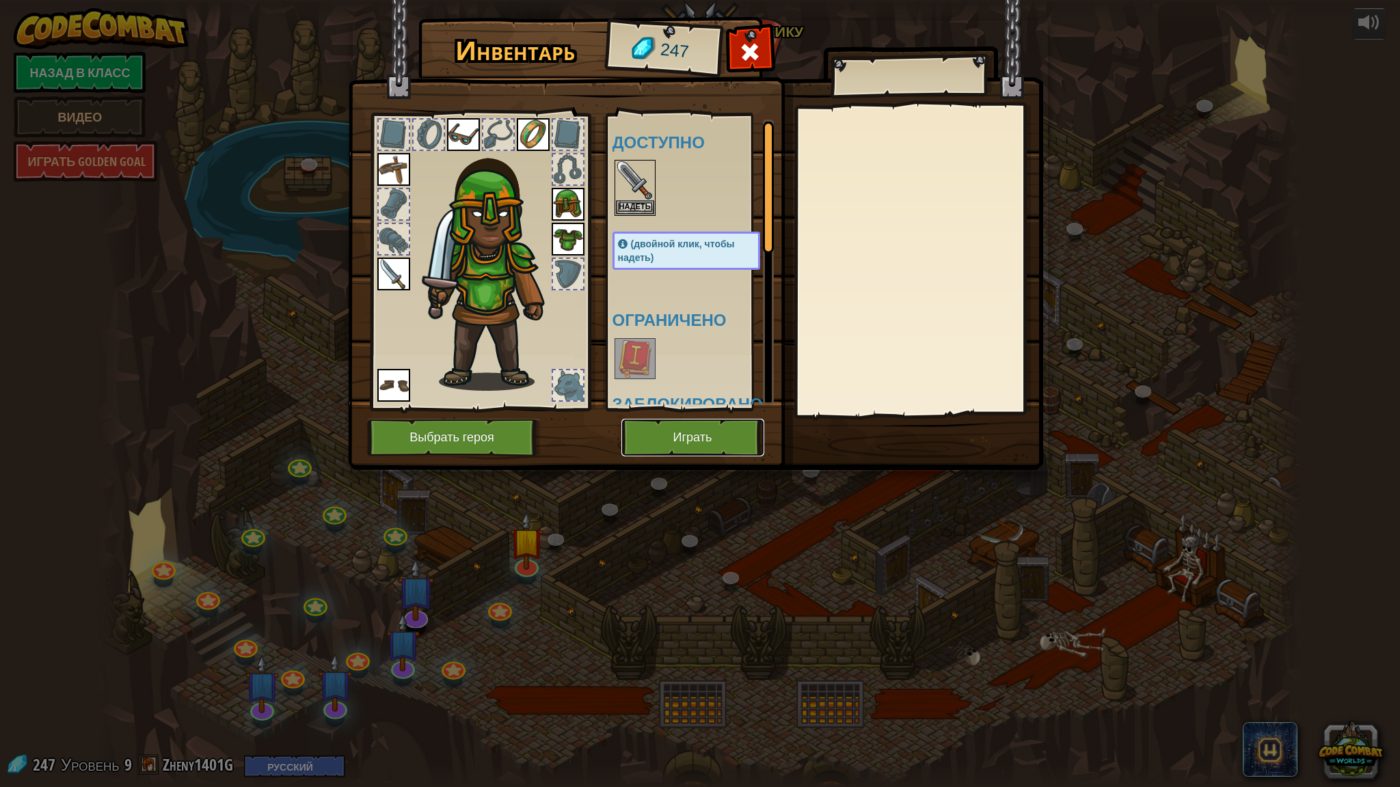
click at [645, 440] on button "Играть" at bounding box center [692, 438] width 143 height 38
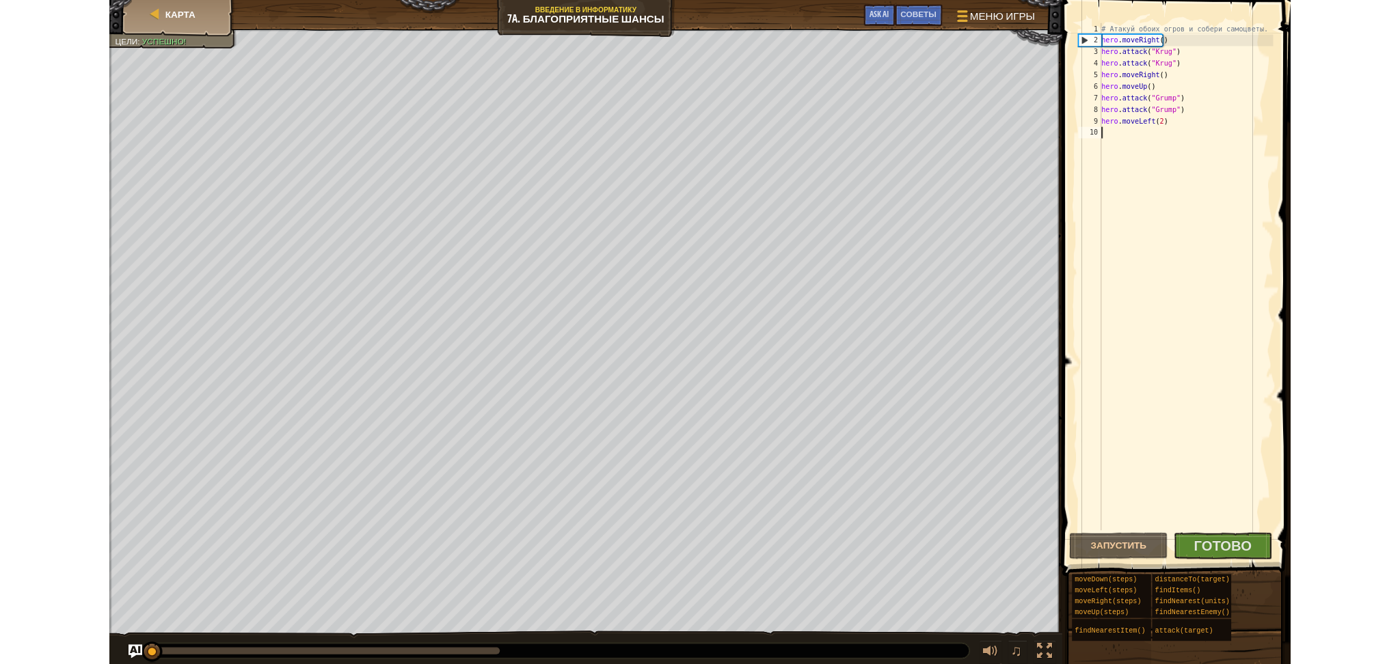
scroll to position [5, 0]
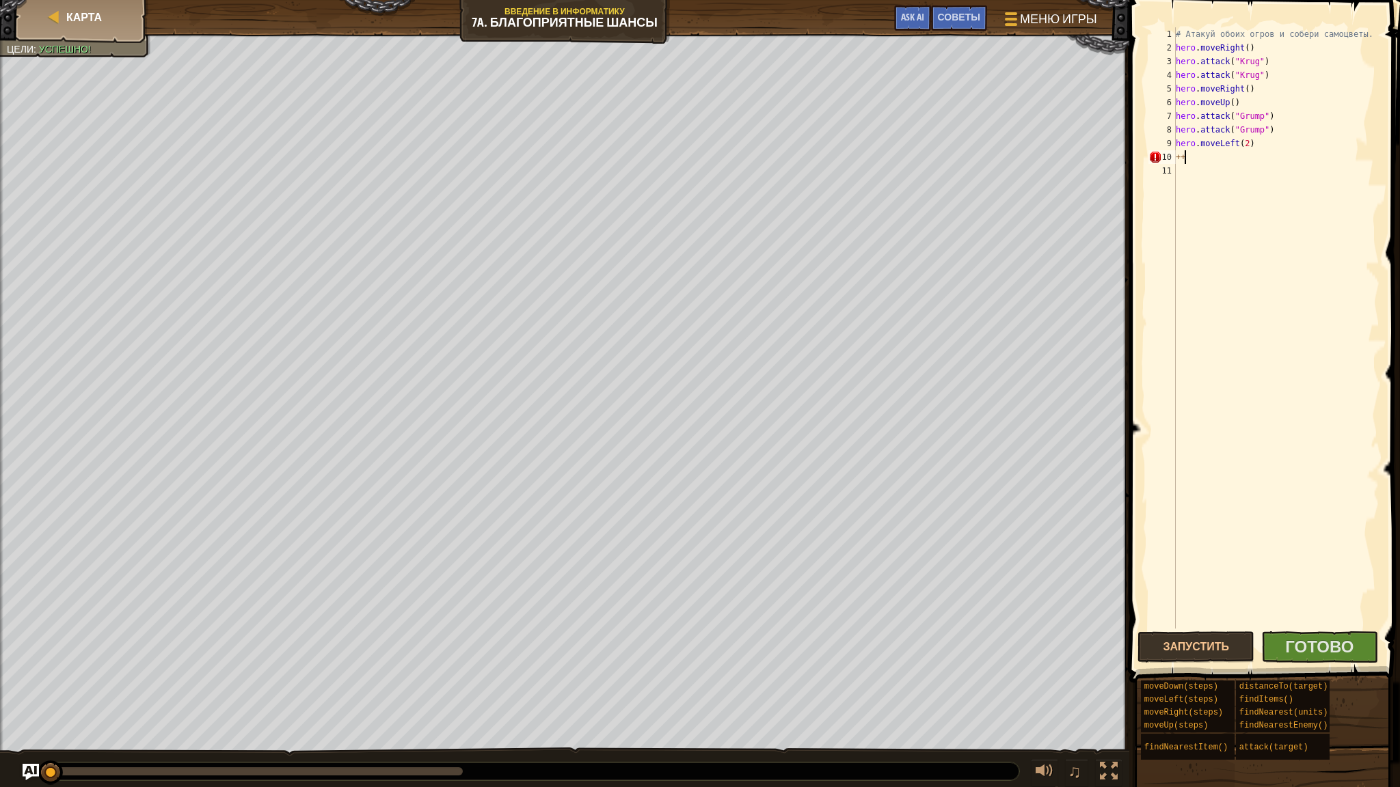
type textarea "+"
type textarea "hero.moveLeft(2)"
click at [1120, 664] on div "Карта Введение в Информатику 7a. Благоприятные шансы Меню игры Готово Советы As…" at bounding box center [700, 393] width 1400 height 787
click at [1115, 105] on div "Карта Введение в Информатику 7a. Благоприятные шансы Меню игры Готово Советы As…" at bounding box center [700, 393] width 1400 height 787
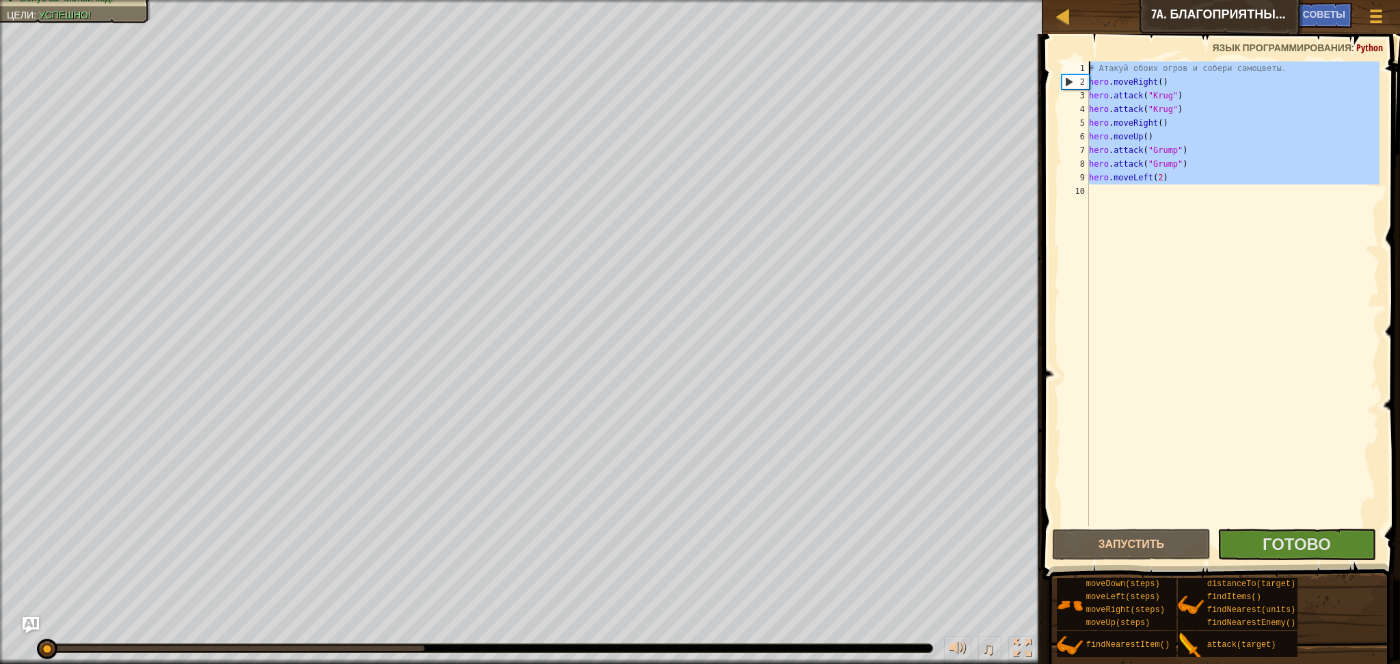
drag, startPoint x: 1167, startPoint y: 278, endPoint x: 1097, endPoint y: 49, distance: 238.7
click at [1091, 52] on div "1 2 3 4 5 6 7 8 9 10 # Атакуй обоих огров и собери самоцветы. hero . moveRight …" at bounding box center [1219, 334] width 362 height 586
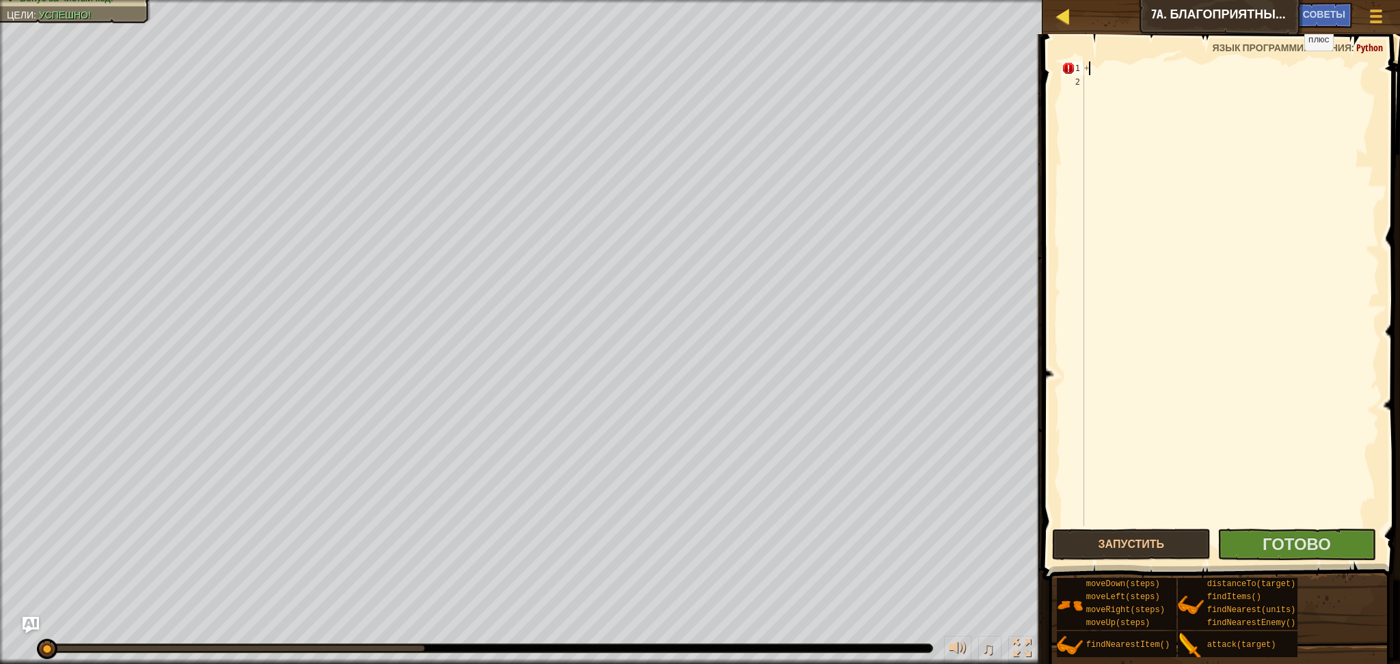
type textarea "+"
click at [1064, 18] on div at bounding box center [1062, 16] width 17 height 17
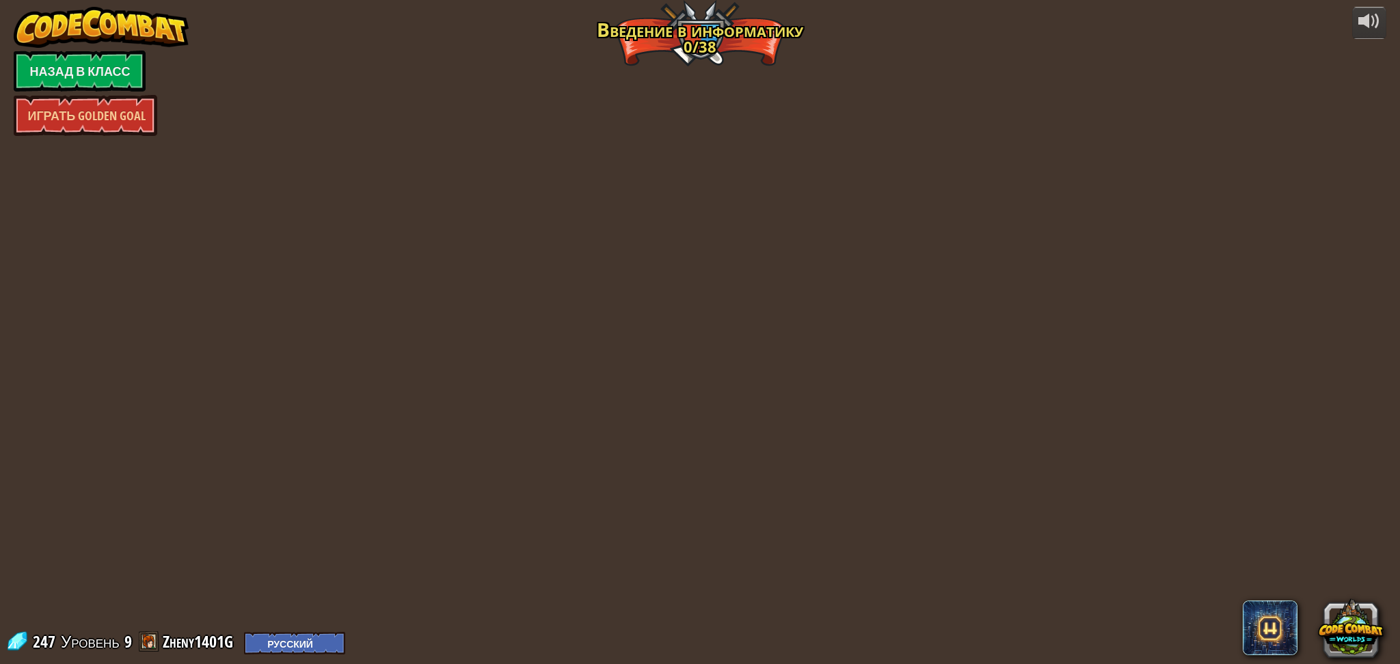
select select "ru"
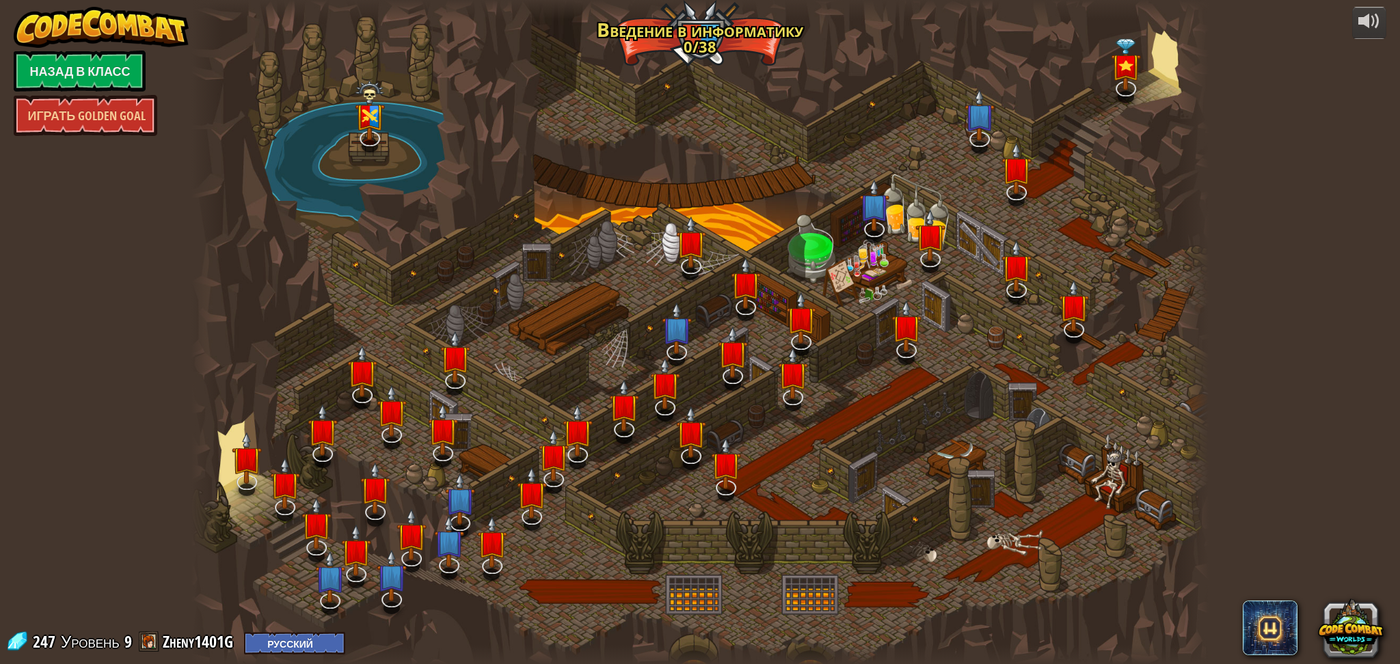
select select "ru"
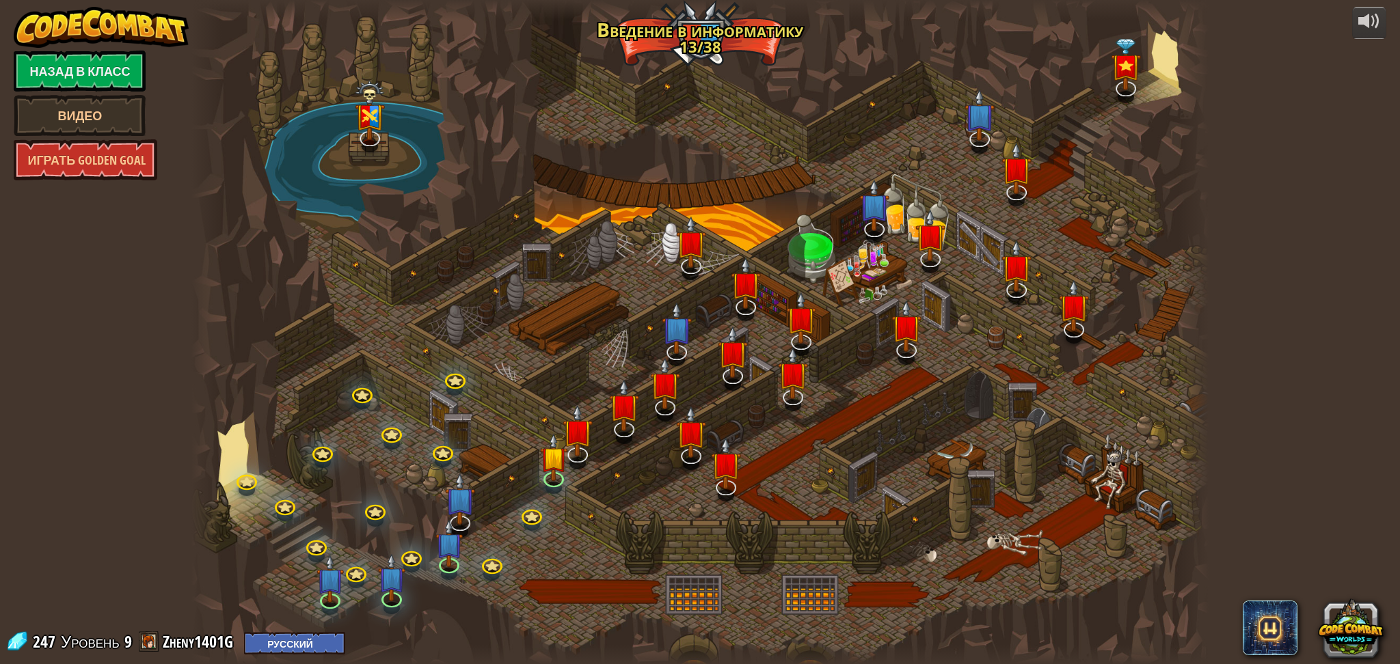
select select "ru"
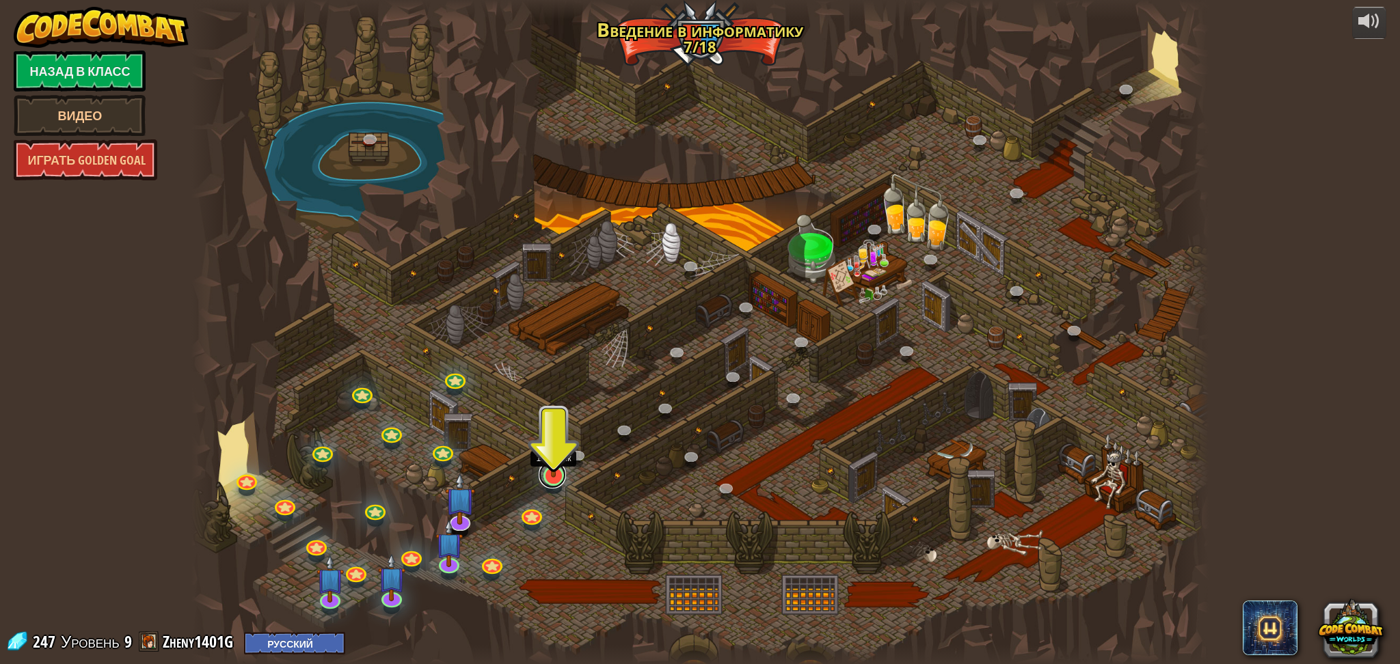
click at [555, 480] on link at bounding box center [552, 474] width 27 height 27
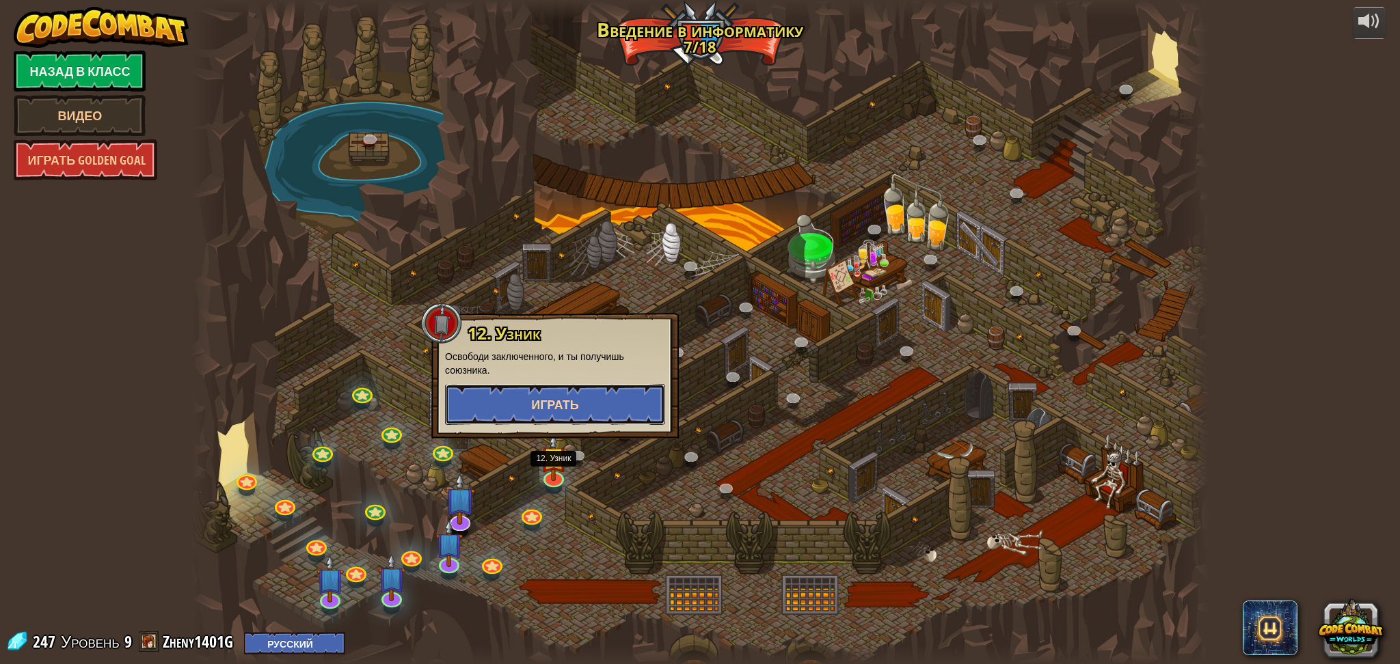
click at [577, 401] on span "Играть" at bounding box center [555, 404] width 48 height 17
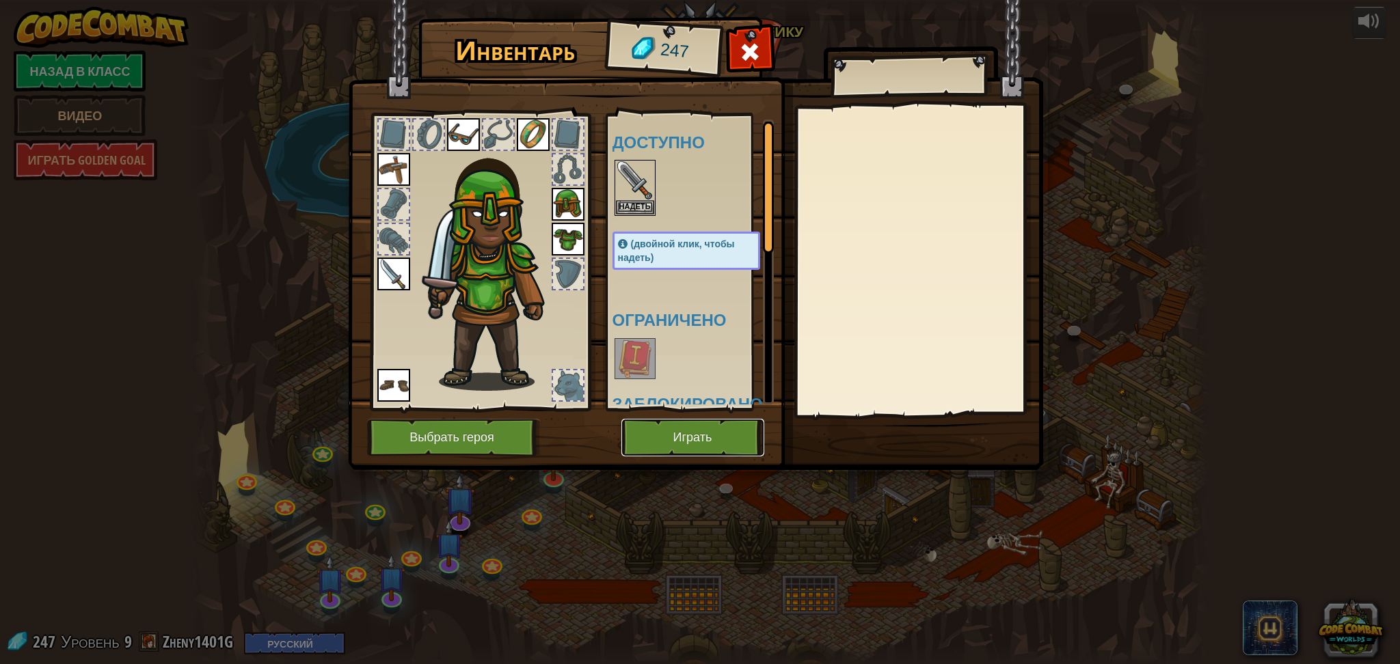
click at [718, 446] on button "Играть" at bounding box center [692, 438] width 143 height 38
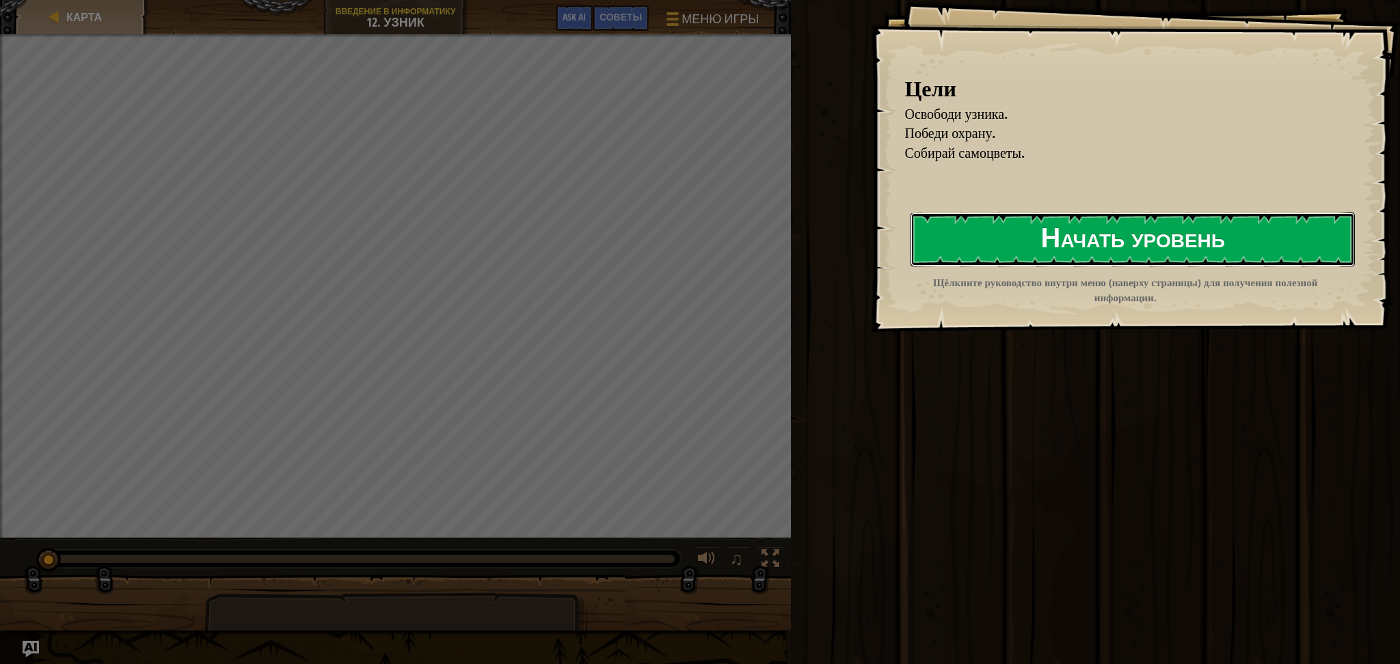
click at [1118, 247] on button "Начать уровень" at bounding box center [1132, 240] width 444 height 54
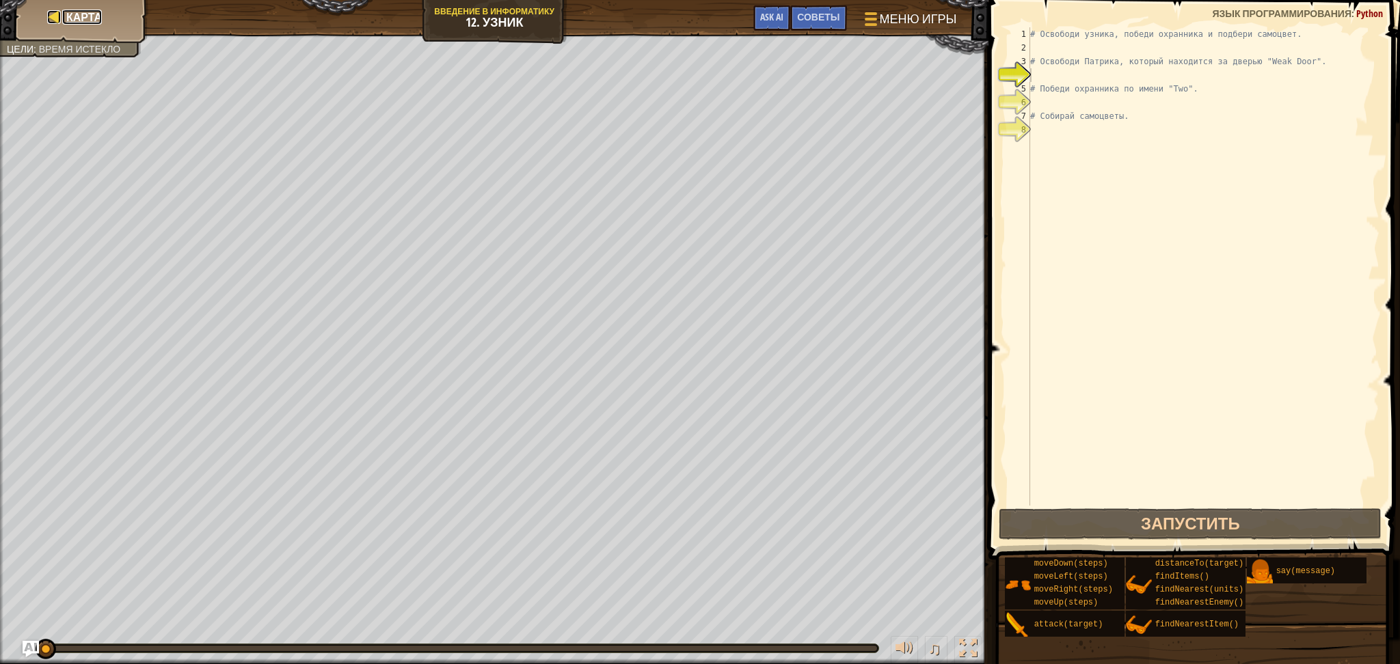
click at [55, 21] on div at bounding box center [54, 17] width 14 height 14
select select "ru"
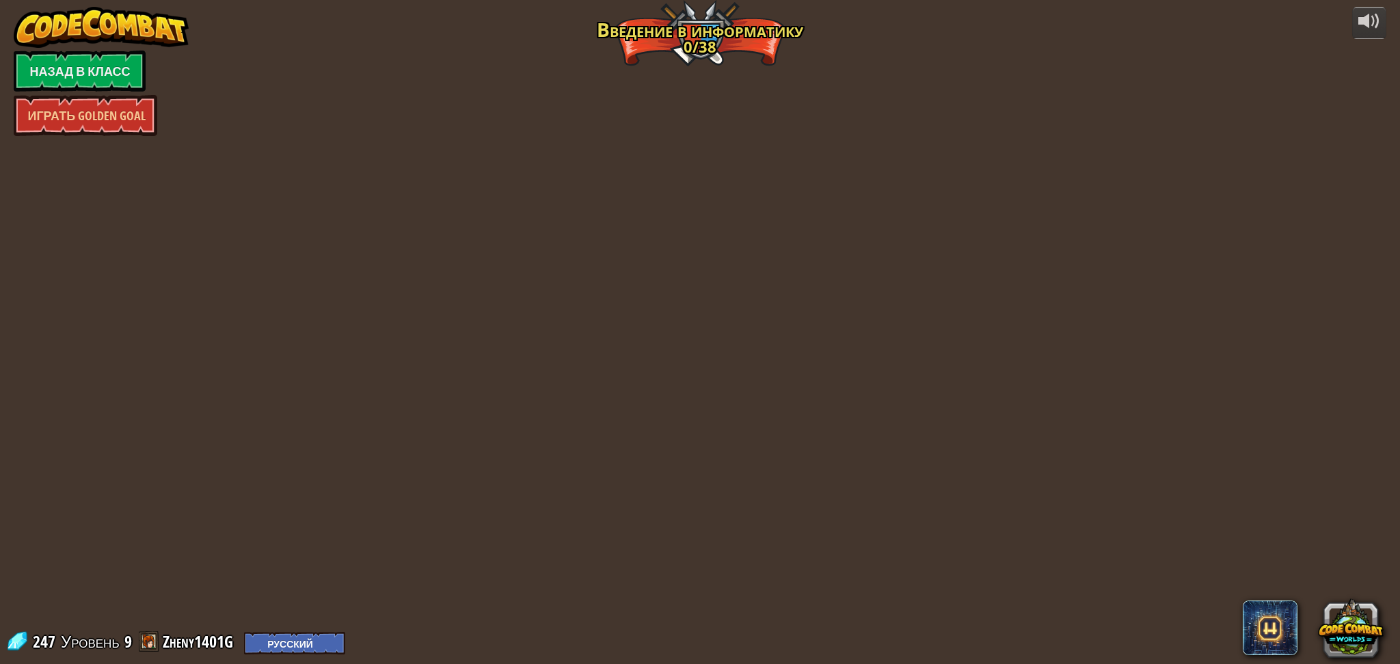
select select "ru"
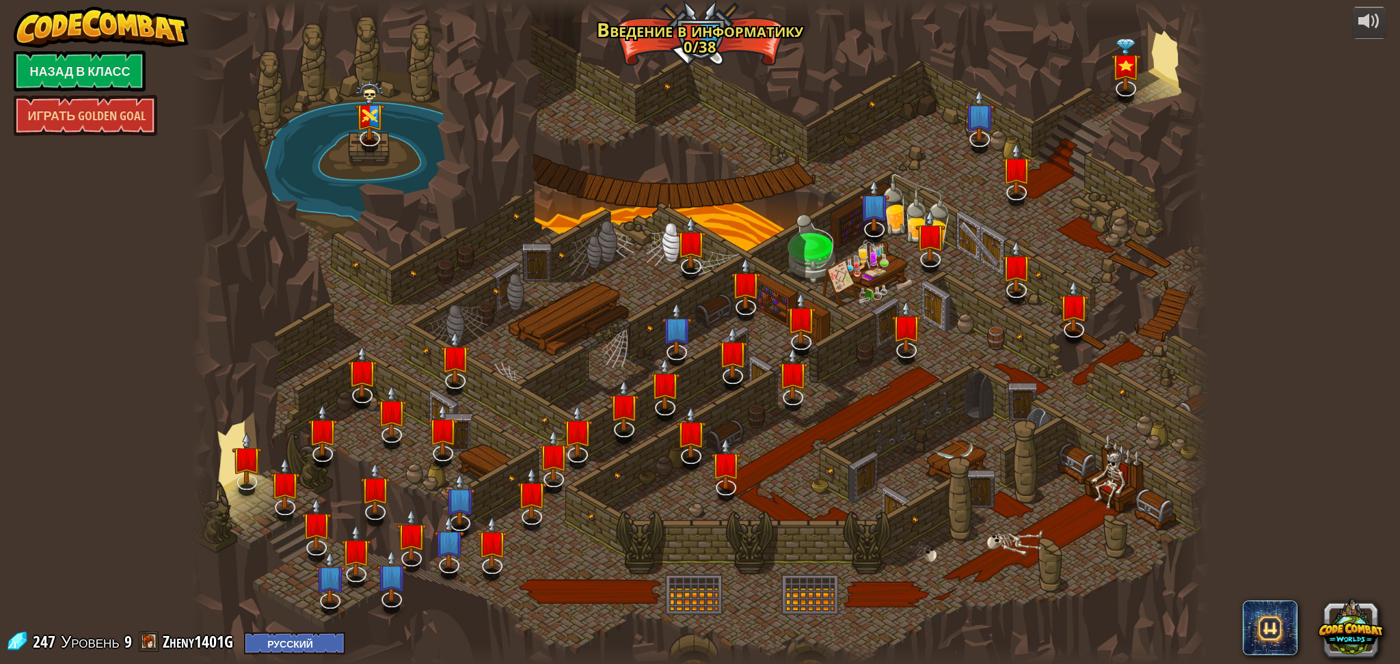
select select "ru"
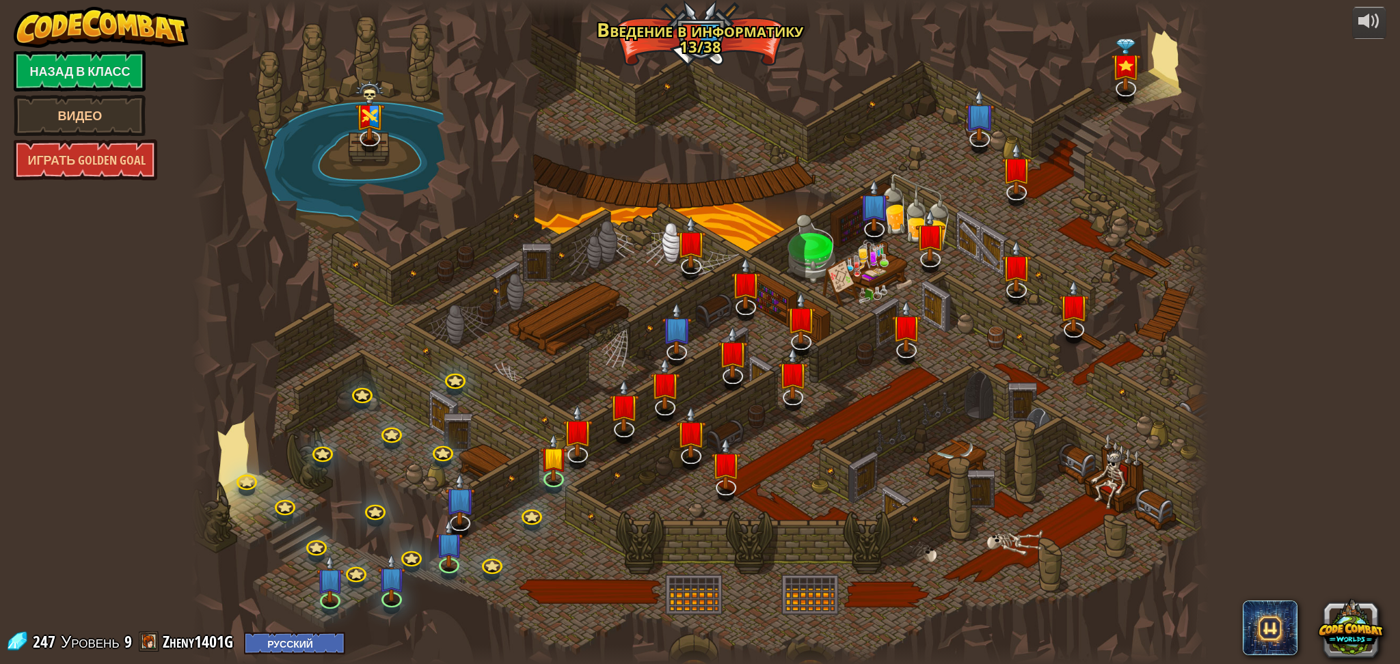
select select "ru"
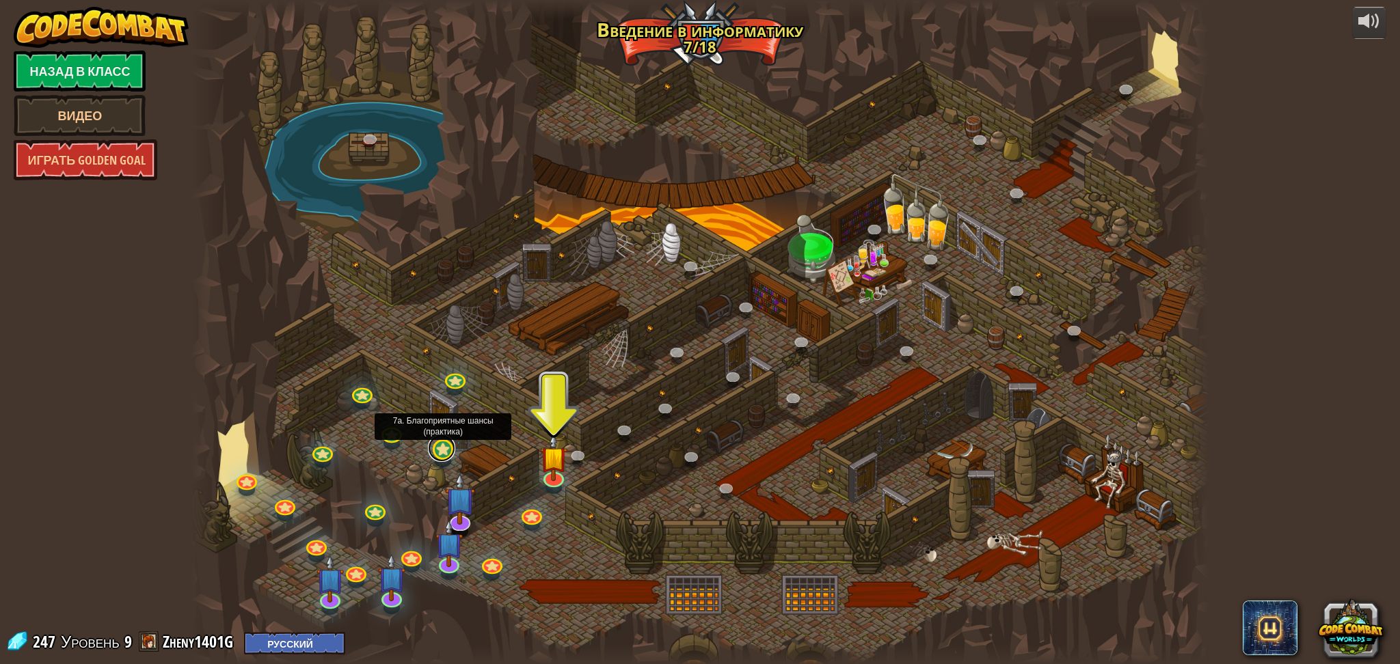
click at [436, 457] on link at bounding box center [441, 448] width 27 height 27
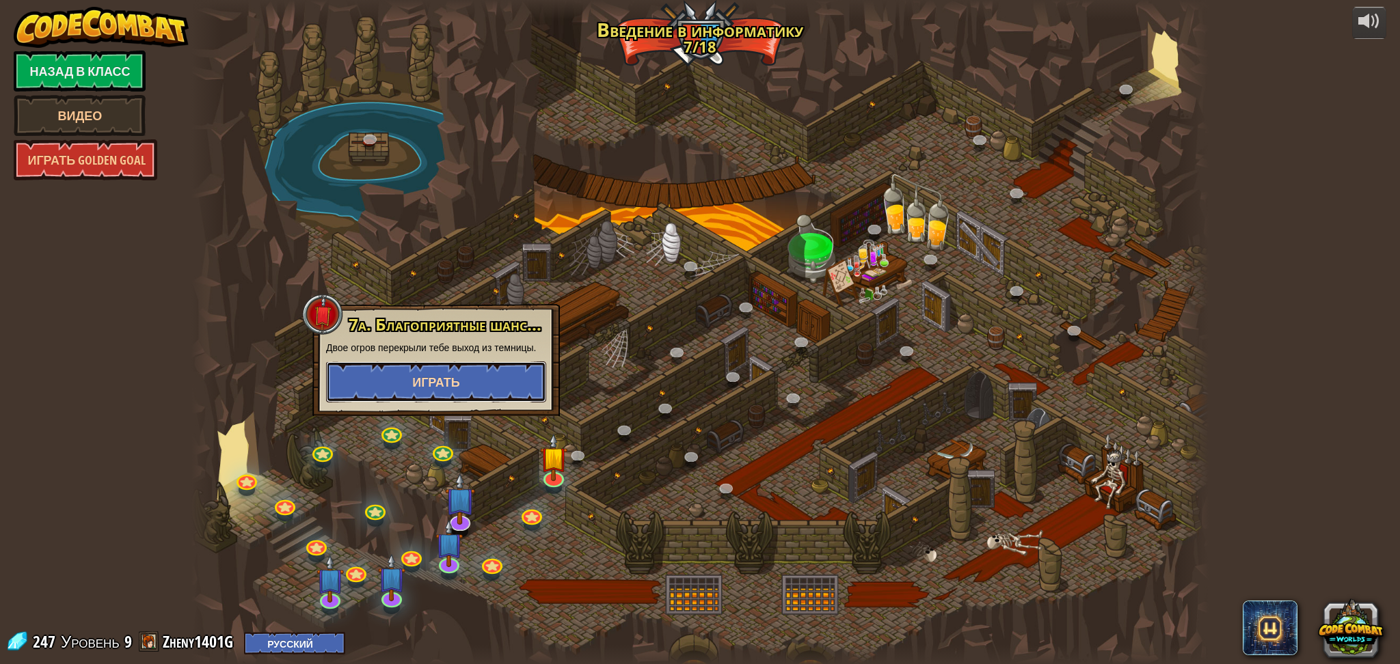
click at [457, 388] on span "Играть" at bounding box center [436, 382] width 48 height 17
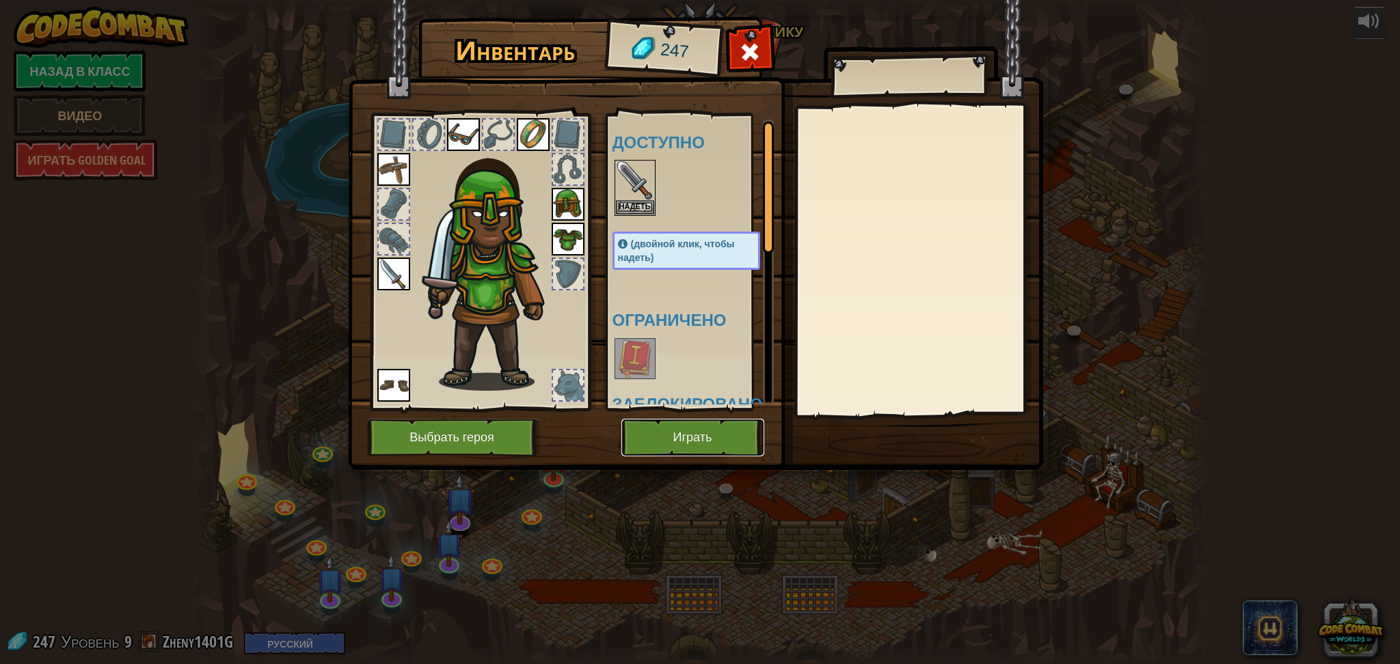
click at [708, 439] on button "Играть" at bounding box center [692, 438] width 143 height 38
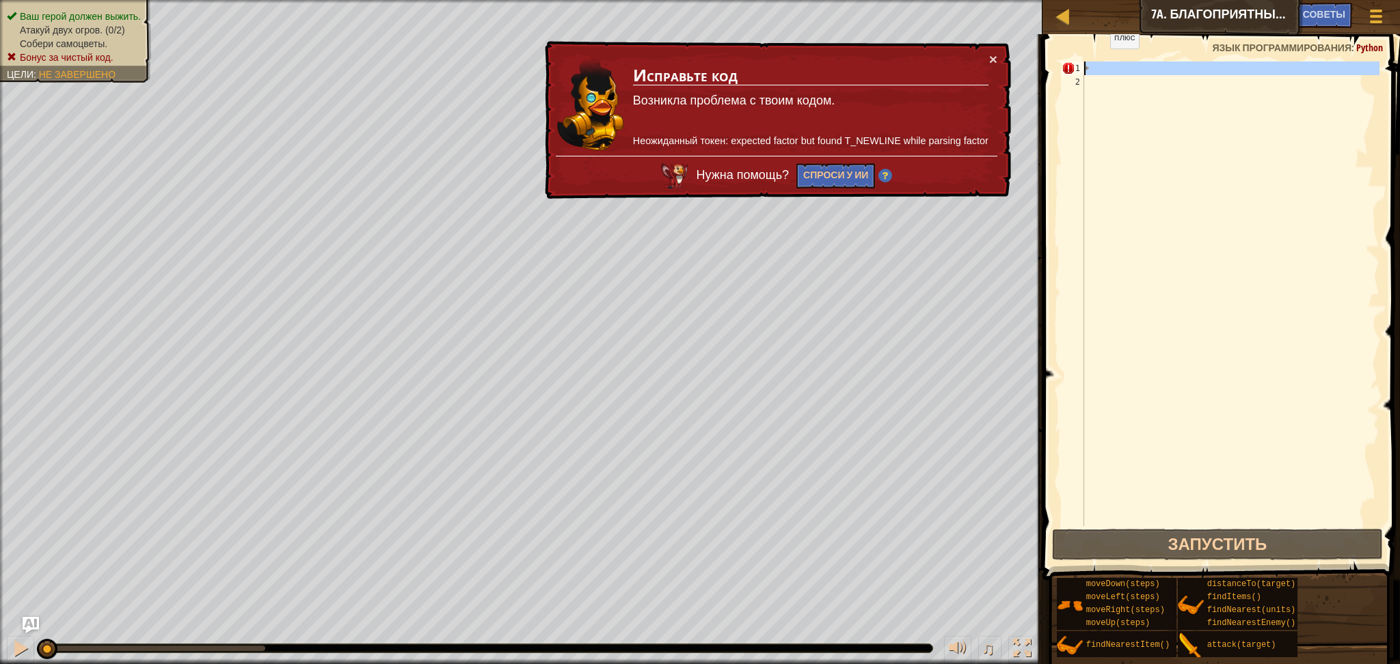
drag, startPoint x: 1112, startPoint y: 122, endPoint x: 1087, endPoint y: 50, distance: 75.9
click at [1092, 57] on div "1 2 + ההההההההההההההההההההההההההההההההההההההההההההההההההההההההההההההההההההההההה…" at bounding box center [1219, 334] width 362 height 586
type textarea "+"
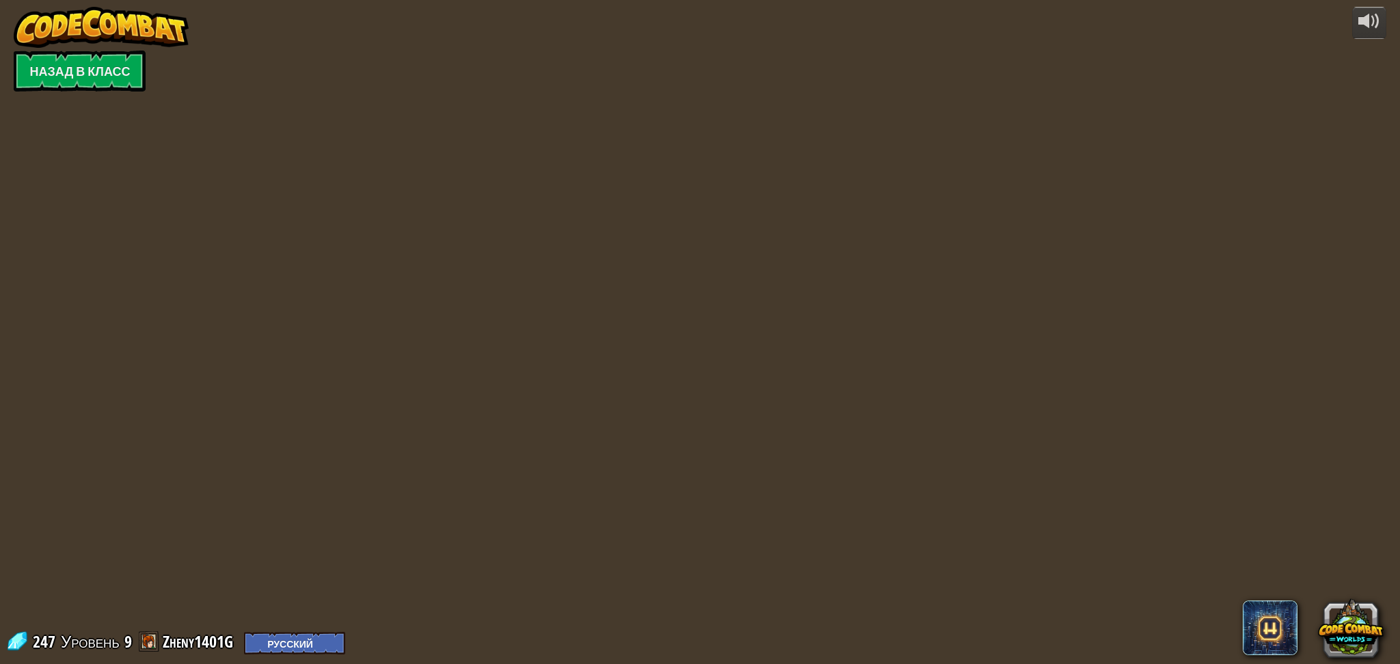
select select "ru"
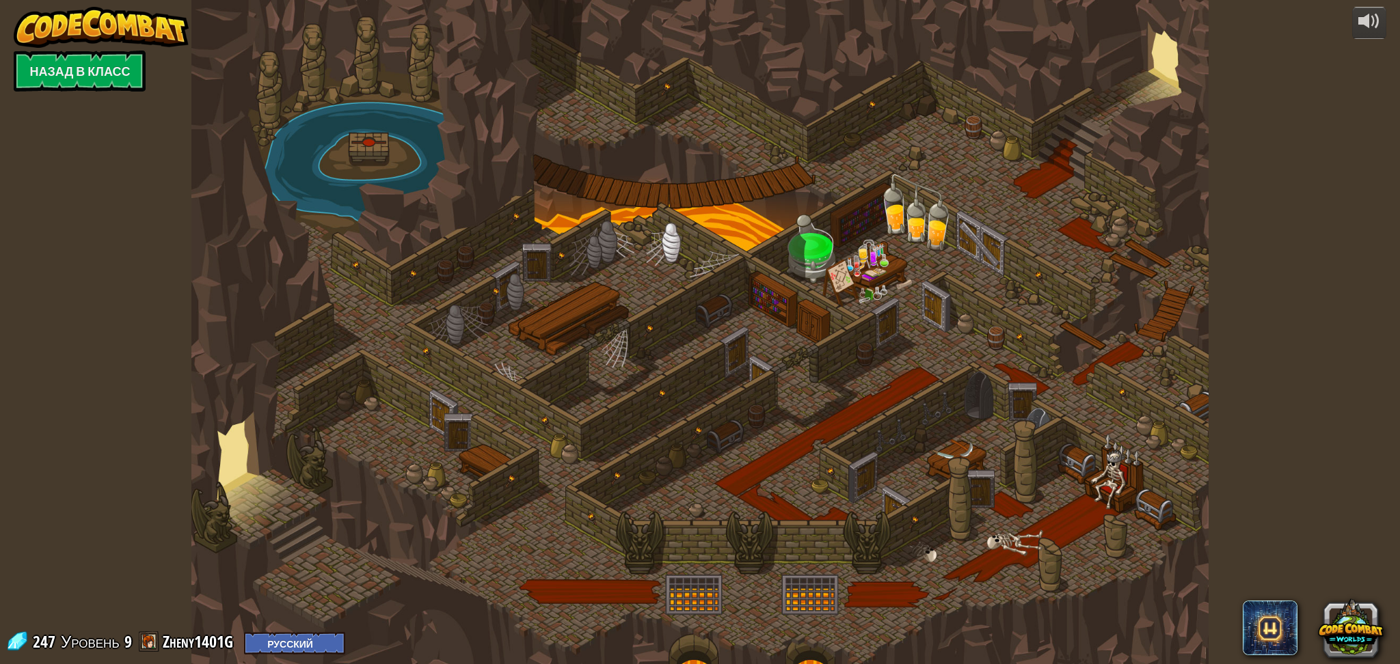
select select "ru"
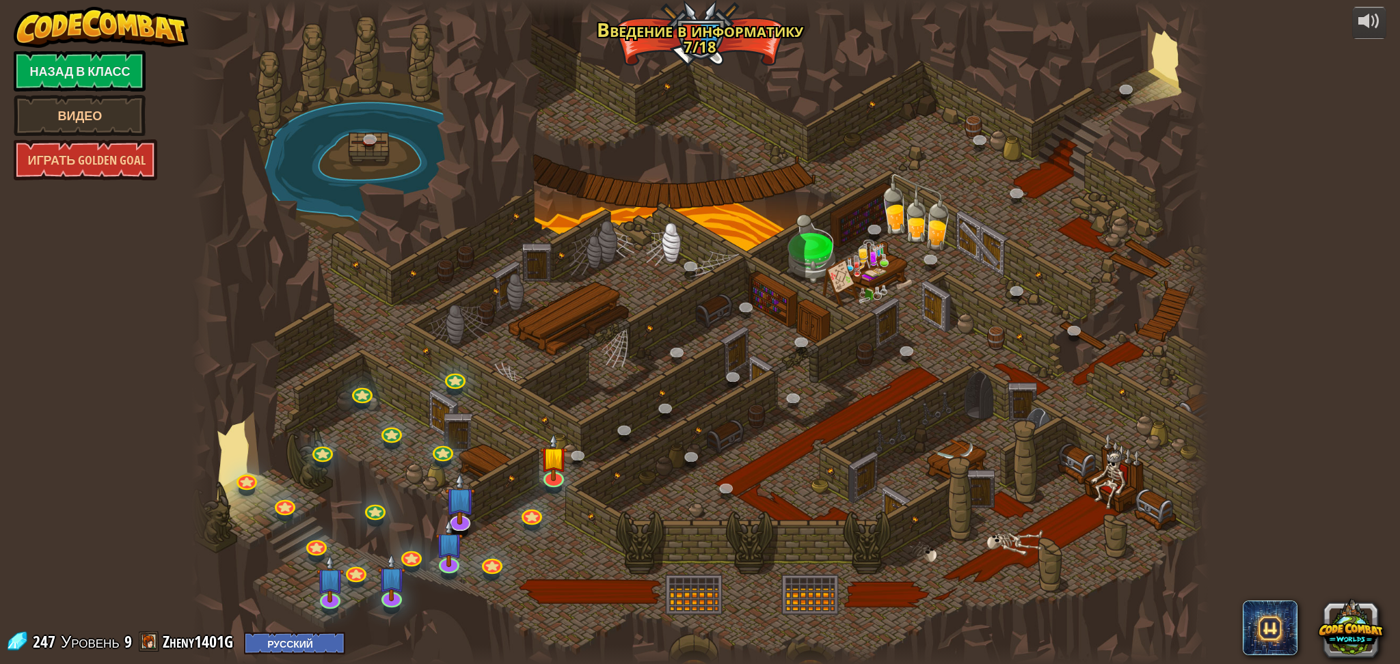
select select "ru"
click at [485, 558] on link at bounding box center [490, 561] width 27 height 27
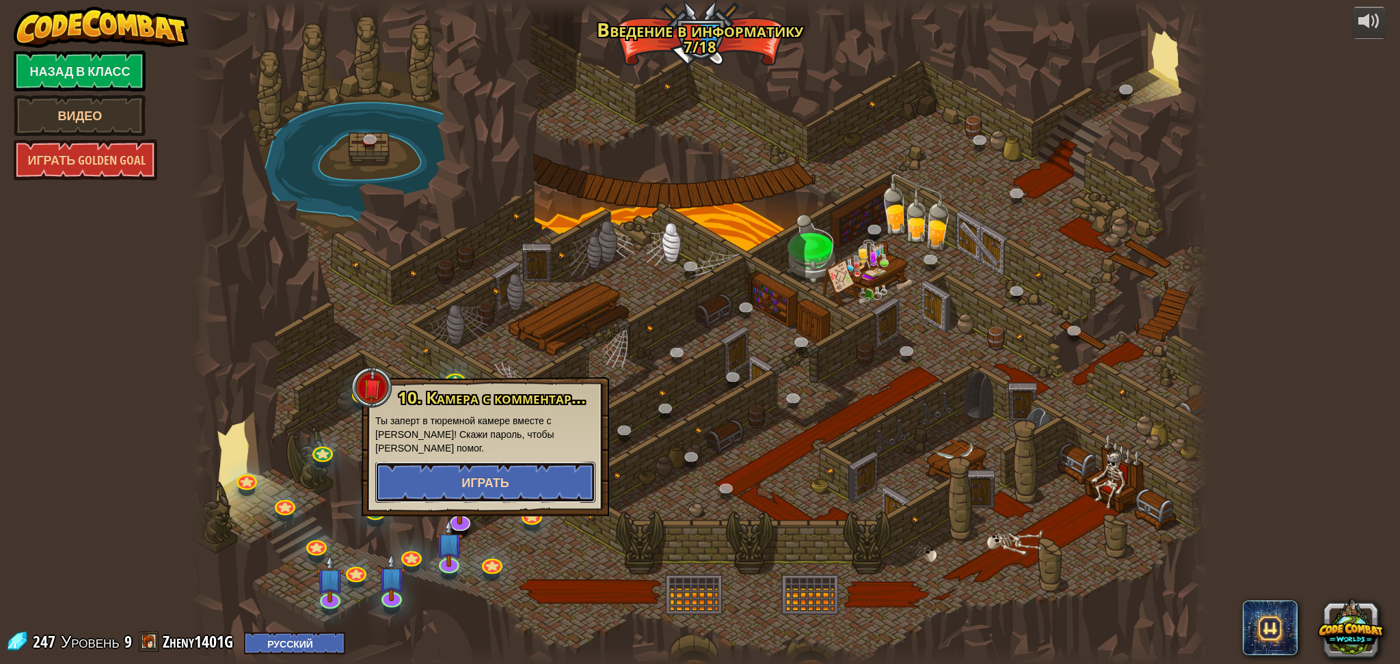
click at [468, 486] on span "Играть" at bounding box center [485, 482] width 48 height 17
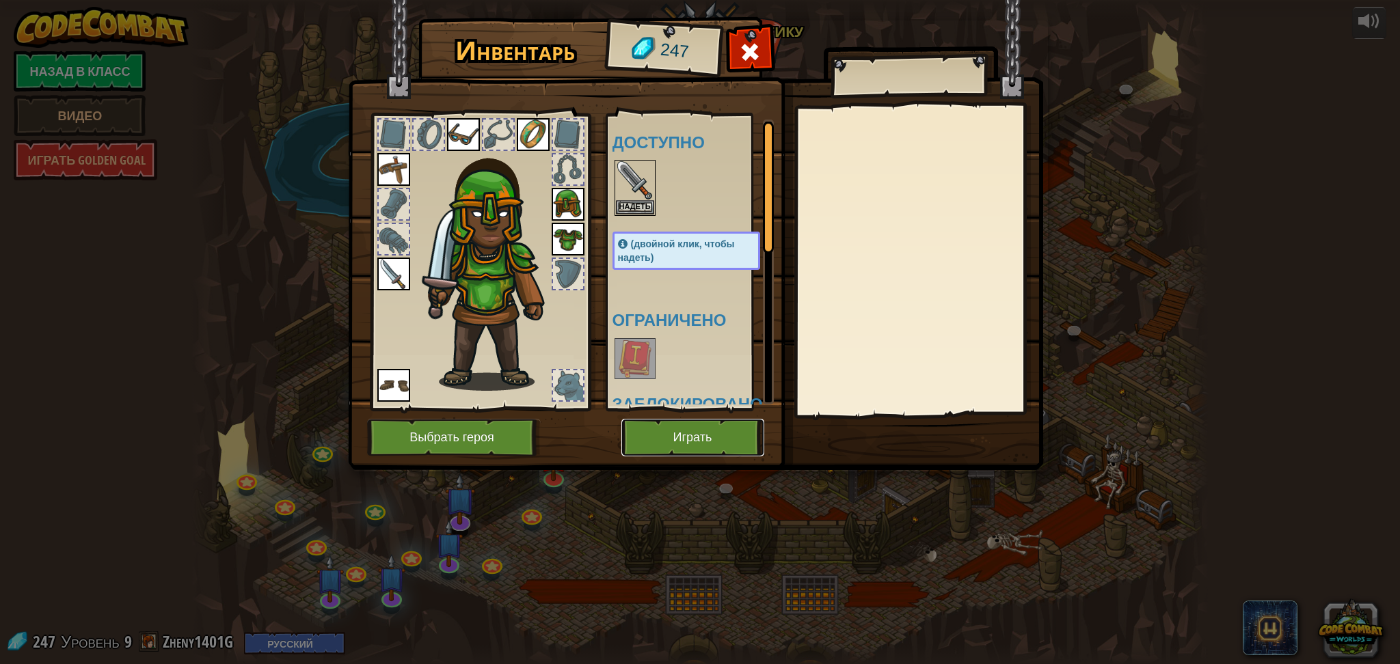
click at [699, 446] on button "Играть" at bounding box center [692, 438] width 143 height 38
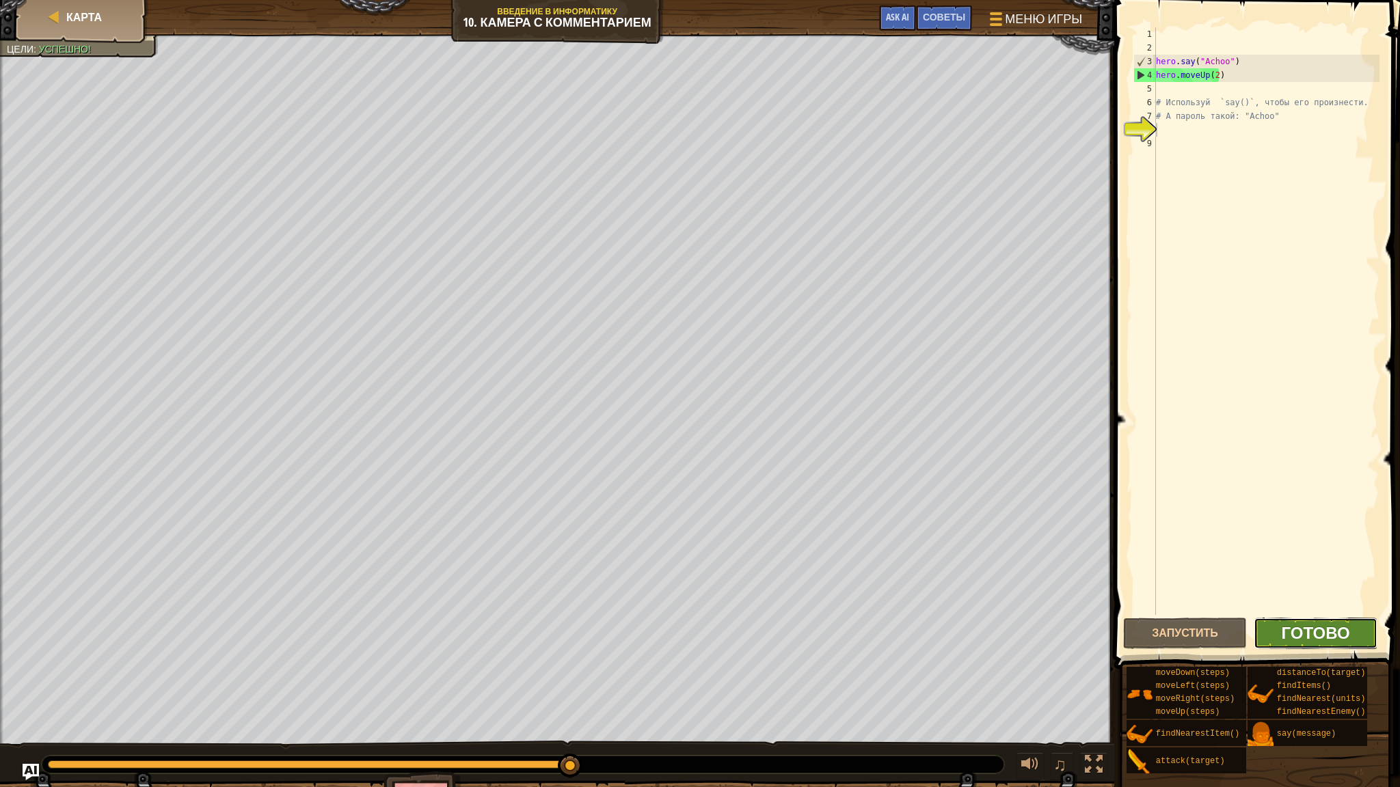
click at [1289, 630] on span "Готово" at bounding box center [1316, 633] width 68 height 22
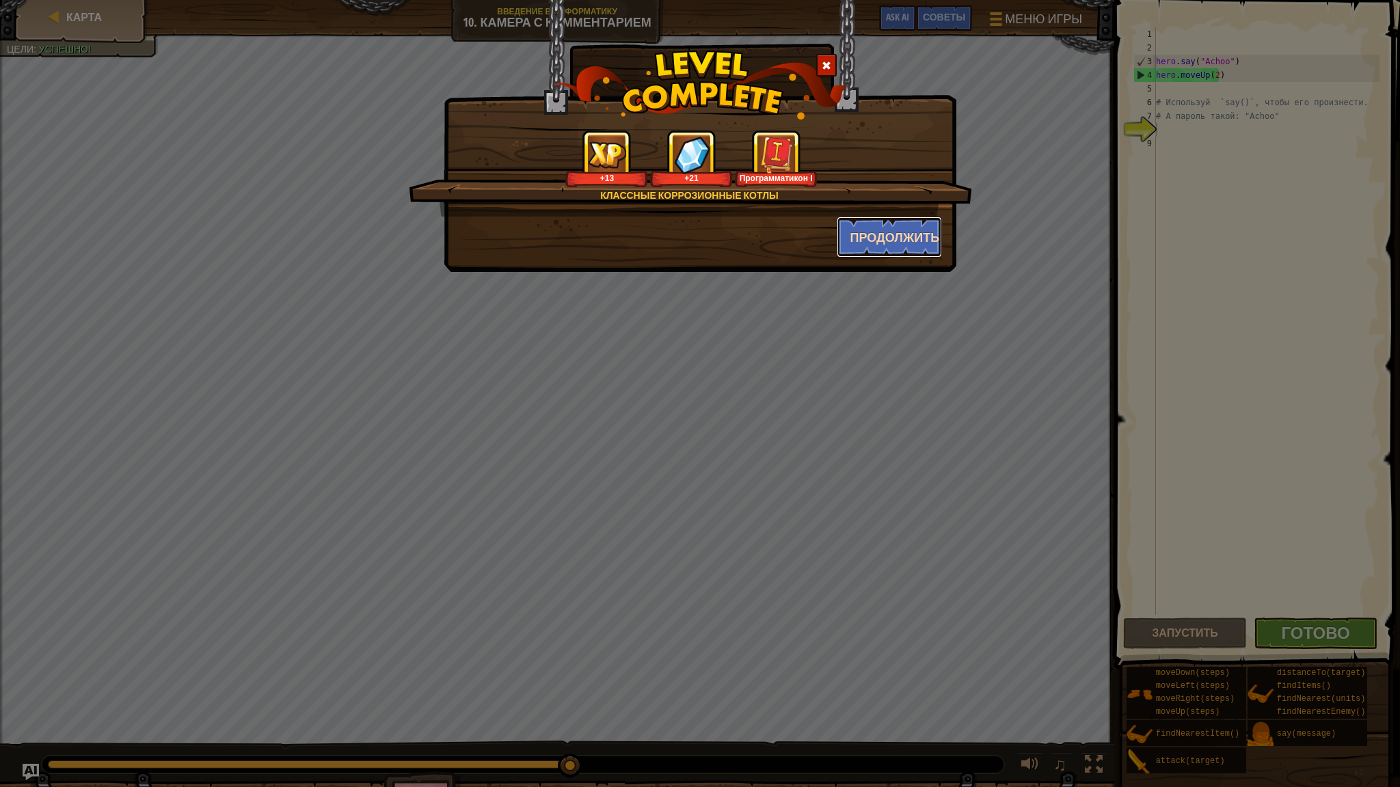
click at [868, 243] on button "Продолжить" at bounding box center [890, 237] width 106 height 41
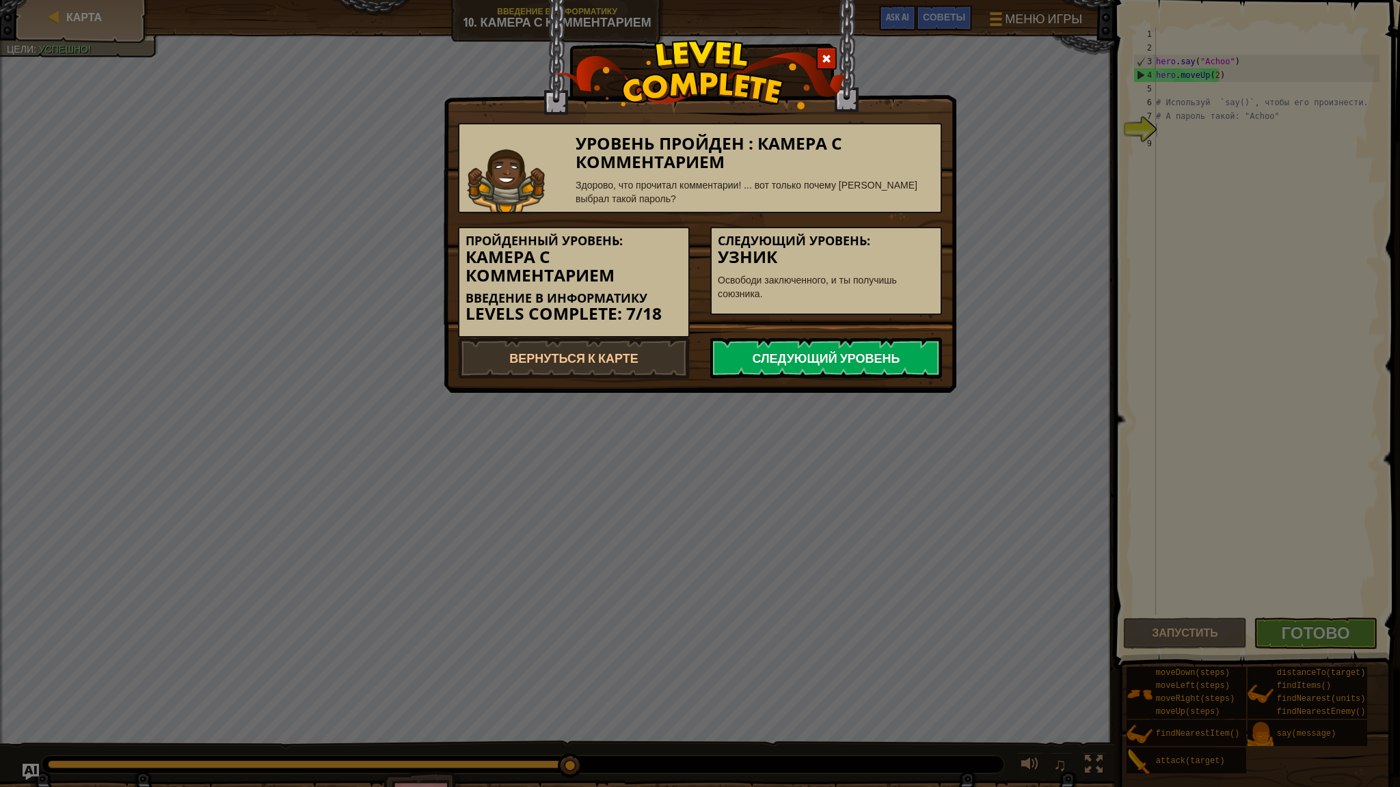
click at [835, 347] on link "Следующий уровень" at bounding box center [826, 358] width 232 height 41
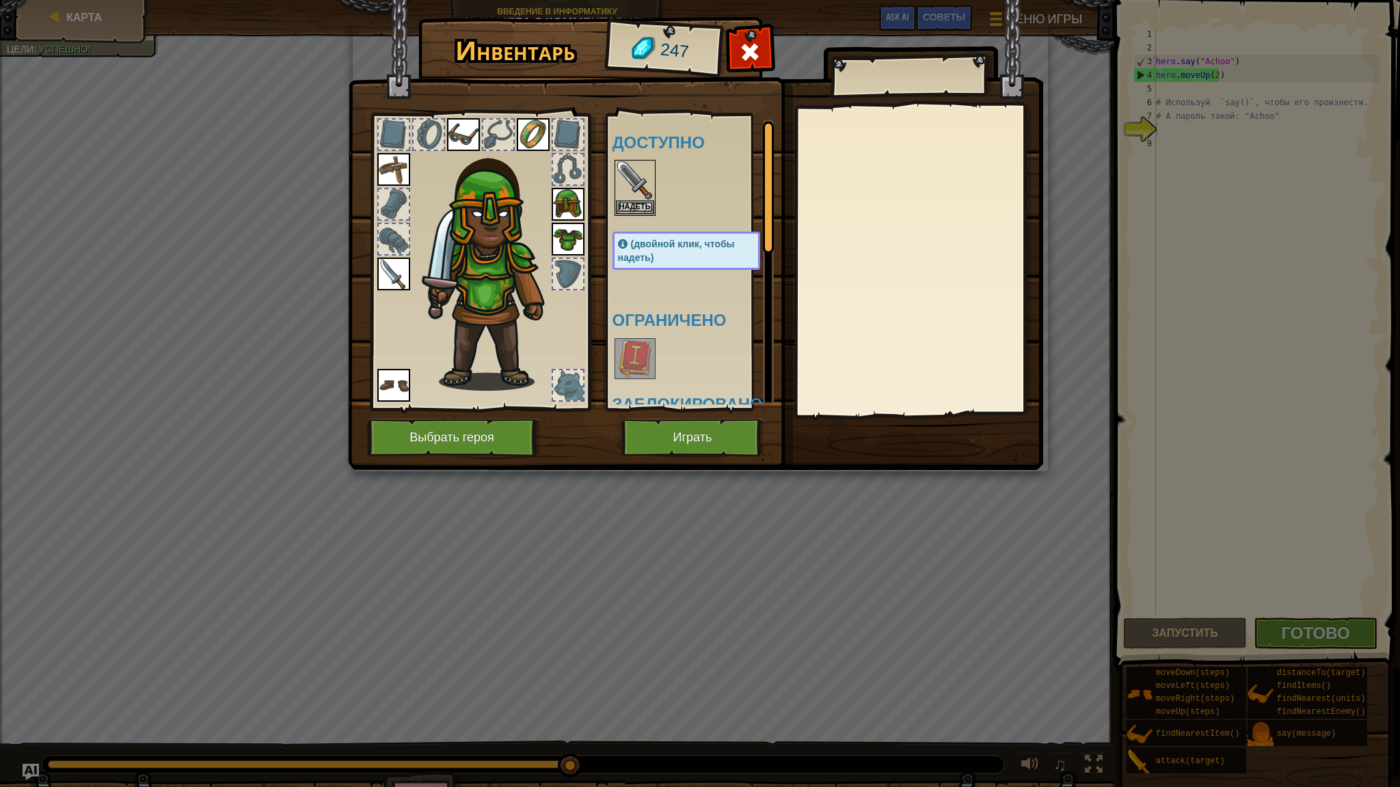
click at [70, 16] on div "Инвентарь 247 Доступно Надеть Надеть Надеть Надеть Надеть Надеть Надеть (двойно…" at bounding box center [700, 393] width 1400 height 787
click at [744, 50] on span at bounding box center [750, 52] width 22 height 22
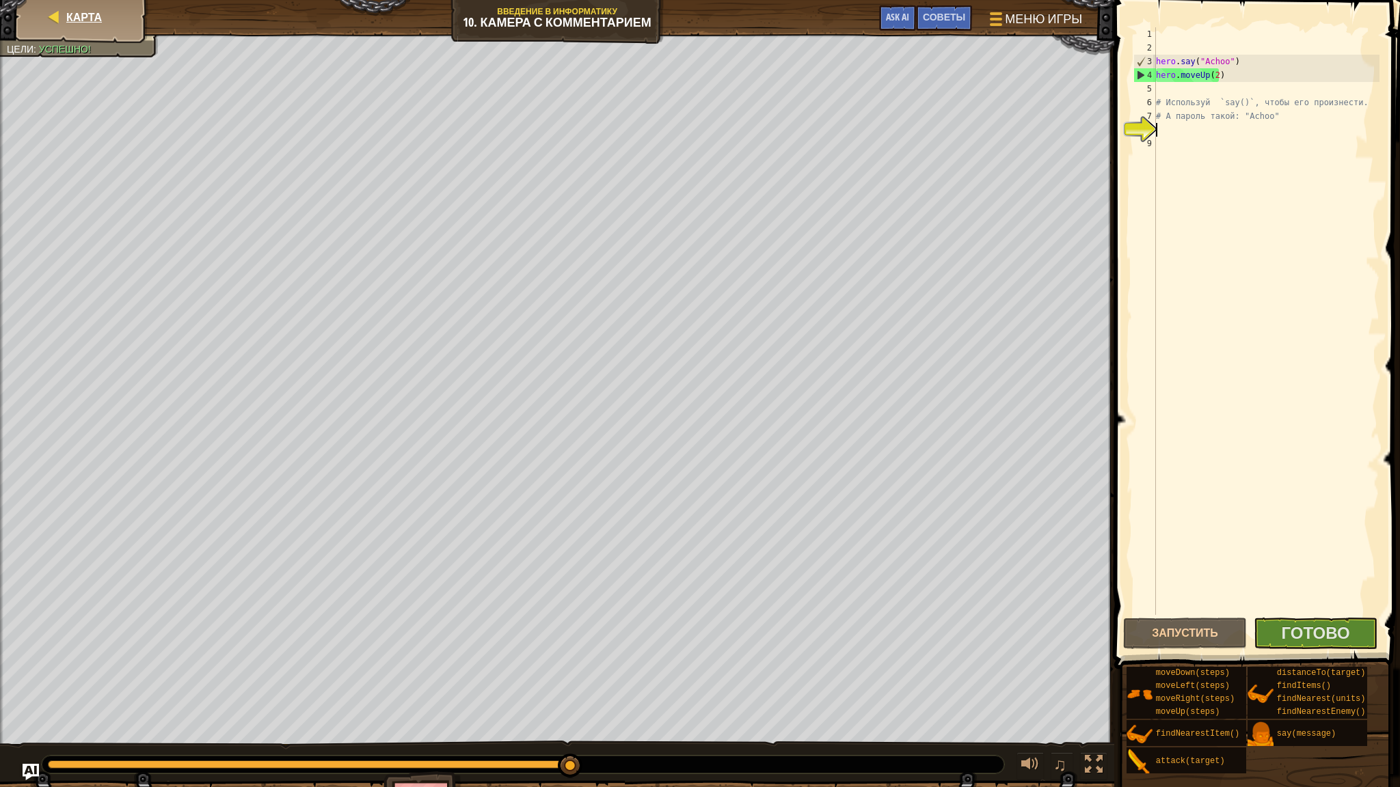
click at [117, 13] on div "Карта" at bounding box center [81, 17] width 109 height 34
select select "ru"
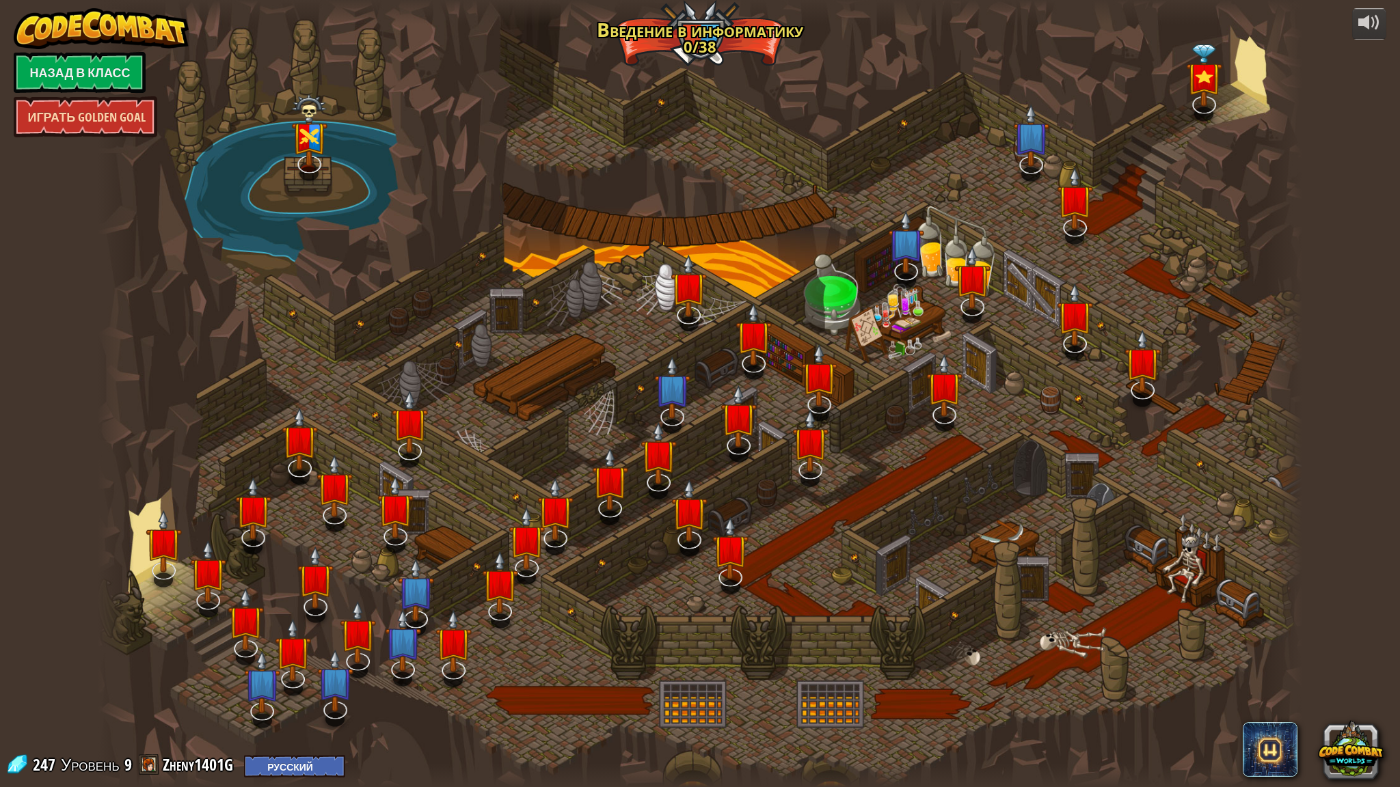
select select "ru"
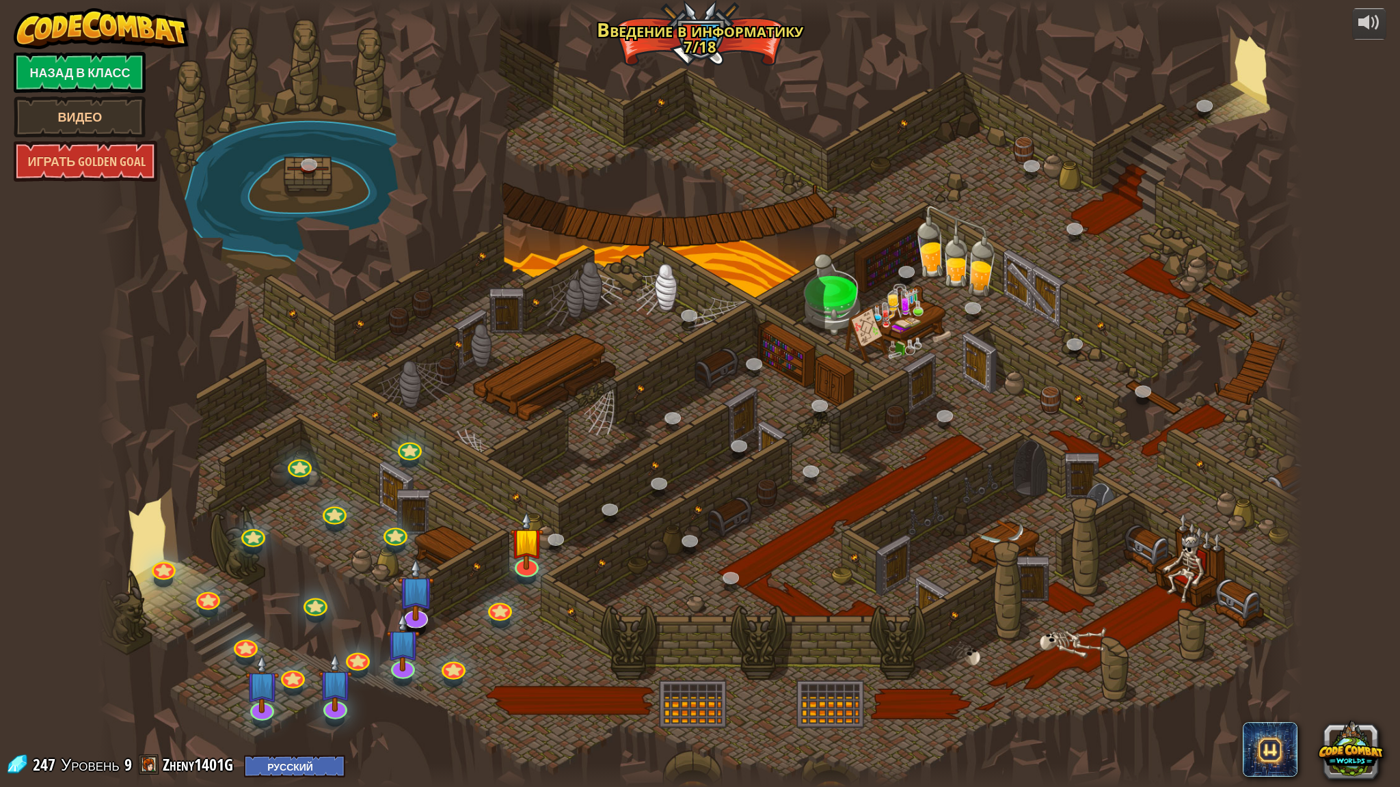
select select "ru"
click at [445, 664] on link at bounding box center [450, 662] width 27 height 27
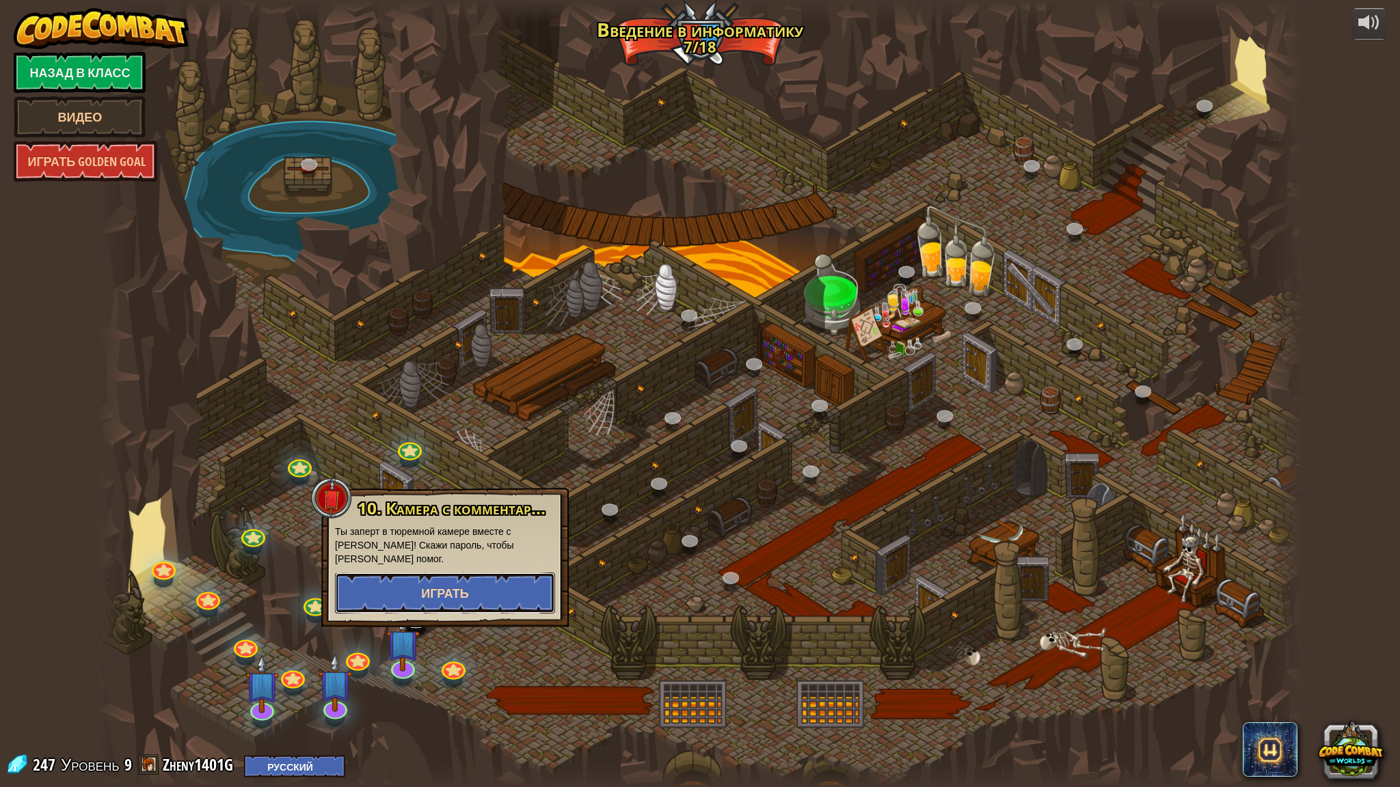
click at [438, 582] on button "Играть" at bounding box center [445, 593] width 220 height 41
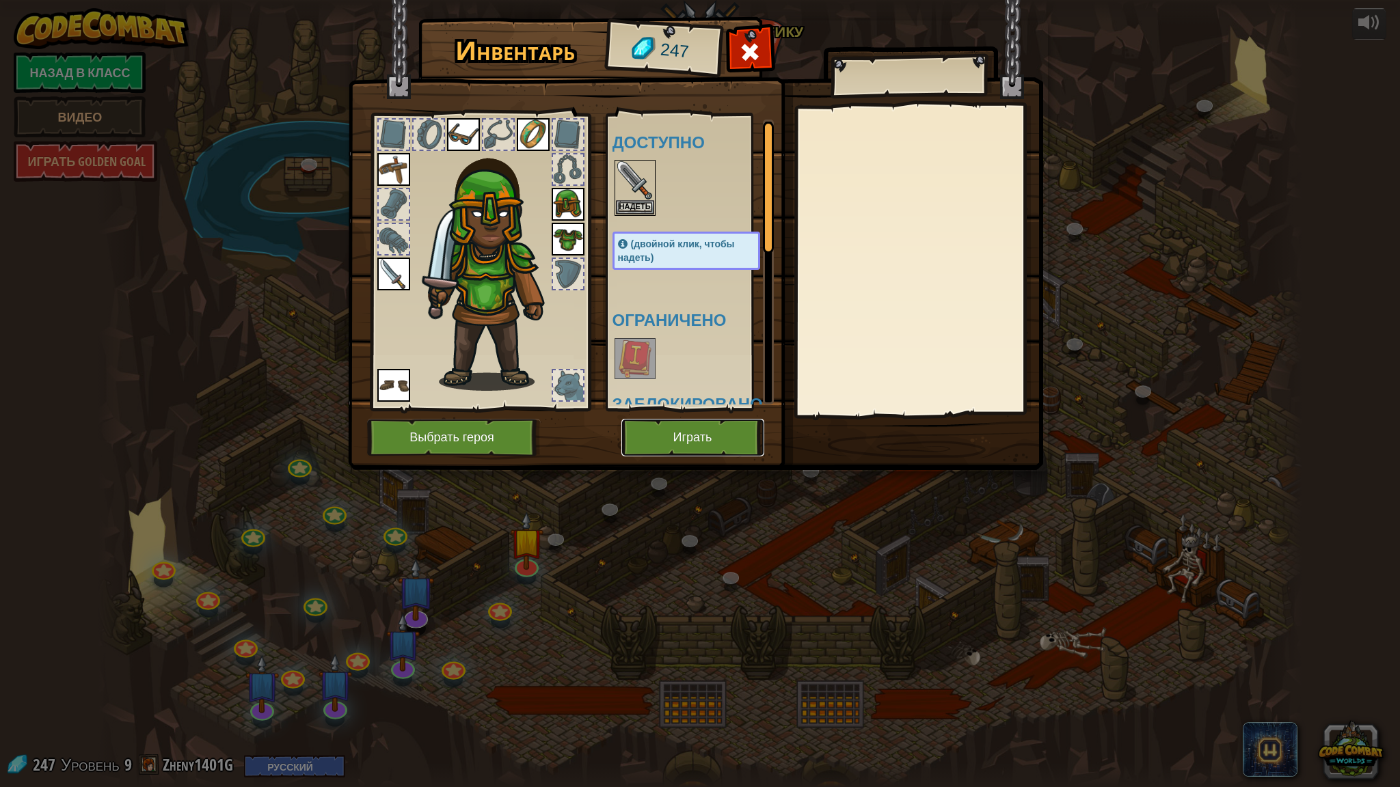
click at [733, 439] on button "Играть" at bounding box center [692, 438] width 143 height 38
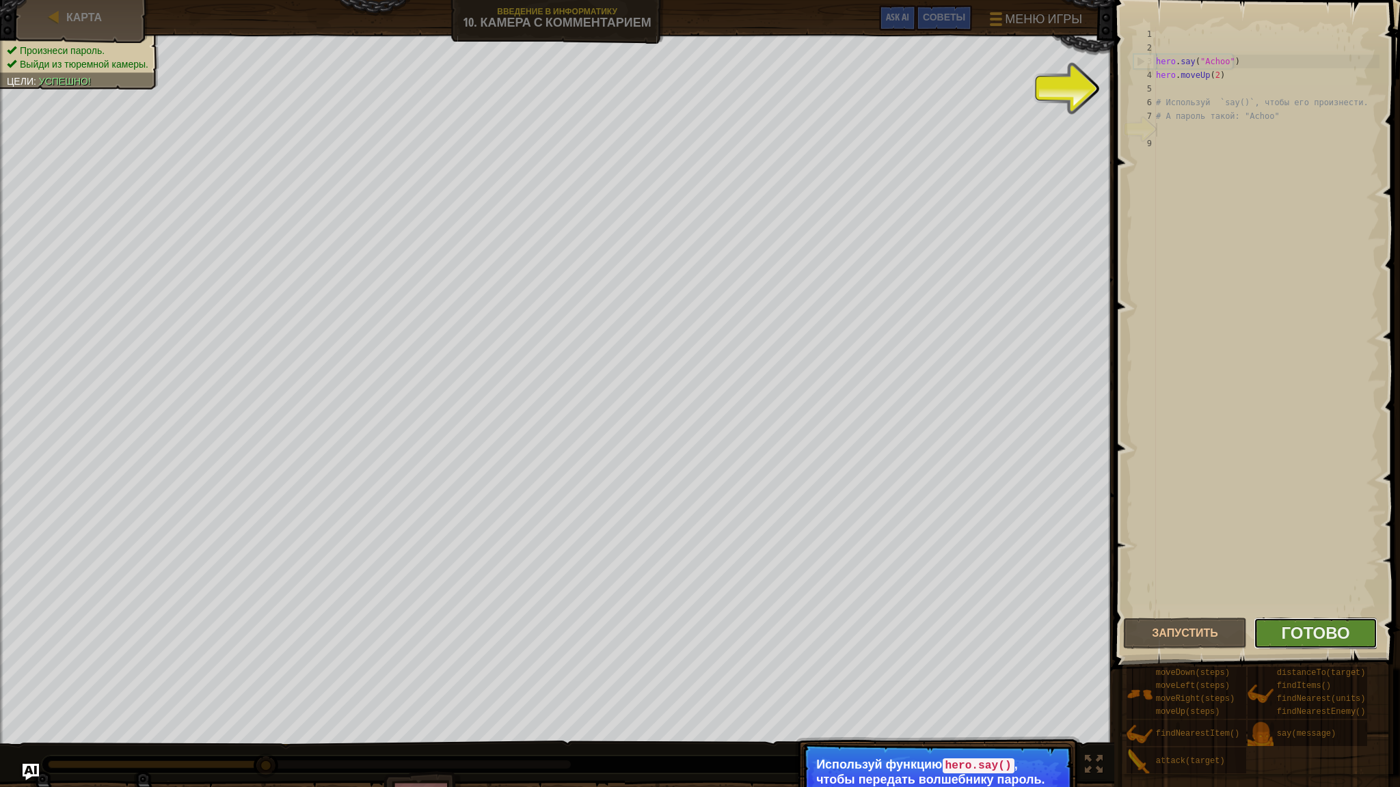
click at [1274, 631] on button "Готово" at bounding box center [1316, 633] width 124 height 31
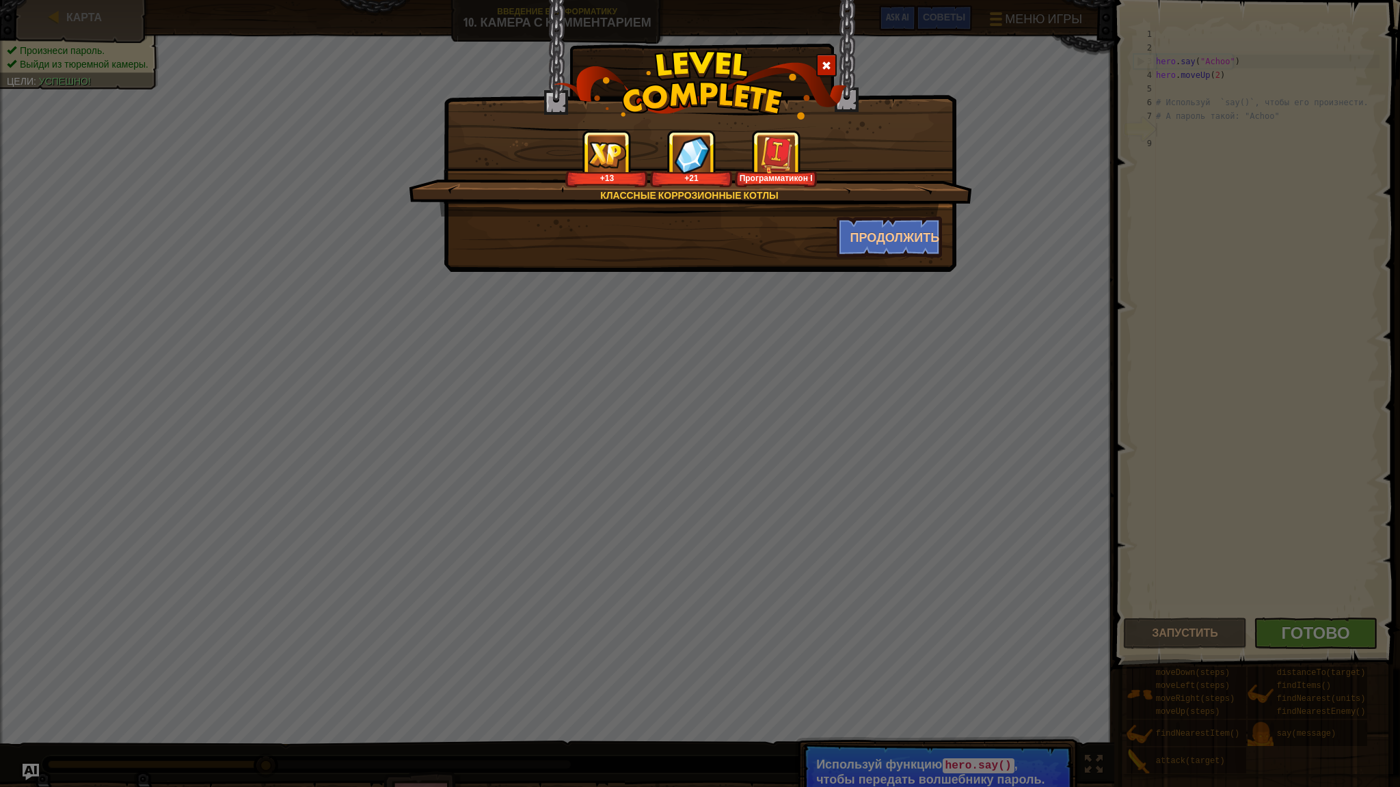
click at [833, 67] on div at bounding box center [826, 65] width 21 height 23
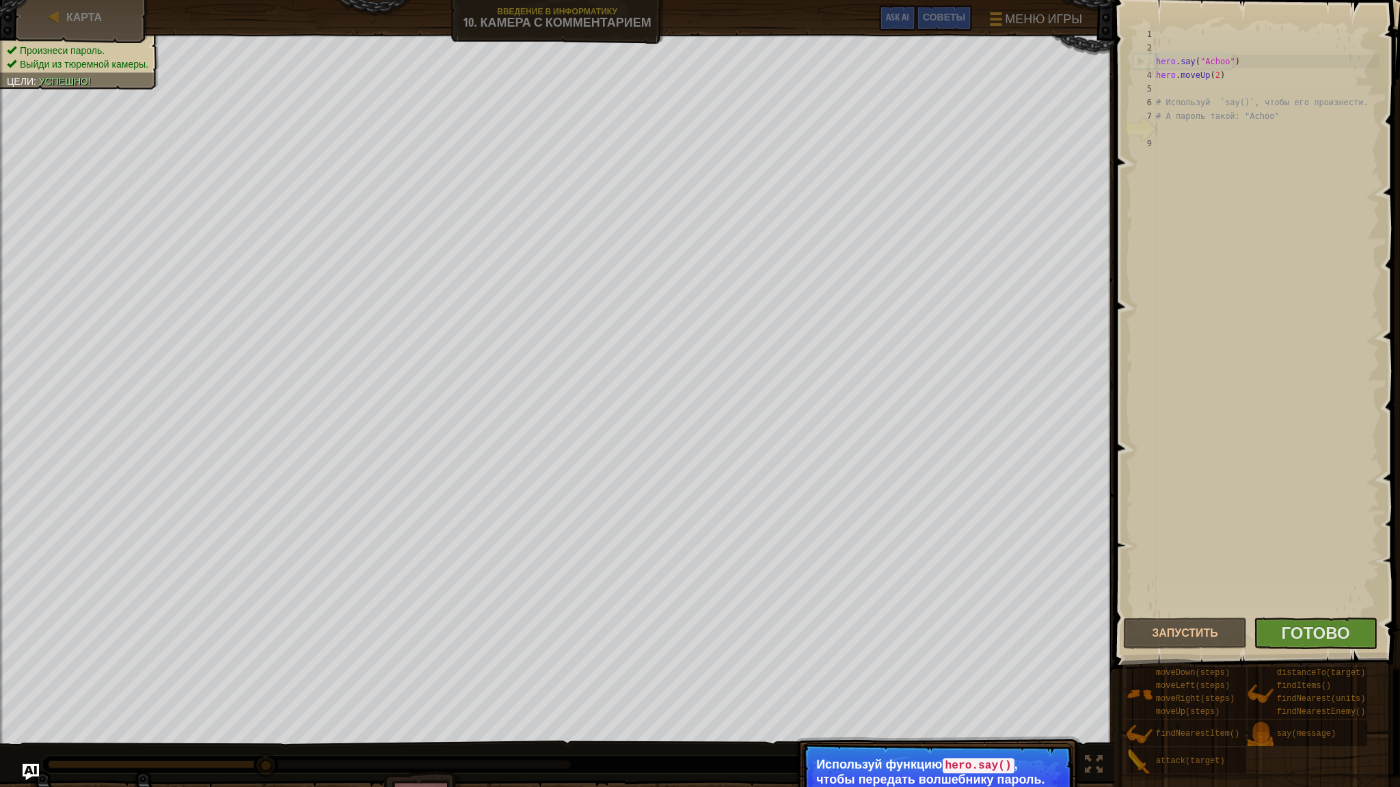
type textarea "# А пароль такой: "Achoo""
drag, startPoint x: 1272, startPoint y: 117, endPoint x: 1208, endPoint y: 123, distance: 63.9
click at [1225, 121] on div "hero . say ( "Achoo" ) hero . moveUp ( 2 ) # Используй `say()`, чтобы его произ…" at bounding box center [1266, 334] width 226 height 615
click at [1331, 641] on span "Готово" at bounding box center [1316, 633] width 68 height 22
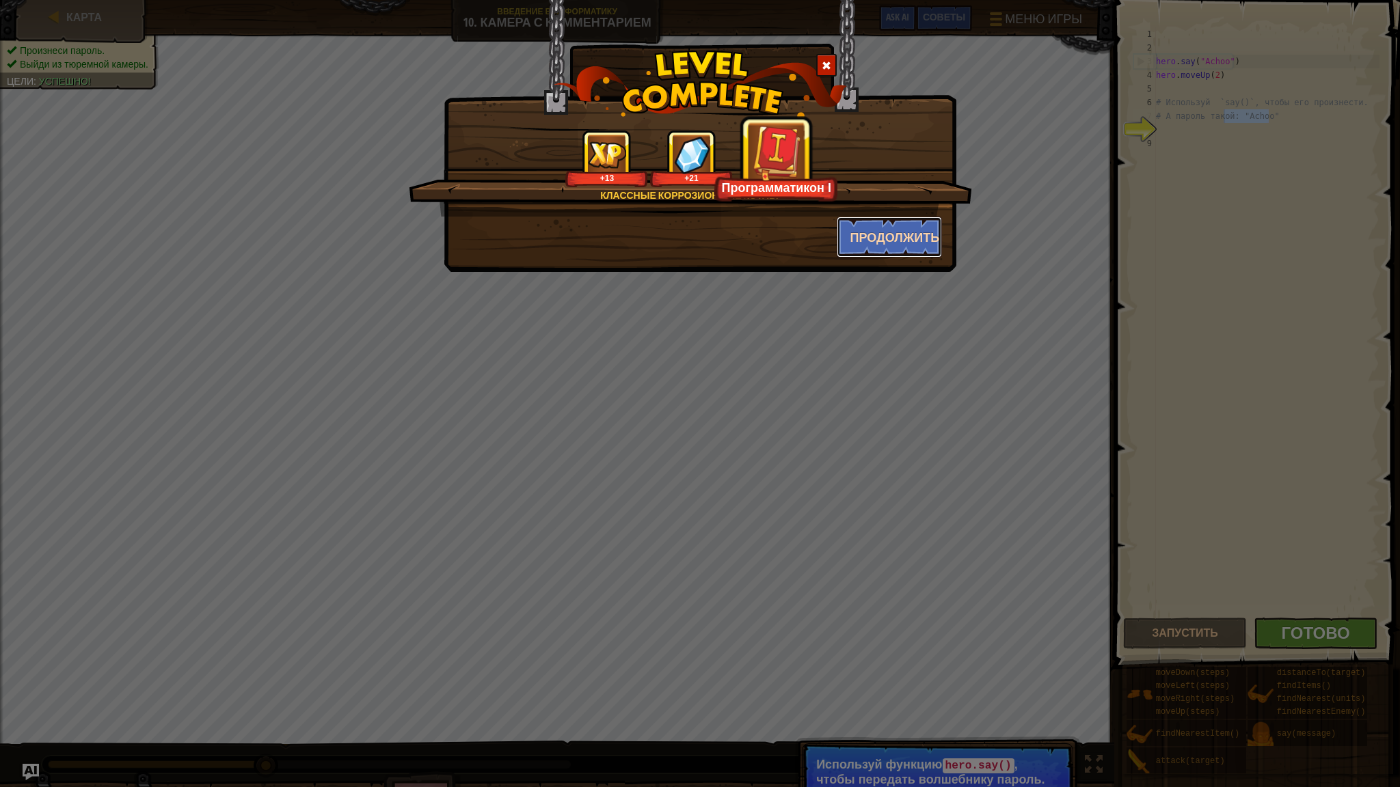
click at [908, 239] on button "Продолжить" at bounding box center [890, 237] width 106 height 41
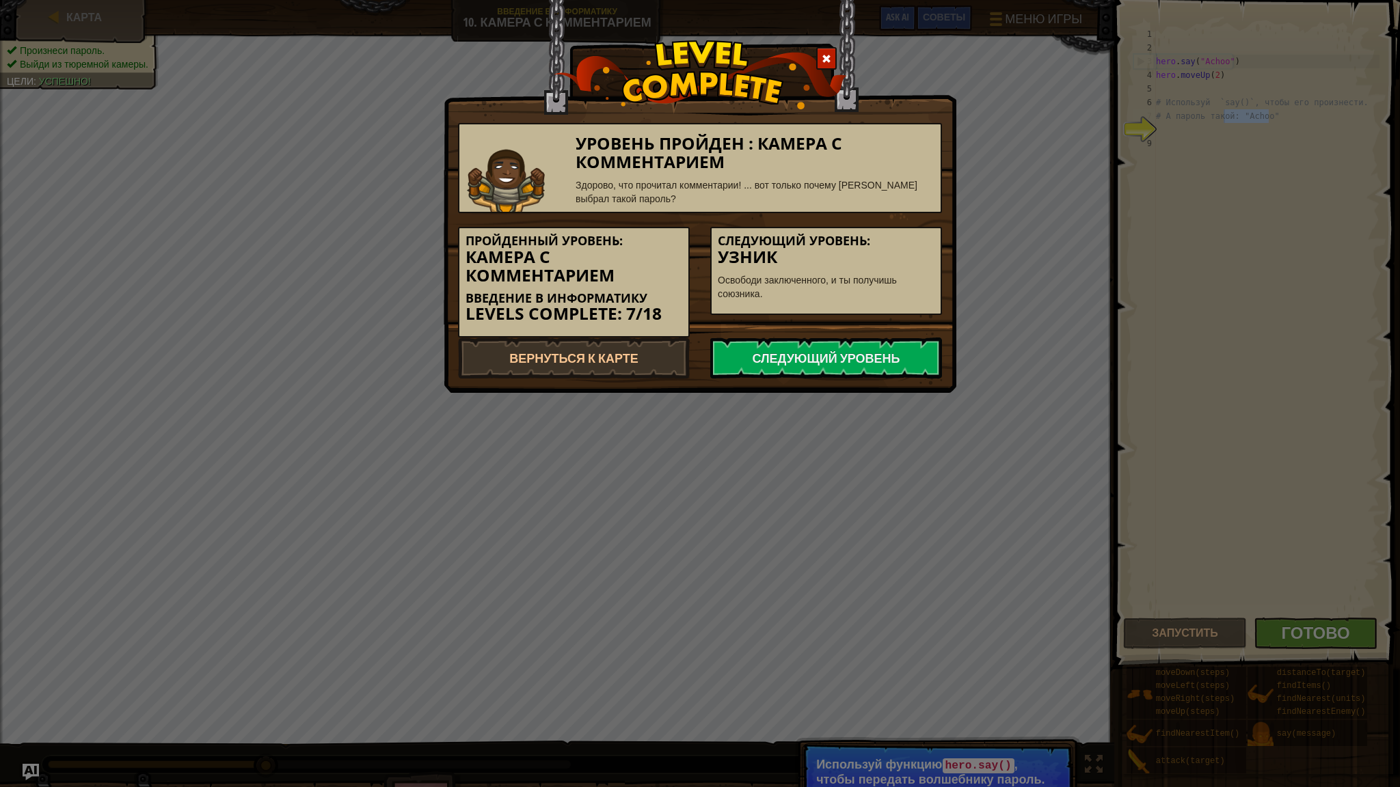
click at [904, 234] on h5 "Следующий уровень:" at bounding box center [826, 241] width 217 height 14
click at [790, 355] on link "Следующий уровень" at bounding box center [826, 358] width 232 height 41
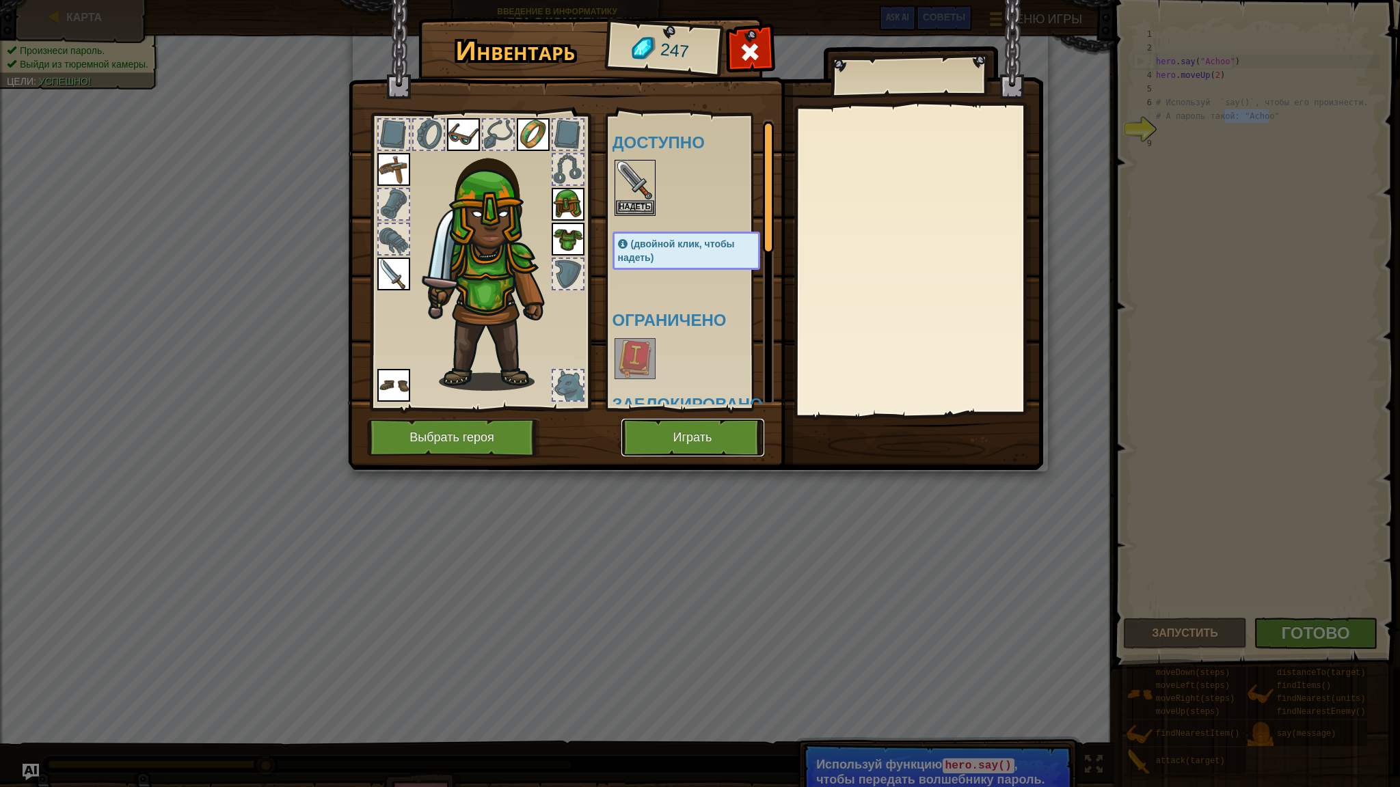
click at [711, 435] on button "Играть" at bounding box center [692, 438] width 143 height 38
